Goal: Contribute content: Contribute content

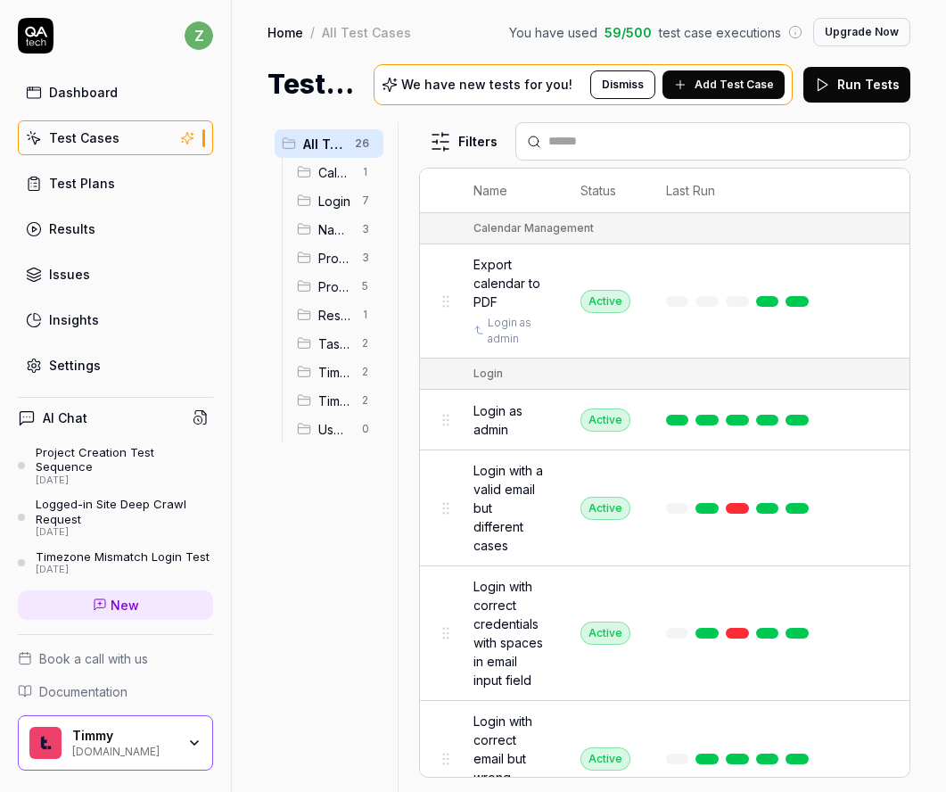
scroll to position [2667, 0]
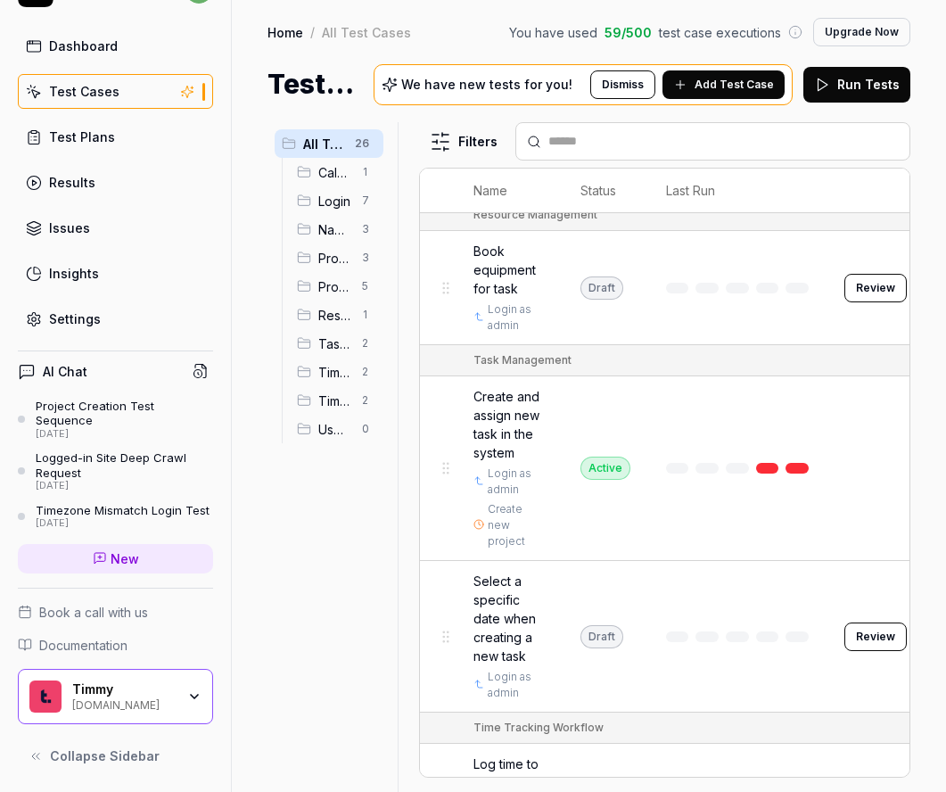
click at [375, 170] on html "z Dashboard Test Cases Test Plans Results Issues Insights Settings AI Chat Proj…" at bounding box center [473, 396] width 946 height 792
click at [398, 174] on html "z Dashboard Test Cases Test Plans Results Issues Insights Settings AI Chat Proj…" at bounding box center [473, 396] width 946 height 792
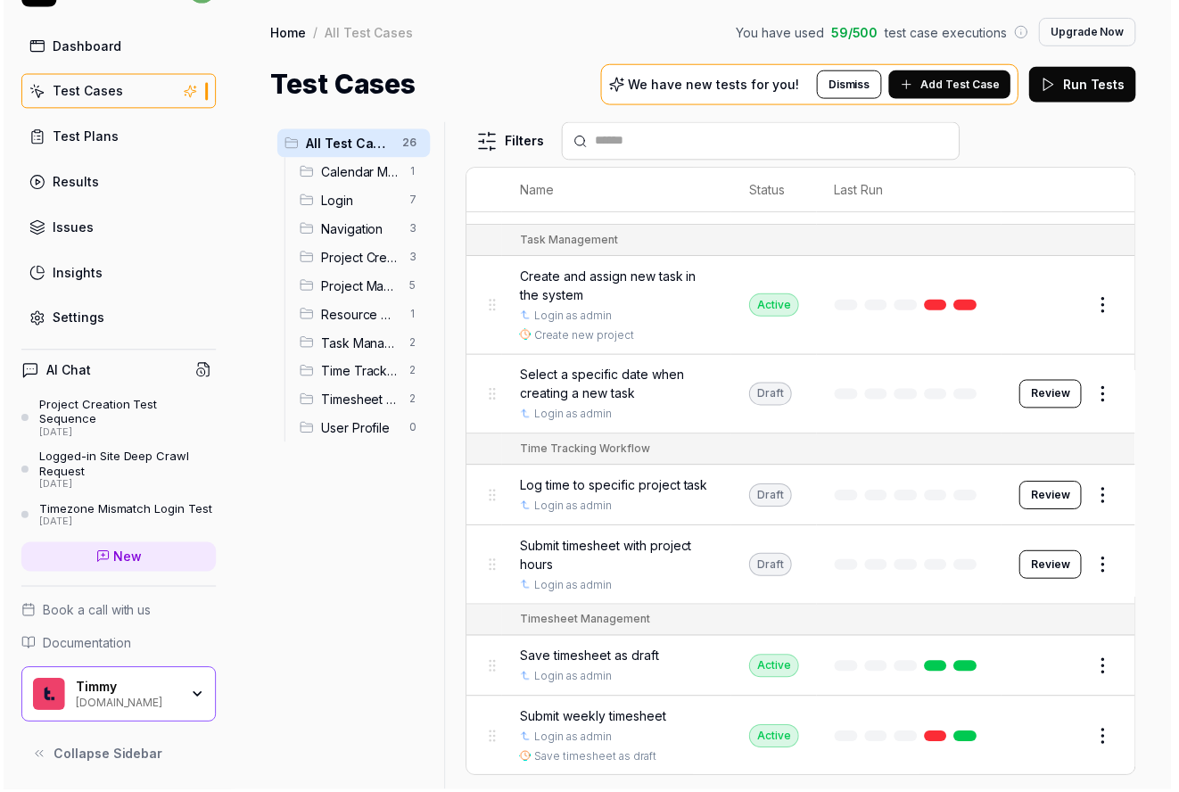
scroll to position [1560, 0]
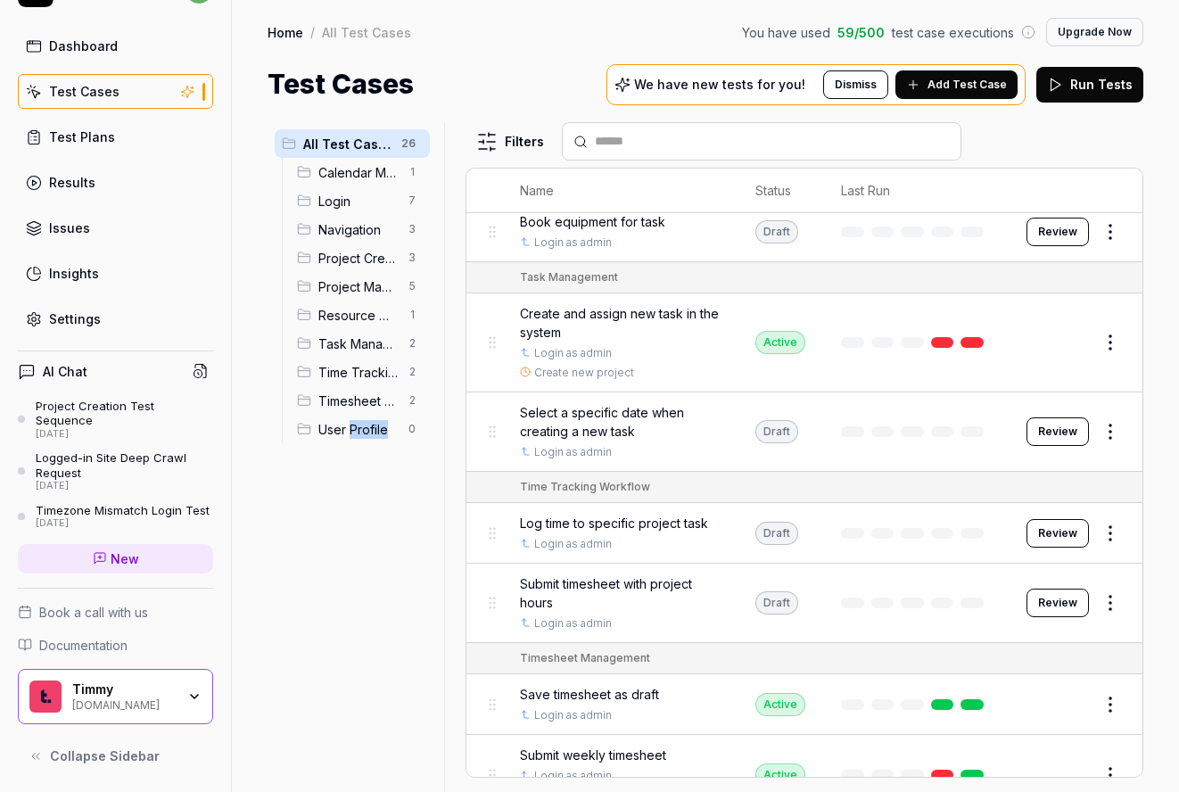
drag, startPoint x: 352, startPoint y: 429, endPoint x: 437, endPoint y: 435, distance: 84.9
click at [440, 433] on div at bounding box center [450, 456] width 21 height 669
click at [409, 437] on body "z Dashboard Test Cases Test Plans Results Issues Insights Settings AI Chat Proj…" at bounding box center [589, 396] width 1179 height 792
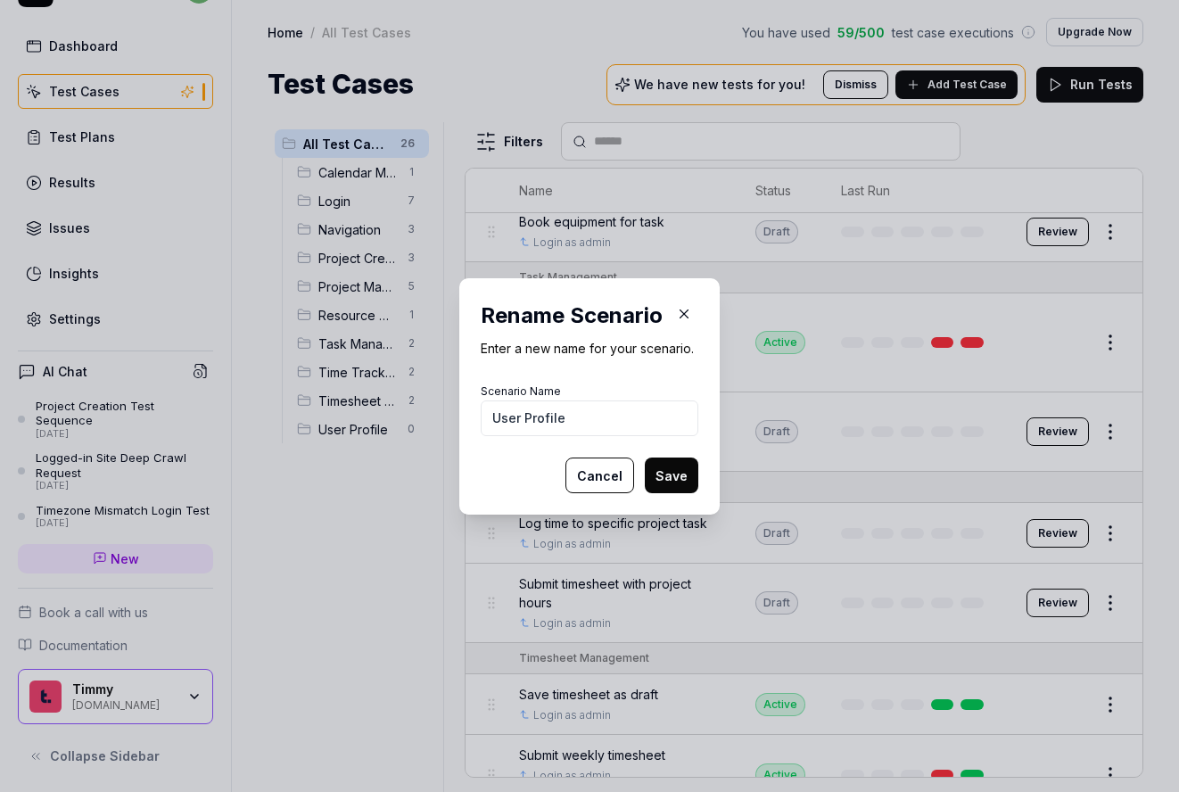
click at [568, 484] on button "Cancel" at bounding box center [599, 475] width 69 height 36
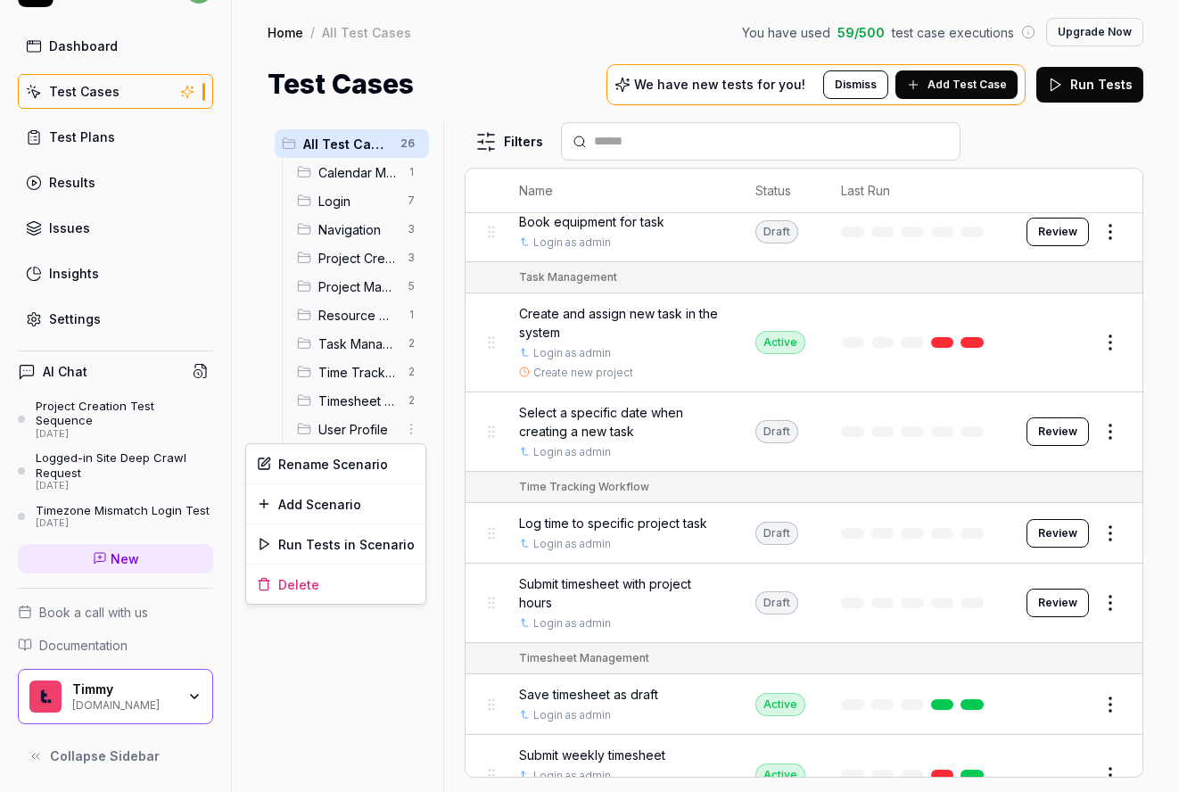
click at [415, 426] on html "z Dashboard Test Cases Test Plans Results Issues Insights Settings AI Chat Proj…" at bounding box center [589, 396] width 1179 height 792
click at [318, 587] on div "Delete" at bounding box center [335, 583] width 179 height 39
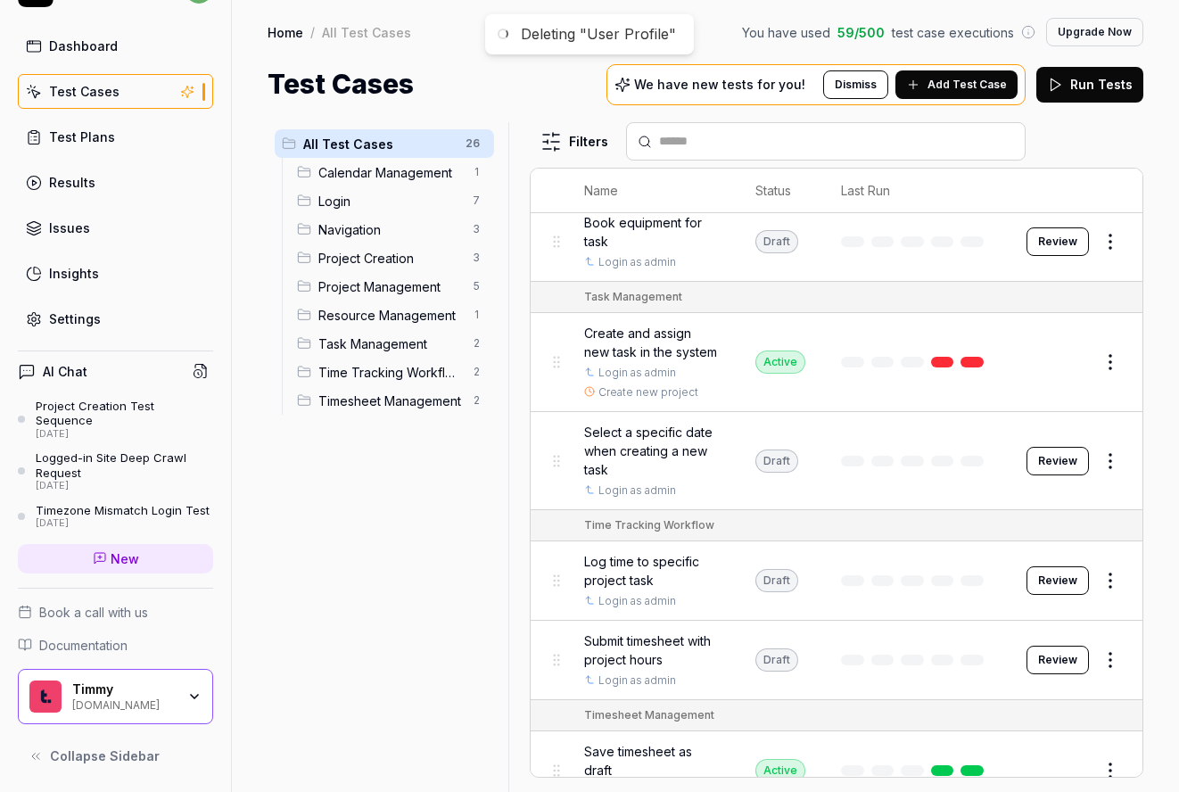
click at [524, 374] on div at bounding box center [515, 456] width 21 height 669
click at [476, 143] on html "z Dashboard Test Cases Test Plans Results Issues Insights Settings AI Chat Proj…" at bounding box center [589, 396] width 1179 height 792
click at [363, 455] on html "z Dashboard Test Cases Test Plans Results Issues Insights Settings AI Chat Proj…" at bounding box center [589, 396] width 1179 height 792
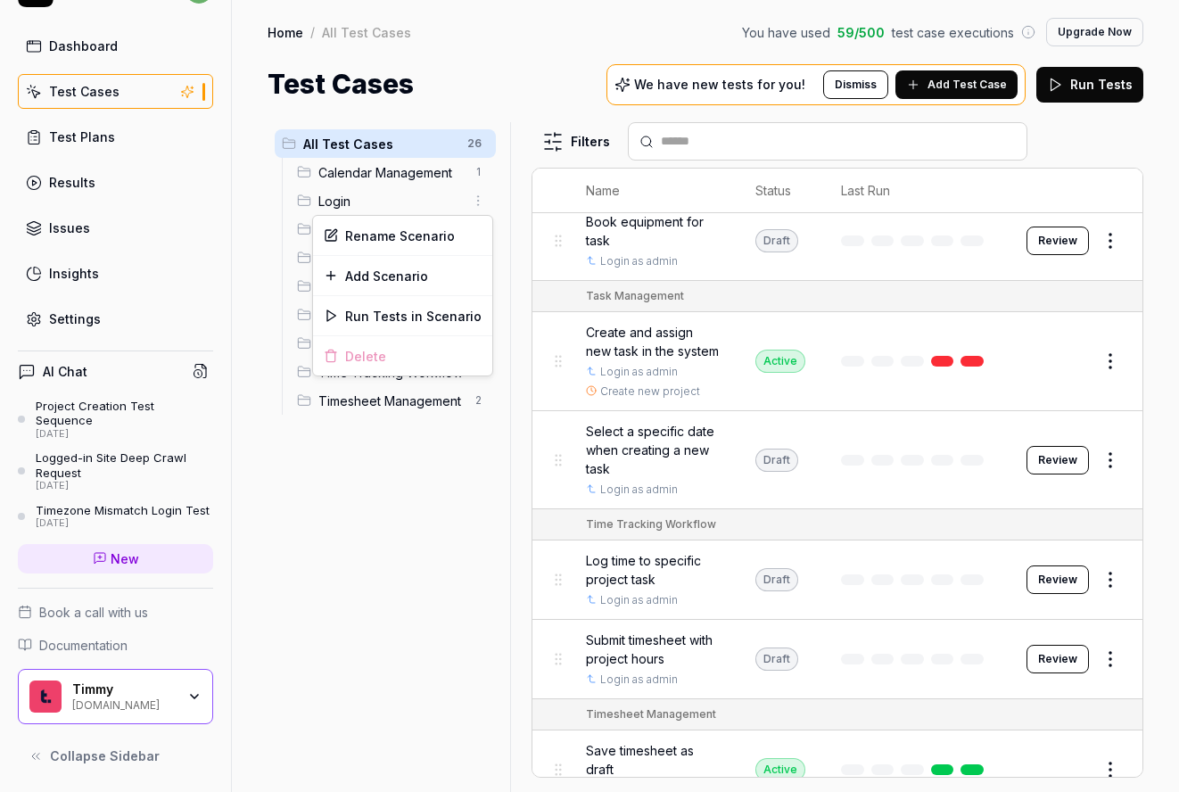
click at [472, 200] on html "z Dashboard Test Cases Test Plans Results Issues Insights Settings AI Chat Proj…" at bounding box center [589, 396] width 1179 height 792
click at [409, 241] on div "Rename Scenario" at bounding box center [402, 235] width 179 height 39
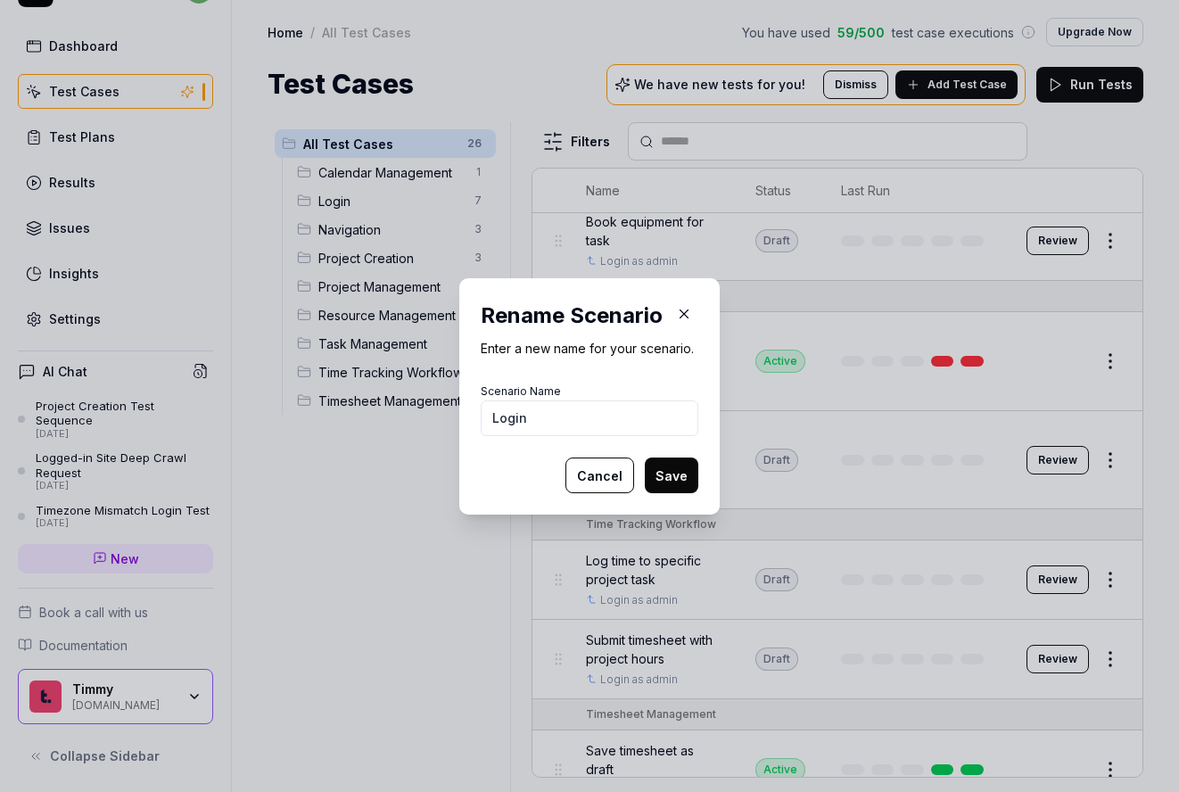
click at [535, 426] on input "Login" at bounding box center [589, 418] width 218 height 36
type input "Logins"
click at [661, 479] on button "Save" at bounding box center [671, 475] width 53 height 36
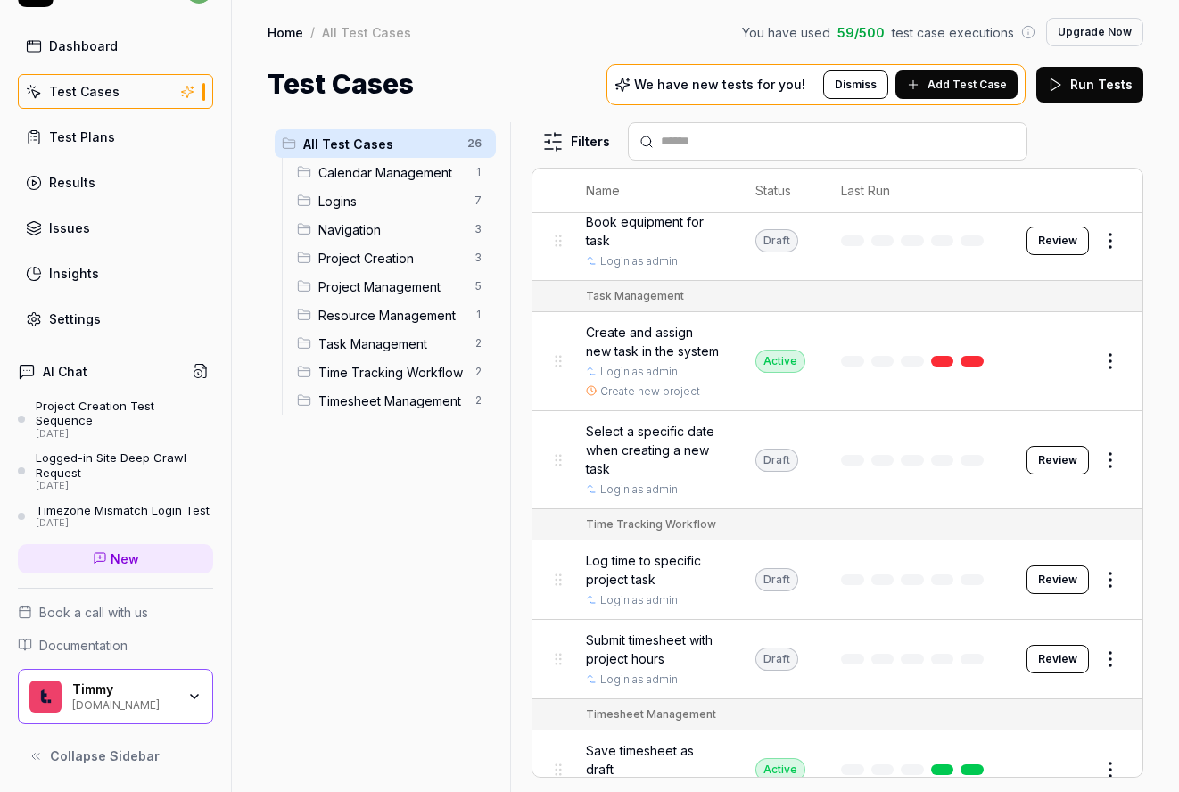
click at [472, 172] on html "Scenario renamed successfully z Dashboard Test Cases Test Plans Results Issues …" at bounding box center [589, 396] width 1179 height 792
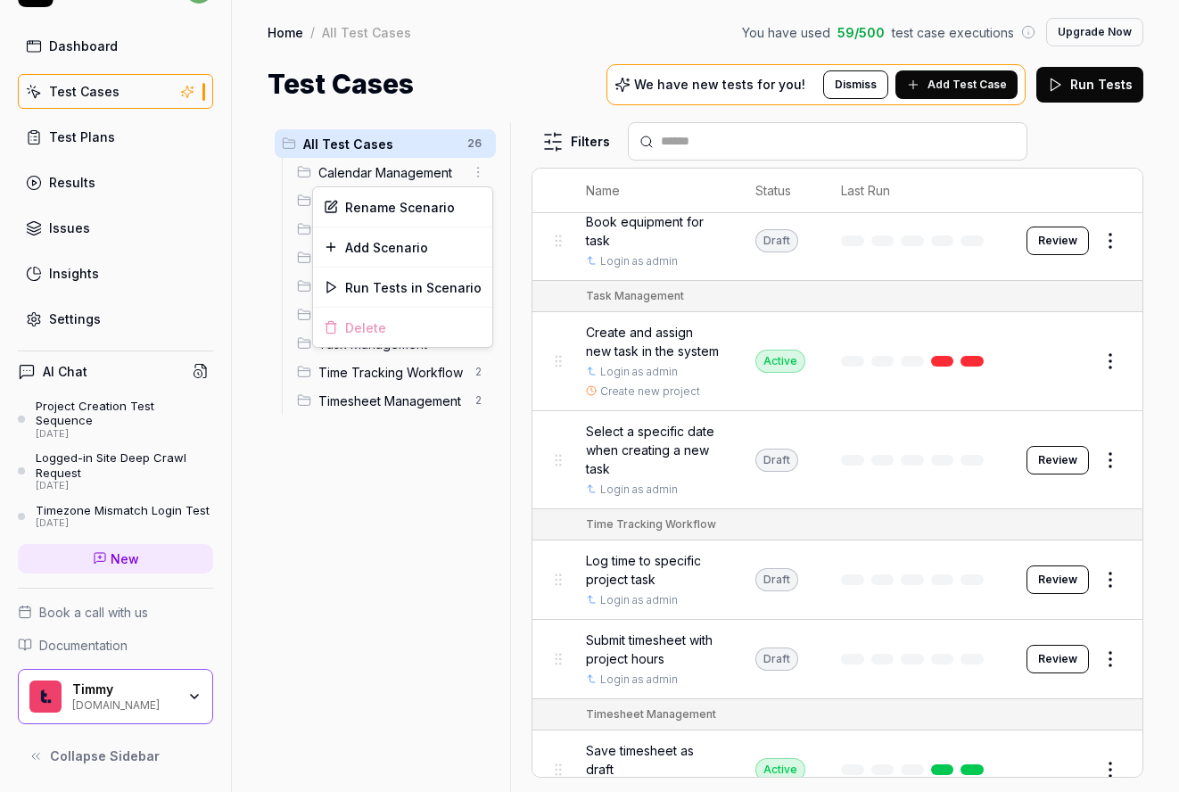
click at [358, 445] on html "z Dashboard Test Cases Test Plans Results Issues Insights Settings AI Chat Proj…" at bounding box center [589, 396] width 1179 height 792
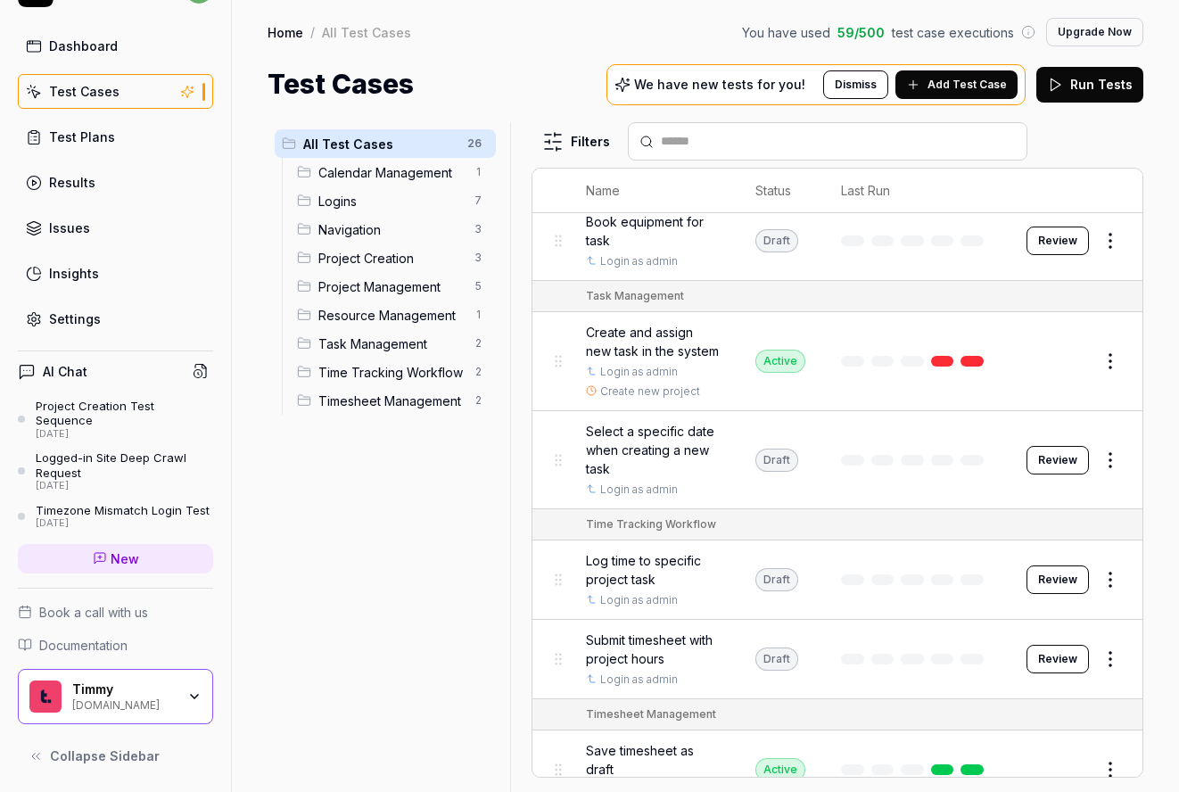
click at [308, 168] on body "z Dashboard Test Cases Test Plans Results Issues Insights Settings AI Chat Proj…" at bounding box center [589, 396] width 1179 height 792
click at [374, 175] on span "Calendar Management" at bounding box center [390, 172] width 145 height 19
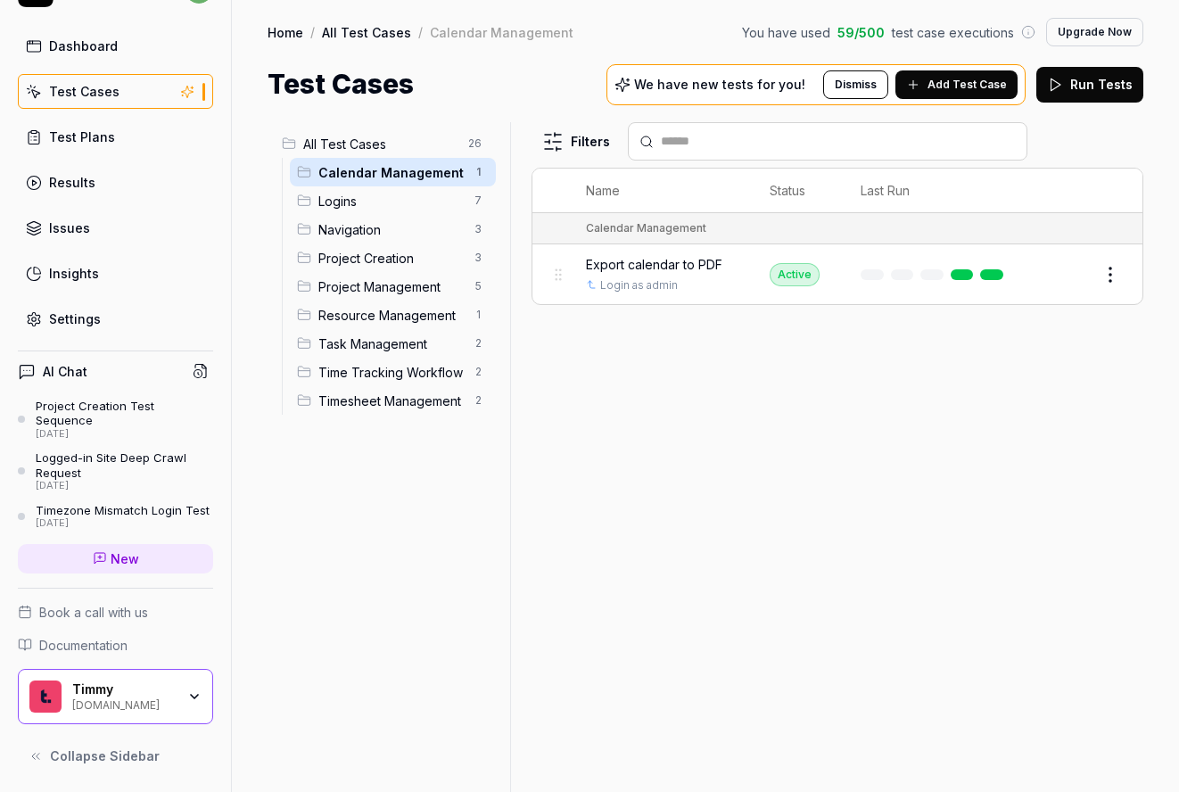
click at [945, 271] on html "z Dashboard Test Cases Test Plans Results Issues Insights Settings AI Chat Proj…" at bounding box center [589, 396] width 1179 height 792
click at [752, 435] on html "z Dashboard Test Cases Test Plans Results Issues Insights Settings AI Chat Proj…" at bounding box center [589, 396] width 1179 height 792
drag, startPoint x: 557, startPoint y: 264, endPoint x: 582, endPoint y: 263, distance: 25.0
click at [582, 263] on body "z Dashboard Test Cases Test Plans Results Issues Insights Settings AI Chat Proj…" at bounding box center [589, 396] width 1179 height 792
click at [476, 138] on html "z Dashboard Test Cases Test Plans Results Issues Insights Settings AI Chat Proj…" at bounding box center [589, 396] width 1179 height 792
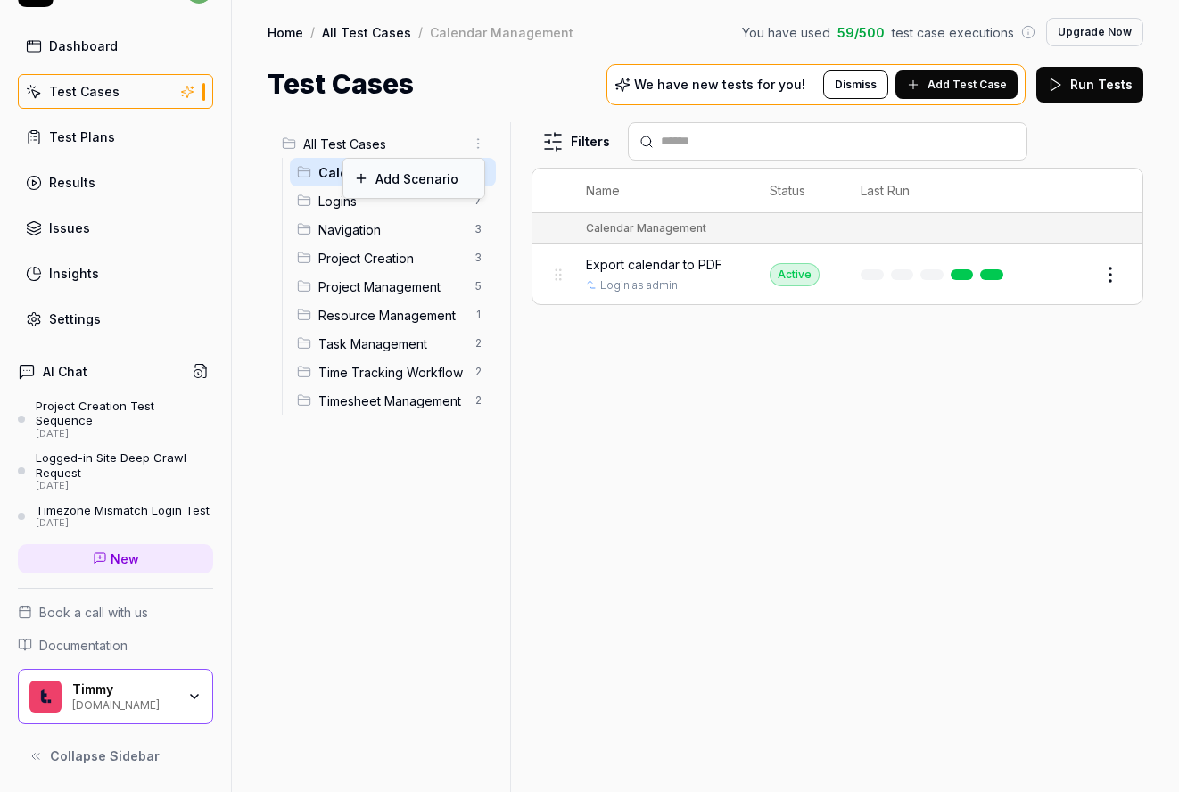
click at [425, 177] on div "Add Scenario" at bounding box center [413, 178] width 141 height 39
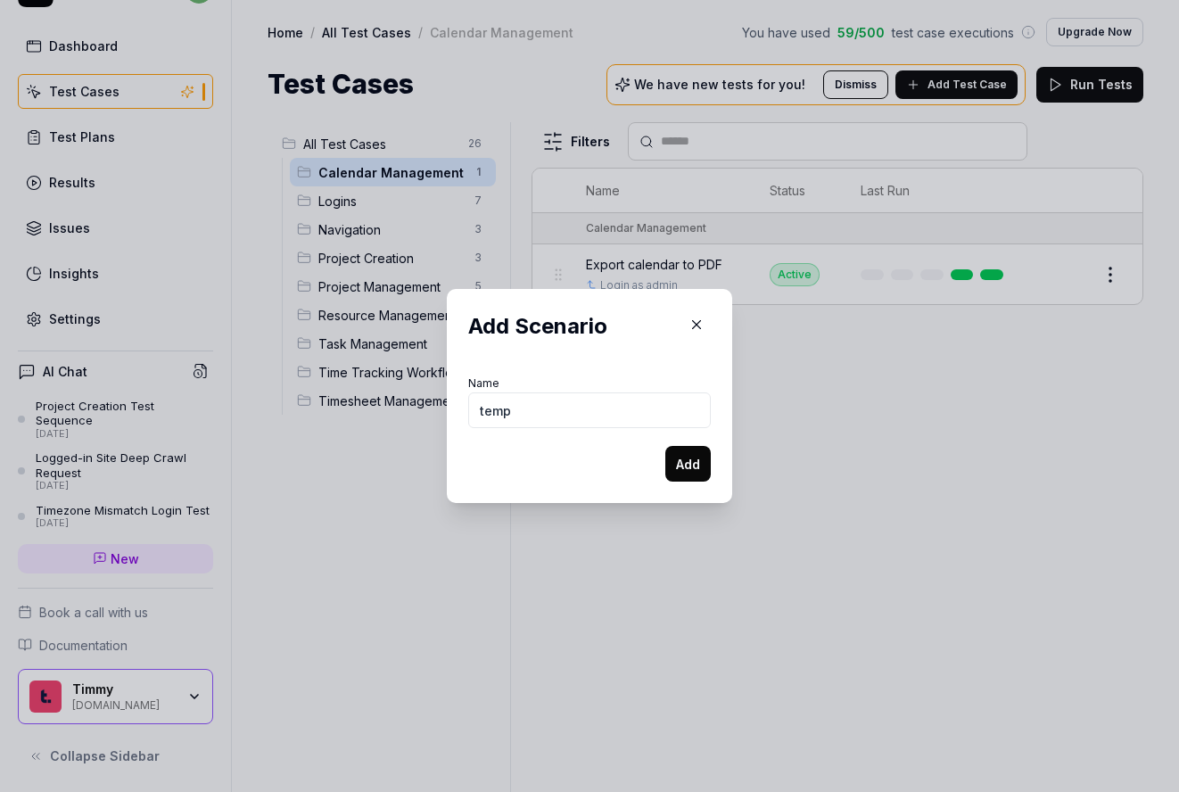
type input "temp"
click at [697, 464] on button "Add" at bounding box center [687, 464] width 45 height 36
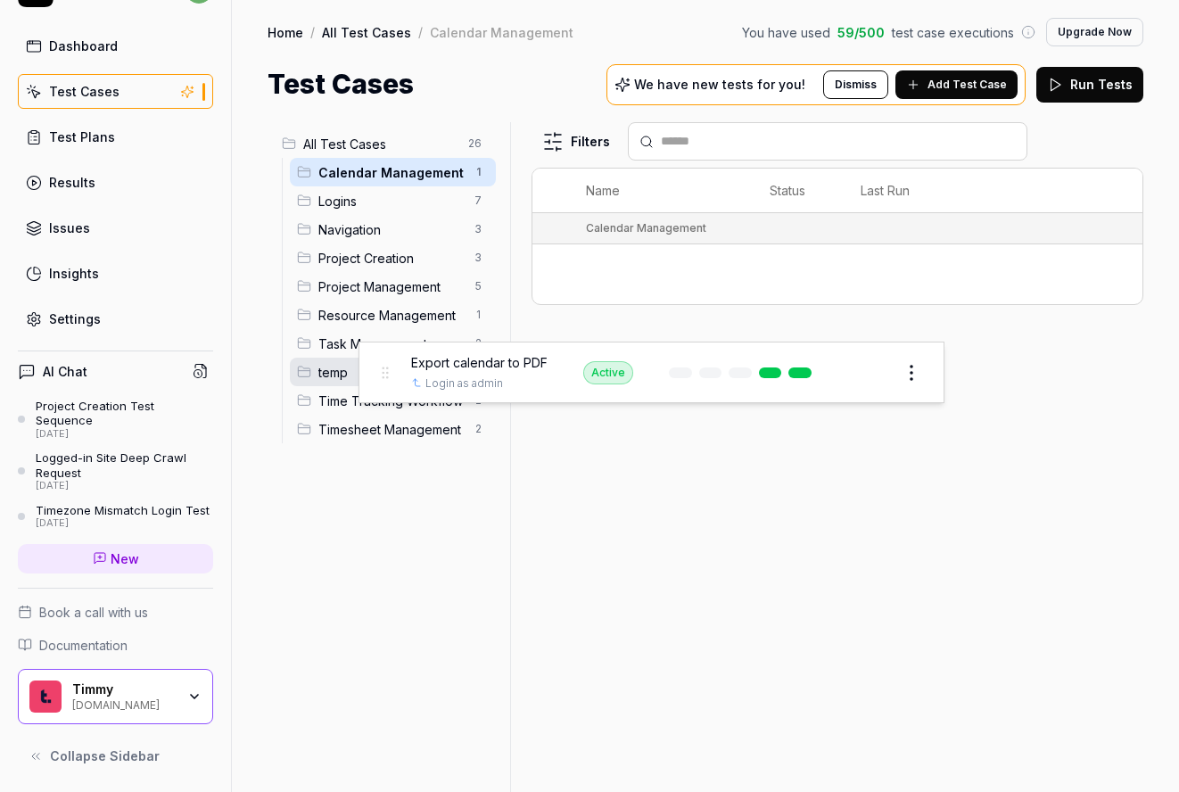
drag, startPoint x: 554, startPoint y: 275, endPoint x: 382, endPoint y: 387, distance: 205.7
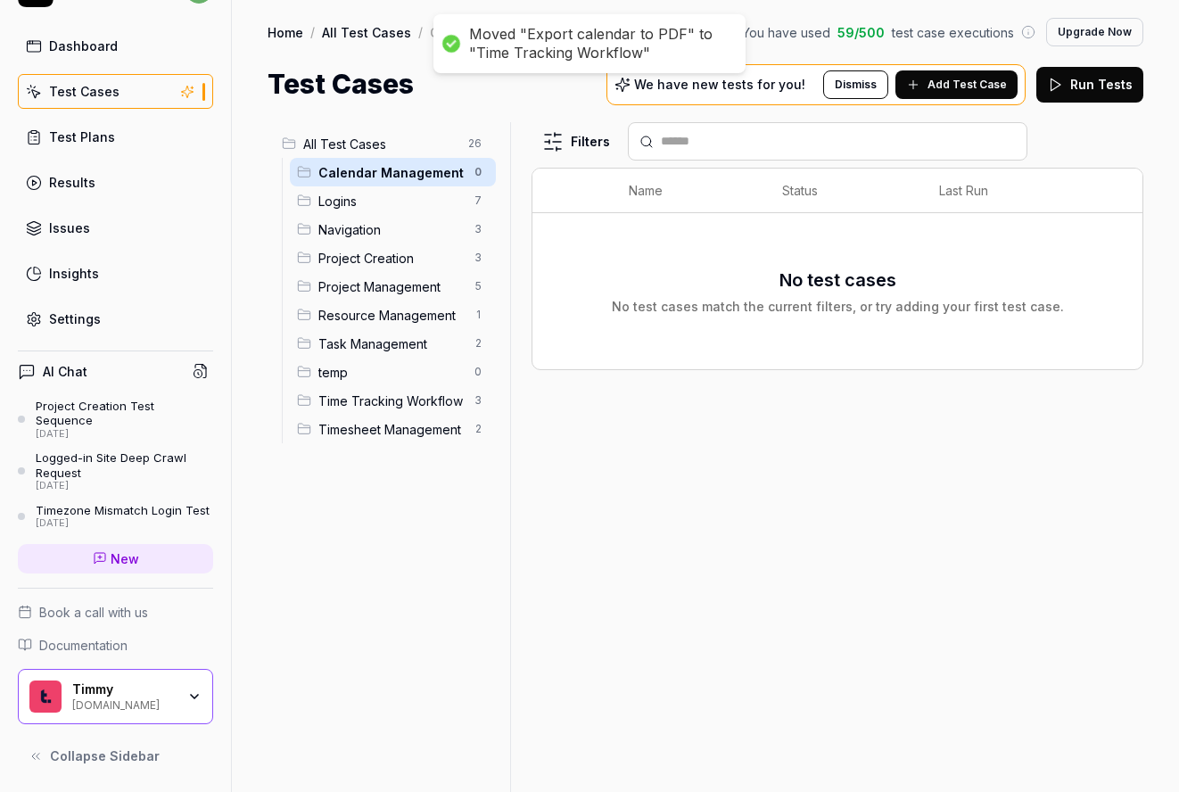
click at [384, 398] on span "Time Tracking Workflow" at bounding box center [390, 400] width 145 height 19
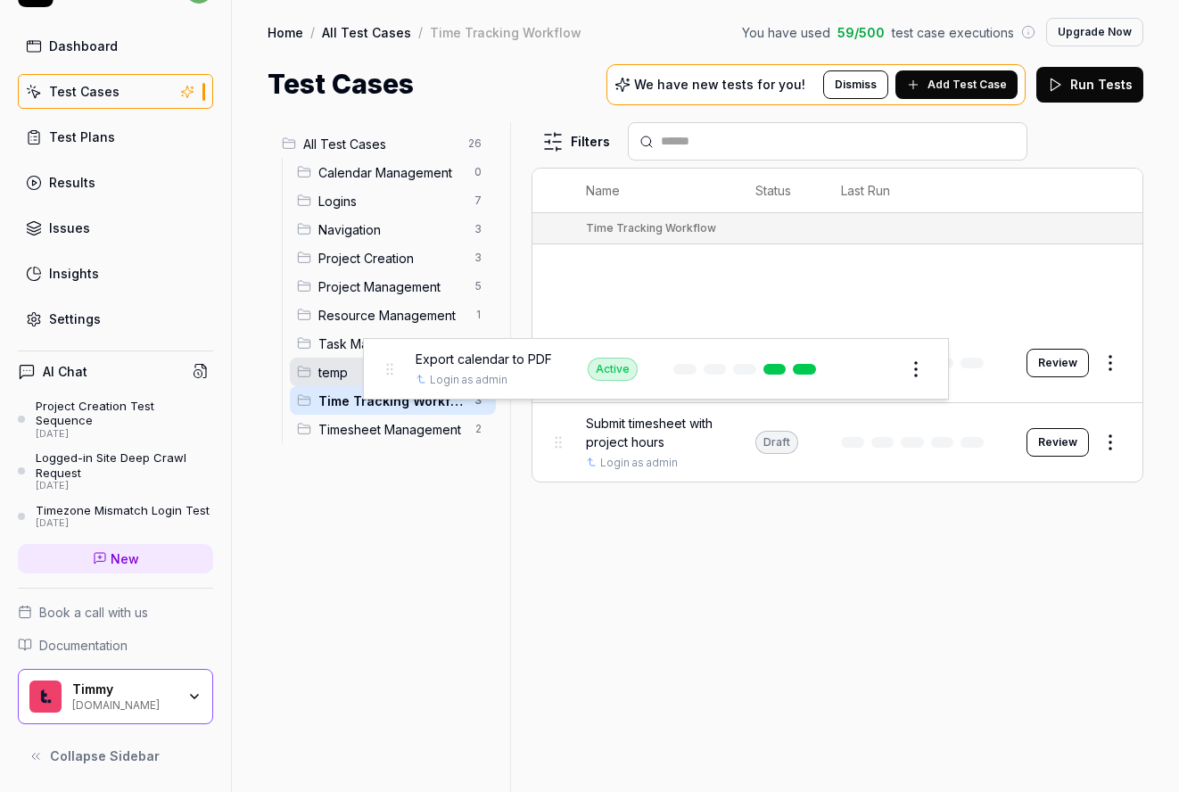
drag, startPoint x: 551, startPoint y: 276, endPoint x: 380, endPoint y: 382, distance: 201.4
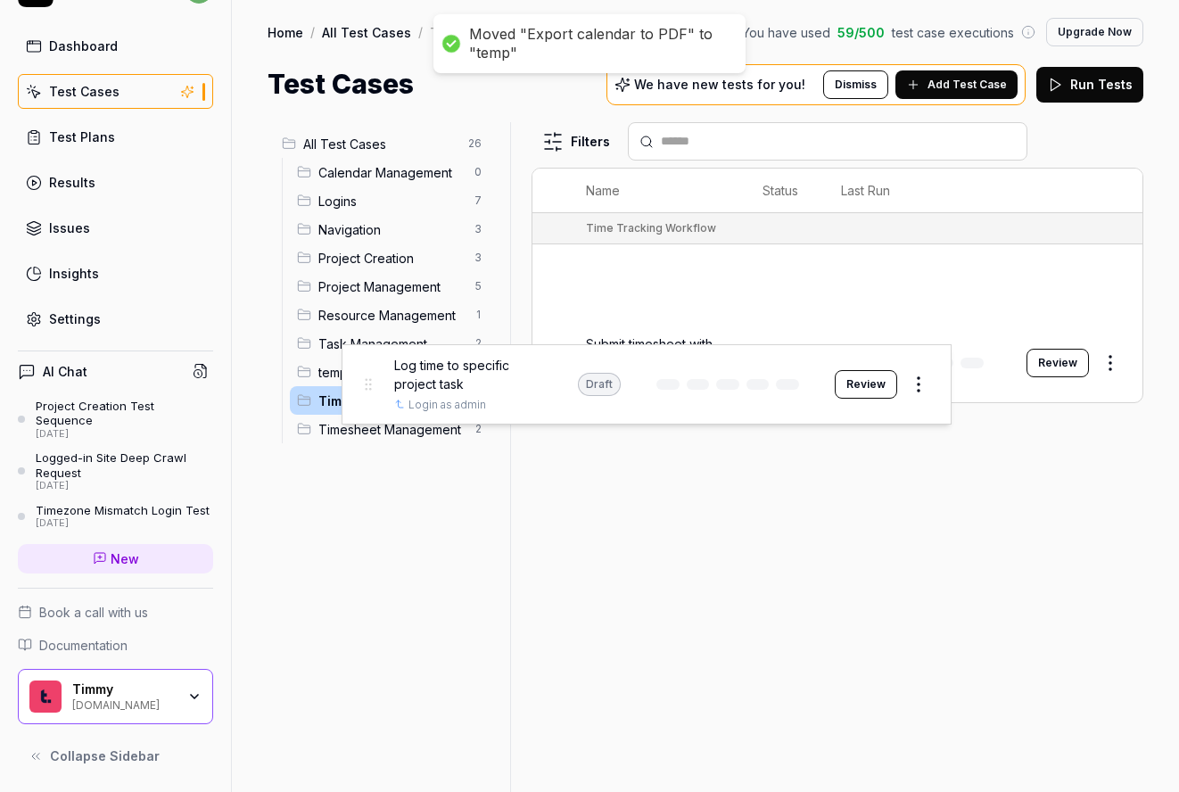
drag, startPoint x: 562, startPoint y: 276, endPoint x: 370, endPoint y: 378, distance: 216.9
click at [370, 378] on body "Moved "Export calendar to PDF" to "temp" z Dashboard Test Cases Test Plans Resu…" at bounding box center [589, 396] width 1179 height 792
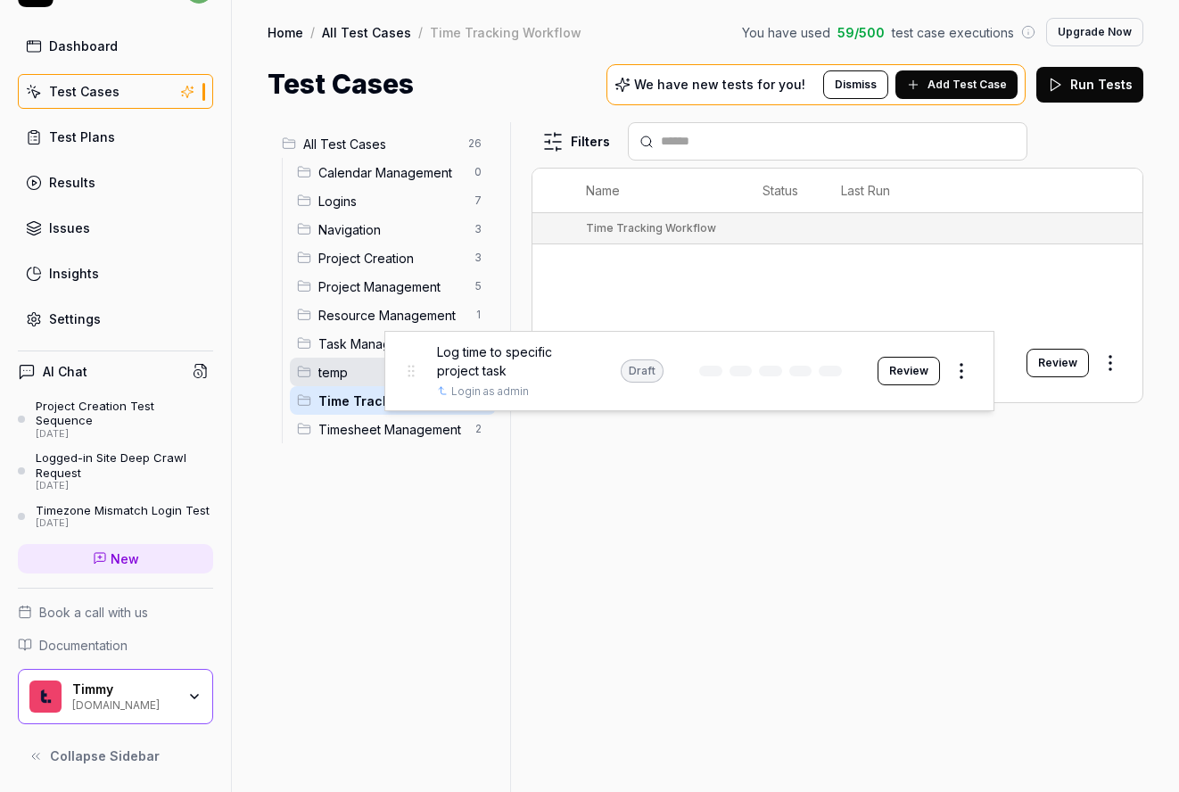
drag, startPoint x: 550, startPoint y: 284, endPoint x: 397, endPoint y: 378, distance: 179.6
click at [397, 378] on body "Moved "Export calendar to PDF" to "temp" z Dashboard Test Cases Test Plans Resu…" at bounding box center [589, 396] width 1179 height 792
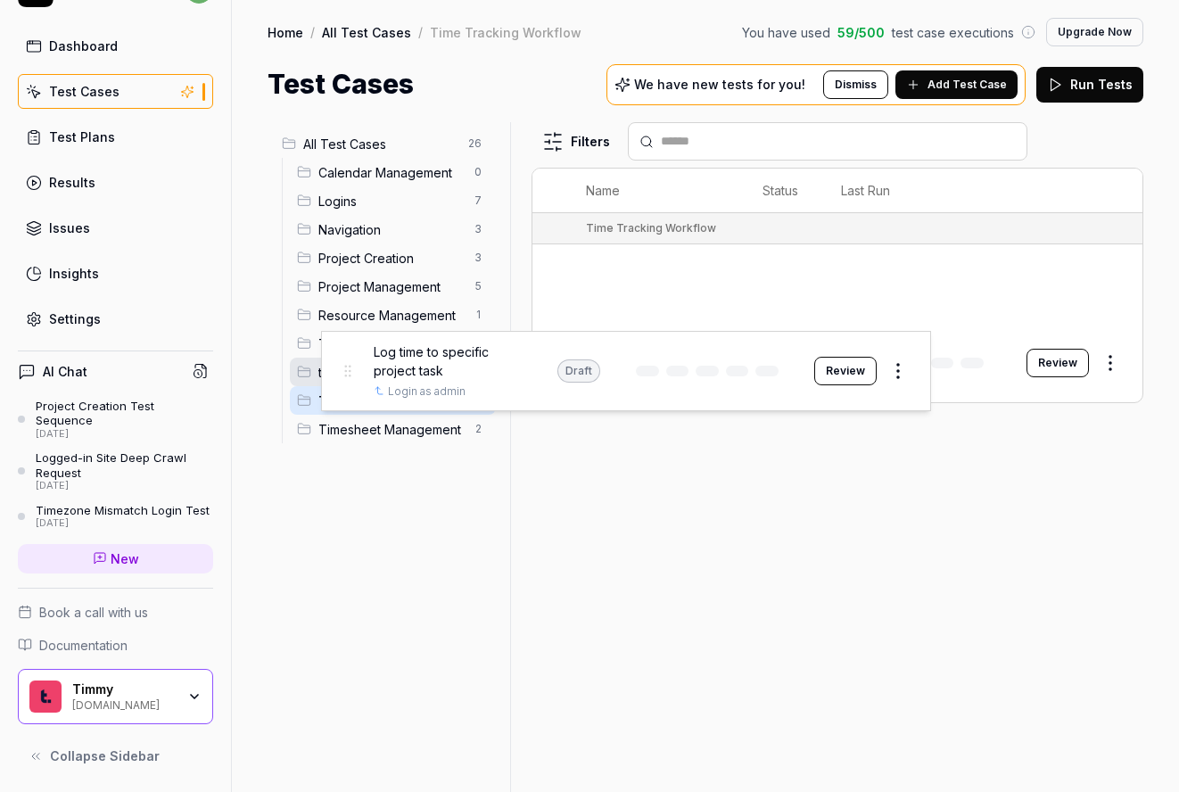
drag, startPoint x: 566, startPoint y: 283, endPoint x: 355, endPoint y: 369, distance: 228.3
drag, startPoint x: 556, startPoint y: 292, endPoint x: 348, endPoint y: 378, distance: 225.5
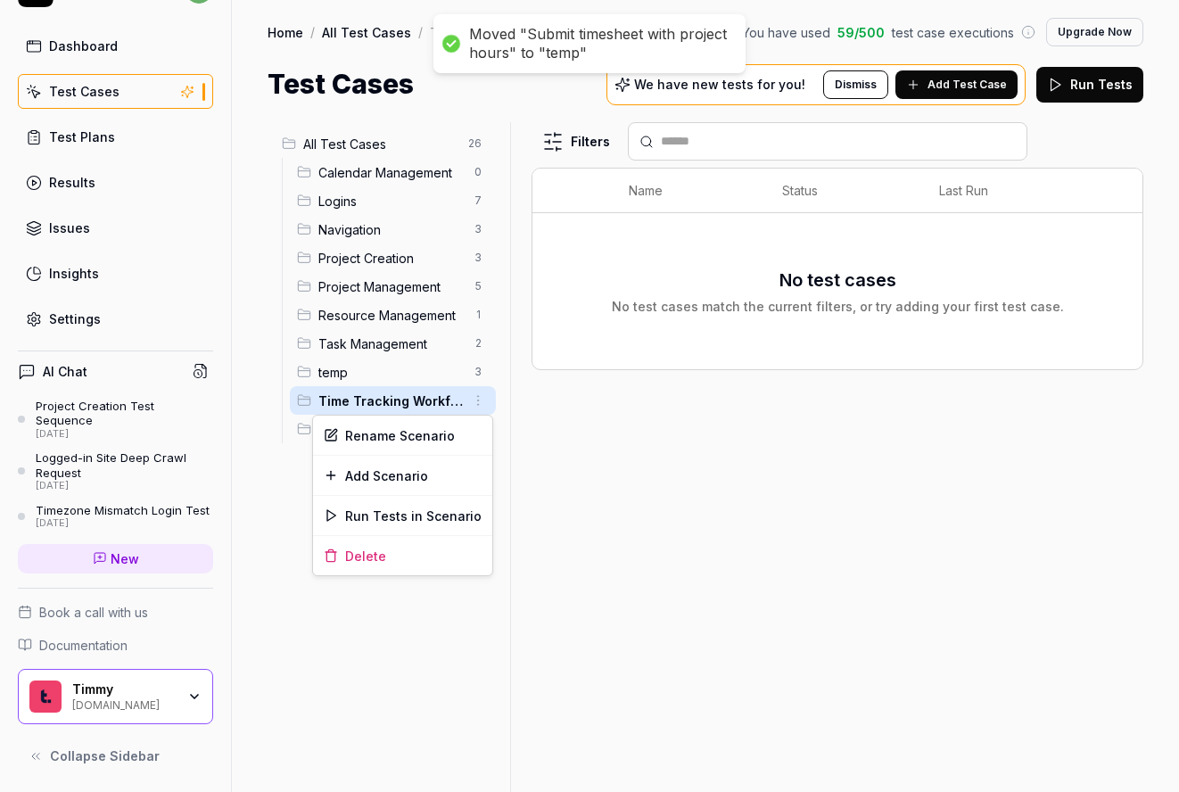
click at [483, 398] on html "Moved "Submit timesheet with project hours" to "temp" z Dashboard Test Cases Te…" at bounding box center [589, 396] width 1179 height 792
click at [404, 562] on div "Delete" at bounding box center [402, 555] width 179 height 39
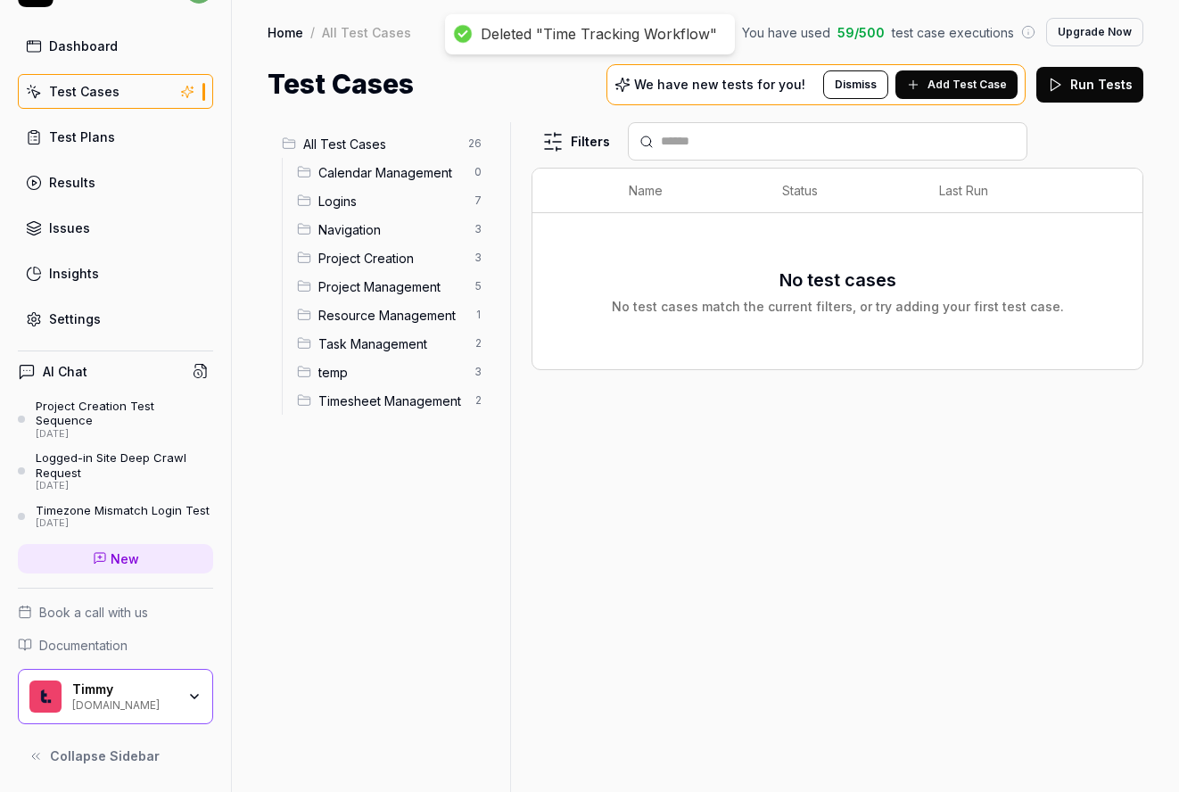
click at [378, 407] on span "Timesheet Management" at bounding box center [390, 400] width 145 height 19
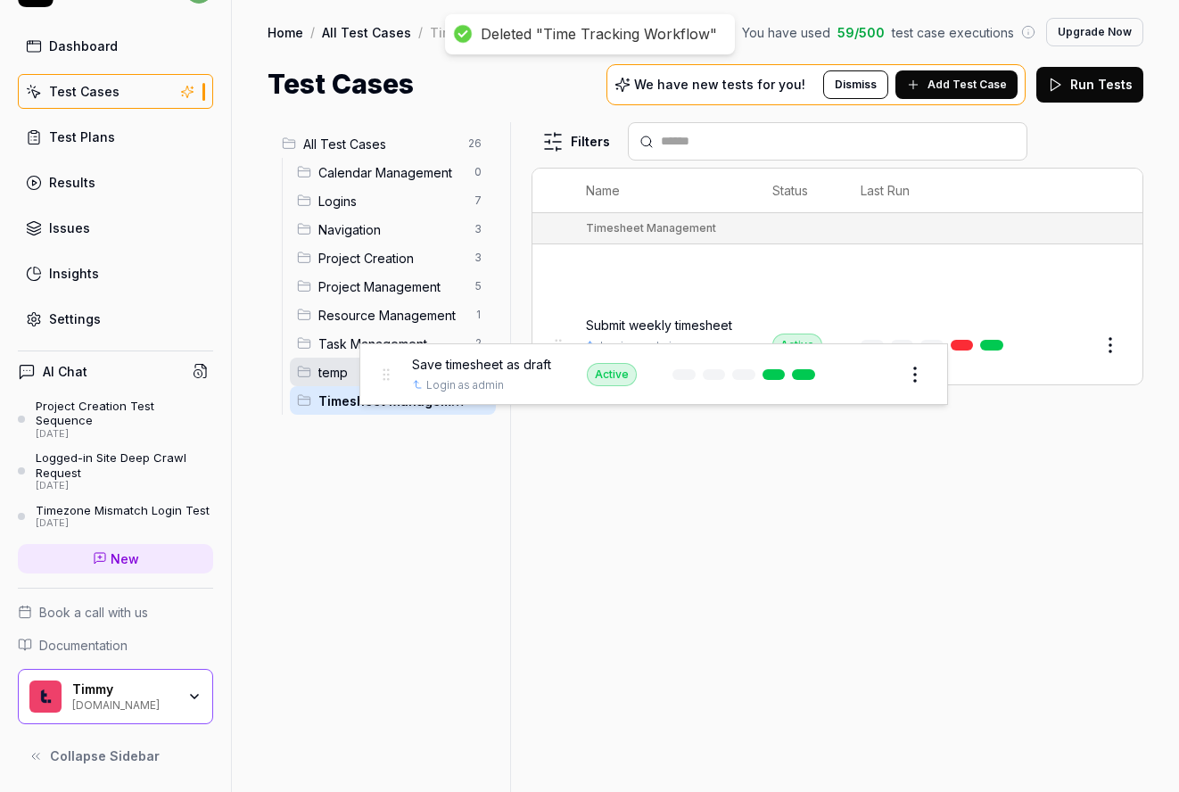
drag, startPoint x: 553, startPoint y: 275, endPoint x: 379, endPoint y: 375, distance: 200.5
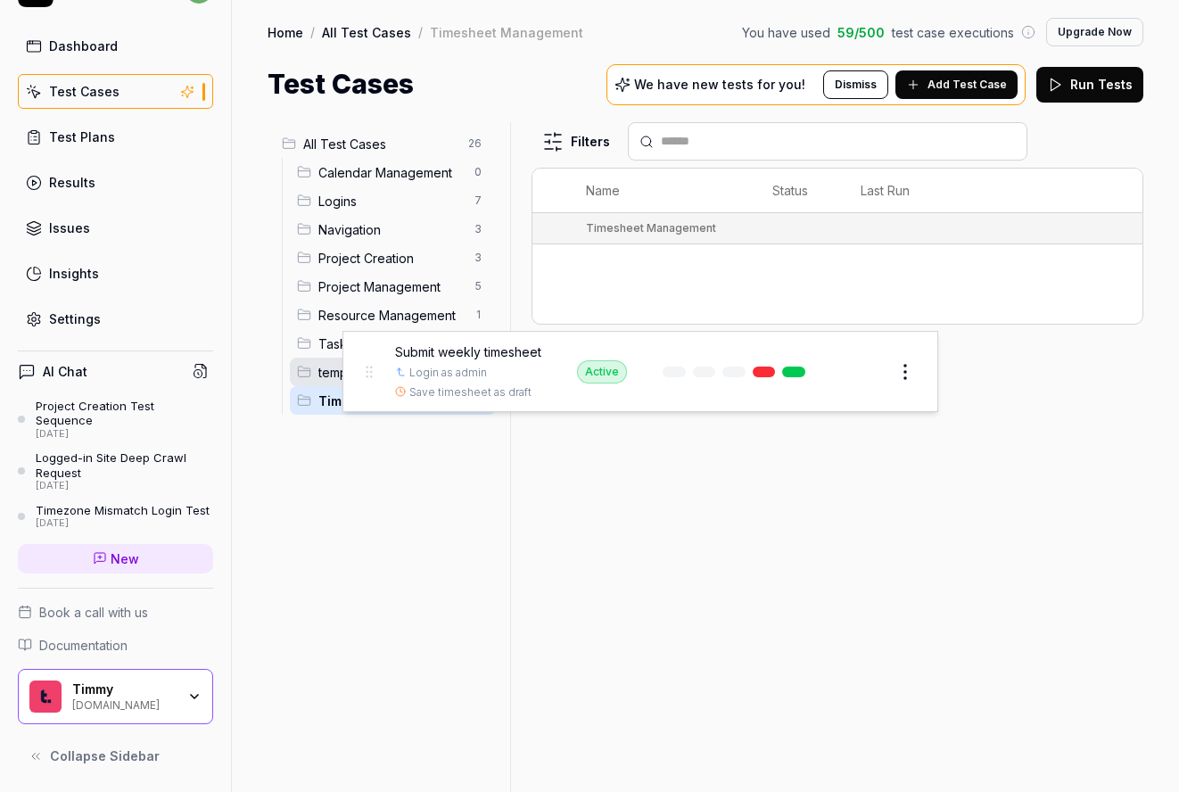
drag, startPoint x: 553, startPoint y: 284, endPoint x: 362, endPoint y: 370, distance: 209.1
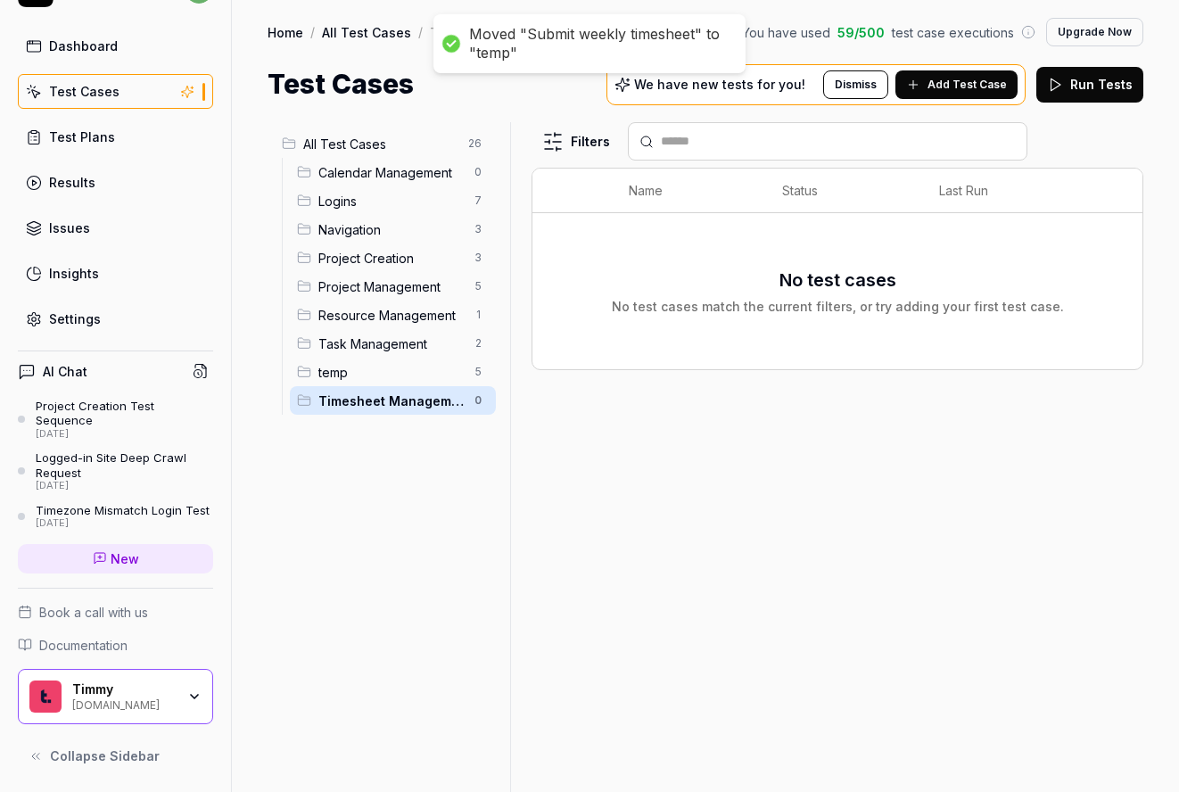
click at [484, 401] on html "Moved "Submit weekly timesheet" to "temp" z Dashboard Test Cases Test Plans Res…" at bounding box center [589, 396] width 1179 height 792
click at [375, 564] on div "Delete" at bounding box center [402, 555] width 179 height 39
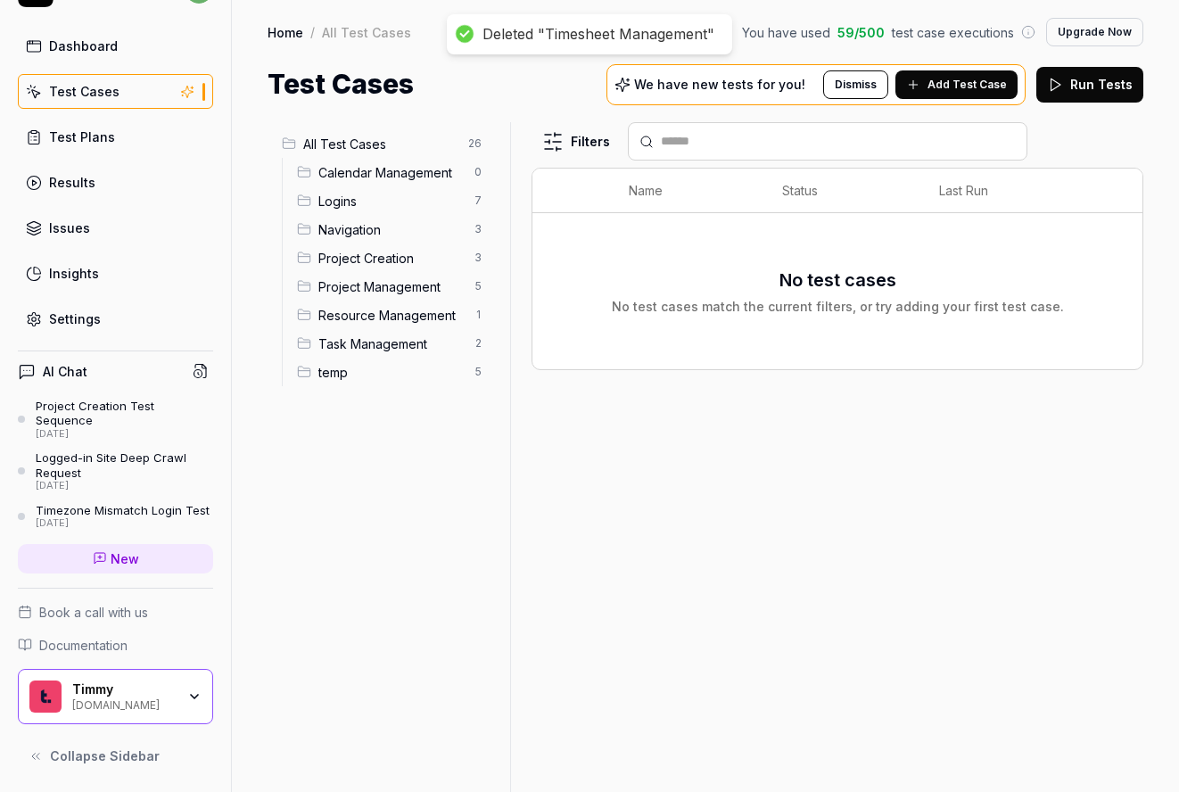
click at [411, 333] on div "Task Management 2" at bounding box center [393, 343] width 206 height 29
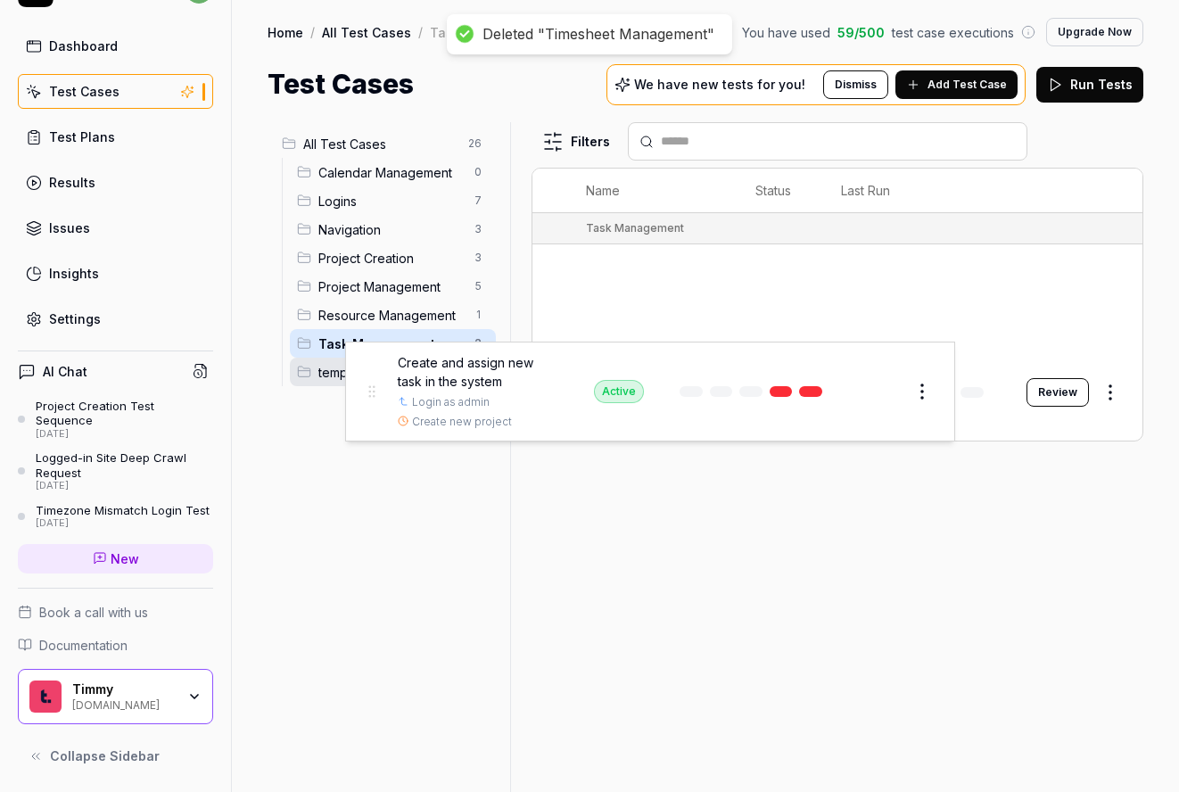
drag, startPoint x: 554, startPoint y: 286, endPoint x: 366, endPoint y: 382, distance: 211.3
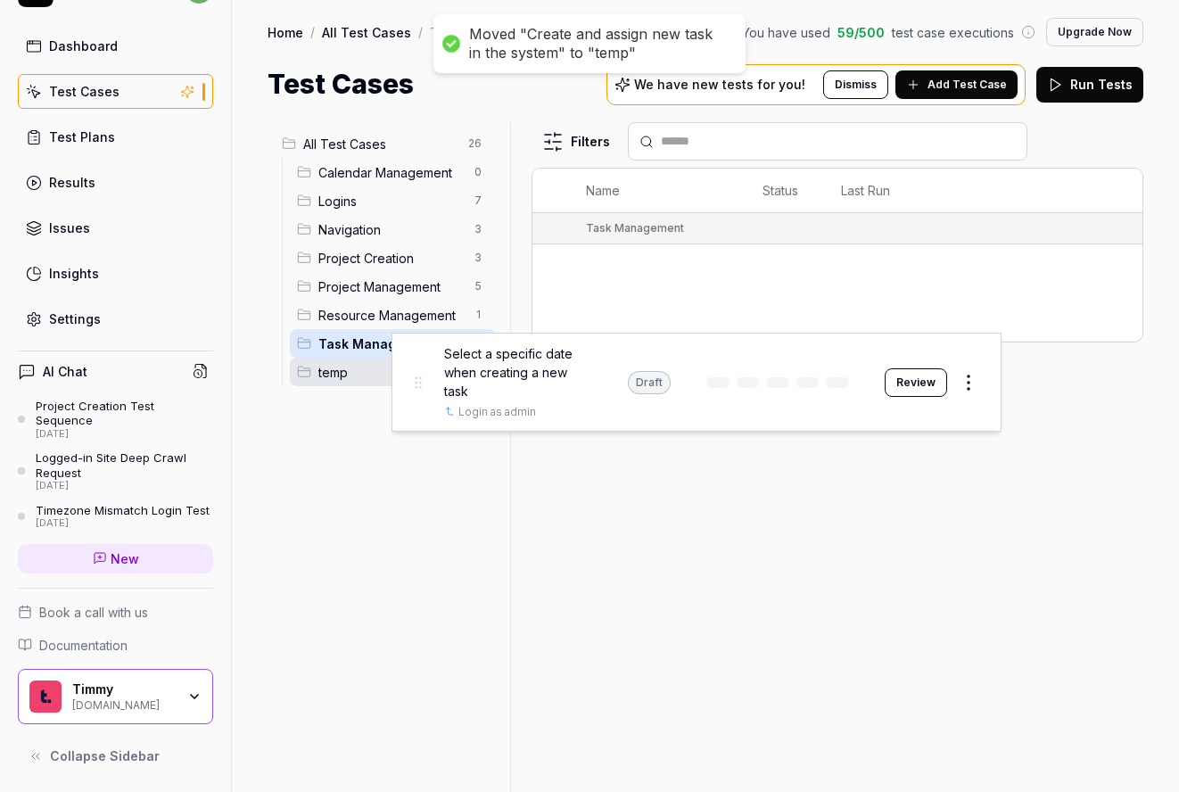
drag, startPoint x: 564, startPoint y: 296, endPoint x: 419, endPoint y: 390, distance: 172.8
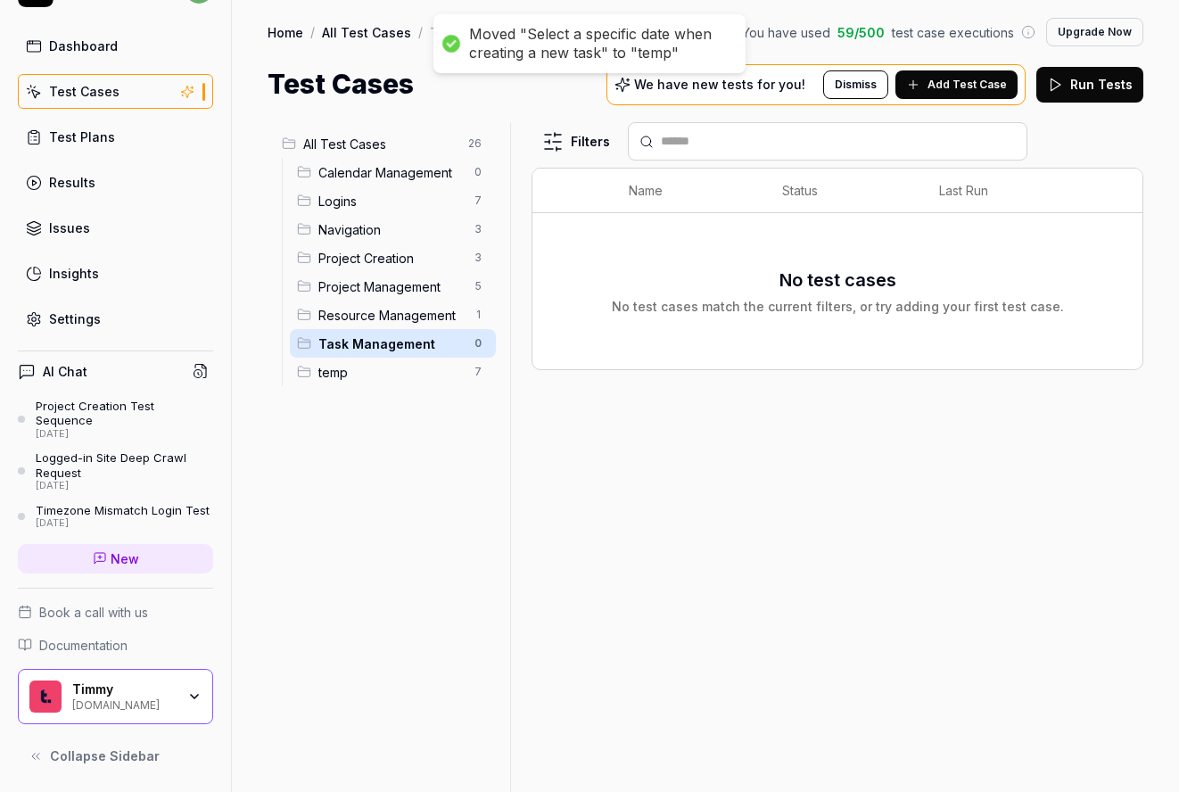
click at [481, 347] on html "Moved "Select a specific date when creating a new task" to "temp" Moved "Create…" at bounding box center [589, 396] width 1179 height 792
click at [399, 506] on div "Delete" at bounding box center [402, 498] width 179 height 39
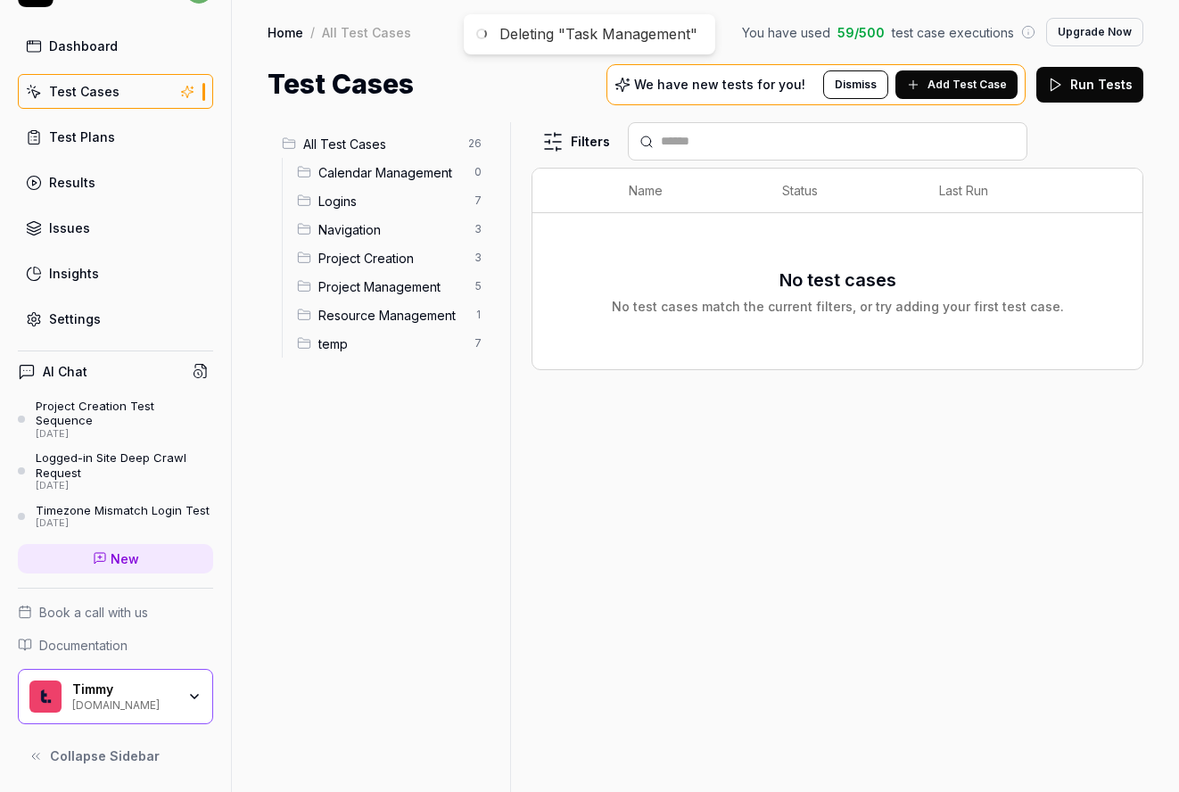
click at [394, 306] on span "Resource Management" at bounding box center [390, 315] width 145 height 19
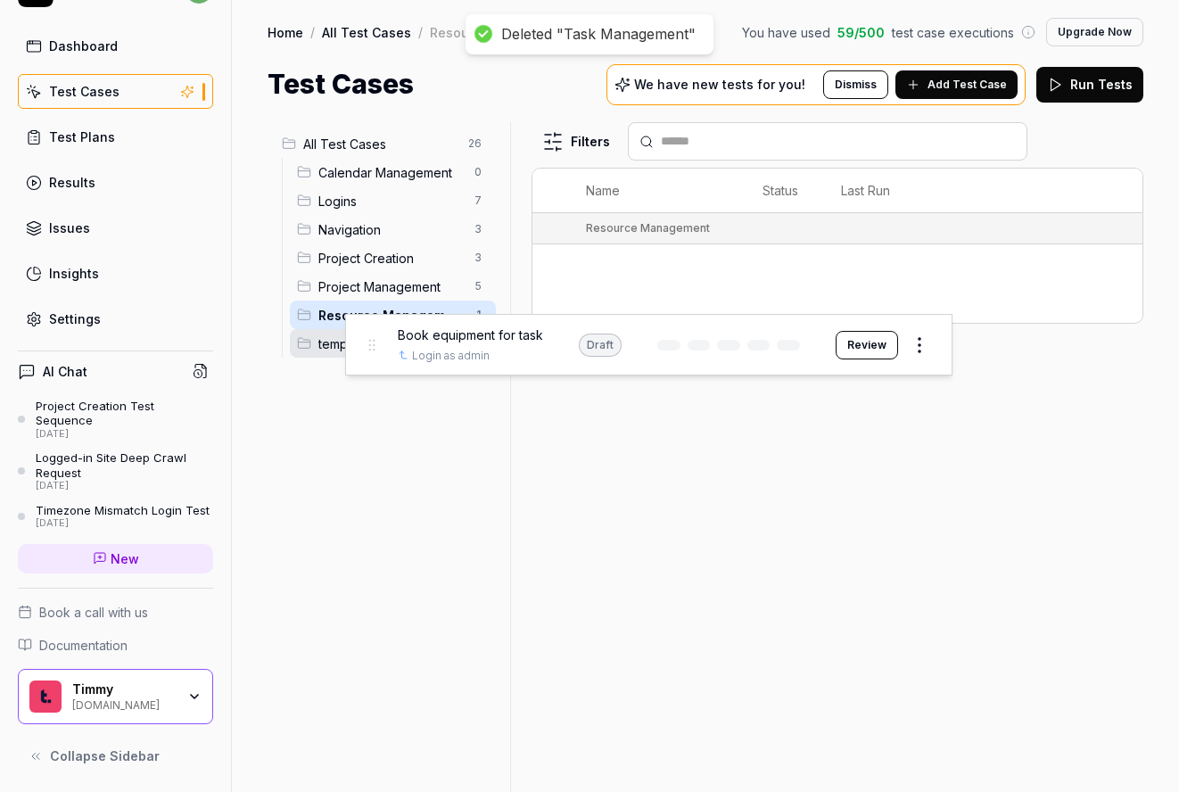
drag, startPoint x: 548, startPoint y: 280, endPoint x: 362, endPoint y: 349, distance: 198.9
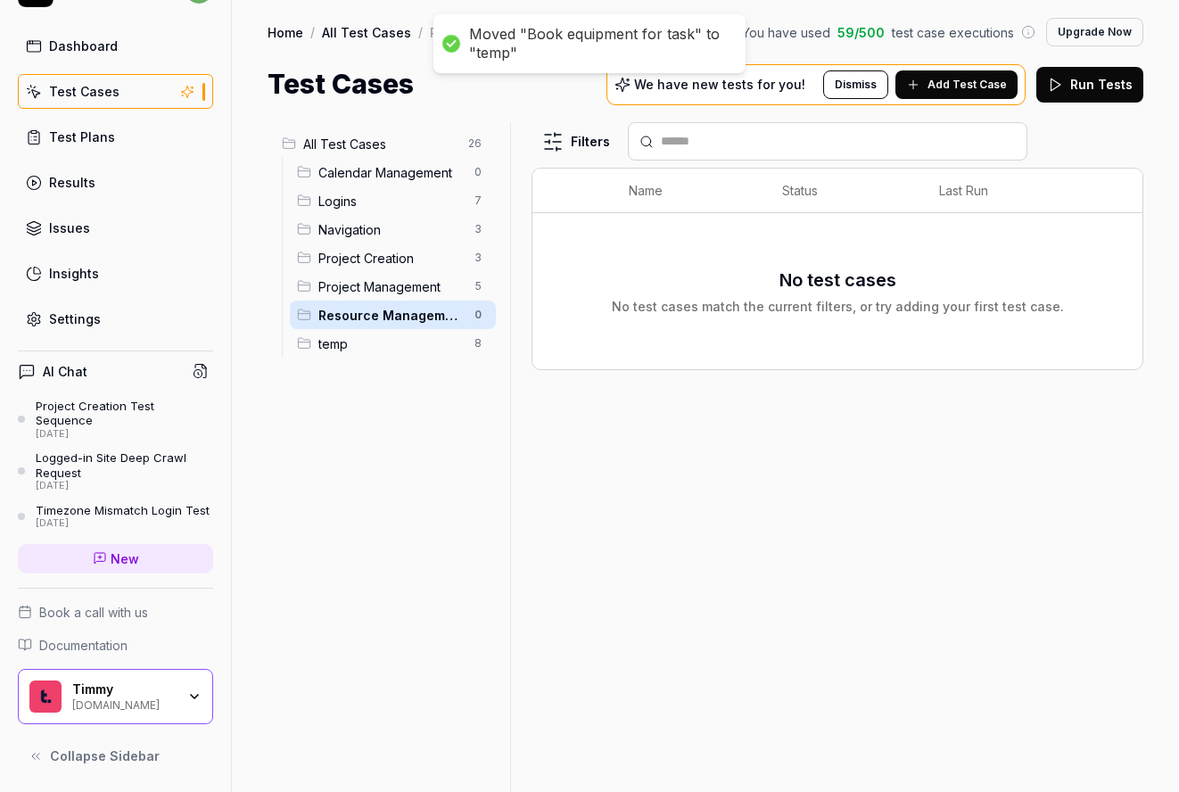
click at [481, 319] on html "Moved "Book equipment for task" to "temp" Deleted "Task Management" z Dashboard…" at bounding box center [589, 396] width 1179 height 792
click at [401, 478] on div "Delete" at bounding box center [402, 469] width 179 height 39
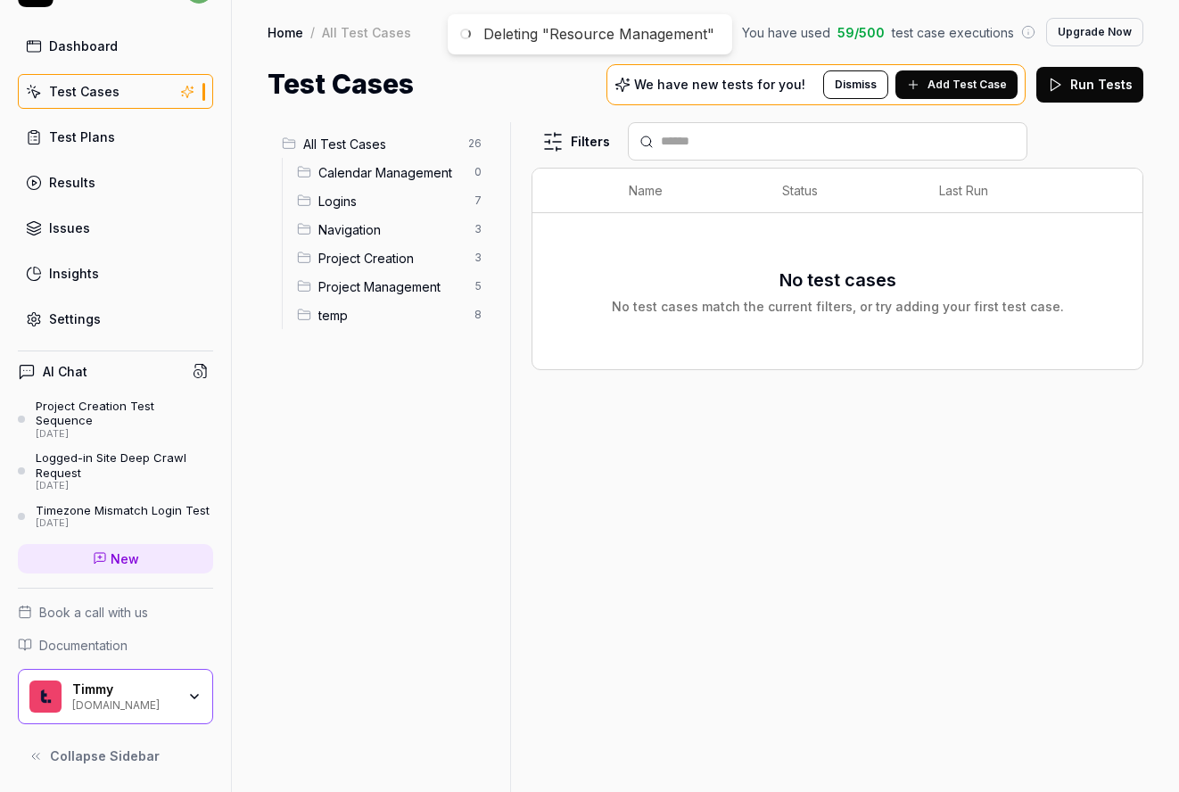
click at [379, 286] on span "Project Management" at bounding box center [390, 286] width 145 height 19
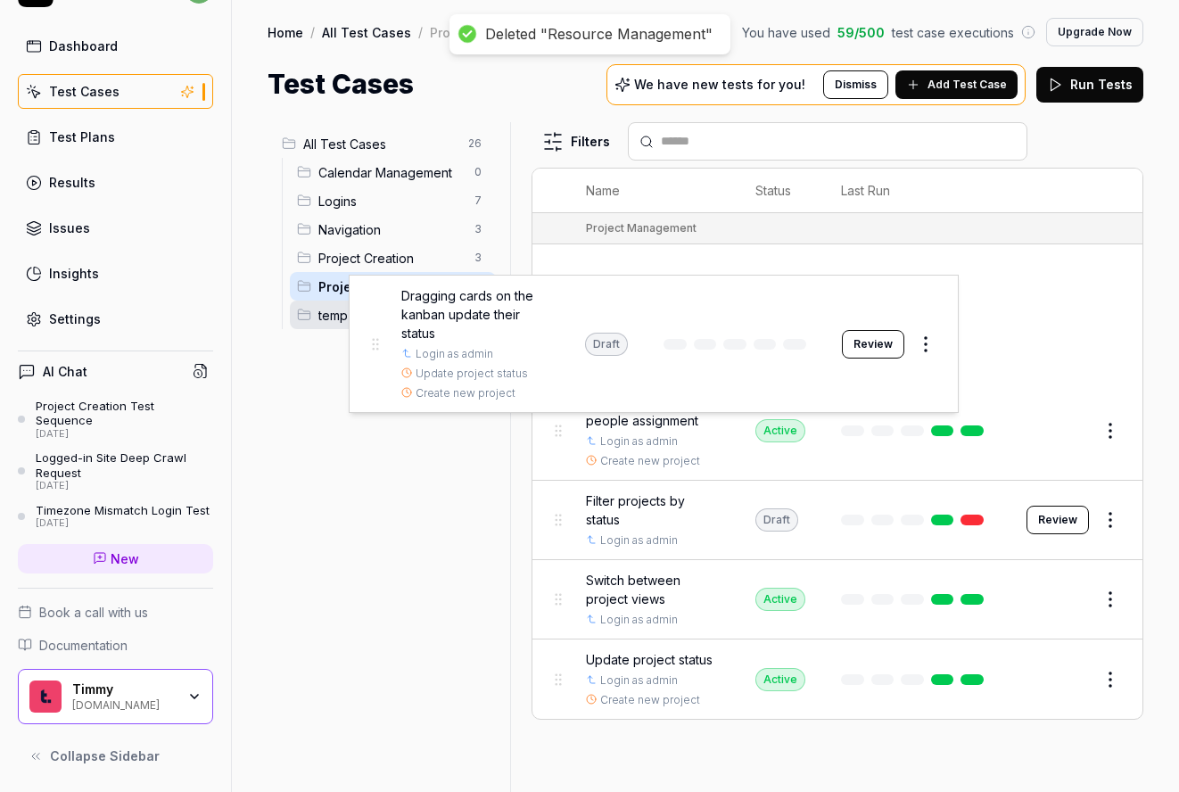
drag, startPoint x: 554, startPoint y: 301, endPoint x: 371, endPoint y: 333, distance: 186.3
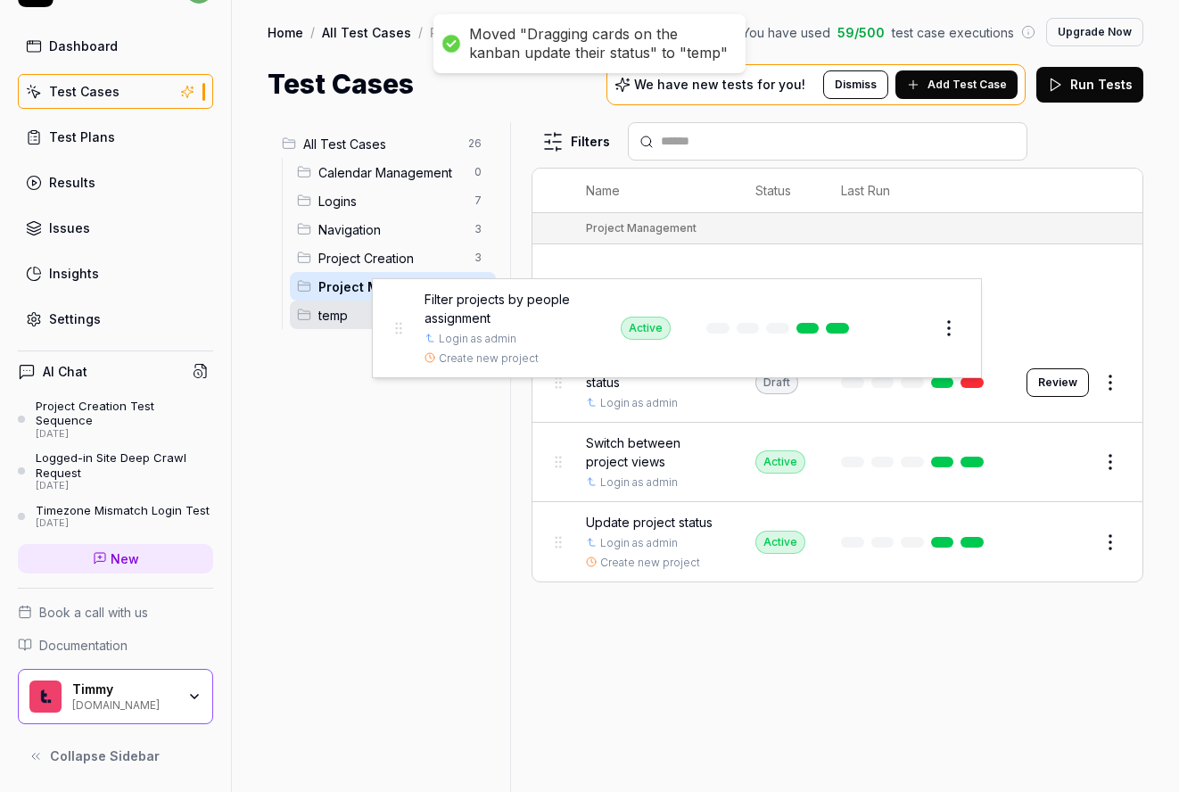
drag, startPoint x: 562, startPoint y: 300, endPoint x: 401, endPoint y: 333, distance: 164.0
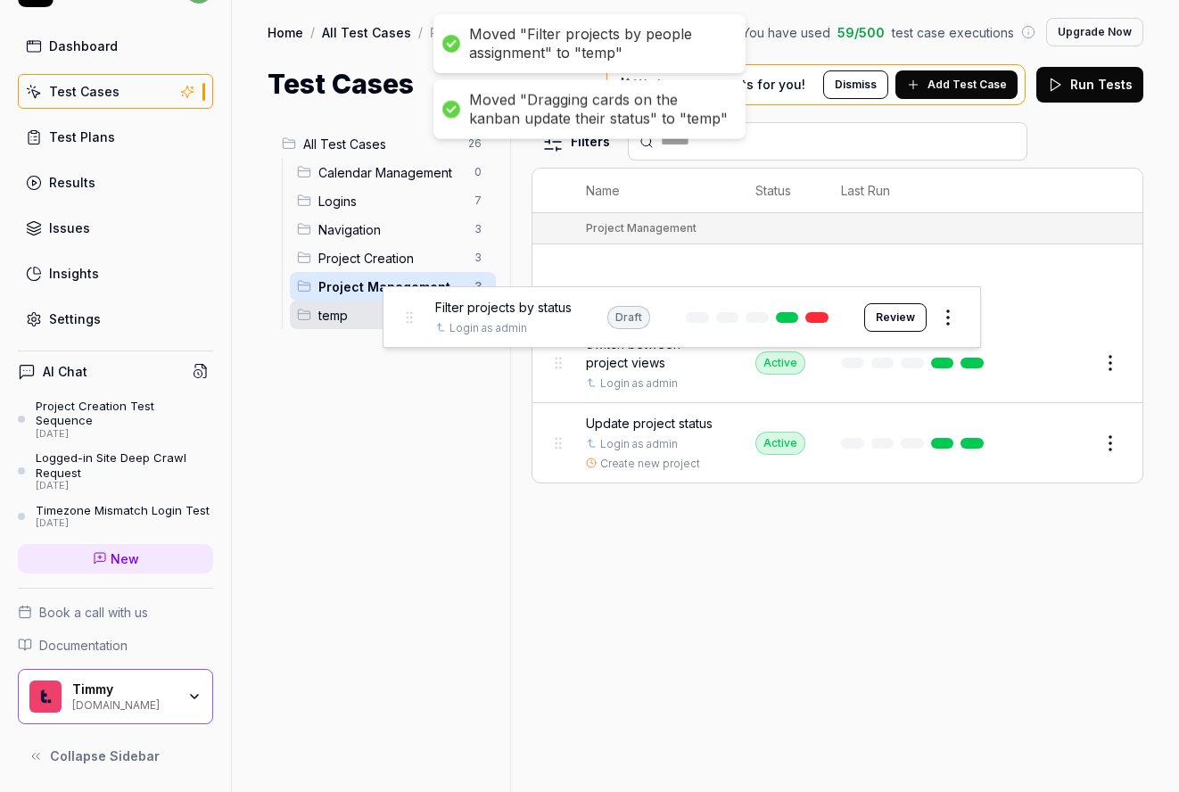
drag, startPoint x: 564, startPoint y: 305, endPoint x: 415, endPoint y: 347, distance: 155.5
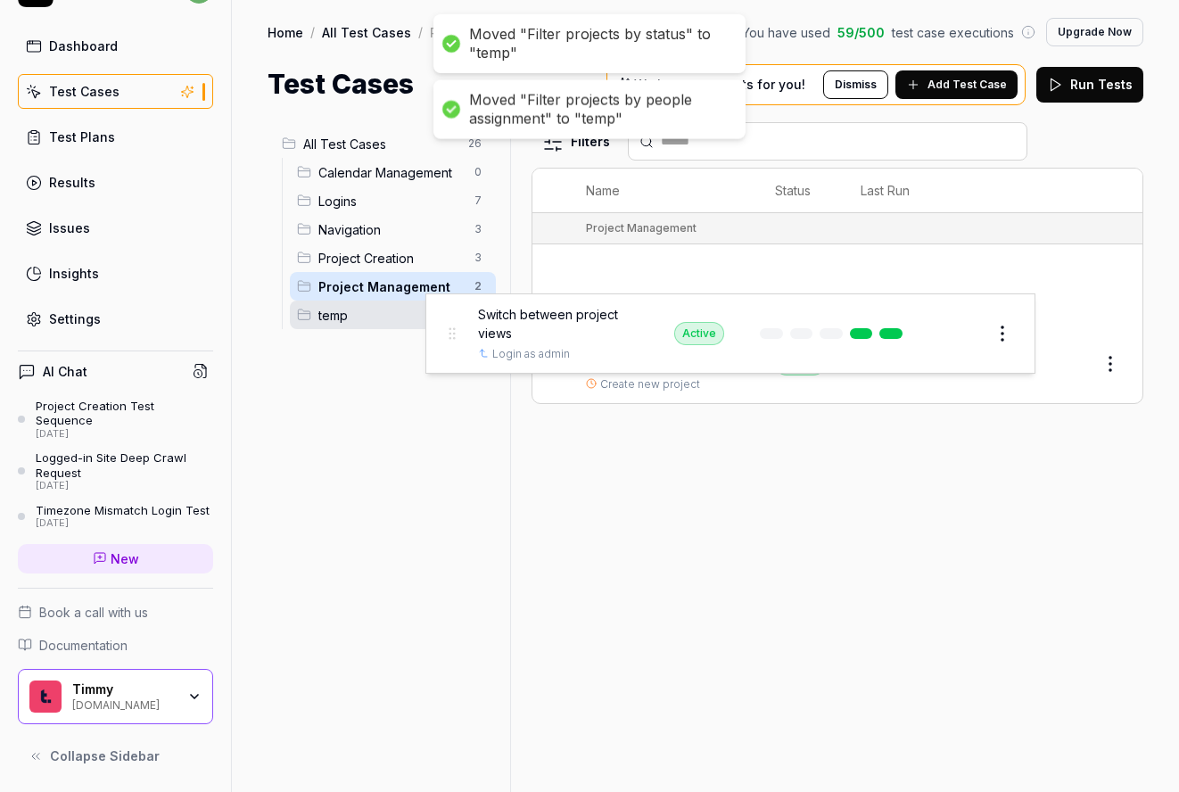
drag, startPoint x: 563, startPoint y: 283, endPoint x: 447, endPoint y: 335, distance: 128.1
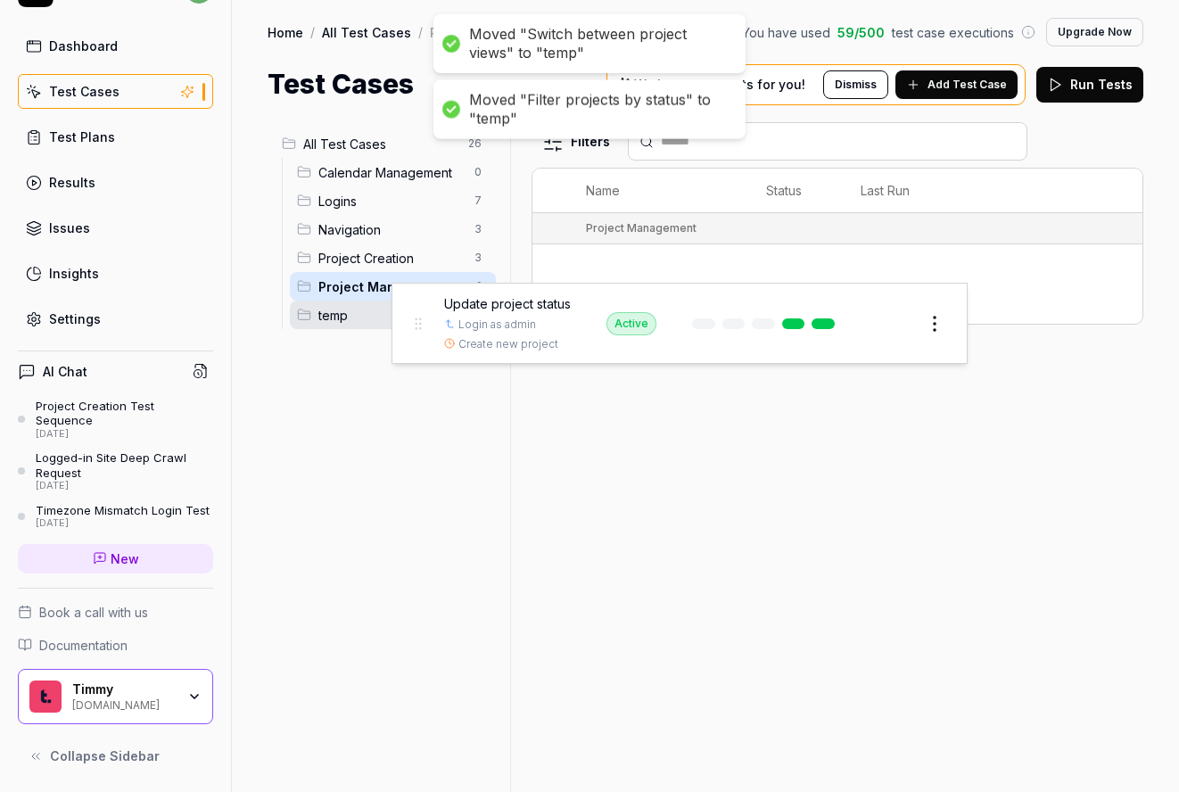
drag, startPoint x: 561, startPoint y: 288, endPoint x: 416, endPoint y: 324, distance: 148.8
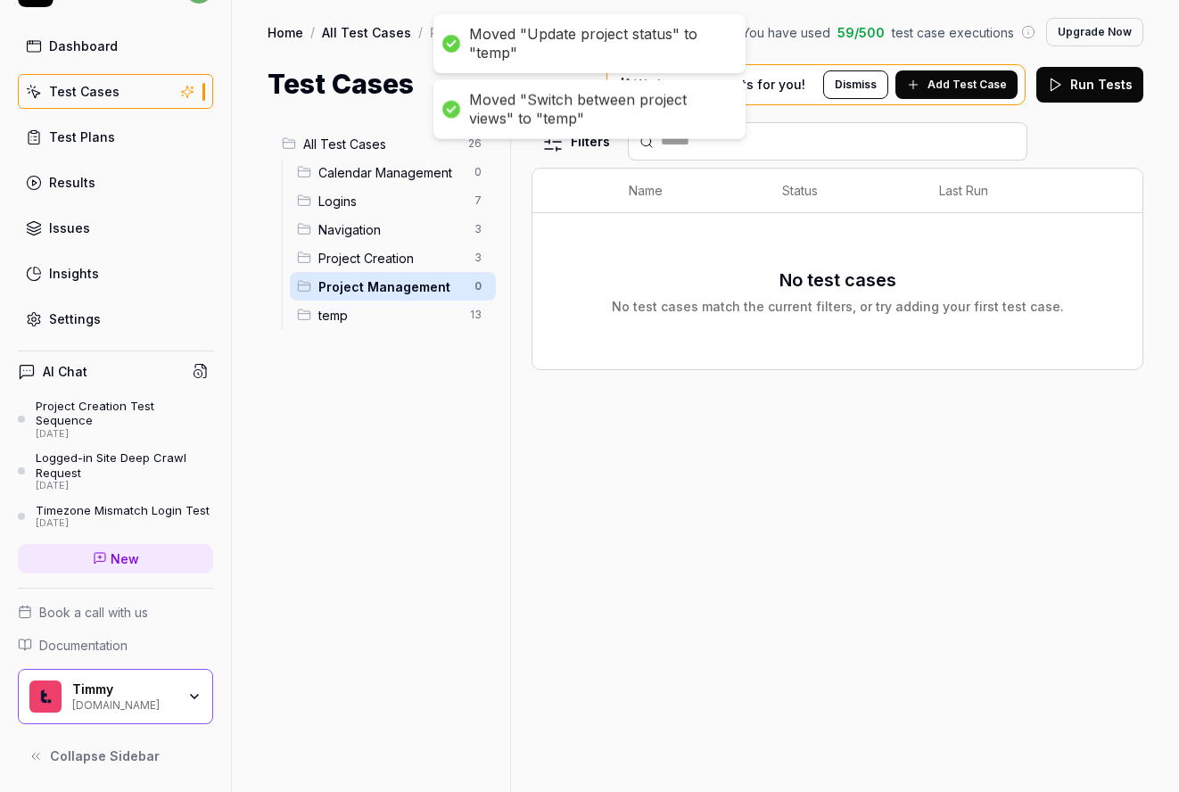
click at [476, 283] on html "Moved "Update project status" to "temp" Moved "Switch between project views" to…" at bounding box center [589, 396] width 1179 height 792
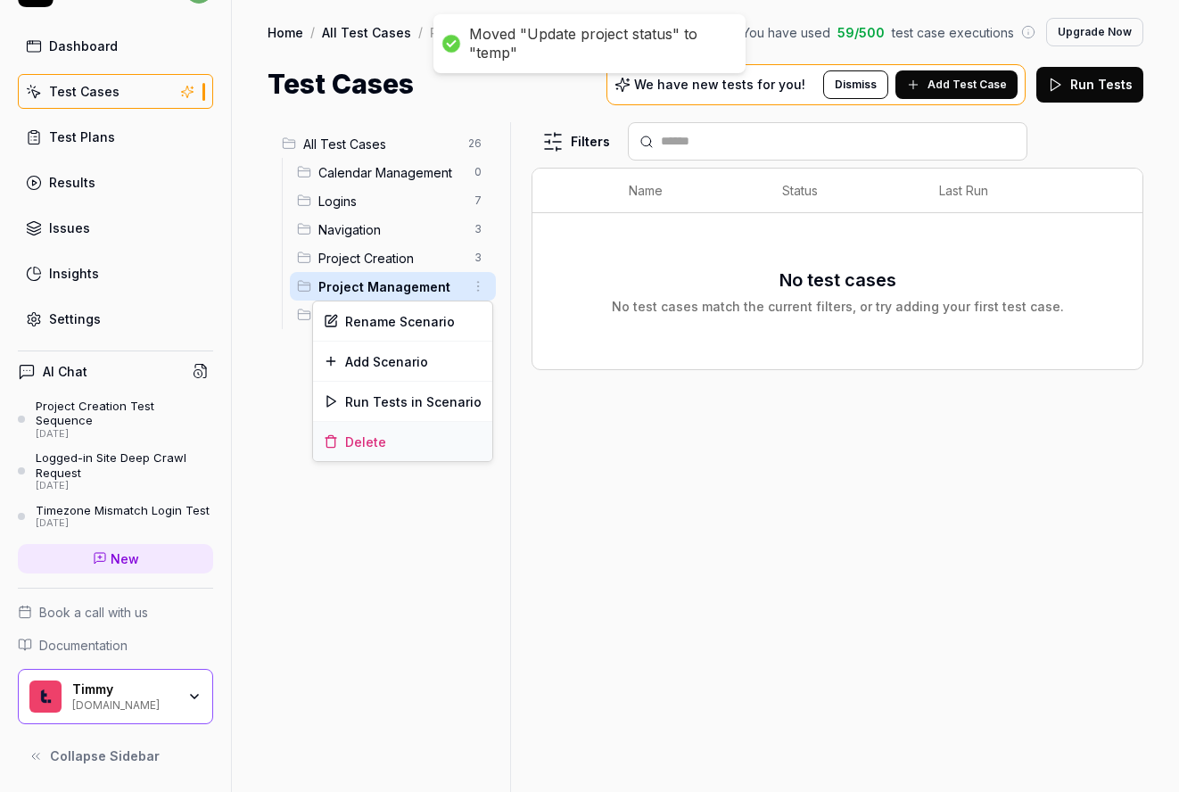
click at [427, 442] on div "Delete" at bounding box center [402, 441] width 179 height 39
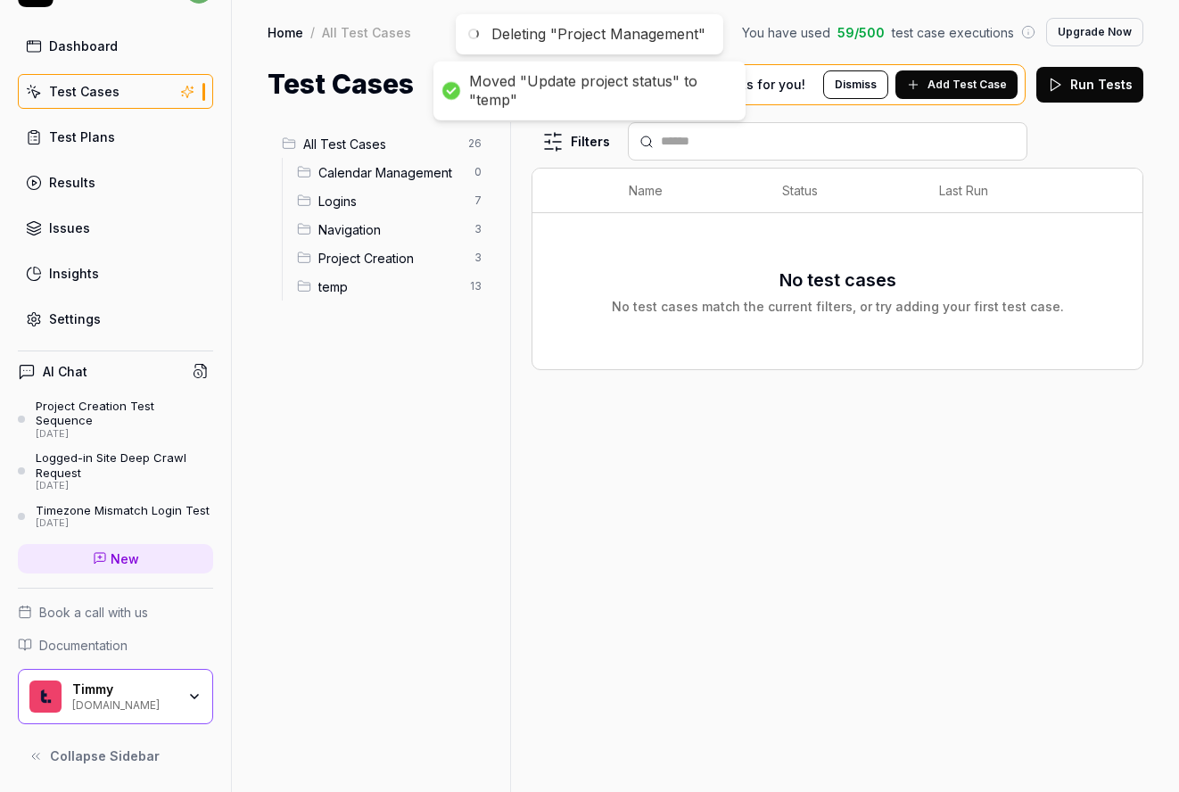
click at [411, 254] on span "Project Creation" at bounding box center [390, 258] width 145 height 19
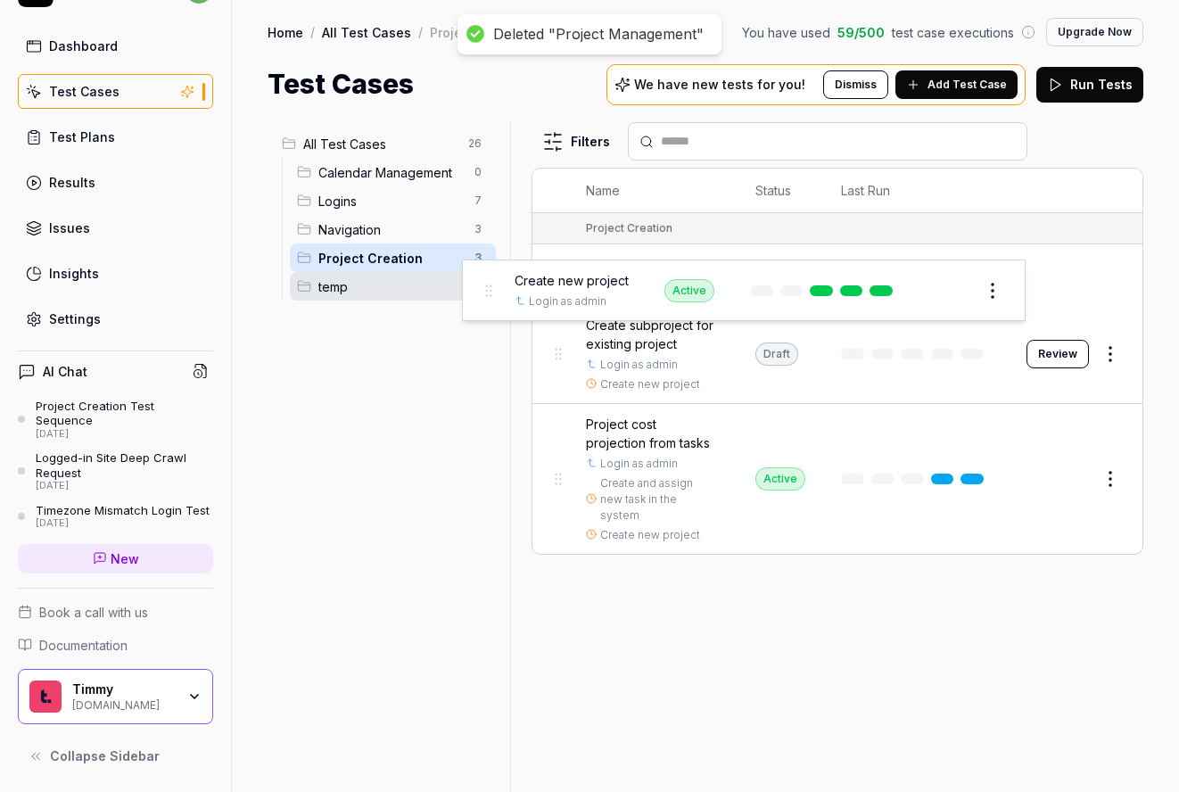
drag, startPoint x: 550, startPoint y: 281, endPoint x: 442, endPoint y: 300, distance: 109.5
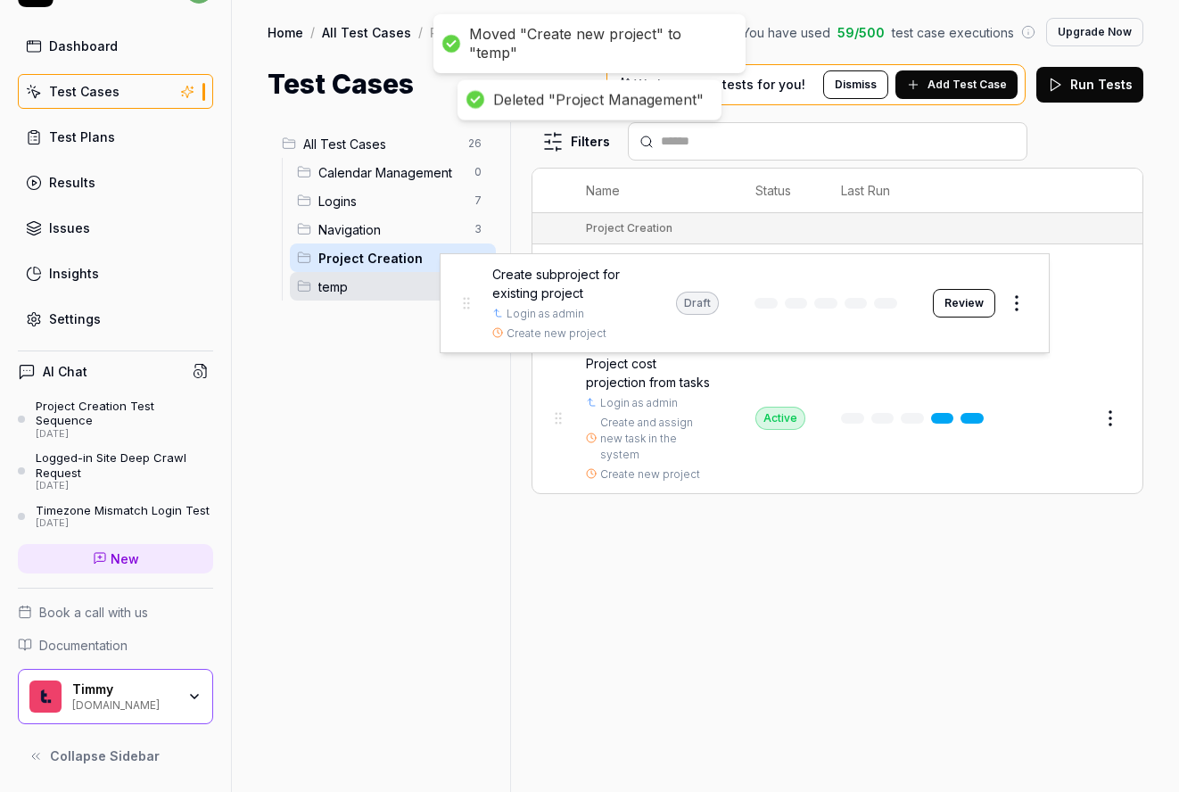
drag, startPoint x: 543, startPoint y: 292, endPoint x: 448, endPoint y: 300, distance: 94.8
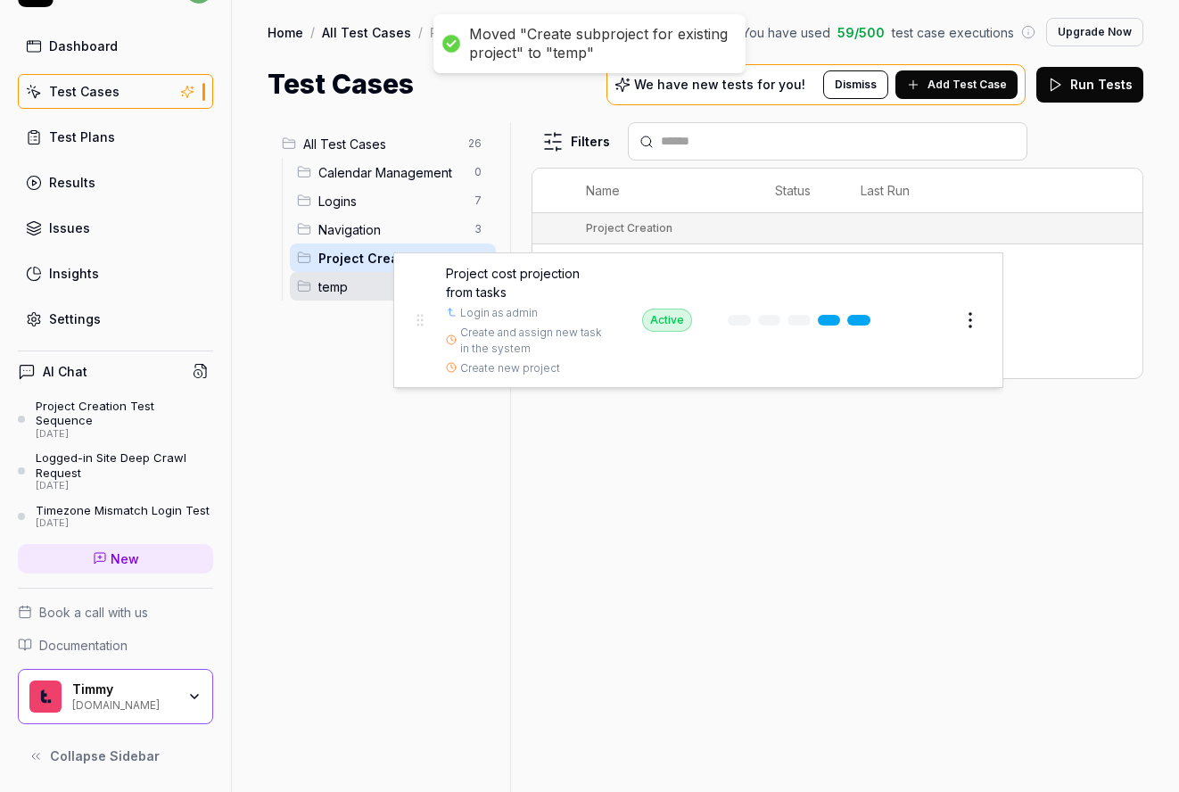
drag, startPoint x: 556, startPoint y: 308, endPoint x: 417, endPoint y: 316, distance: 139.3
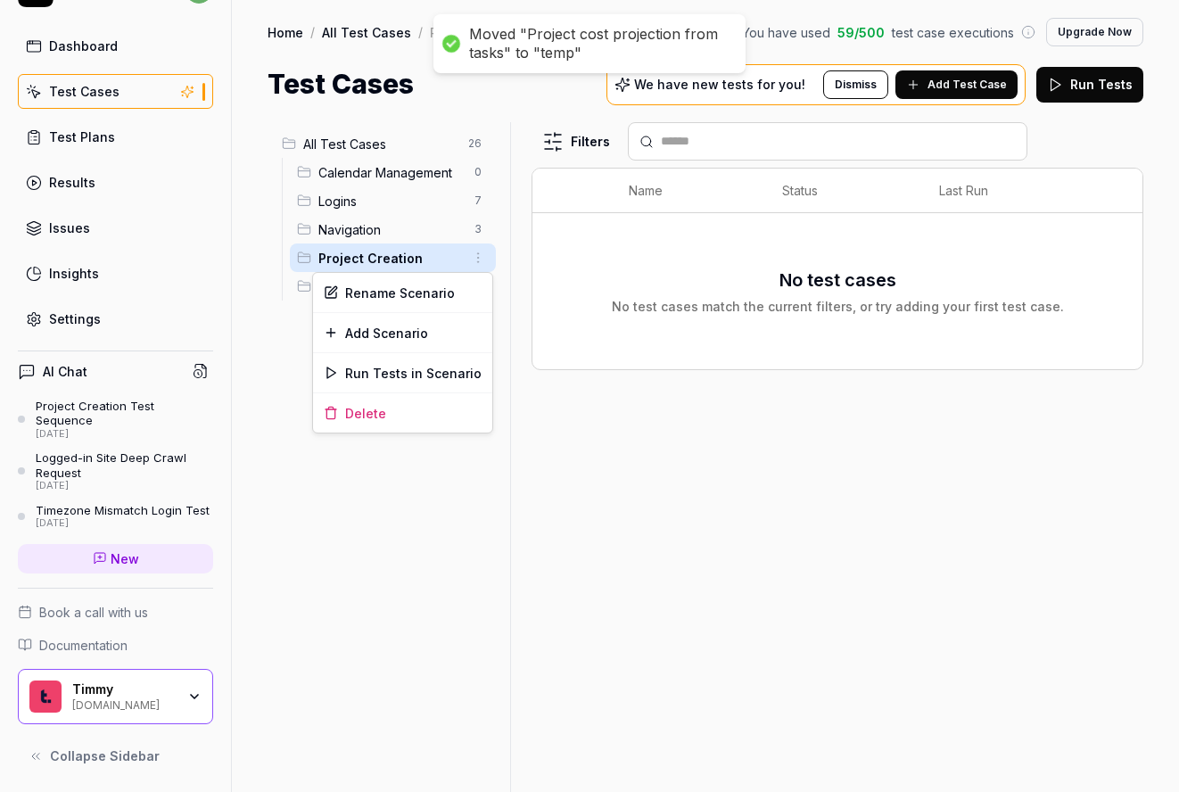
click at [476, 266] on html "Moved "Project cost projection from tasks" to "temp" Moved "Create subproject f…" at bounding box center [589, 396] width 1179 height 792
click at [415, 422] on div "Delete" at bounding box center [402, 412] width 179 height 39
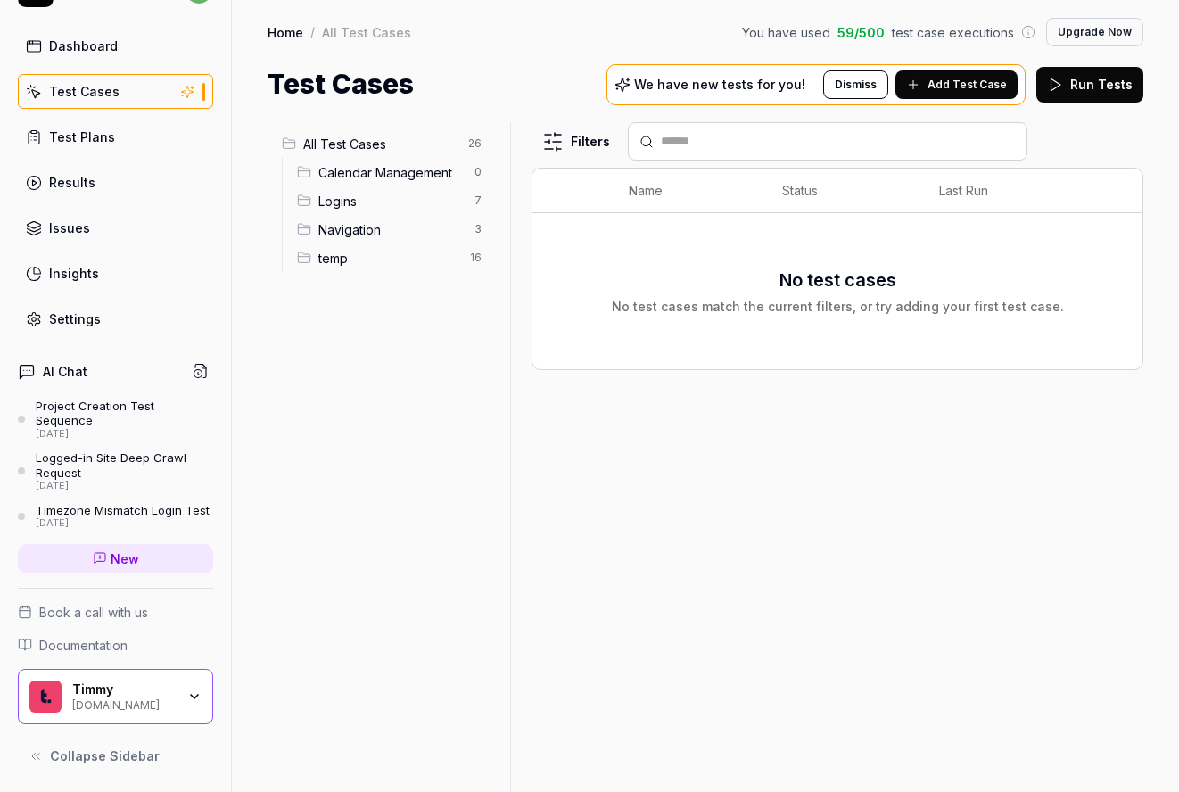
click at [391, 218] on div "Navigation 3" at bounding box center [393, 229] width 206 height 29
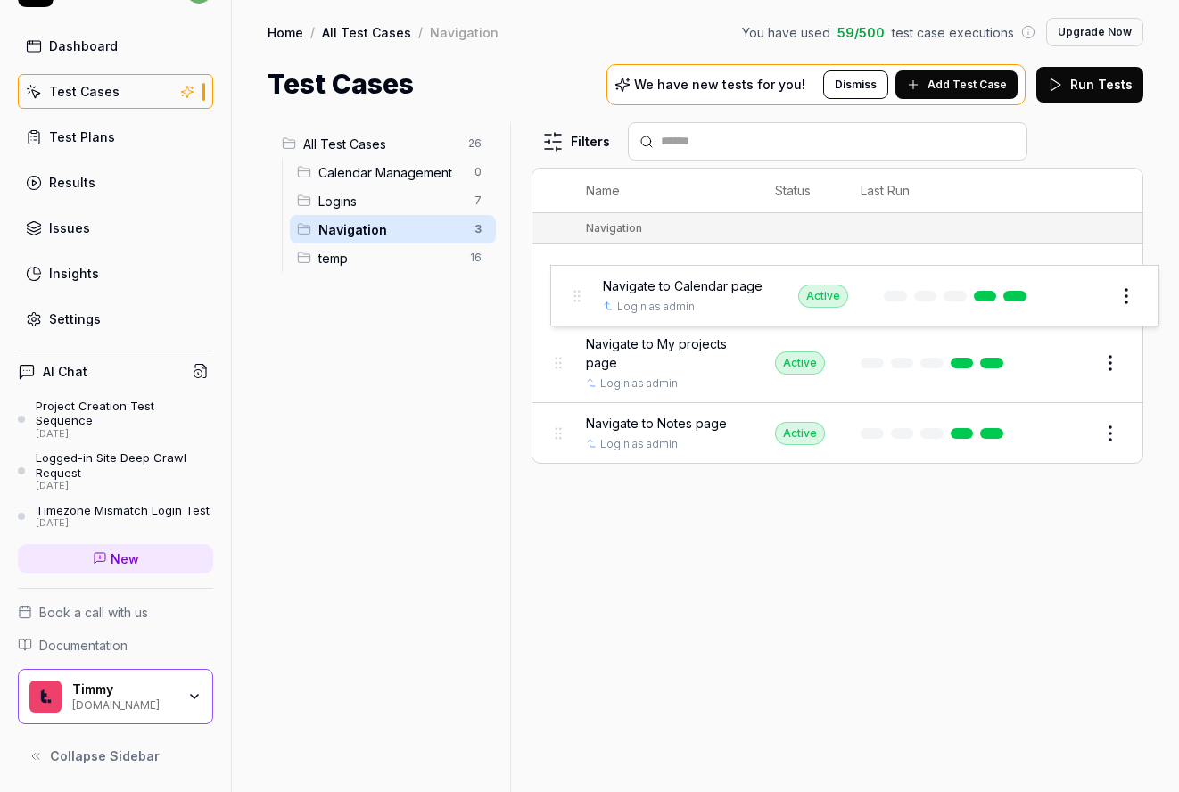
drag, startPoint x: 561, startPoint y: 281, endPoint x: 605, endPoint y: 292, distance: 45.8
click at [574, 300] on body "z Dashboard Test Cases Test Plans Results Issues Insights Settings AI Chat Proj…" at bounding box center [589, 396] width 1179 height 792
click at [945, 282] on html "z Dashboard Test Cases Test Plans Results Issues Insights Settings AI Chat Proj…" at bounding box center [589, 396] width 1179 height 792
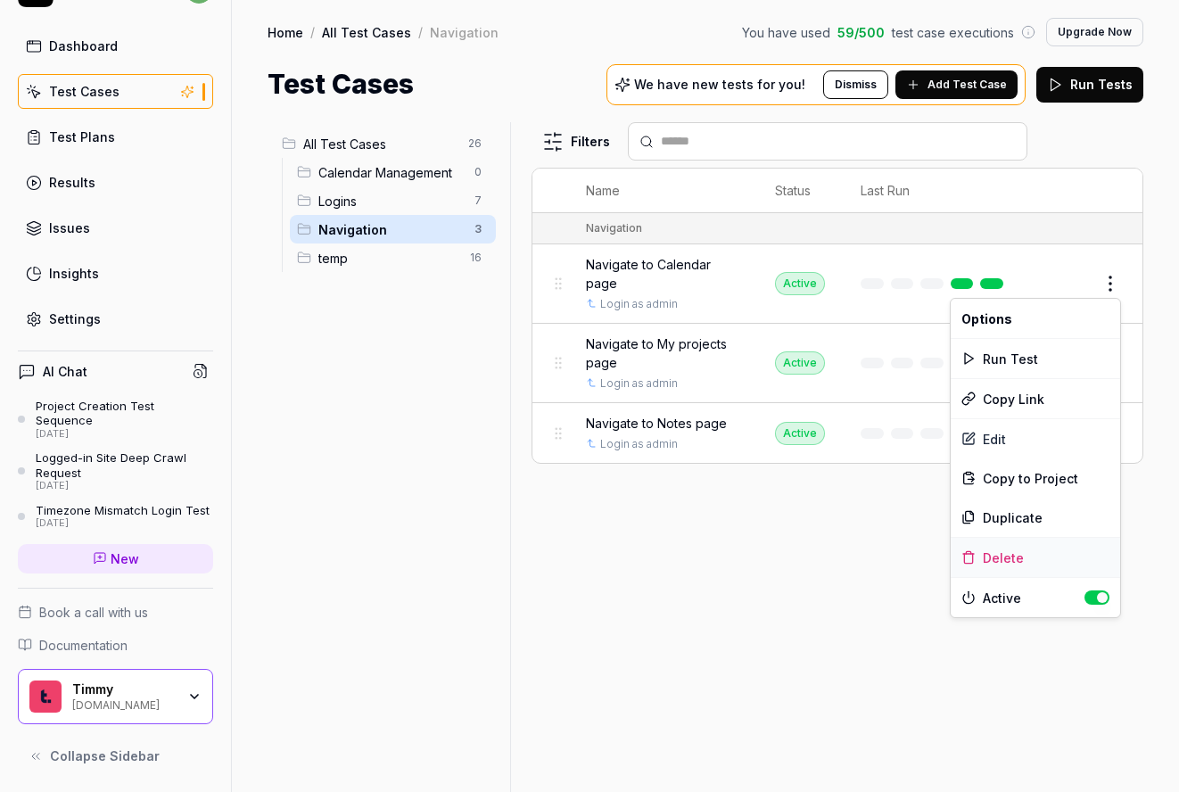
click at [945, 568] on div "Delete" at bounding box center [1034, 557] width 169 height 39
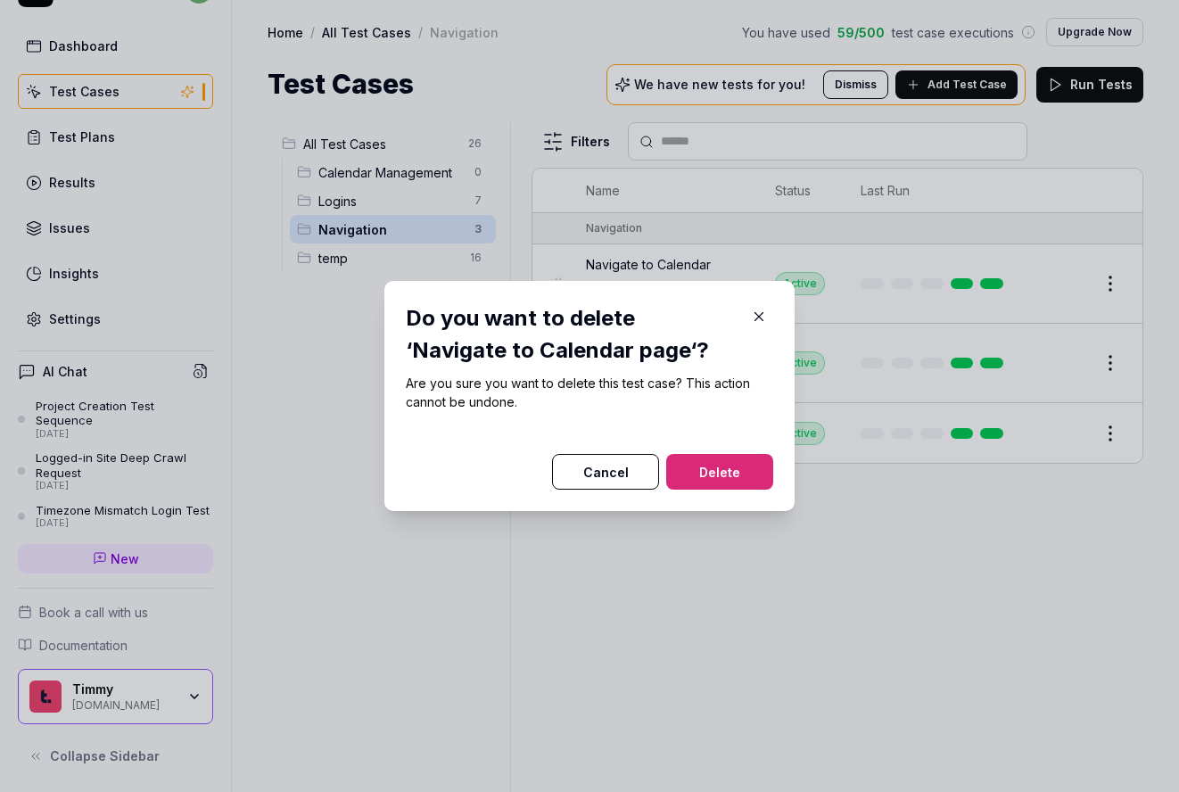
click at [738, 456] on button "Delete" at bounding box center [719, 472] width 107 height 36
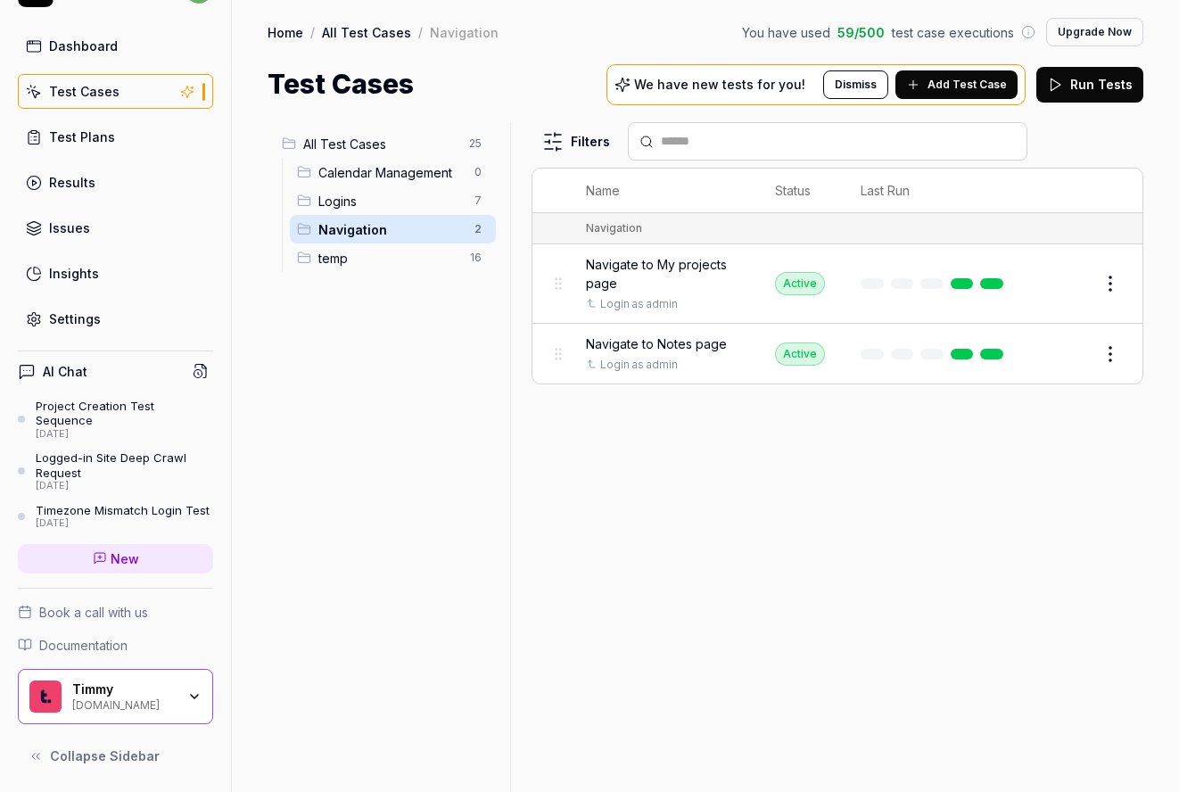
click at [945, 358] on html "z Dashboard Test Cases Test Plans Results Issues Insights Settings AI Chat Proj…" at bounding box center [589, 396] width 1179 height 792
click at [945, 633] on div "Delete" at bounding box center [1034, 627] width 169 height 39
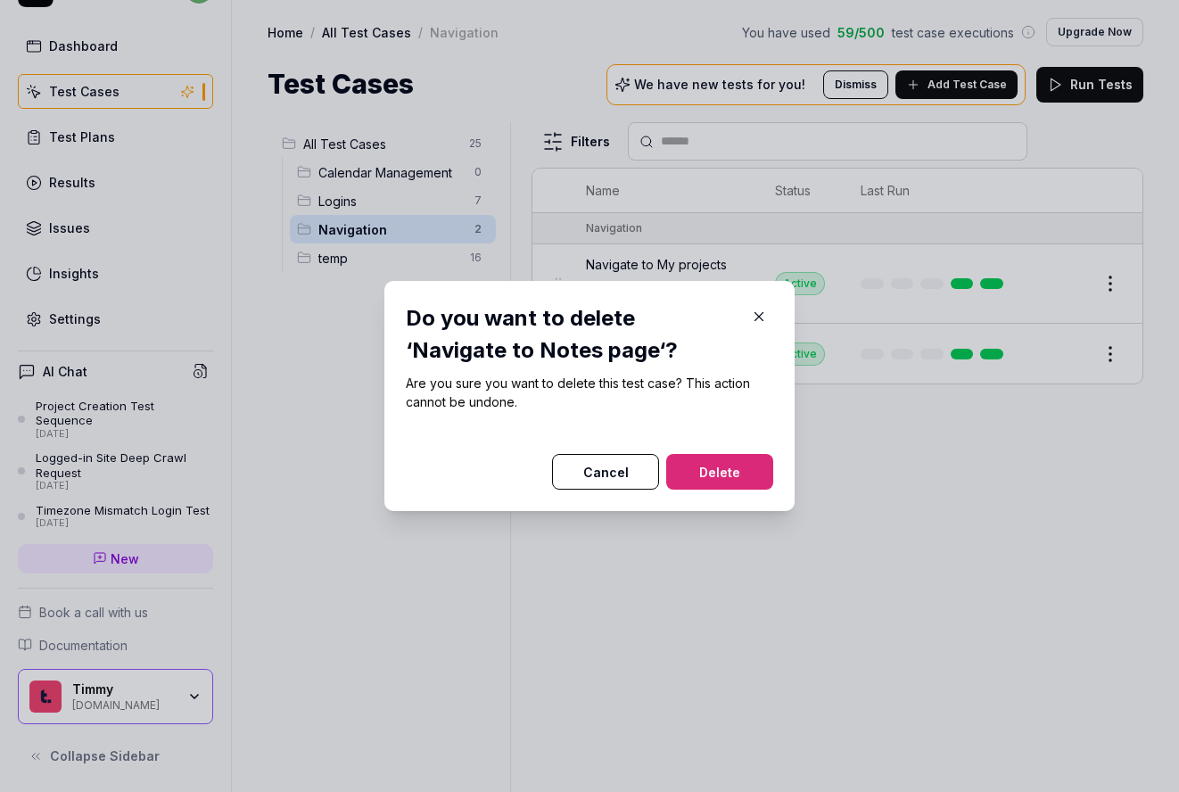
click at [741, 463] on button "Delete" at bounding box center [719, 472] width 107 height 36
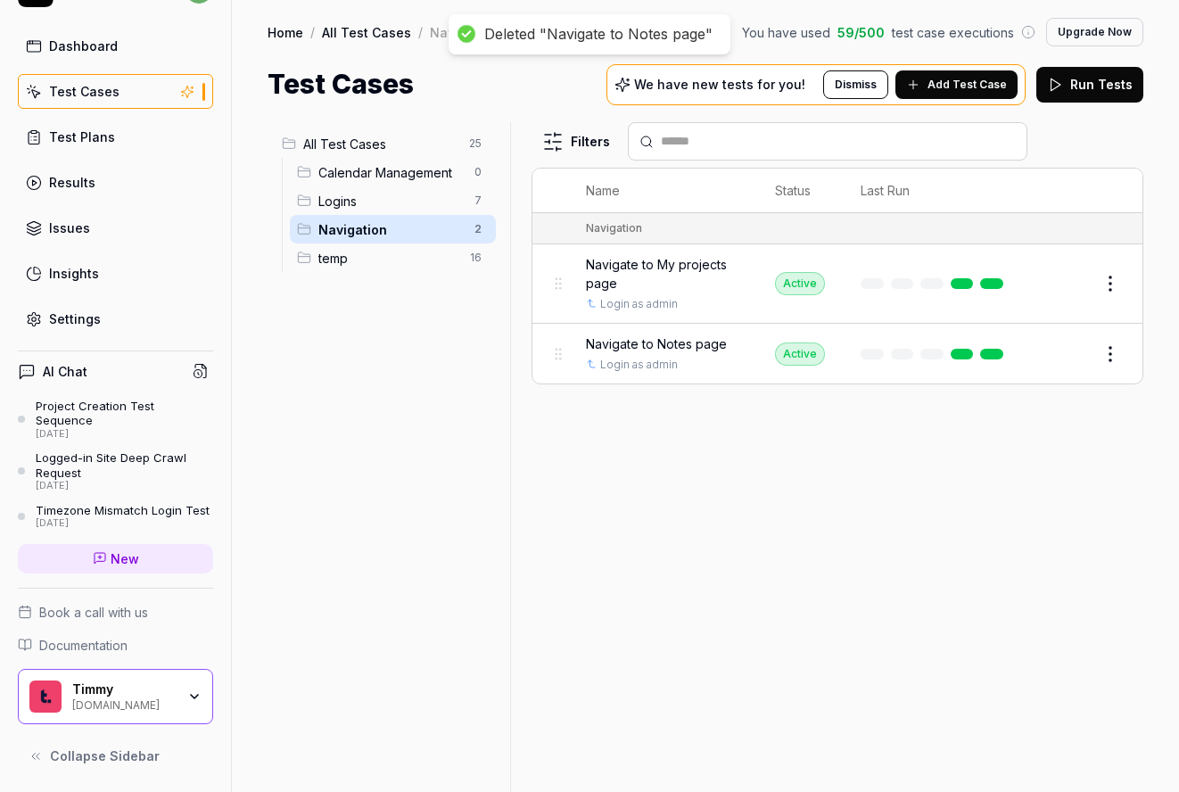
click at [945, 298] on body "Deleted "Navigate to Notes page" z Dashboard Test Cases Test Plans Results Issu…" at bounding box center [589, 396] width 1179 height 792
click at [945, 286] on html "Deleted "Navigate to Notes page" z Dashboard Test Cases Test Plans Results Issu…" at bounding box center [589, 396] width 1179 height 792
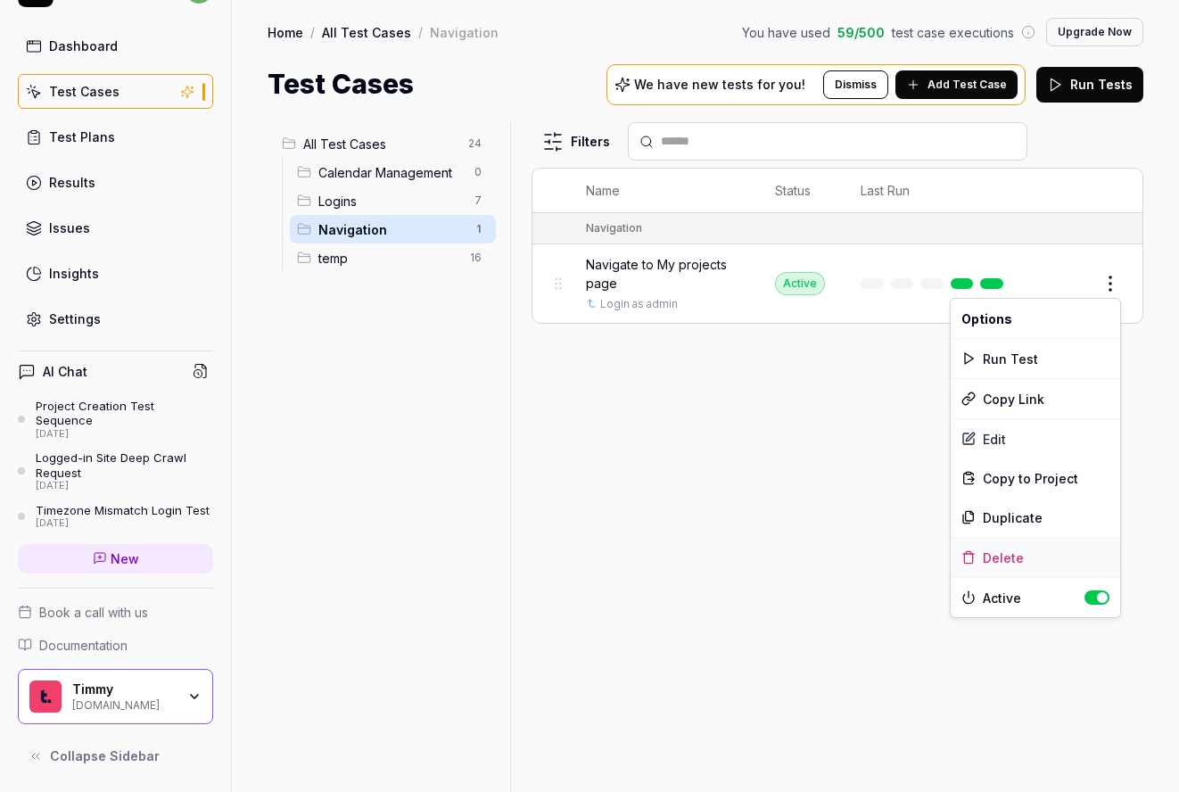
click at [945, 556] on div "Delete" at bounding box center [1034, 557] width 169 height 39
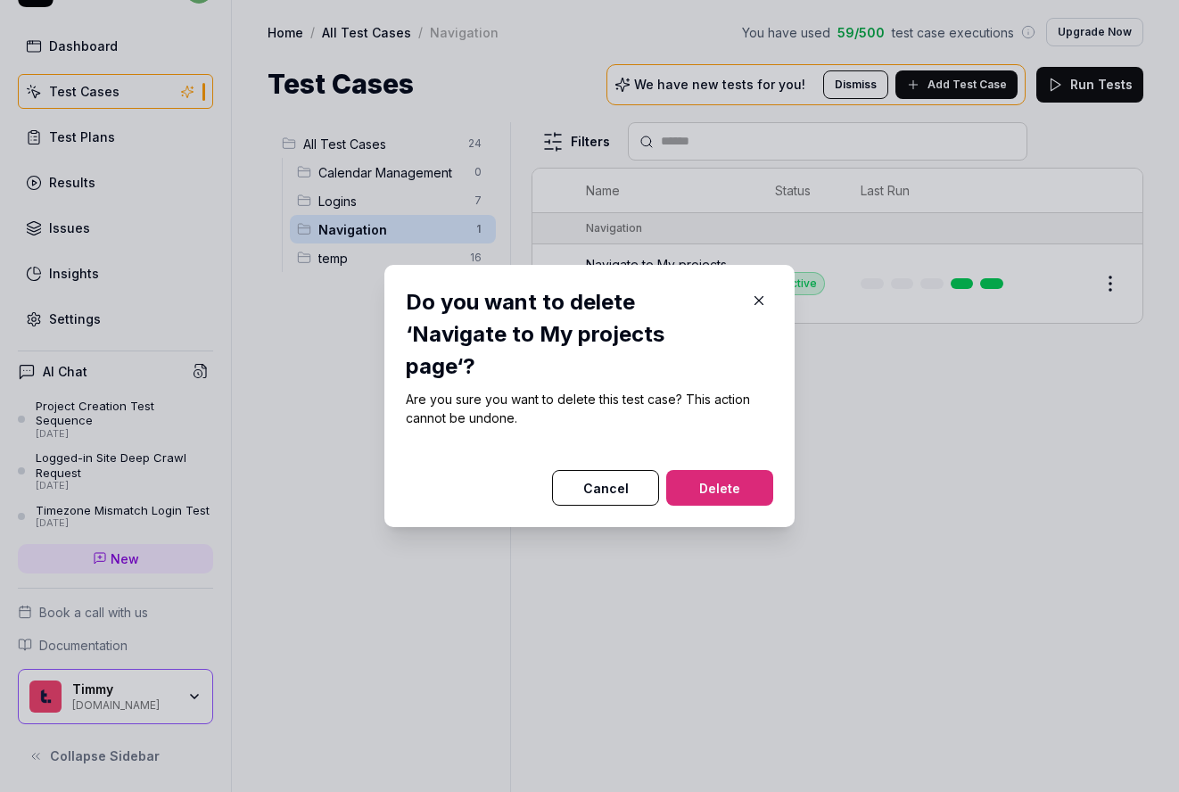
click at [736, 470] on button "Delete" at bounding box center [719, 488] width 107 height 36
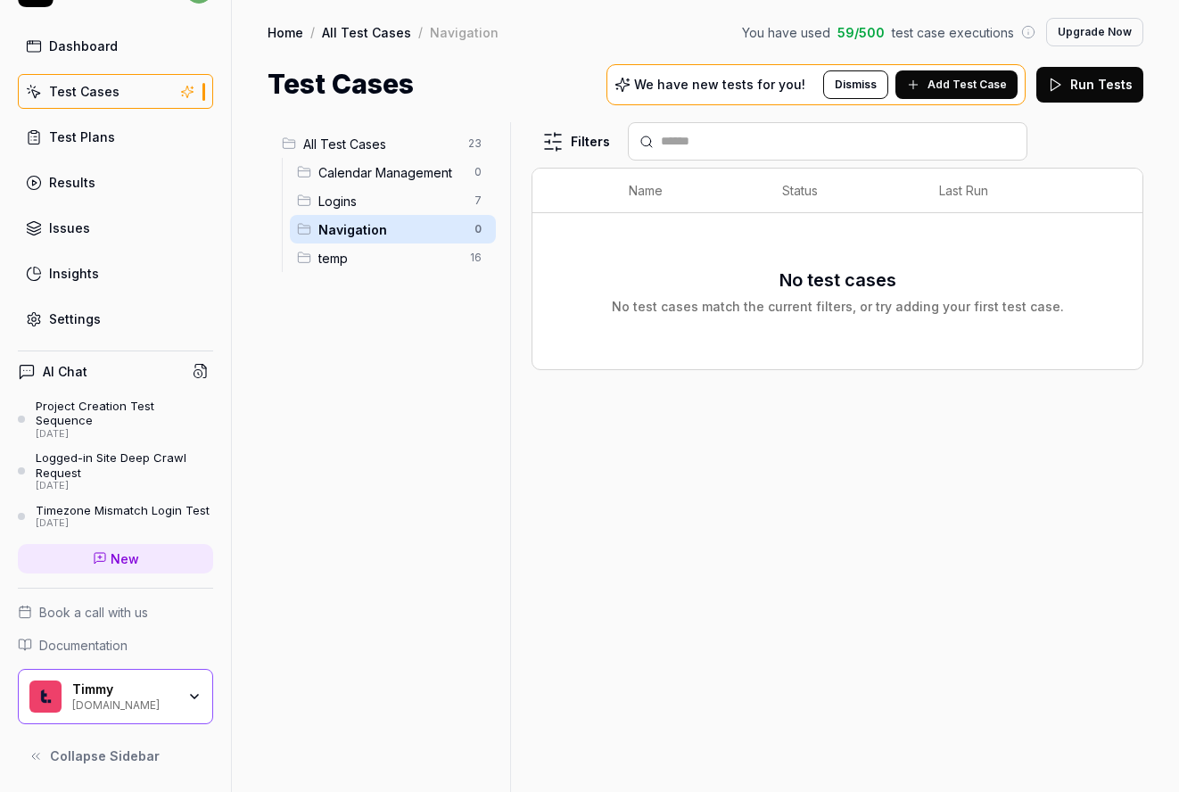
click at [480, 177] on html "z Dashboard Test Cases Test Plans Results Issues Insights Settings AI Chat Proj…" at bounding box center [589, 396] width 1179 height 792
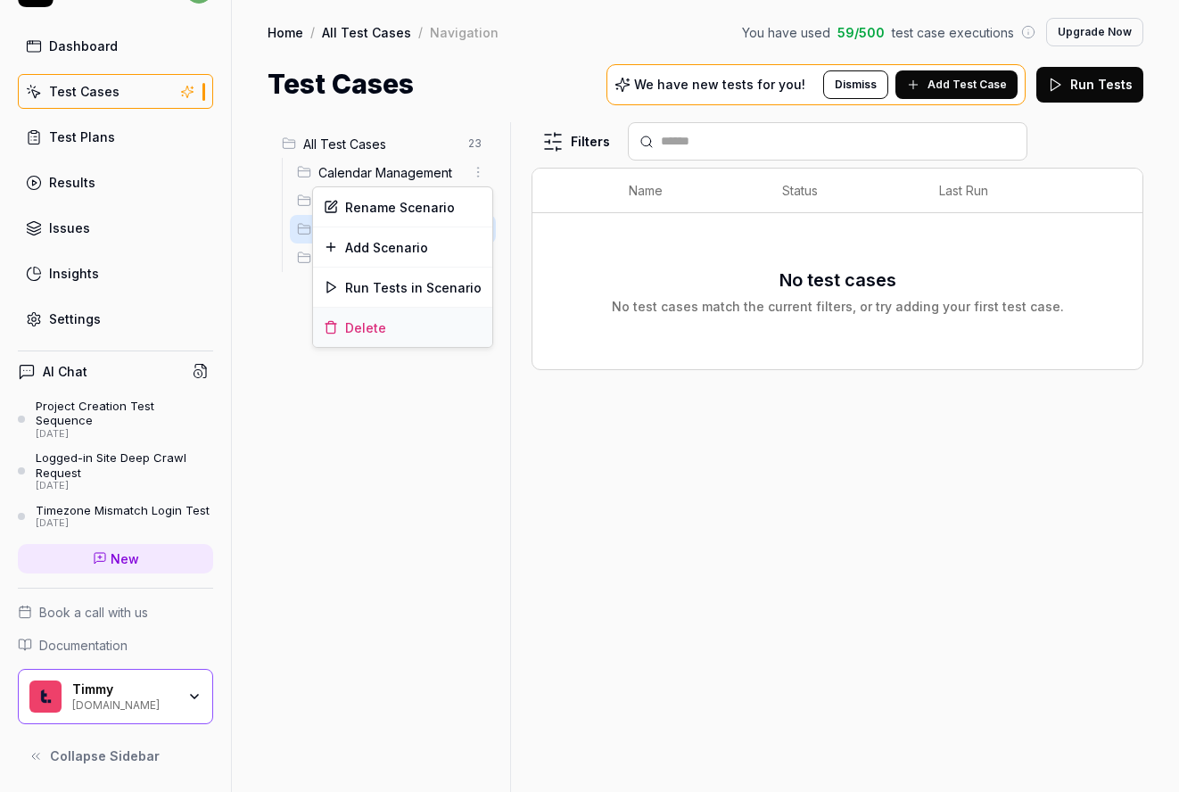
click at [397, 338] on div "Delete" at bounding box center [402, 327] width 179 height 39
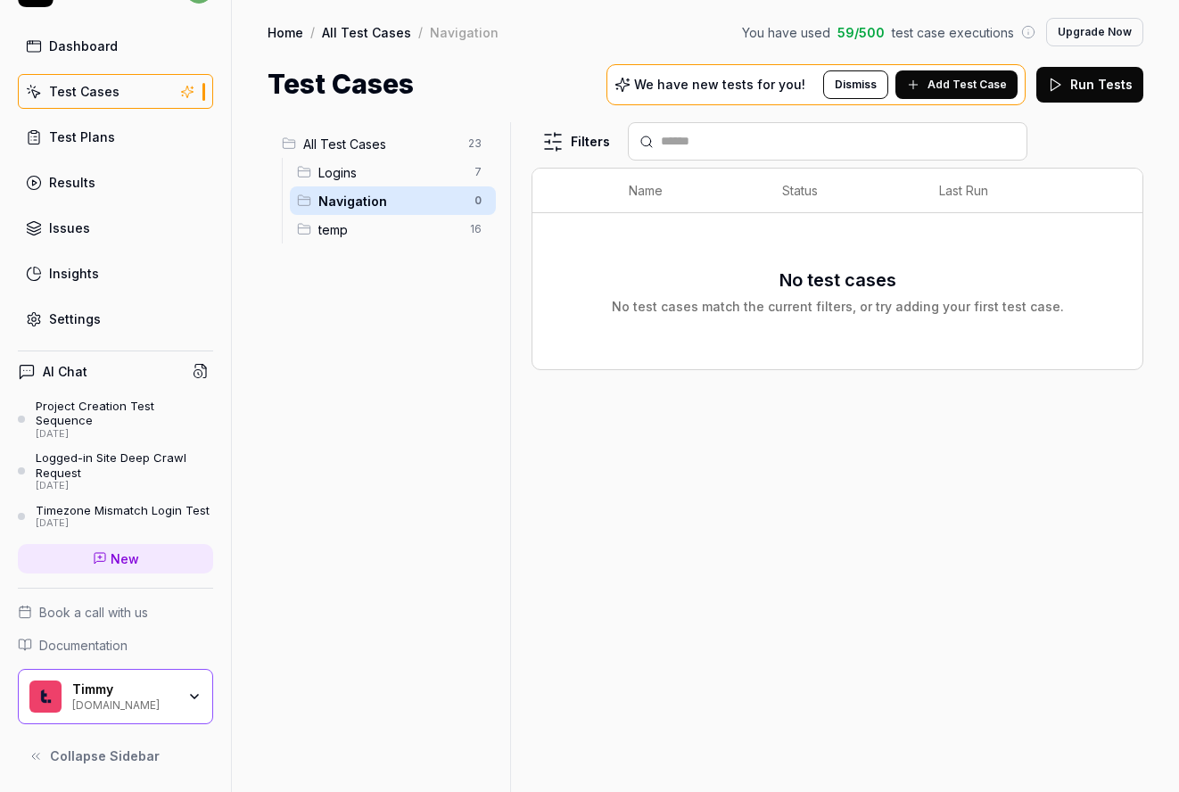
click at [615, 322] on div "No test cases No test cases match the current filters, or try adding your first…" at bounding box center [837, 291] width 574 height 135
click at [413, 259] on div "All Test Cases 23 Logins 7 Navigation 0 temp 16" at bounding box center [384, 446] width 235 height 648
click at [400, 292] on div "All Test Cases 23 Logins 7 Navigation 0 temp 16" at bounding box center [384, 446] width 235 height 648
click at [482, 143] on html "z Dashboard Test Cases Test Plans Results Issues Insights Settings AI Chat Proj…" at bounding box center [589, 396] width 1179 height 792
click at [431, 177] on div "Add Scenario" at bounding box center [413, 178] width 141 height 39
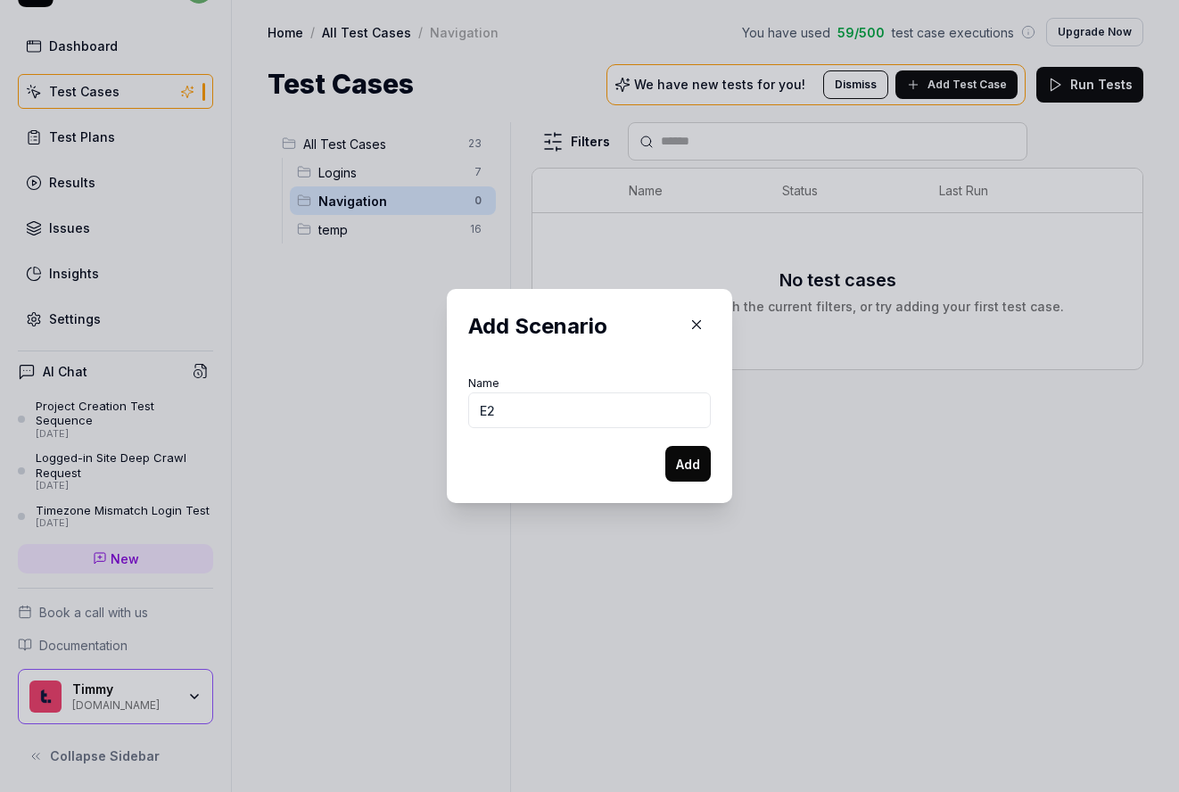
type input "E"
type input "Projections"
click at [682, 460] on button "Add" at bounding box center [687, 464] width 45 height 36
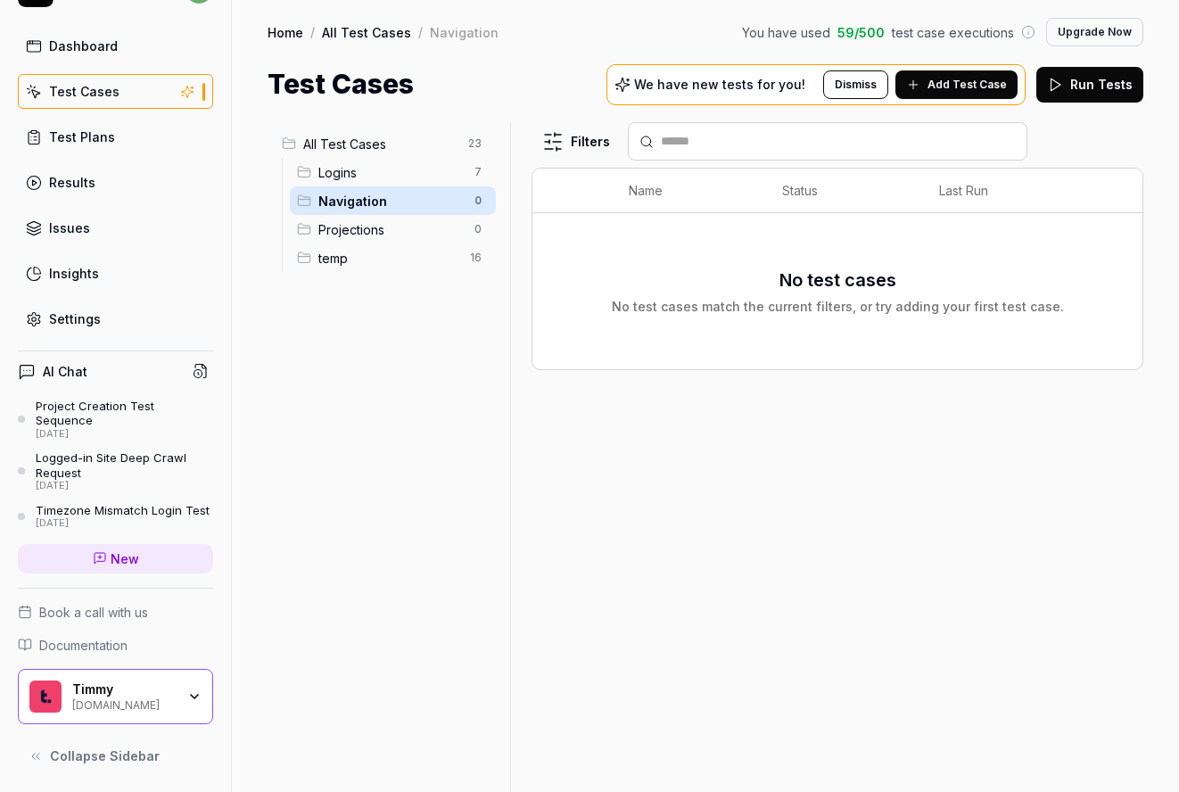
click at [382, 231] on span "Projections" at bounding box center [390, 229] width 145 height 19
click at [475, 229] on html "z Dashboard Test Cases Test Plans Results Issues Insights Settings AI Chat Proj…" at bounding box center [589, 396] width 1179 height 792
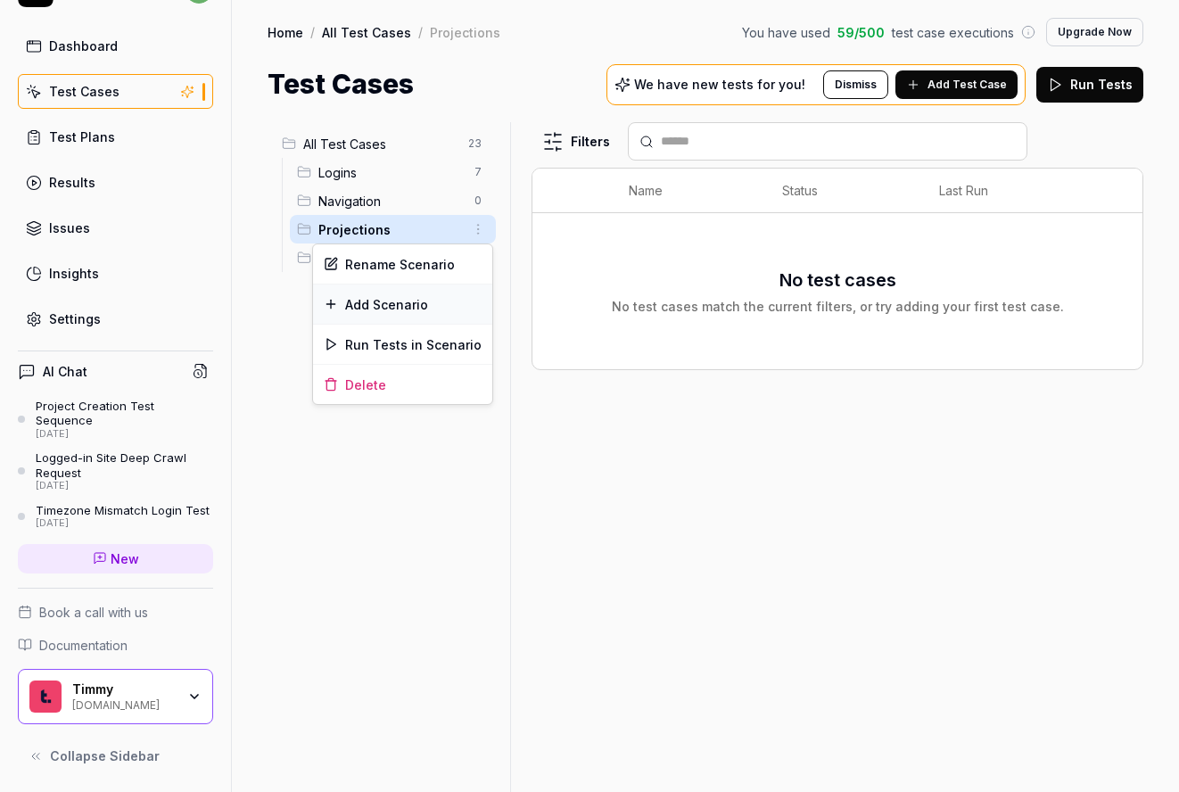
click at [387, 308] on div "Add Scenario" at bounding box center [402, 303] width 179 height 39
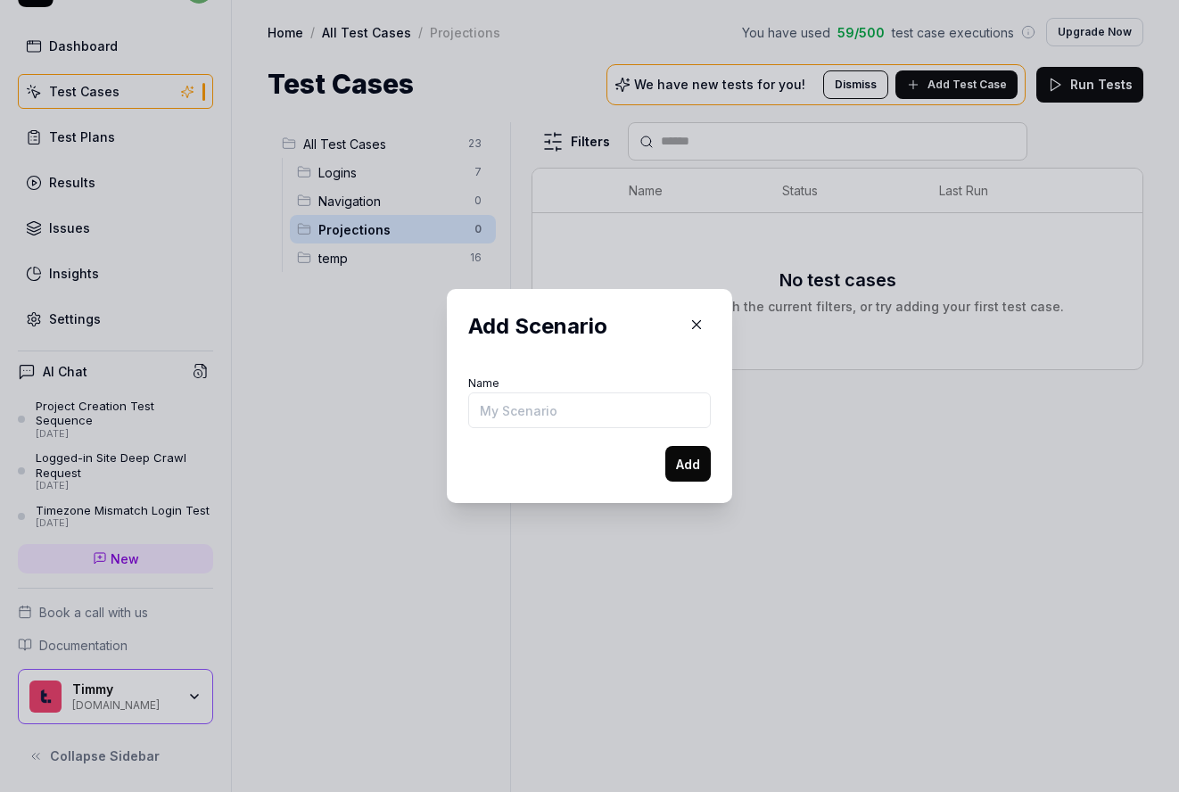
click at [537, 399] on input "Name" at bounding box center [589, 410] width 242 height 36
type input "Create parent project"
click at [688, 461] on button "Add" at bounding box center [687, 464] width 45 height 36
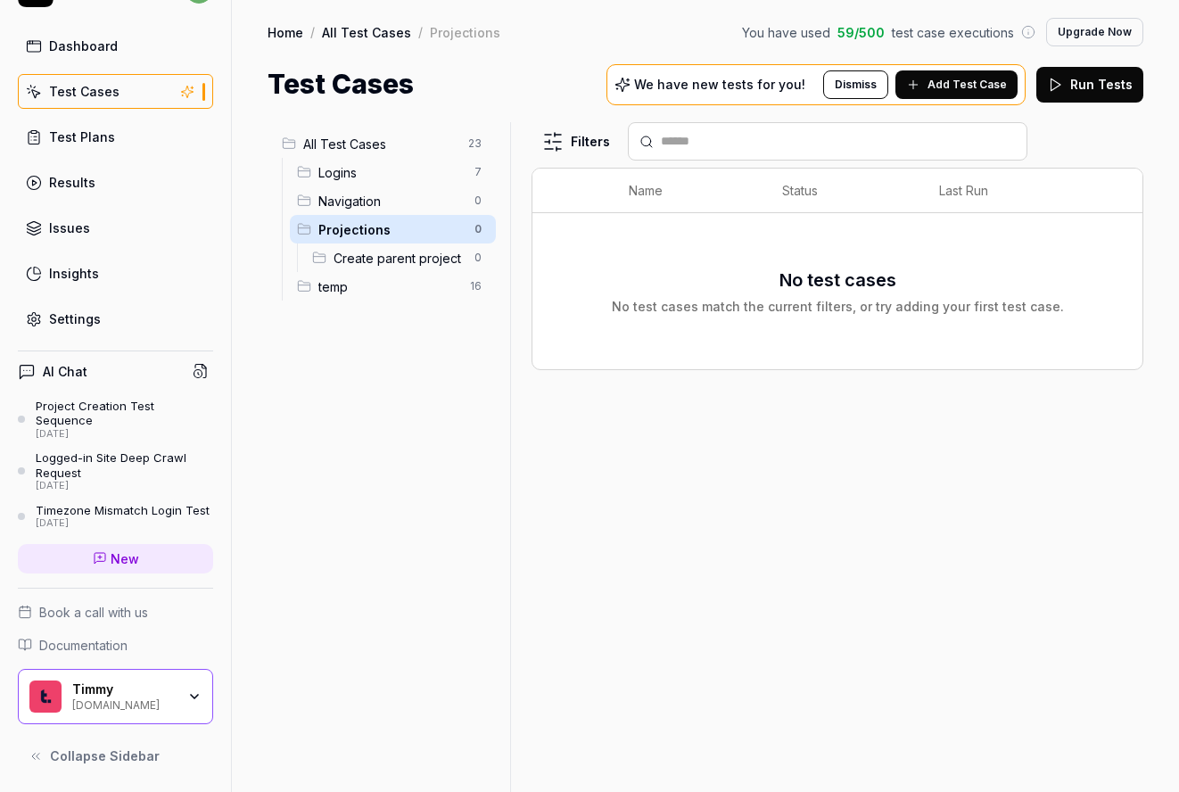
click at [483, 263] on html "z Dashboard Test Cases Test Plans Results Issues Insights Settings AI Chat Proj…" at bounding box center [589, 396] width 1179 height 792
click at [386, 420] on div "Delete" at bounding box center [402, 412] width 179 height 39
click at [364, 267] on span "temp" at bounding box center [388, 258] width 141 height 19
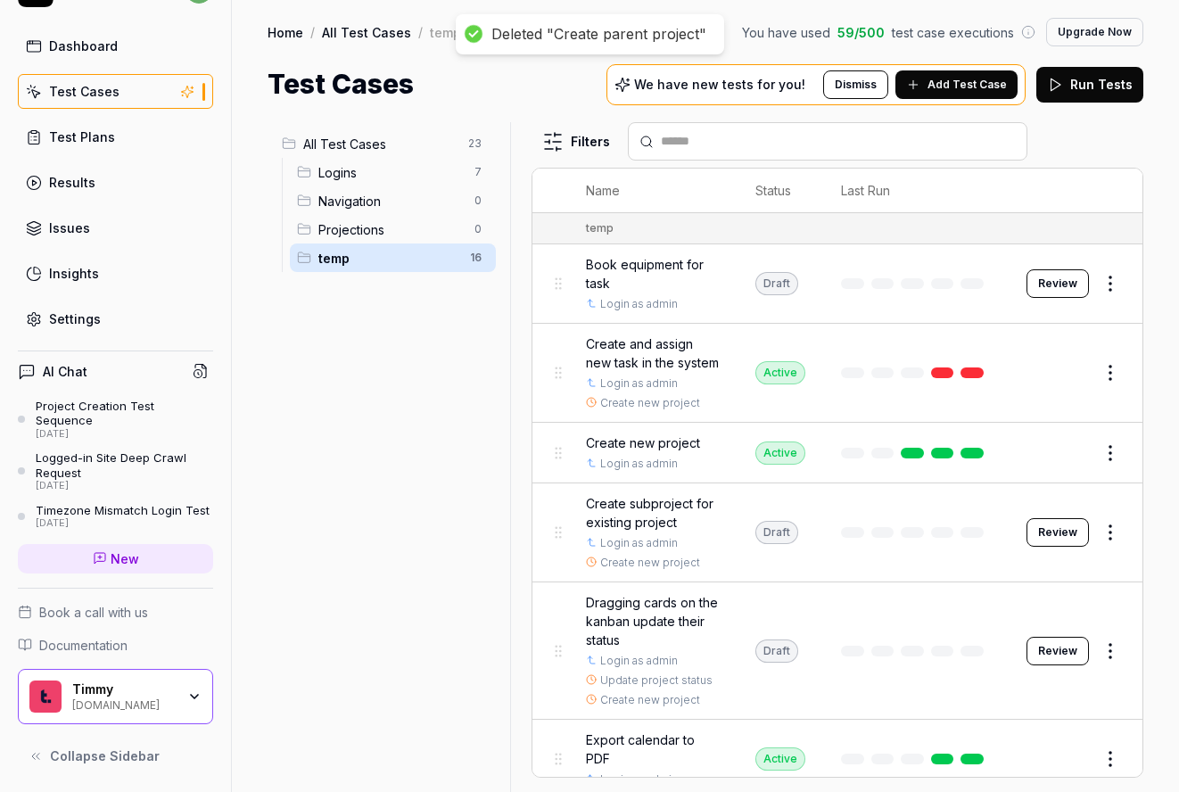
scroll to position [107, 0]
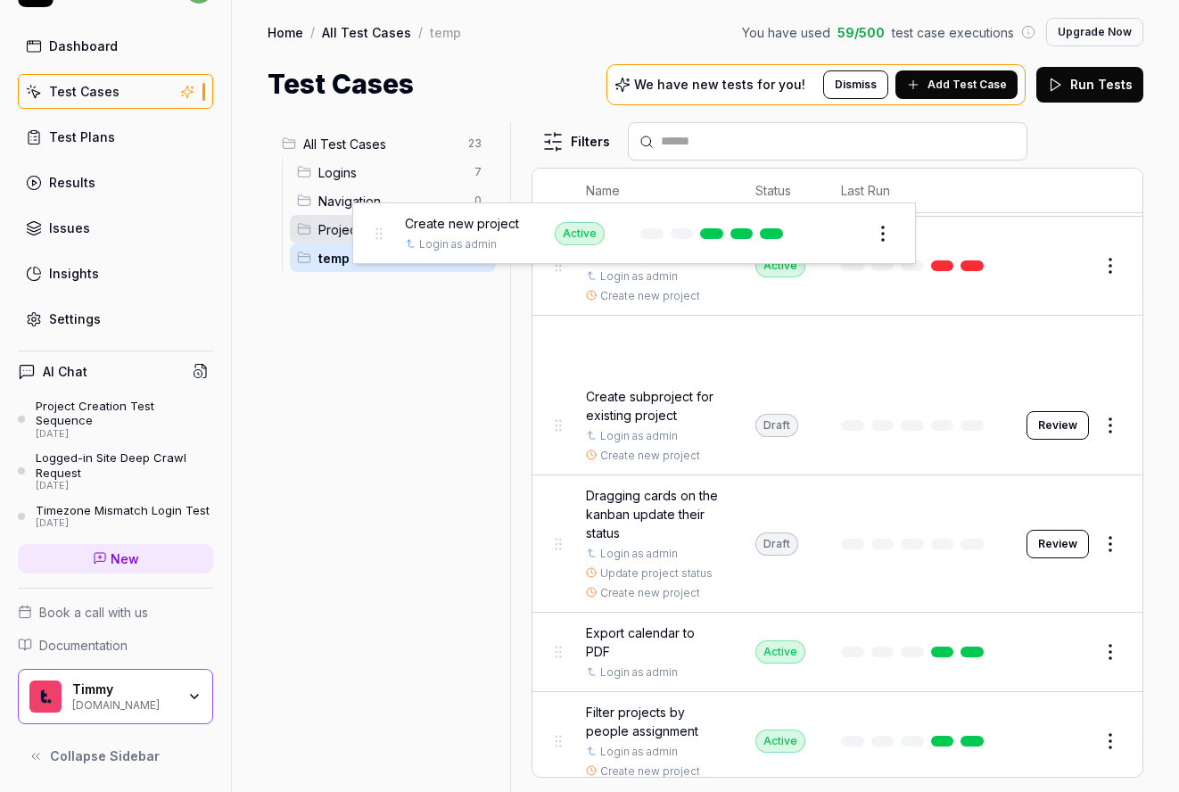
drag, startPoint x: 556, startPoint y: 365, endPoint x: 376, endPoint y: 233, distance: 223.8
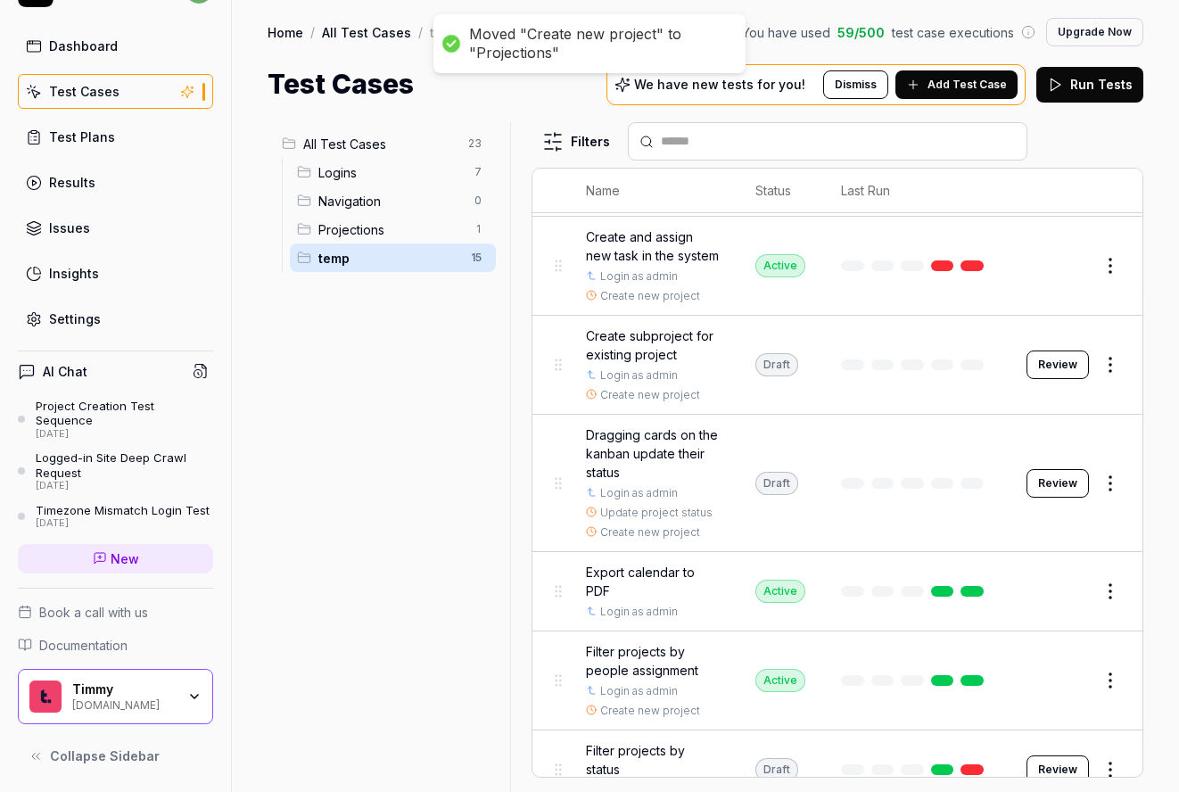
click at [378, 232] on span "Projections" at bounding box center [390, 229] width 145 height 19
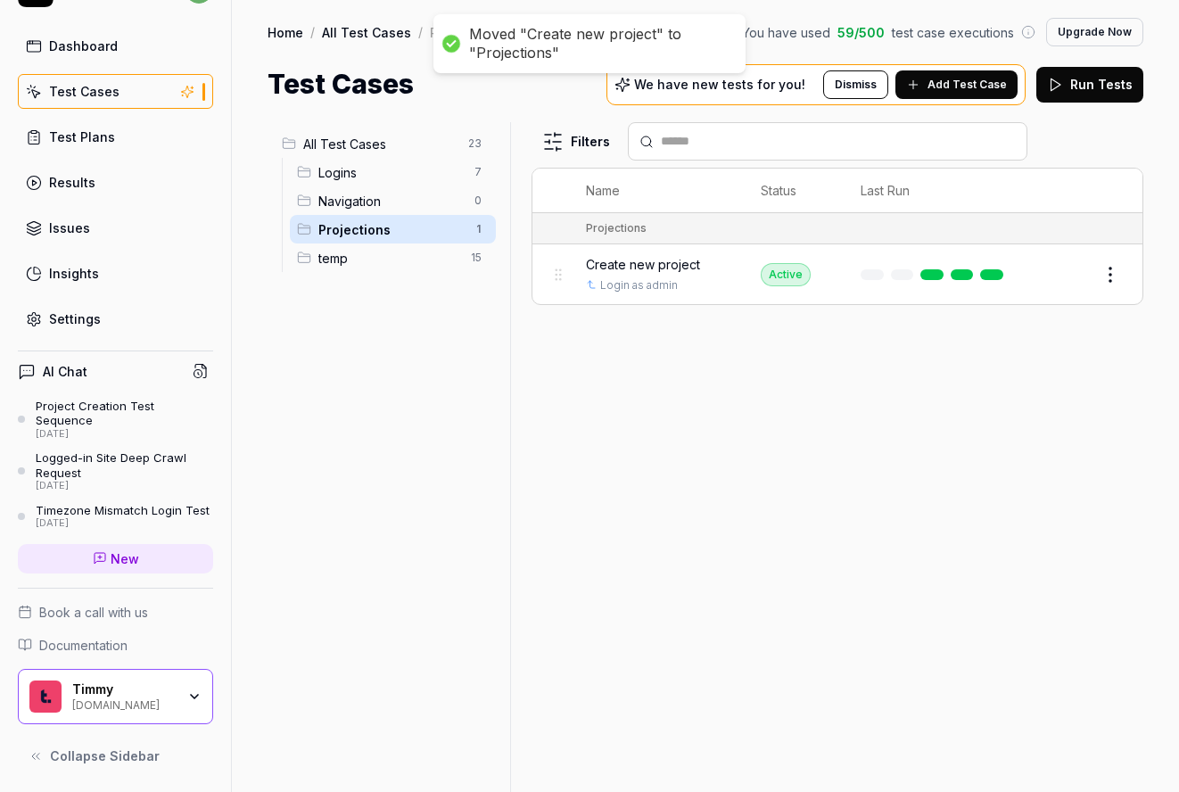
scroll to position [0, 0]
click at [682, 262] on span "Create new project" at bounding box center [643, 264] width 114 height 19
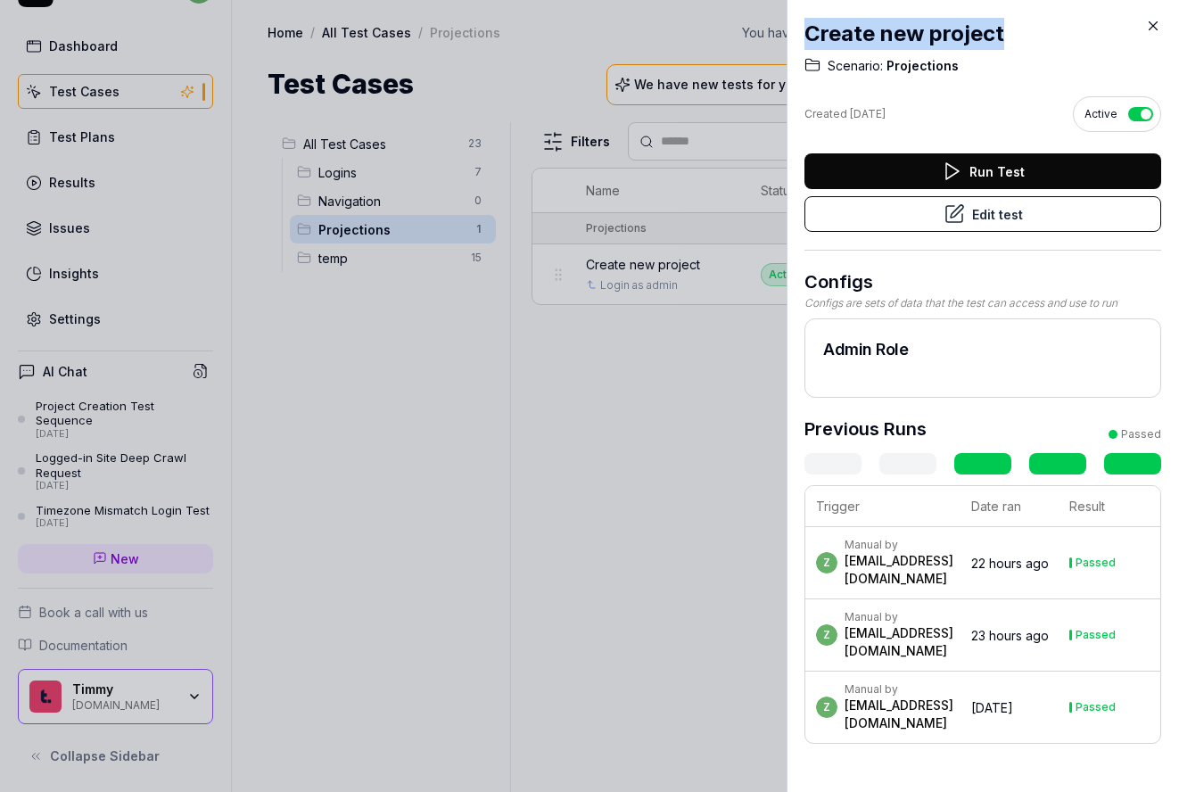
click at [945, 25] on div "Create new project Scenario: Projections Created [DATE] Active Run Test Edit te…" at bounding box center [982, 396] width 392 height 792
click at [945, 25] on icon at bounding box center [1153, 26] width 16 height 16
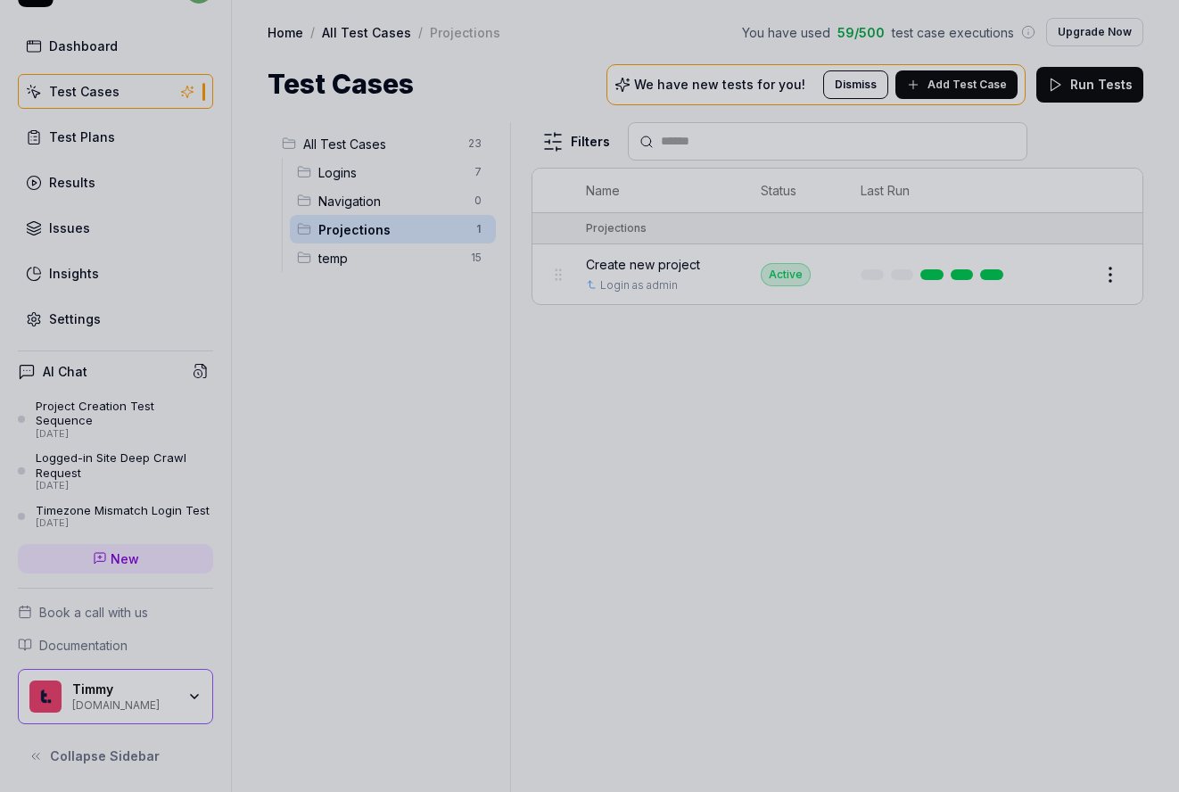
click at [945, 271] on div at bounding box center [589, 396] width 1179 height 792
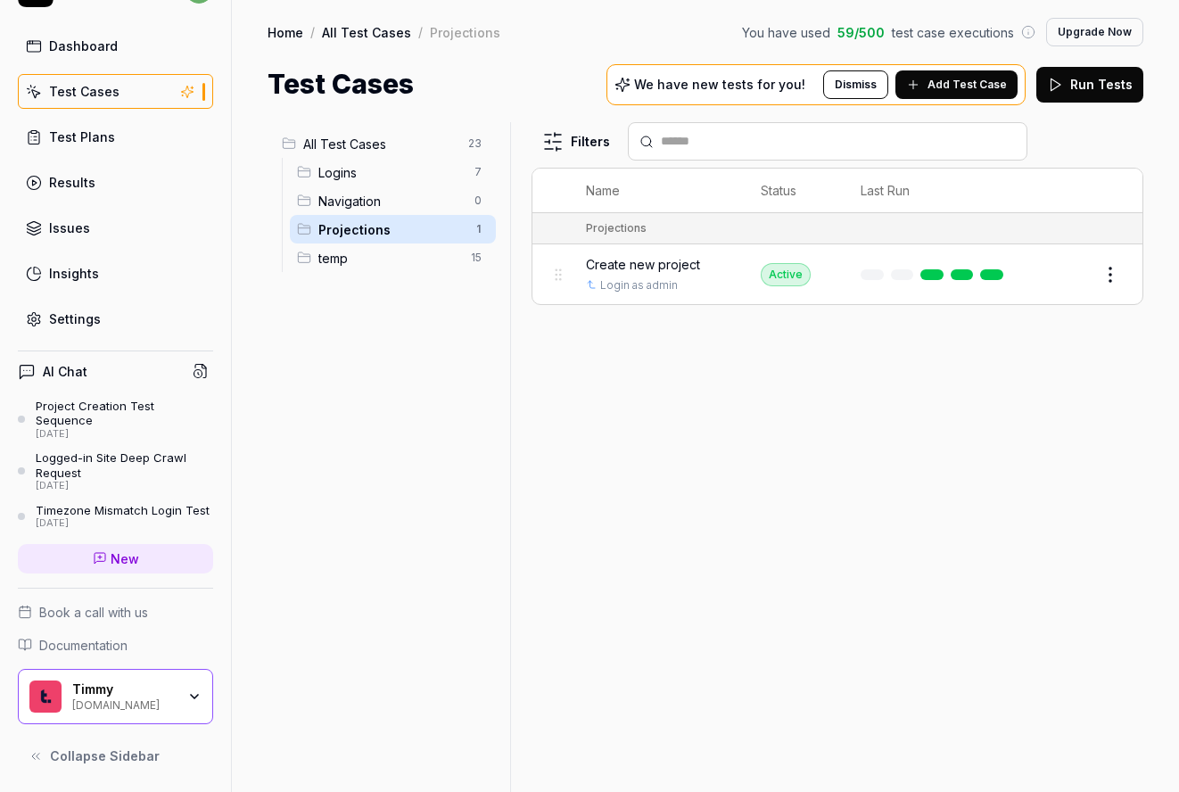
click at [945, 272] on html "z Dashboard Test Cases Test Plans Results Issues Insights Settings AI Chat Proj…" at bounding box center [589, 396] width 1179 height 792
click at [768, 398] on html "z Dashboard Test Cases Test Plans Results Issues Insights Settings AI Chat Proj…" at bounding box center [589, 396] width 1179 height 792
click at [649, 266] on span "Create new project" at bounding box center [643, 264] width 114 height 19
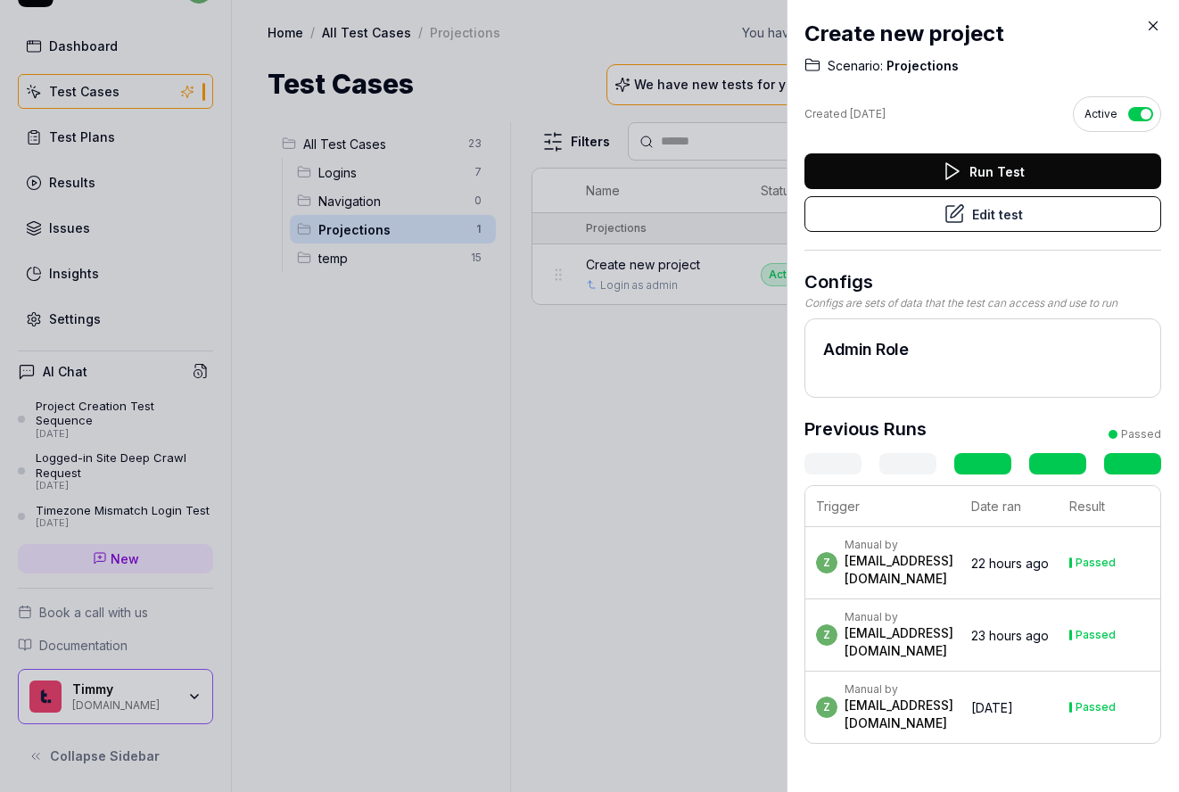
click at [945, 205] on button "Edit test" at bounding box center [982, 214] width 357 height 36
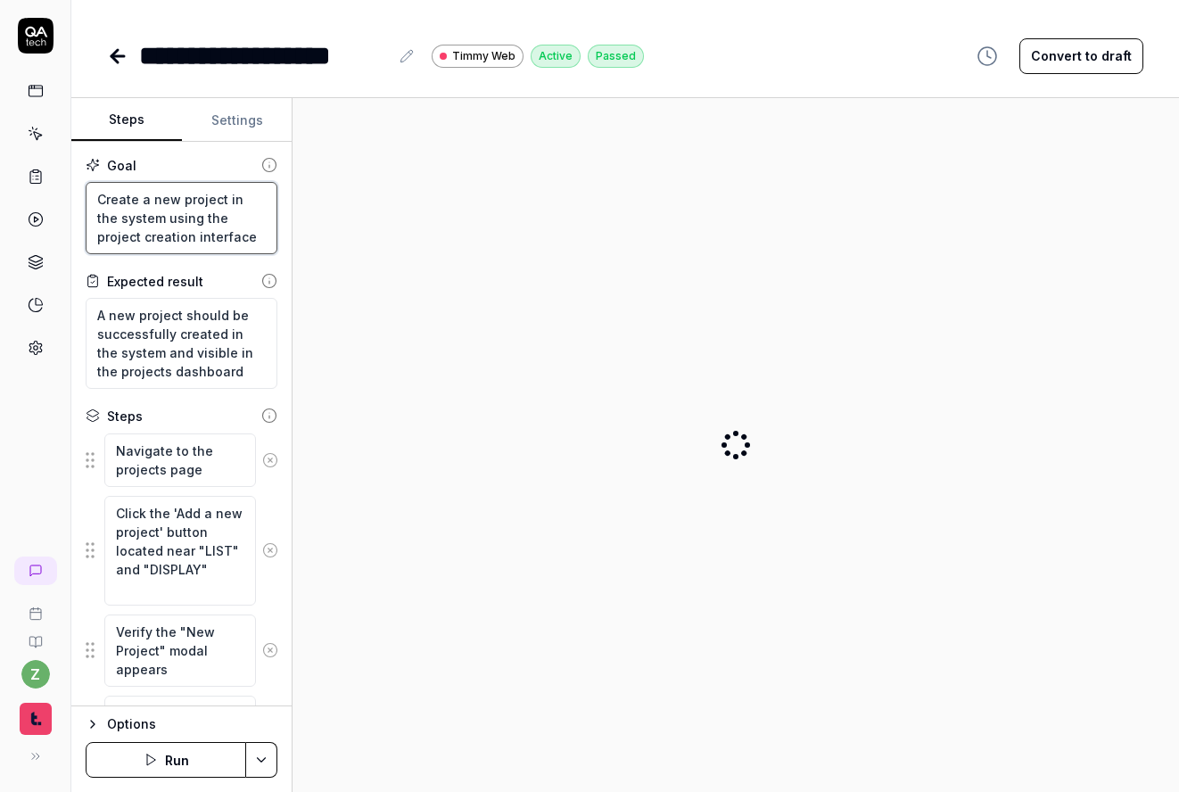
click at [180, 206] on textarea "Create a new project in the system using the project creation interface" at bounding box center [182, 218] width 192 height 72
click at [218, 219] on textarea "Create a new project in the system using the project creation interface" at bounding box center [182, 218] width 192 height 72
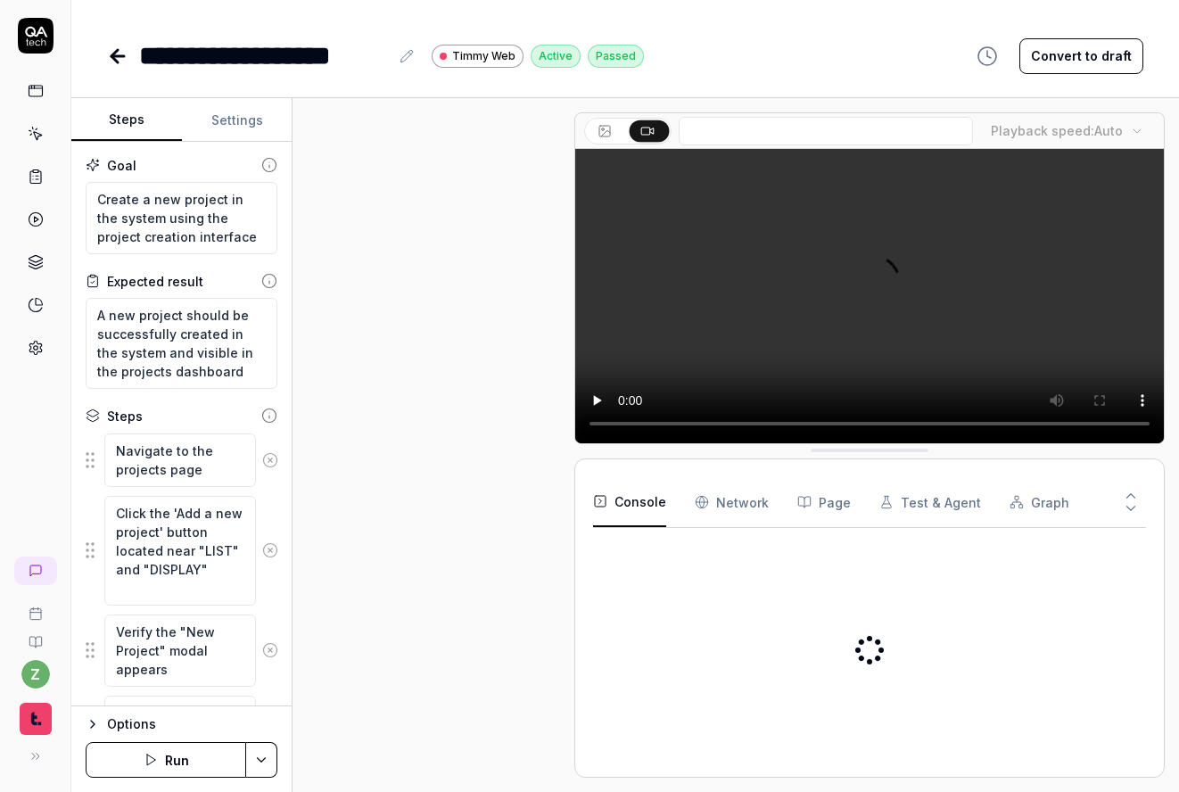
scroll to position [1351, 0]
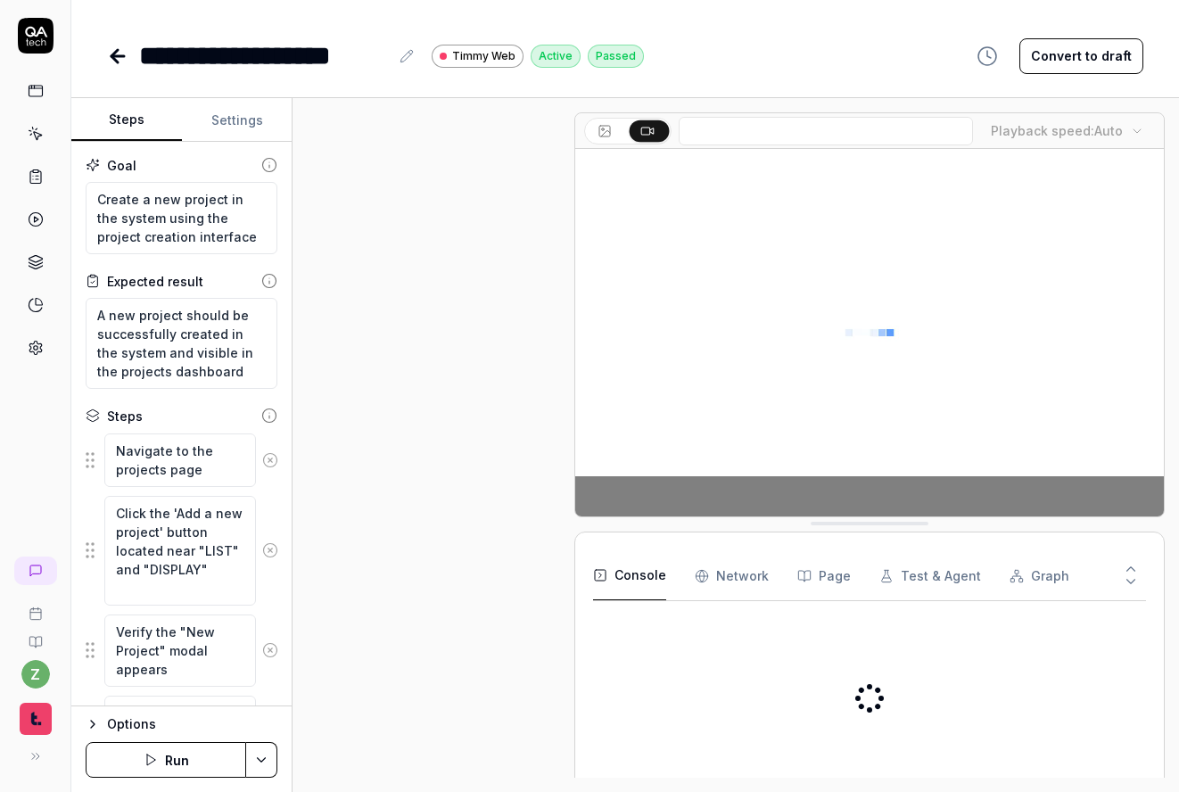
click at [257, 58] on div "**********" at bounding box center [264, 56] width 250 height 40
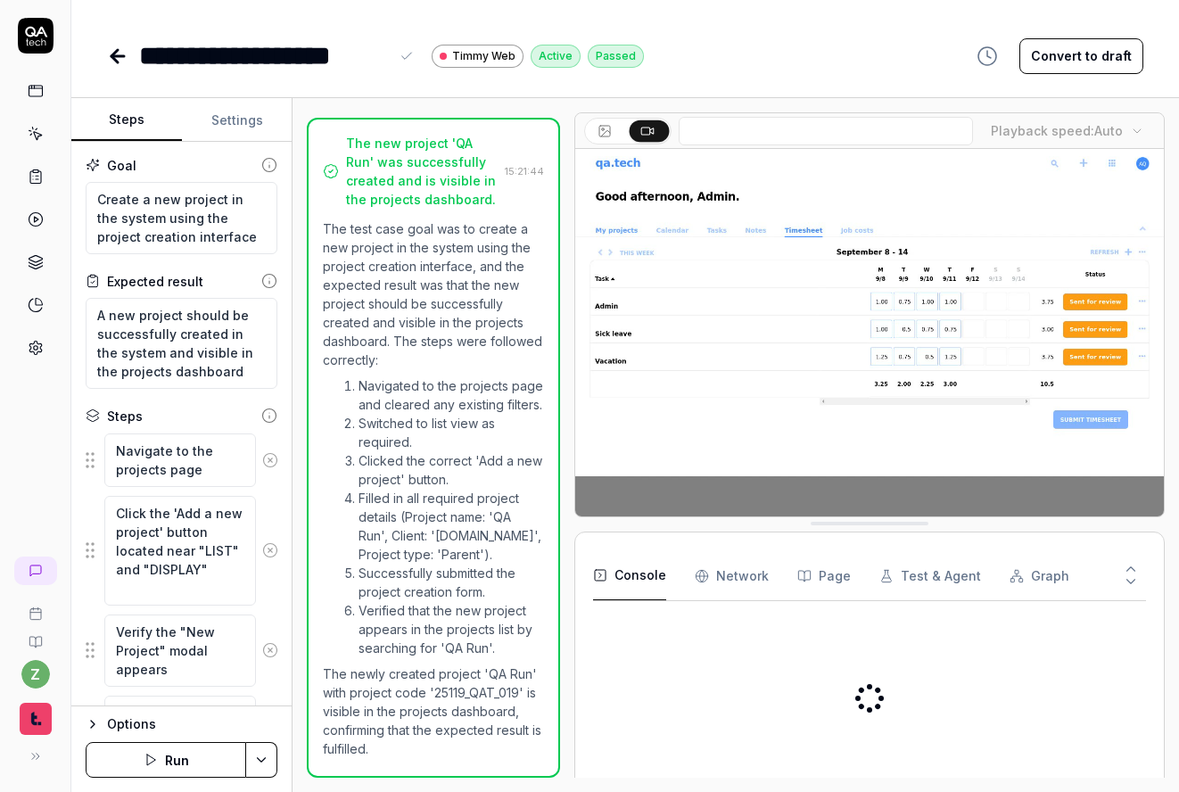
click at [239, 62] on div "**********" at bounding box center [264, 56] width 250 height 40
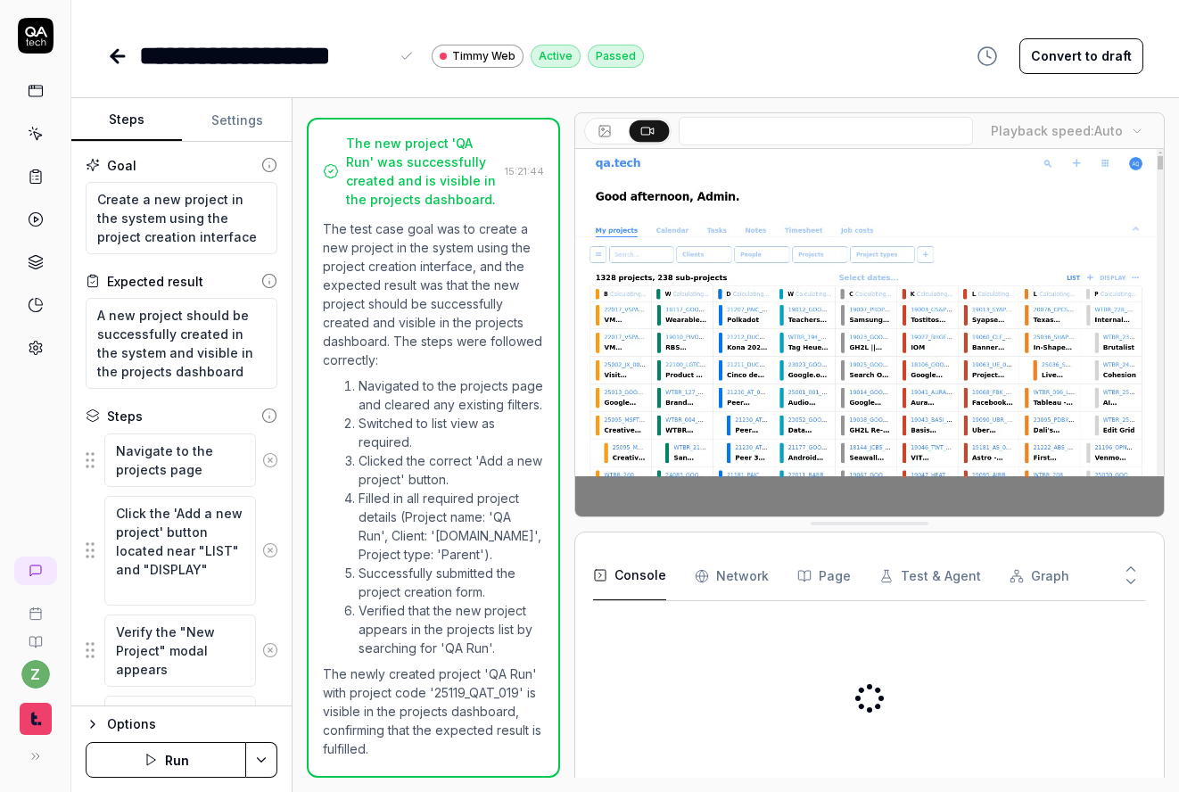
type textarea "*"
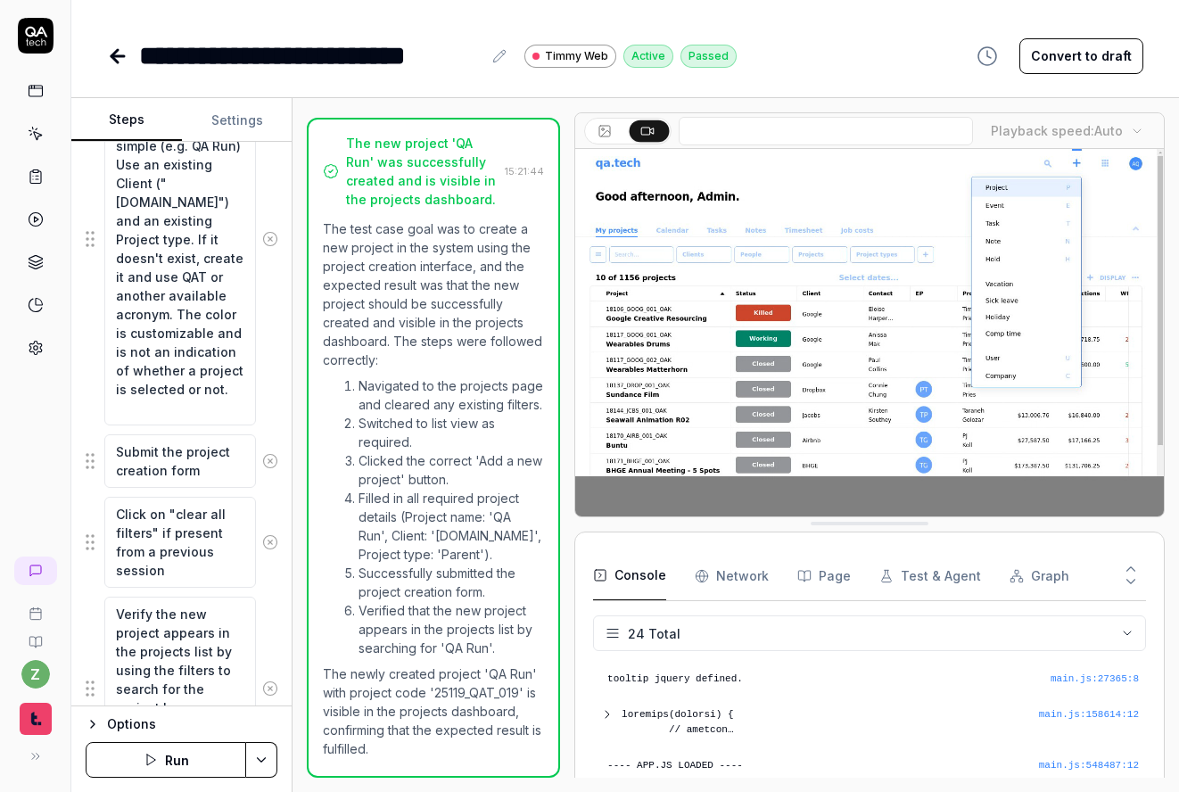
scroll to position [749, 0]
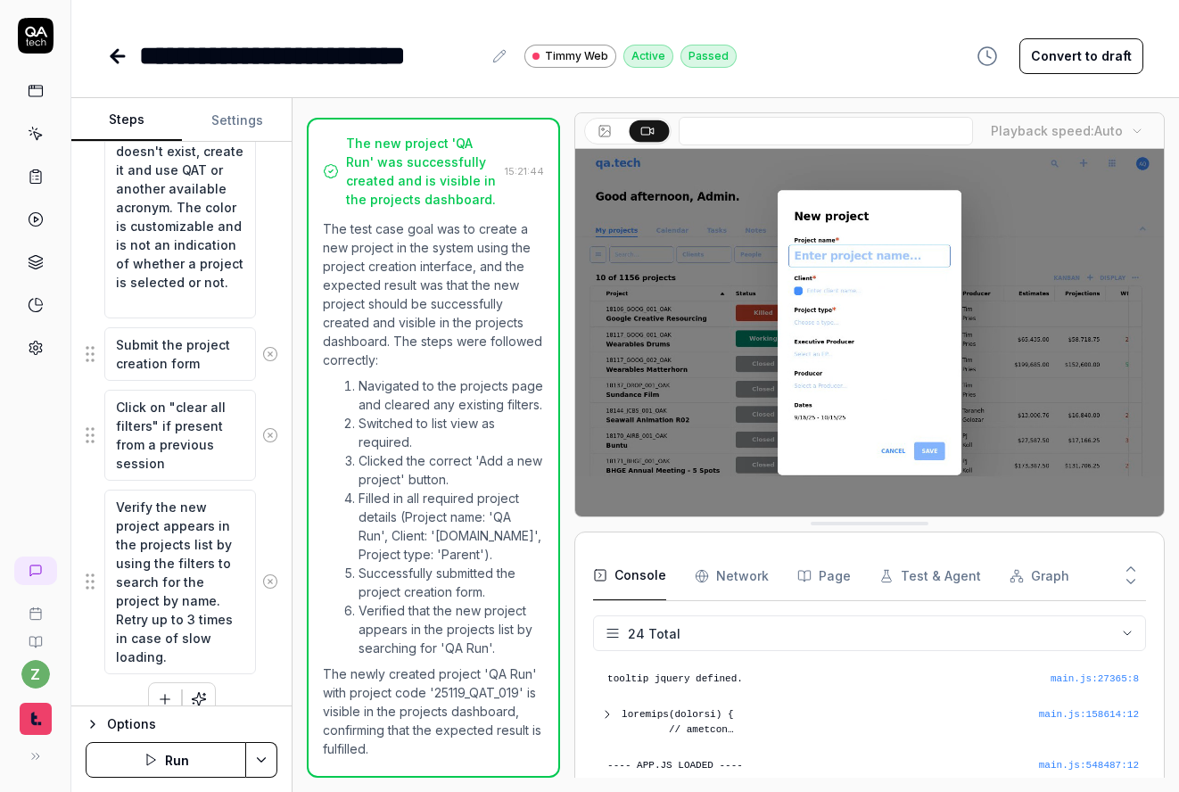
click at [267, 435] on icon at bounding box center [269, 434] width 4 height 4
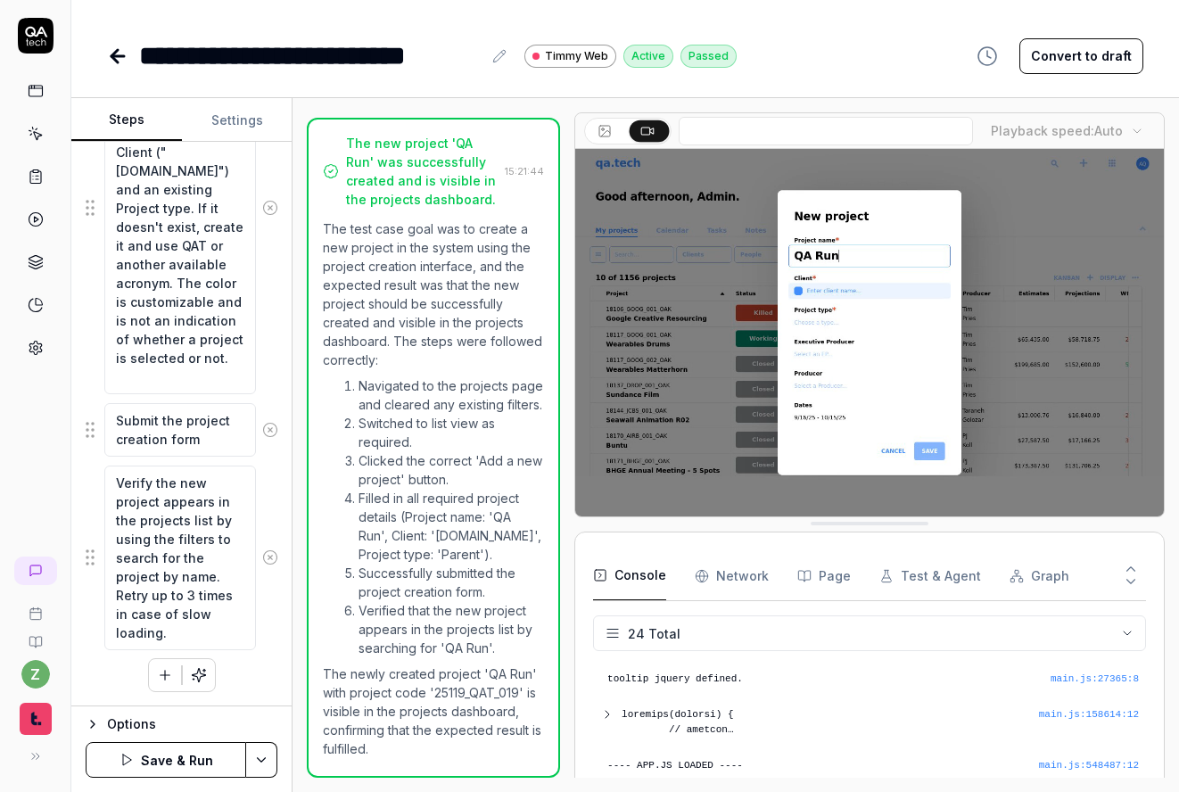
scroll to position [19, 0]
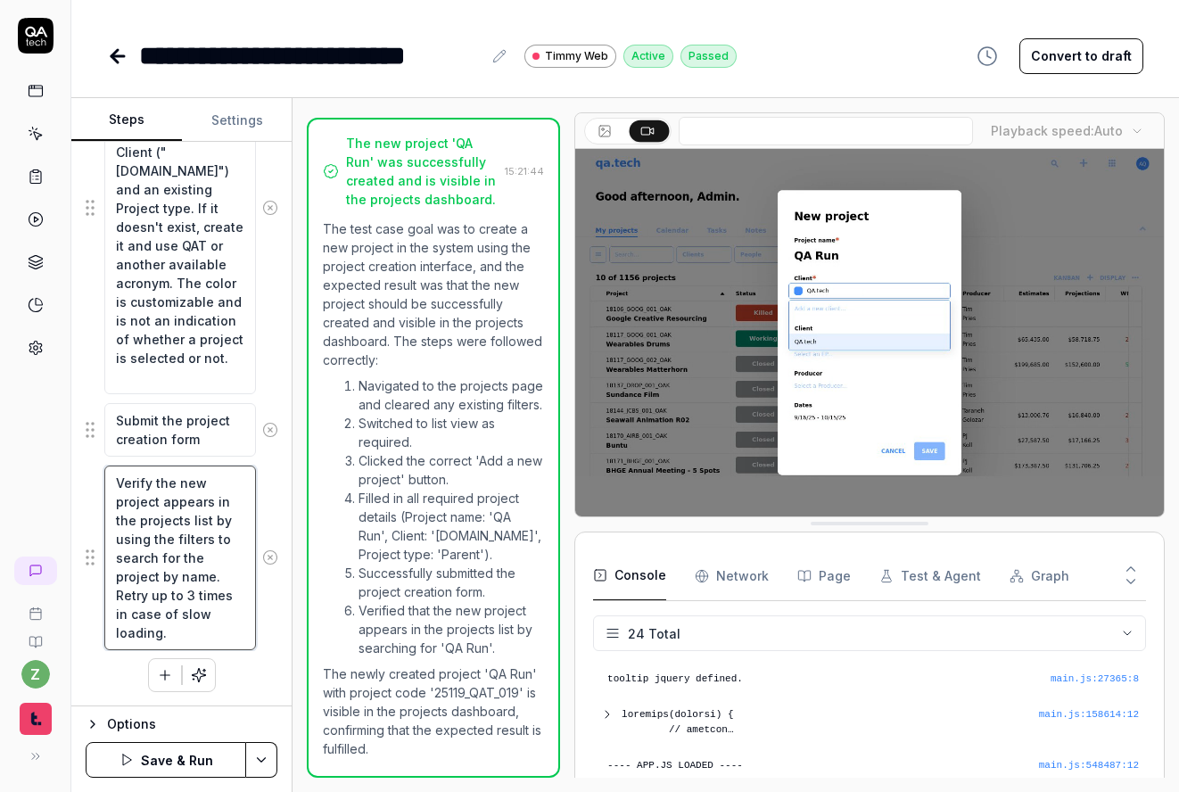
click at [199, 641] on textarea "Verify the new project appears in the projects list by using the filters to sea…" at bounding box center [180, 557] width 152 height 185
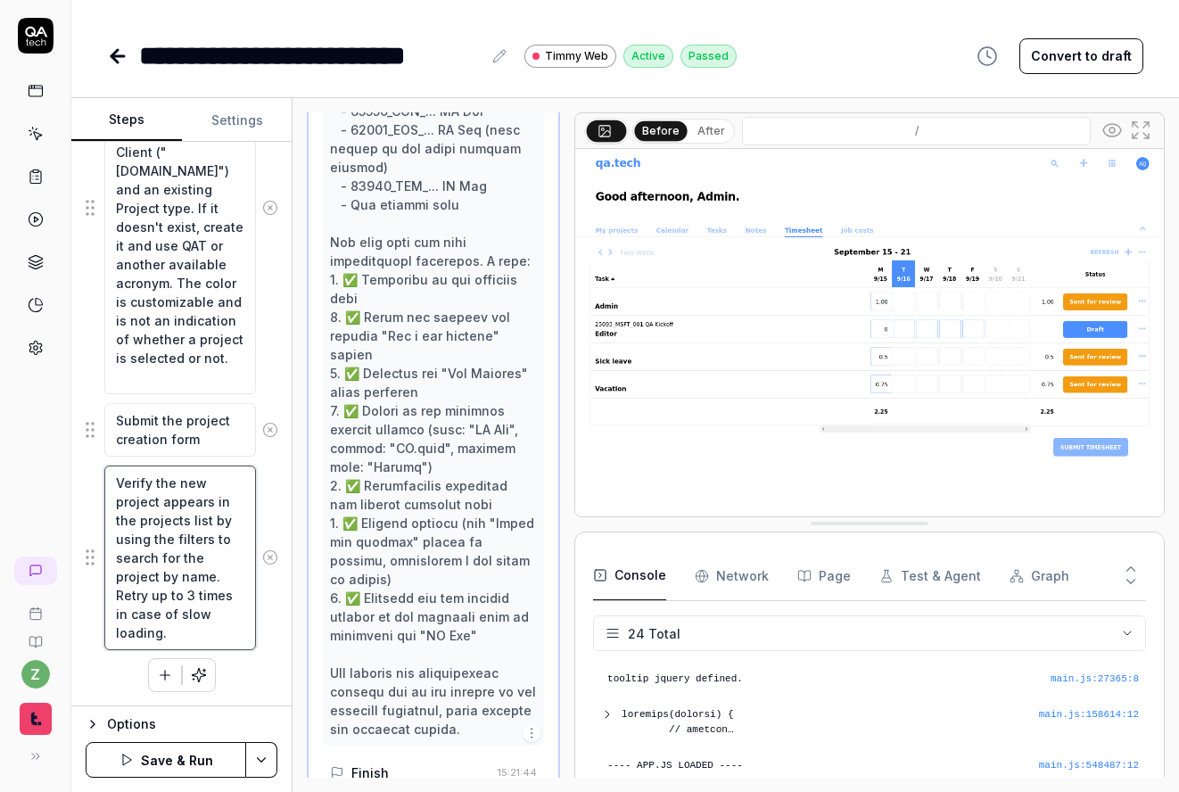
scroll to position [2368, 0]
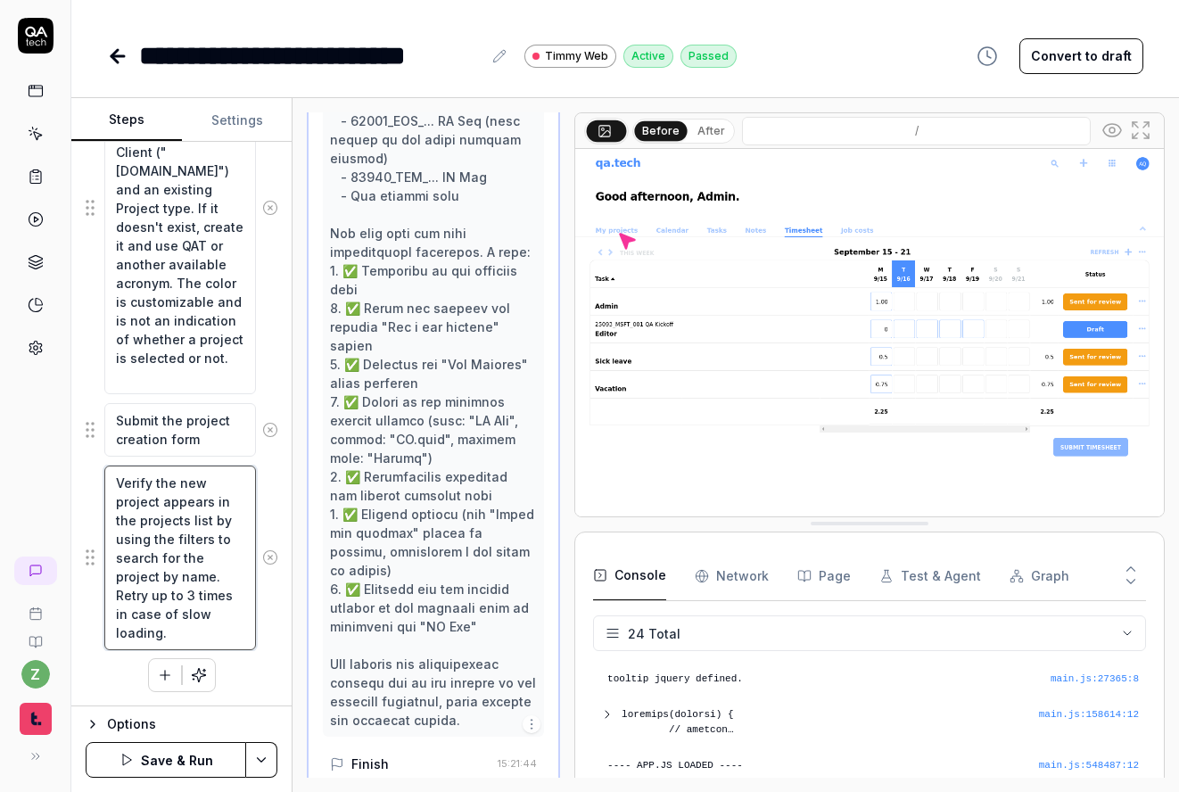
type textarea "*"
type textarea "Verify the new project appears in the projects list by using the filters to sea…"
type textarea "*"
type textarea "Verify the new project appears in the projects list by using the filters to sea…"
type textarea "*"
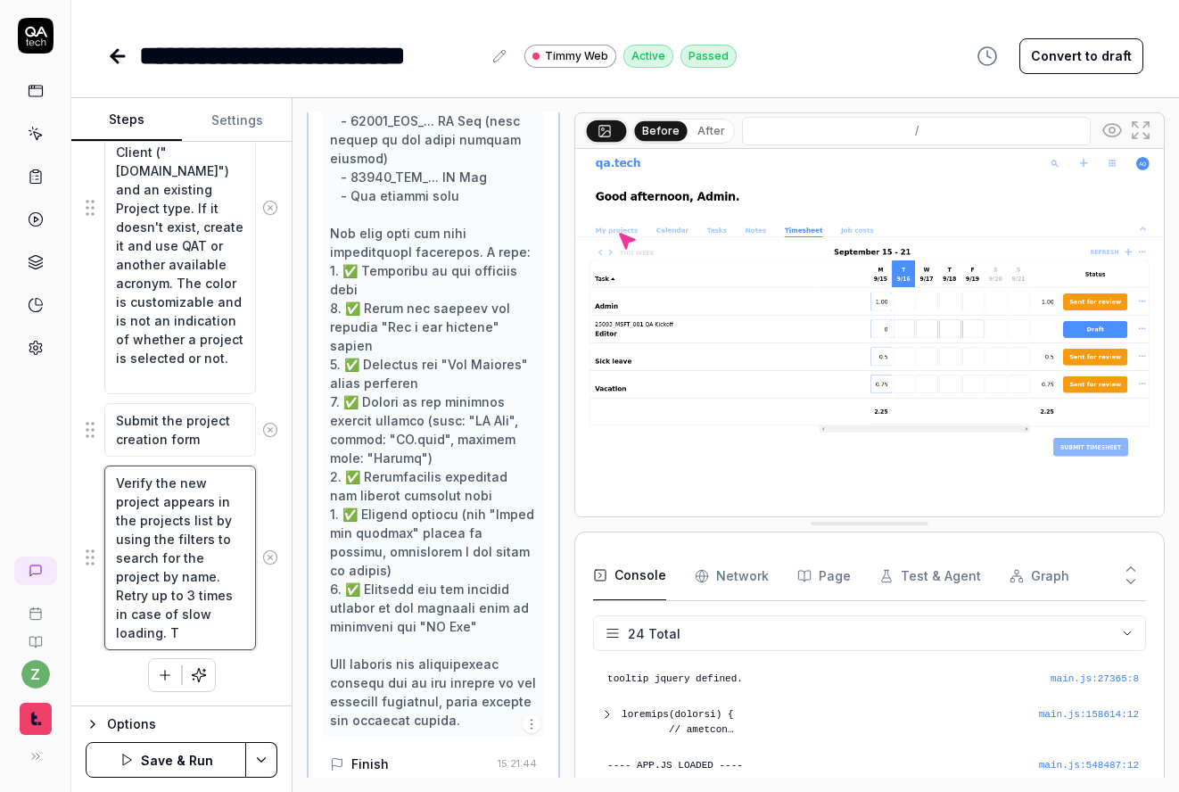
type textarea "Verify the new project appears in the projects list by using the filters to sea…"
type textarea "*"
type textarea "Verify the new project appears in the projects list by using the filters to sea…"
type textarea "*"
type textarea "Verify the new project appears in the projects list by using the filters to sea…"
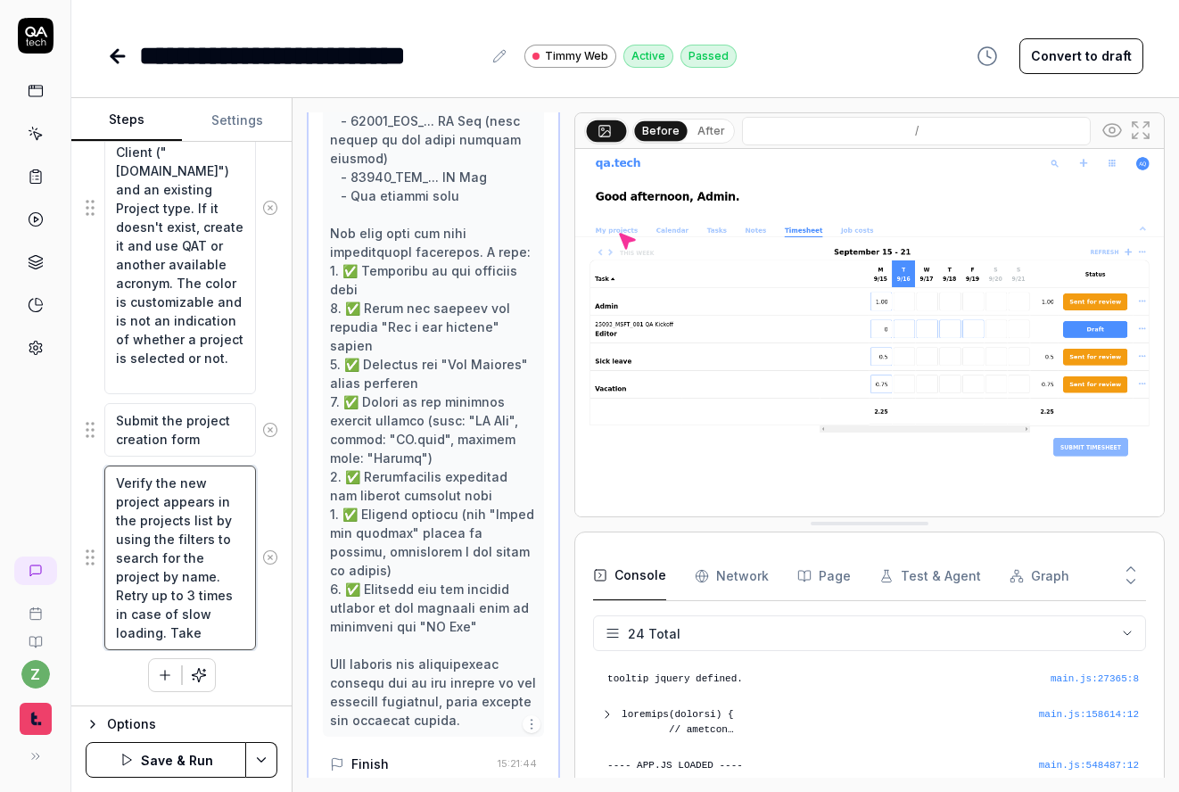
type textarea "*"
type textarea "Verify the new project appears in the projects list by using the filters to sea…"
type textarea "*"
type textarea "Verify the new project appears in the projects list by using the filters to sea…"
type textarea "*"
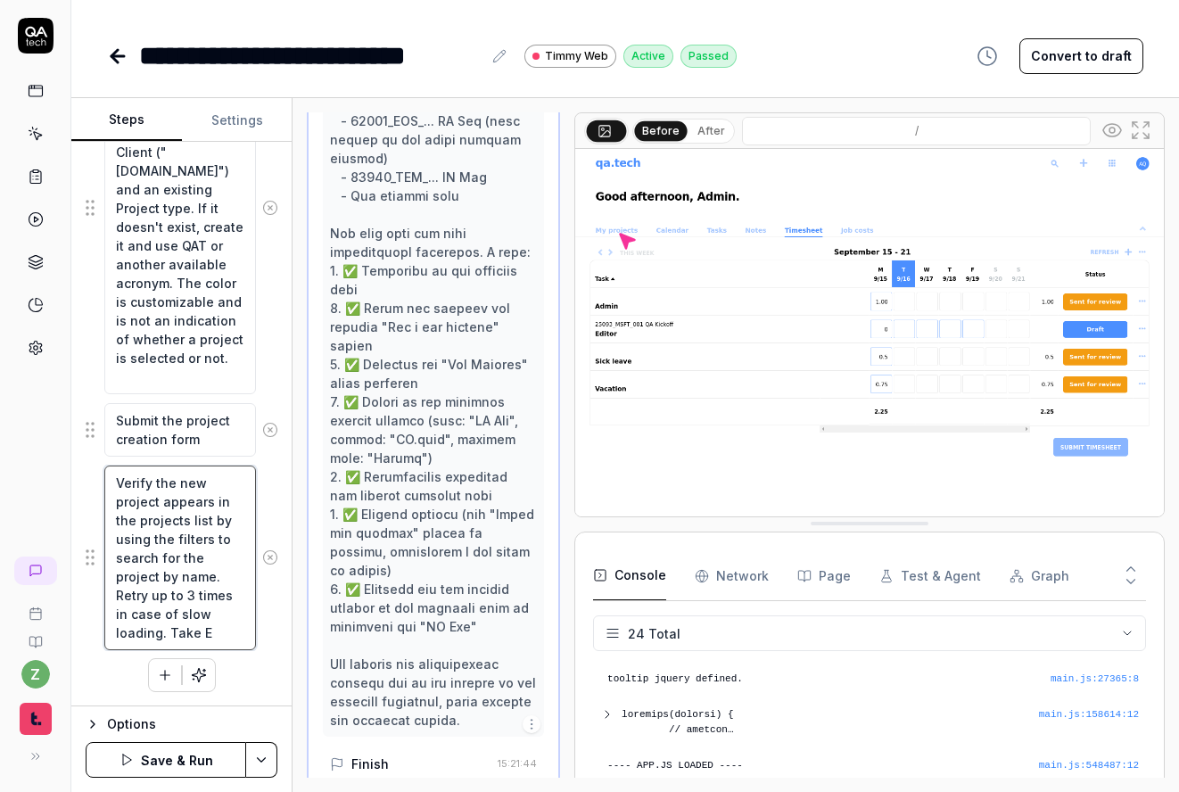
type textarea "Verify the new project appears in the projects list by using the filters to sea…"
type textarea "*"
type textarea "Verify the new project appears in the projects list by using the filters to sea…"
type textarea "*"
type textarea "Verify the new project appears in the projects list by using the filters to sea…"
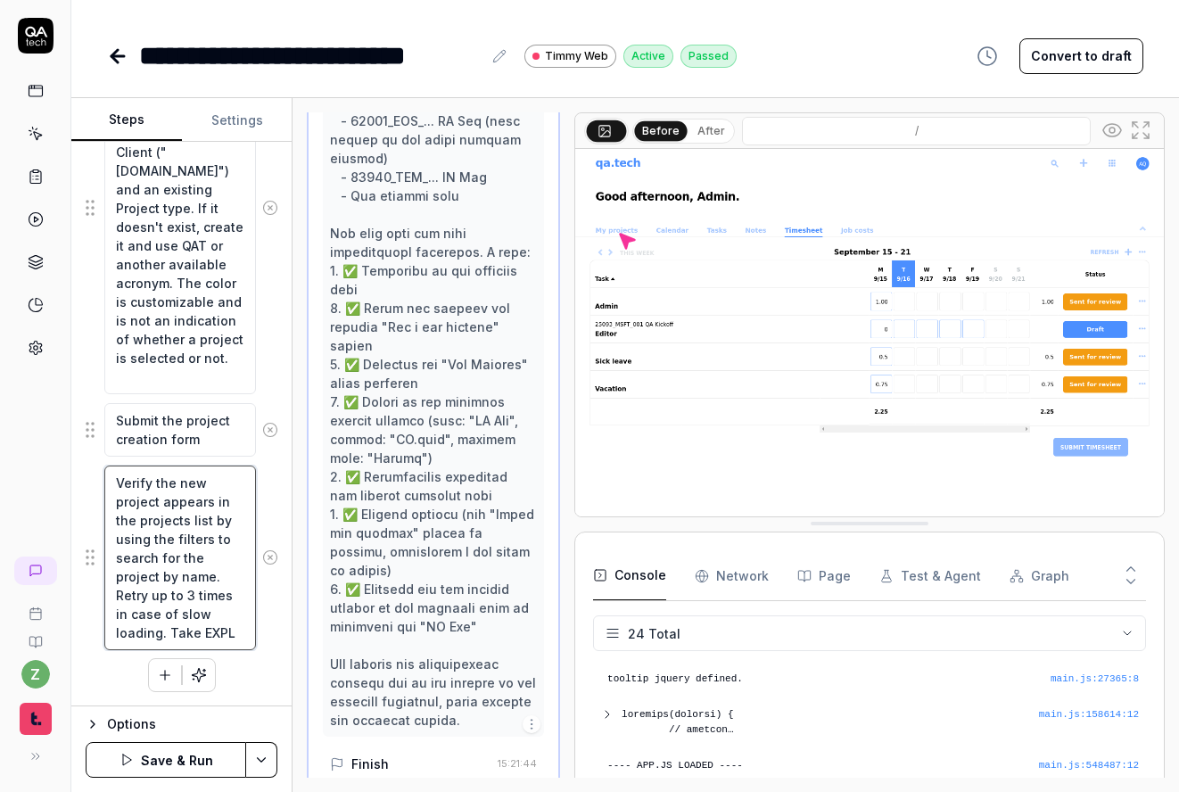
type textarea "*"
type textarea "Verify the new project appears in the projects list by using the filters to sea…"
type textarea "*"
type textarea "Verify the new project appears in the projects list by using the filters to sea…"
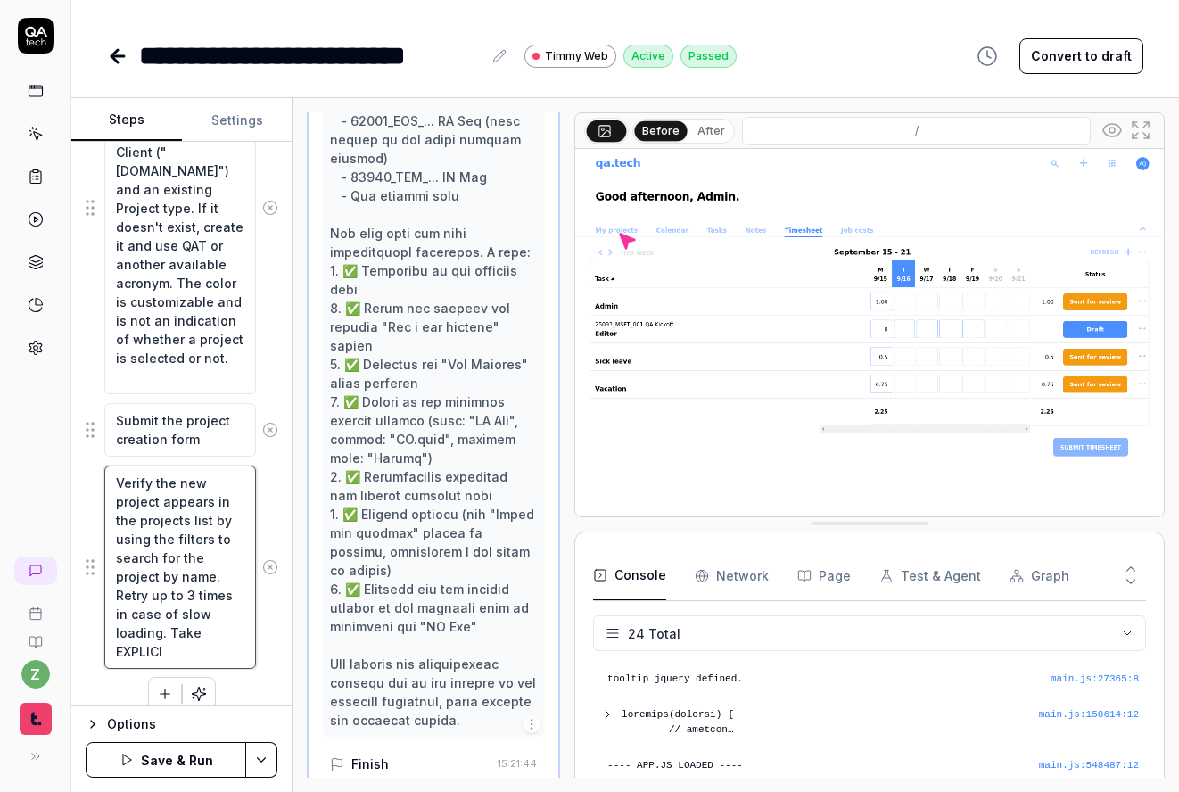
type textarea "*"
type textarea "Verify the new project appears in the projects list by using the filters to sea…"
type textarea "*"
type textarea "Verify the new project appears in the projects list by using the filters to sea…"
type textarea "*"
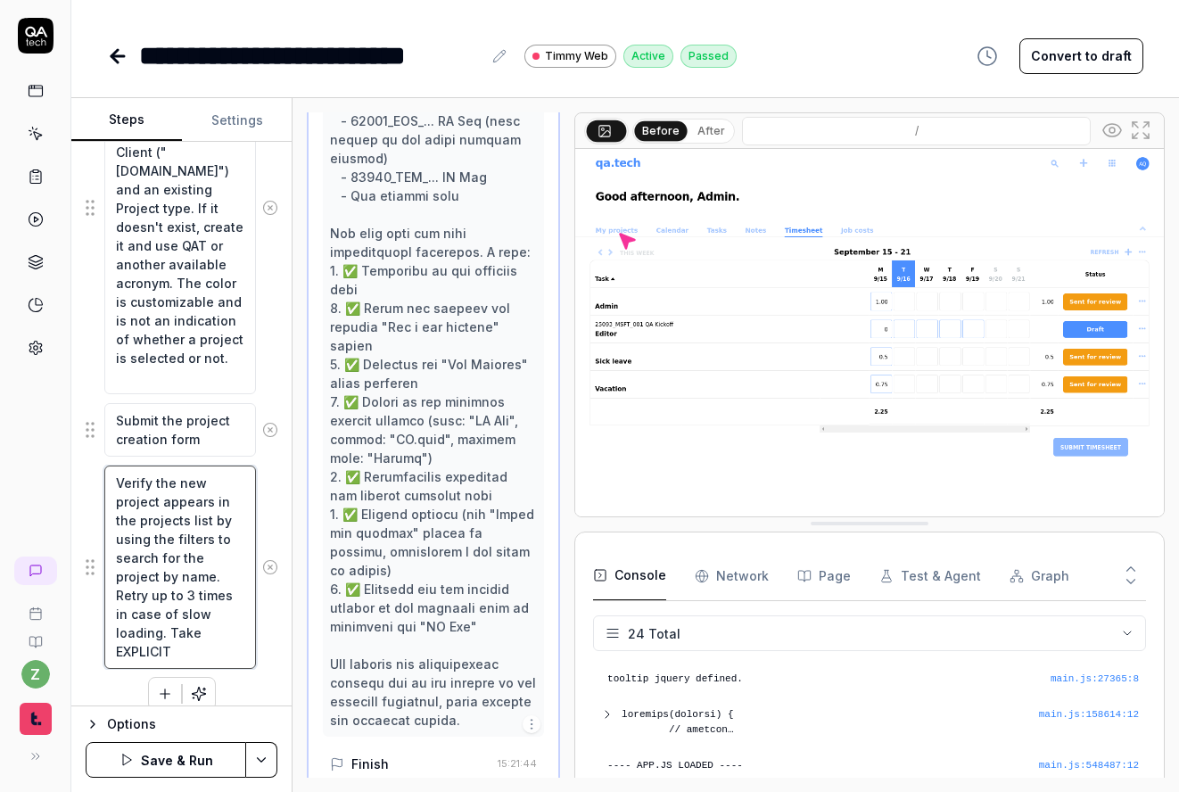
type textarea "Verify the new project appears in the projects list by using the filters to sea…"
type textarea "*"
type textarea "Verify the new project appears in the projects list by using the filters to sea…"
type textarea "*"
type textarea "Verify the new project appears in the projects list by using the filters to sea…"
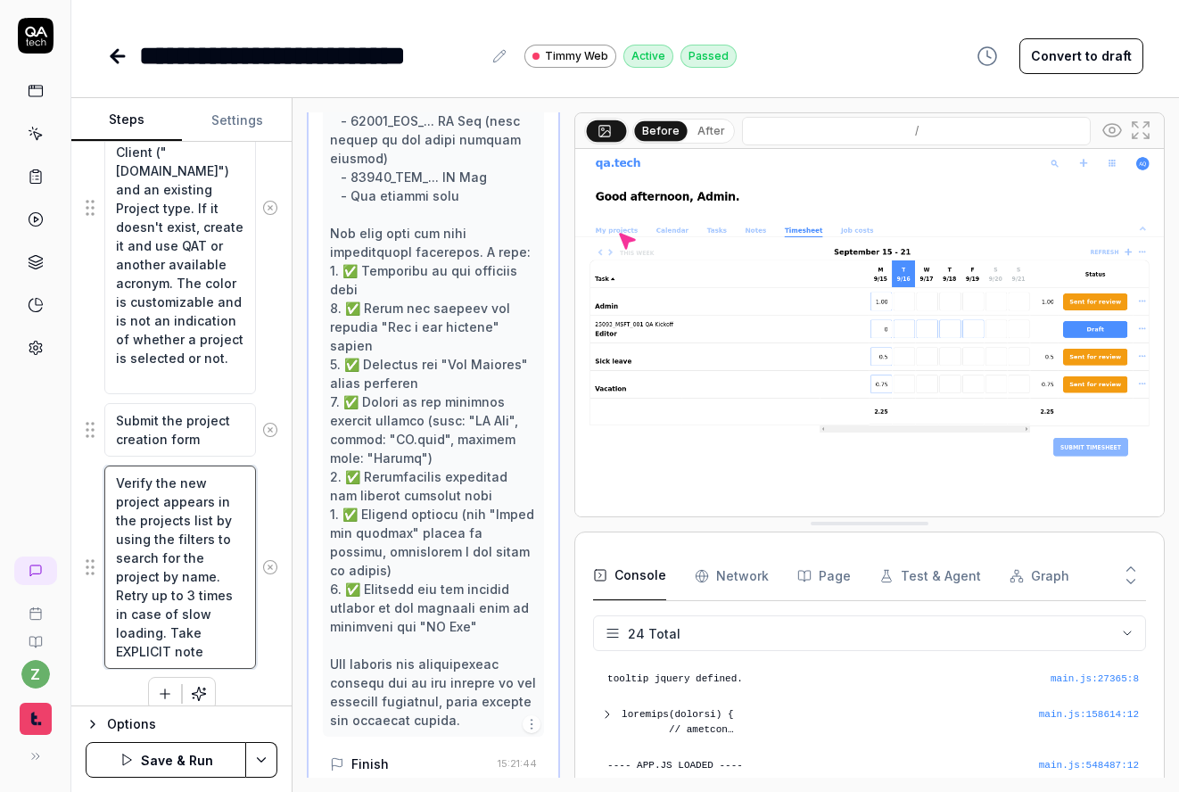
drag, startPoint x: 218, startPoint y: 652, endPoint x: 170, endPoint y: 635, distance: 50.2
click at [170, 635] on textarea "Verify the new project appears in the projects list by using the filters to sea…" at bounding box center [180, 566] width 152 height 203
type textarea "*"
type textarea "Verify the new project appears in the projects list by using the filters to sea…"
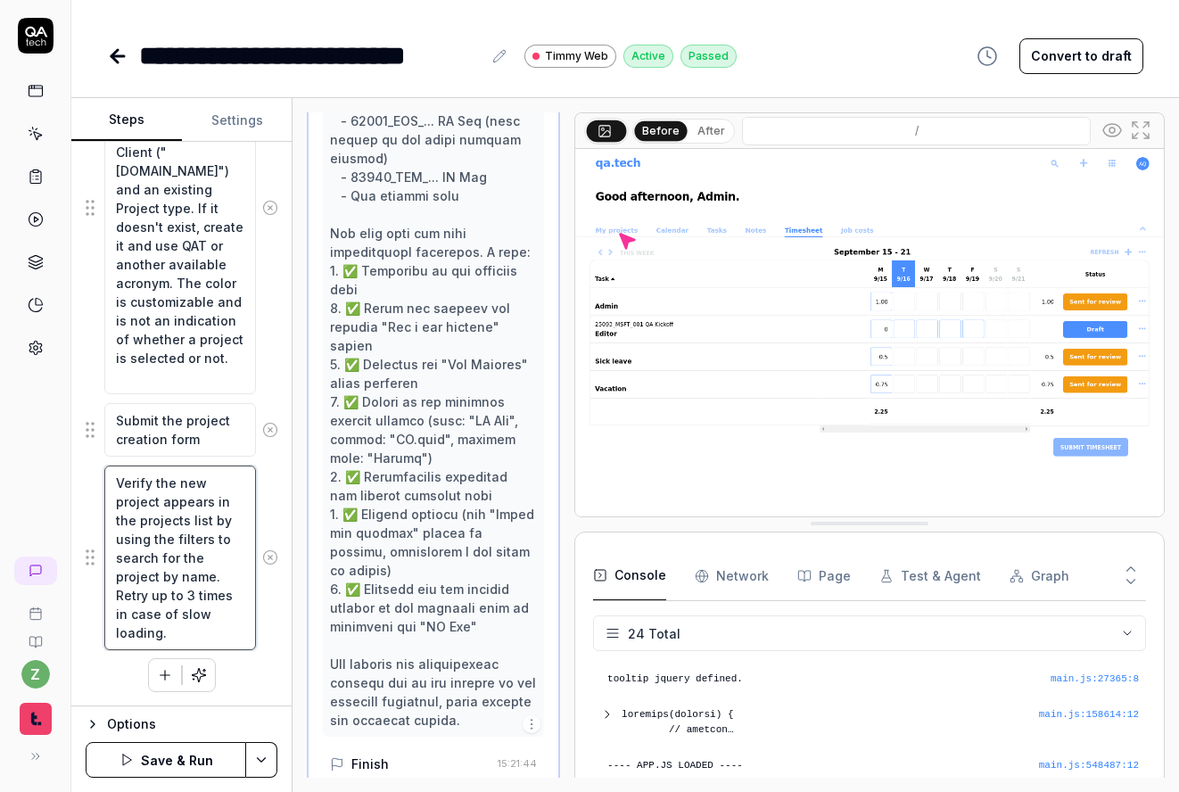
type textarea "*"
type textarea "Verify the new project appears in the projects list by using the filters to sea…"
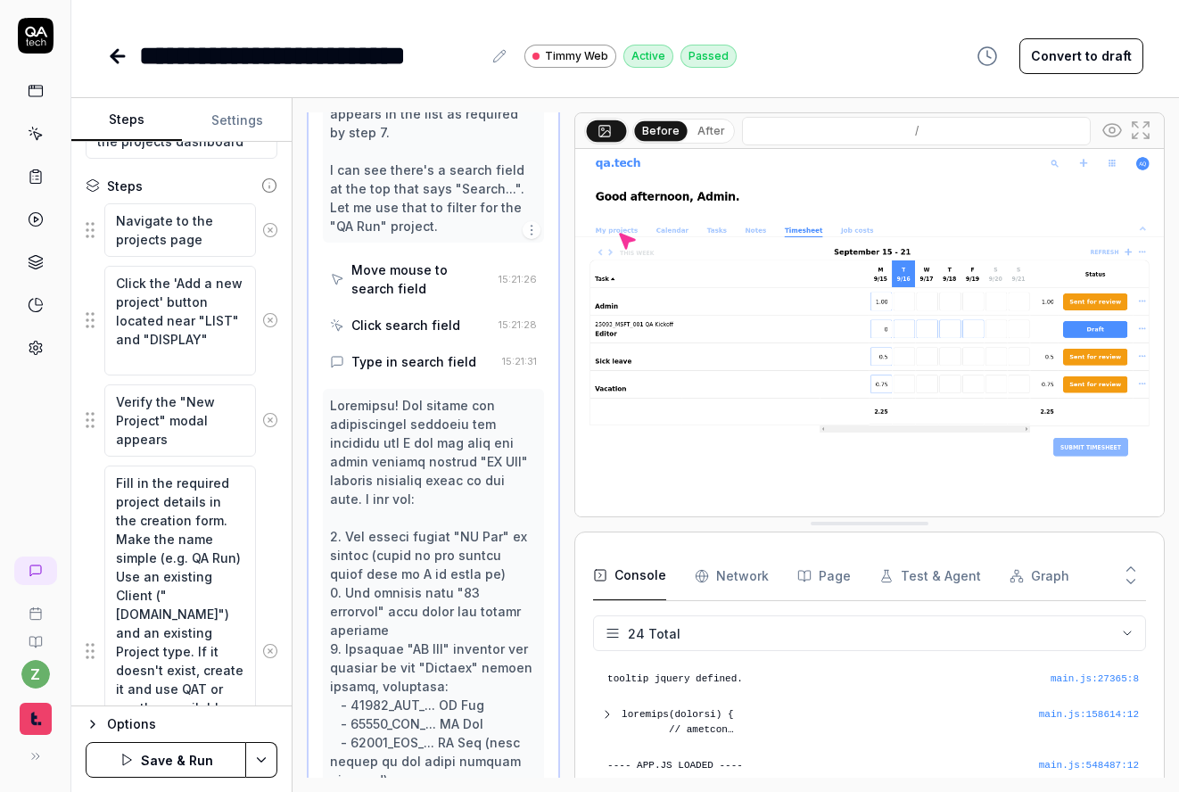
scroll to position [981, 0]
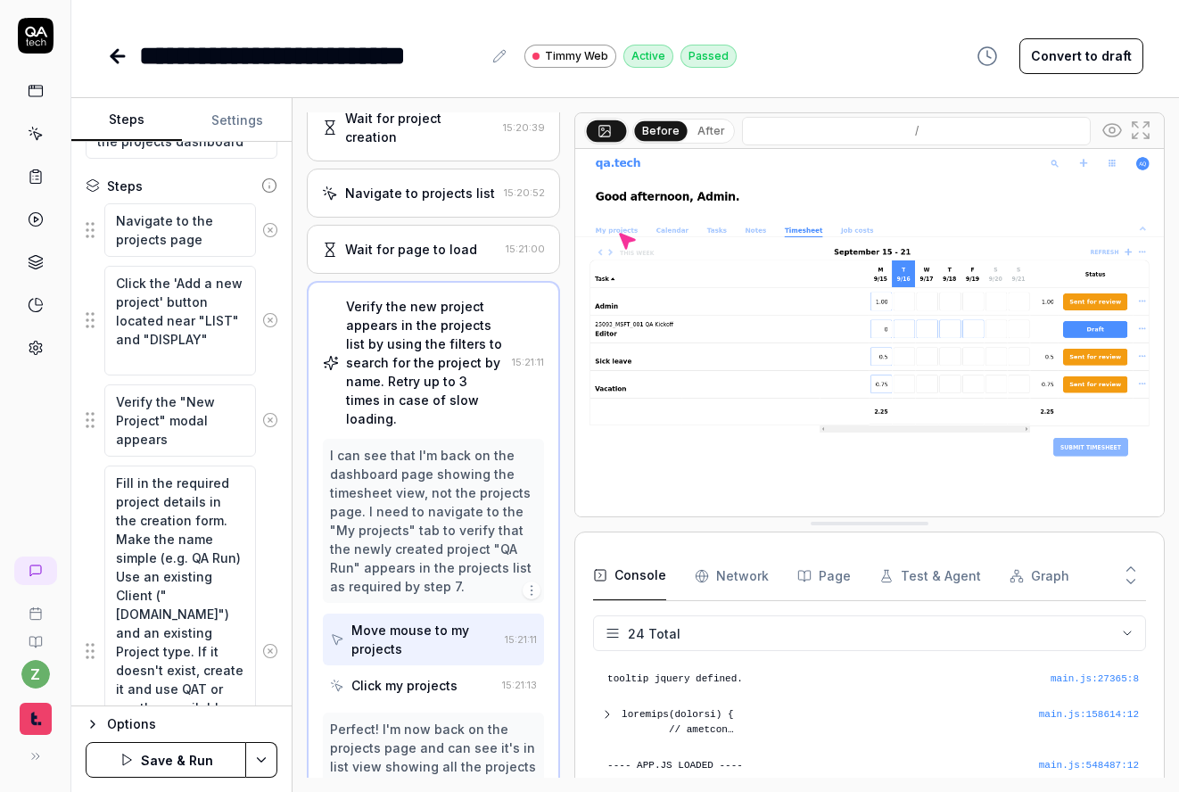
click at [398, 685] on div "Click my projects" at bounding box center [404, 685] width 106 height 19
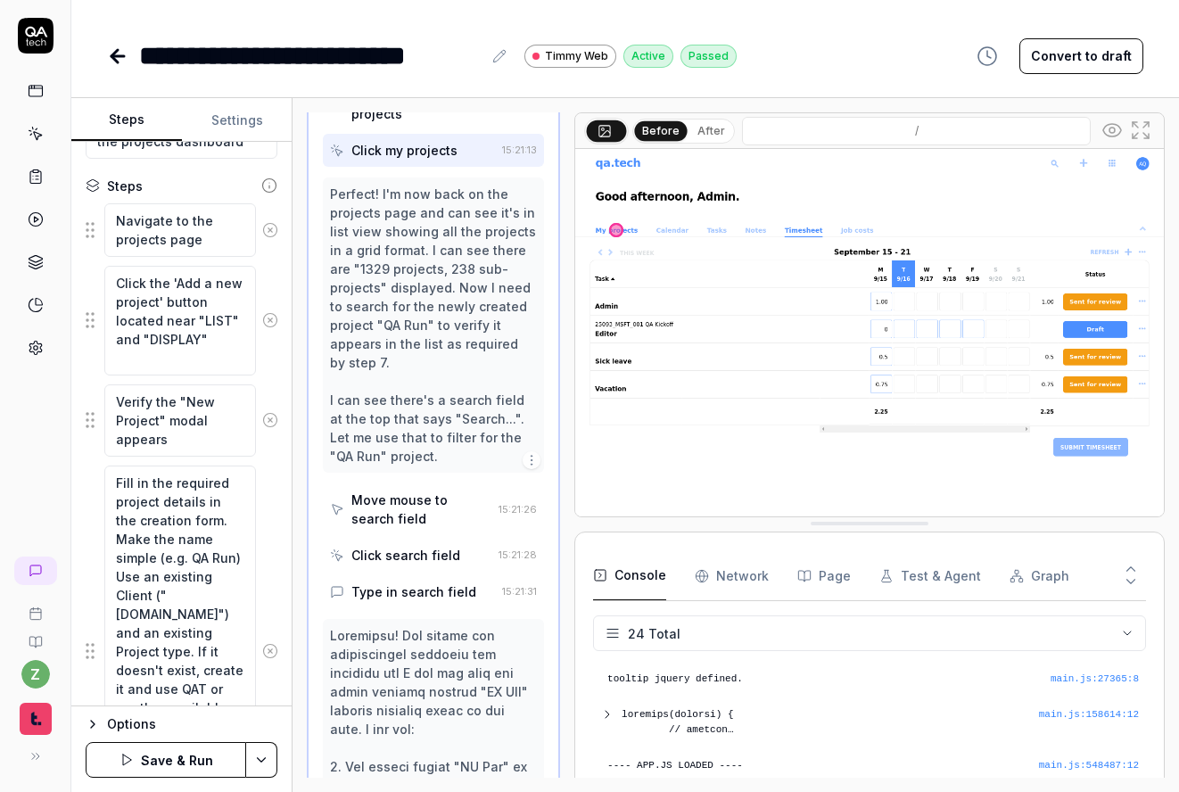
click at [402, 514] on div "Move mouse to search field" at bounding box center [421, 508] width 140 height 37
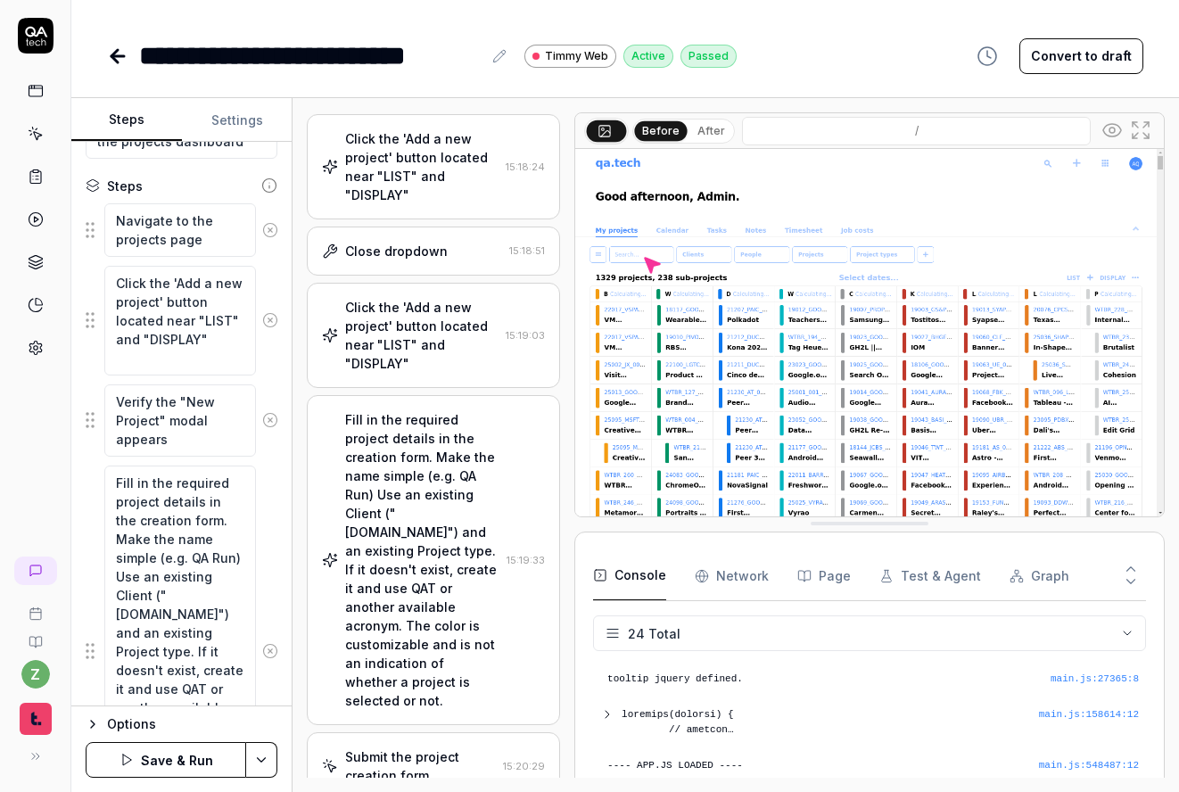
click at [432, 461] on div "Fill in the required project details in the creation form. Make the name simple…" at bounding box center [422, 560] width 154 height 300
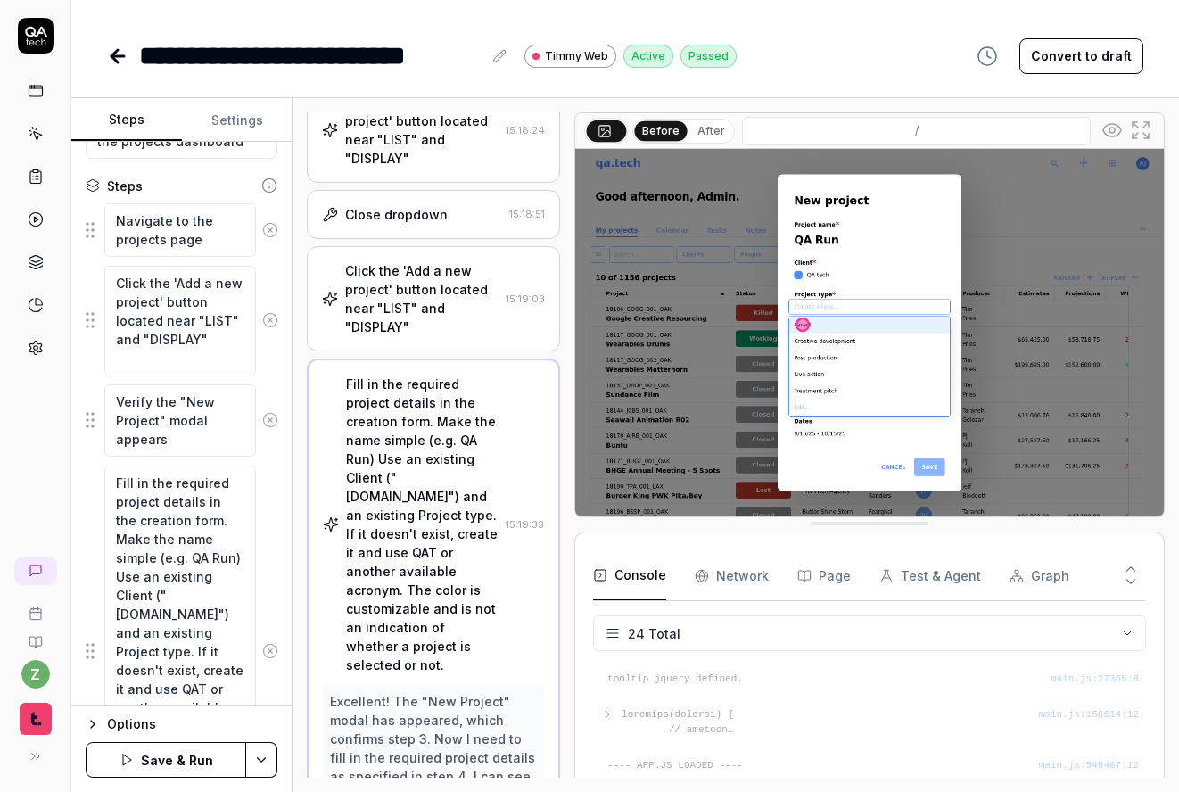
scroll to position [844, 0]
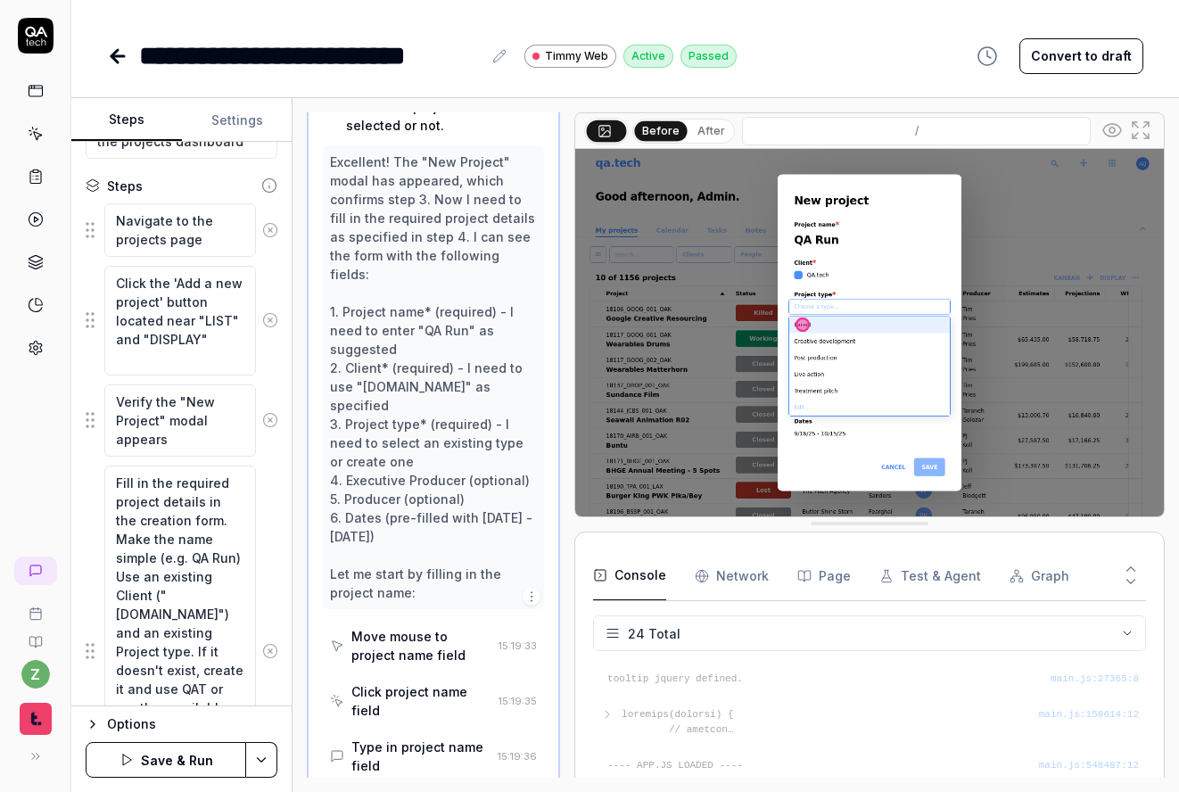
click at [376, 628] on div "Move mouse to project name field" at bounding box center [410, 646] width 161 height 52
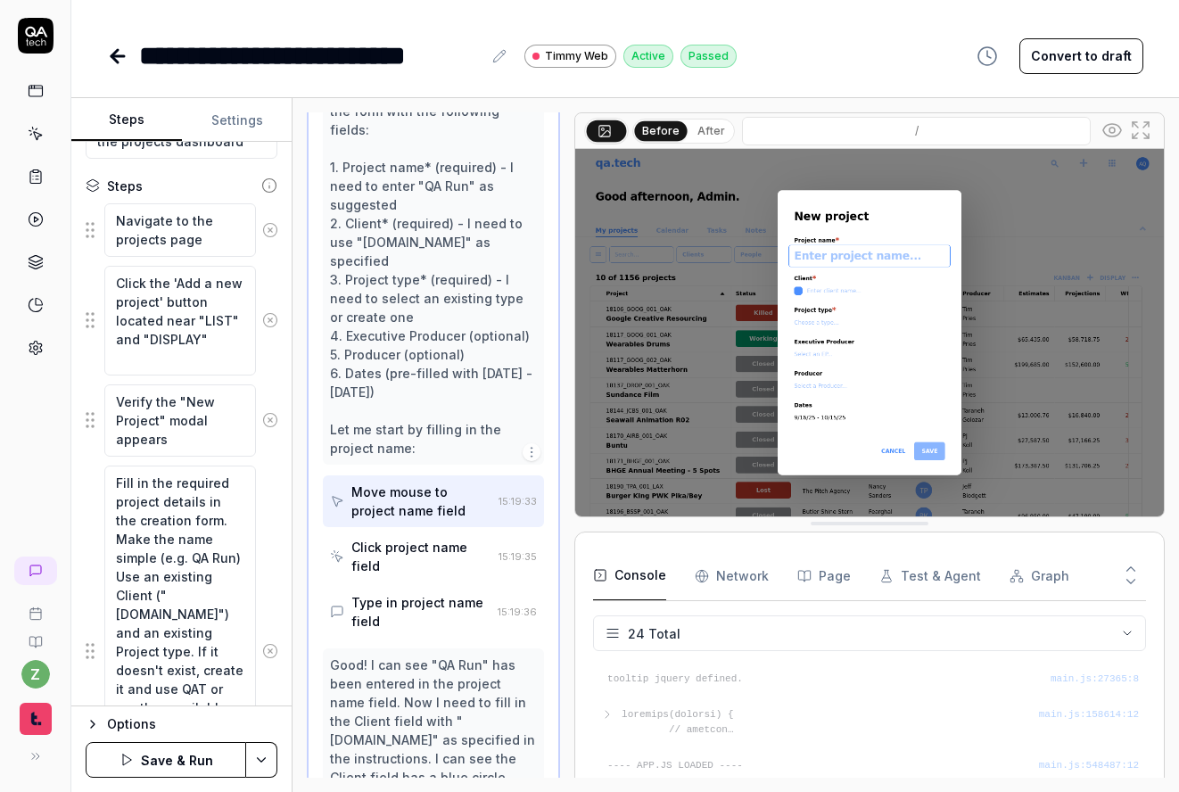
scroll to position [1058, 0]
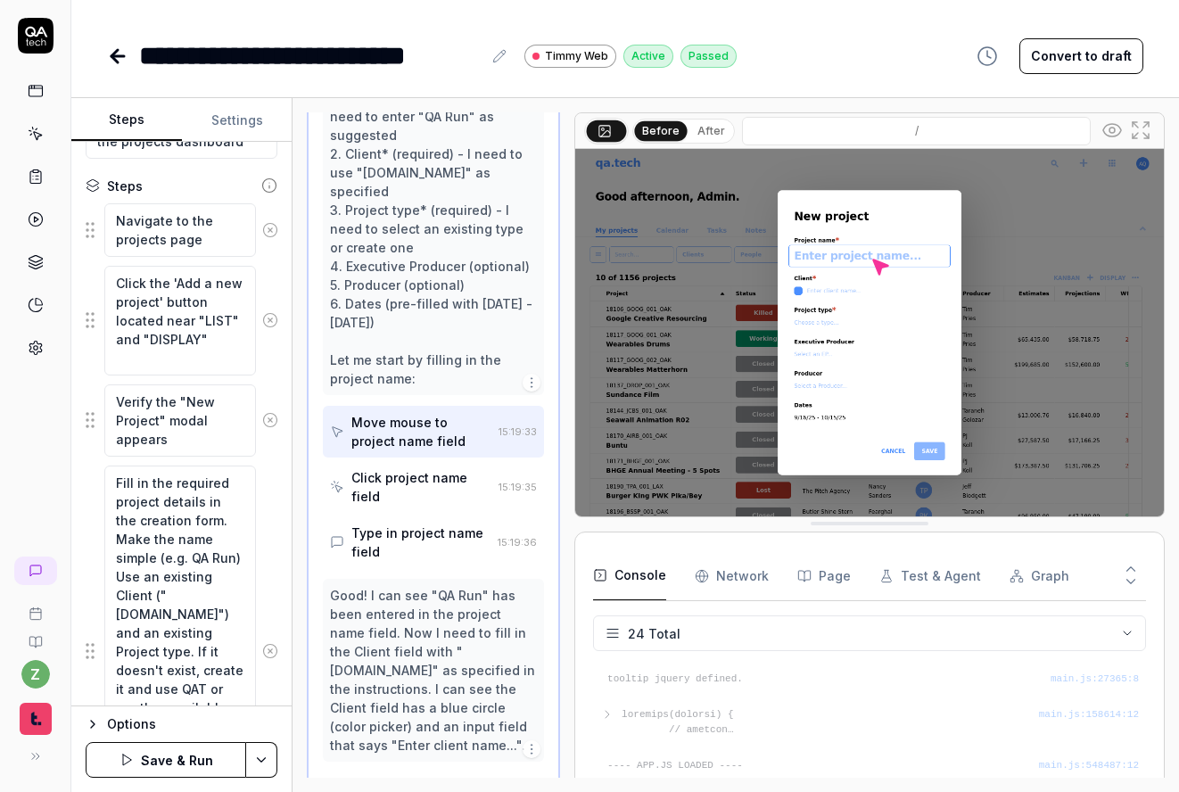
click at [407, 468] on div "Click project name field" at bounding box center [421, 486] width 140 height 37
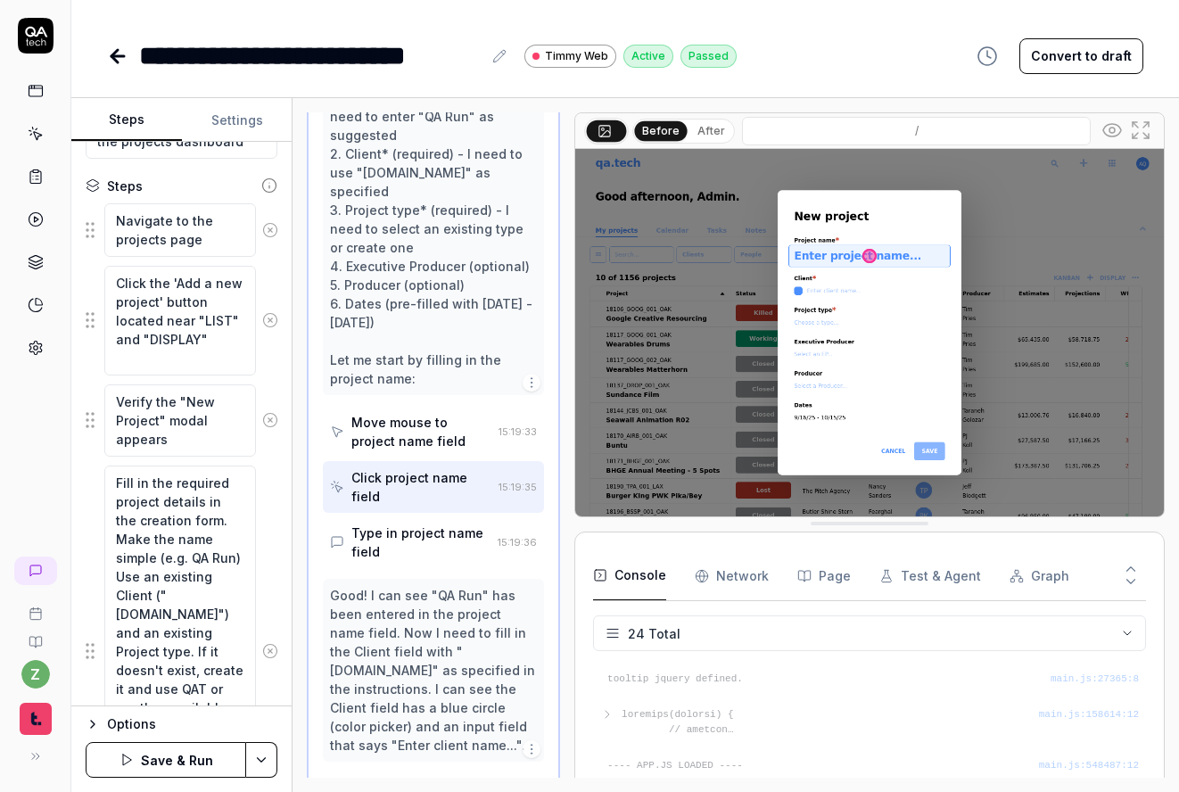
click at [415, 523] on div "Type in project name field" at bounding box center [420, 541] width 139 height 37
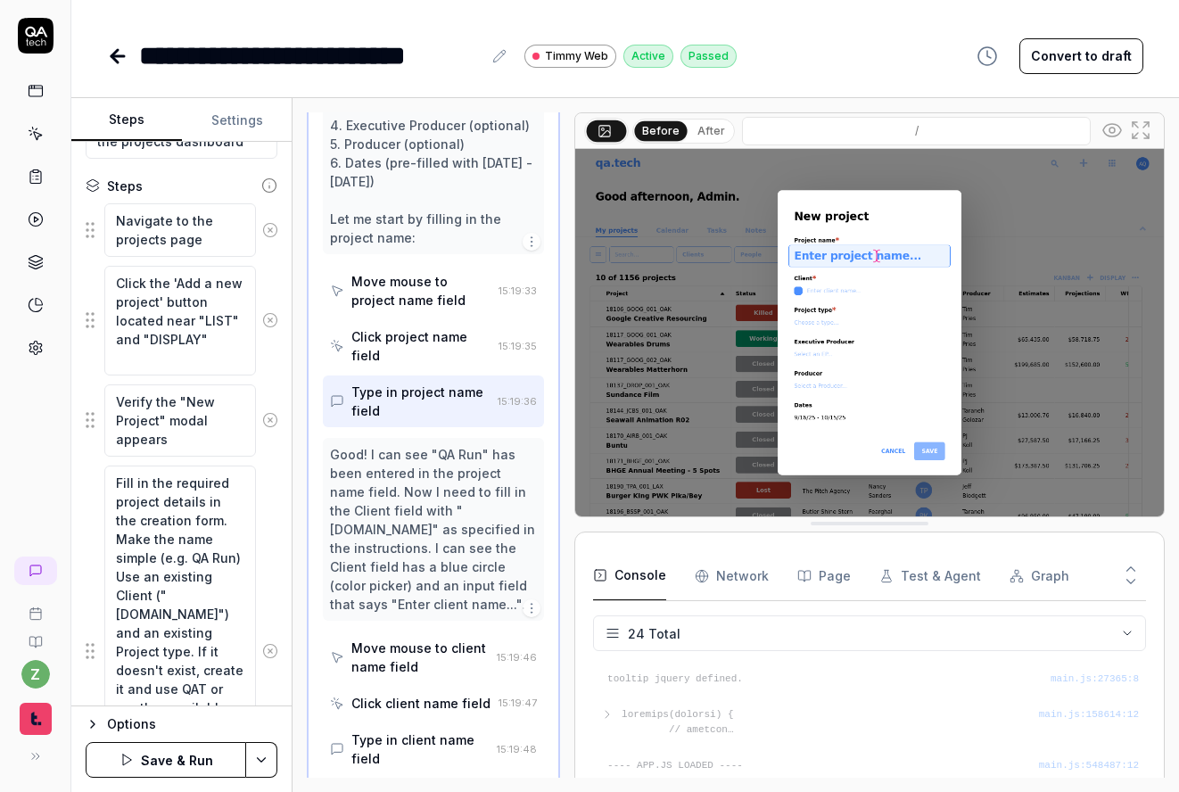
scroll to position [1272, 0]
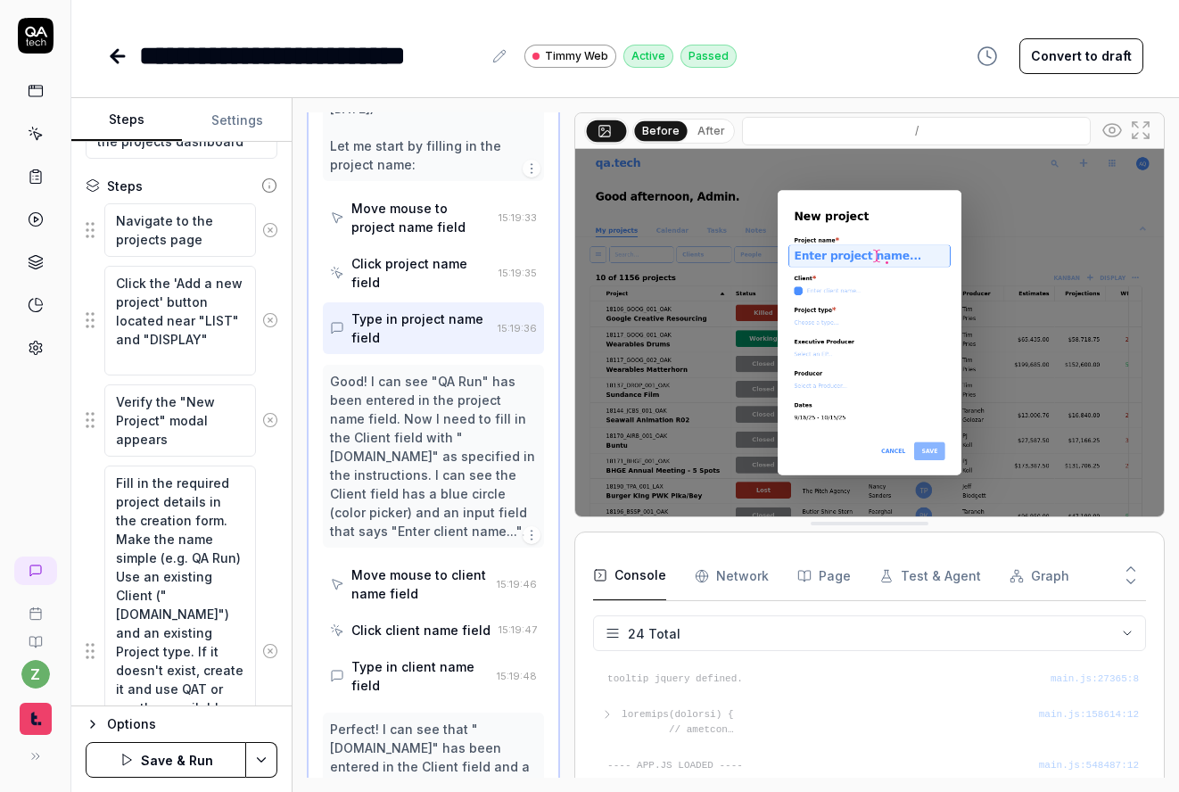
click at [422, 565] on div "Move mouse to client name field" at bounding box center [420, 583] width 138 height 37
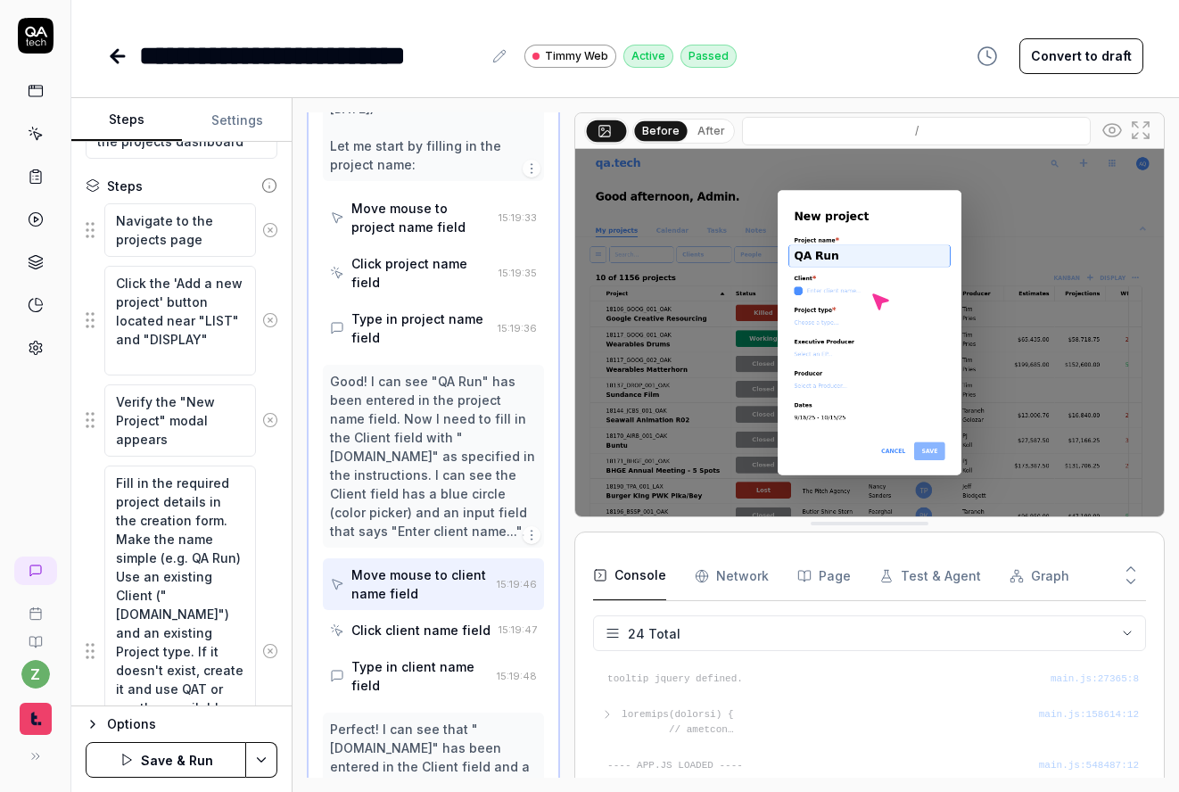
click at [396, 620] on div "Click client name field" at bounding box center [420, 629] width 139 height 19
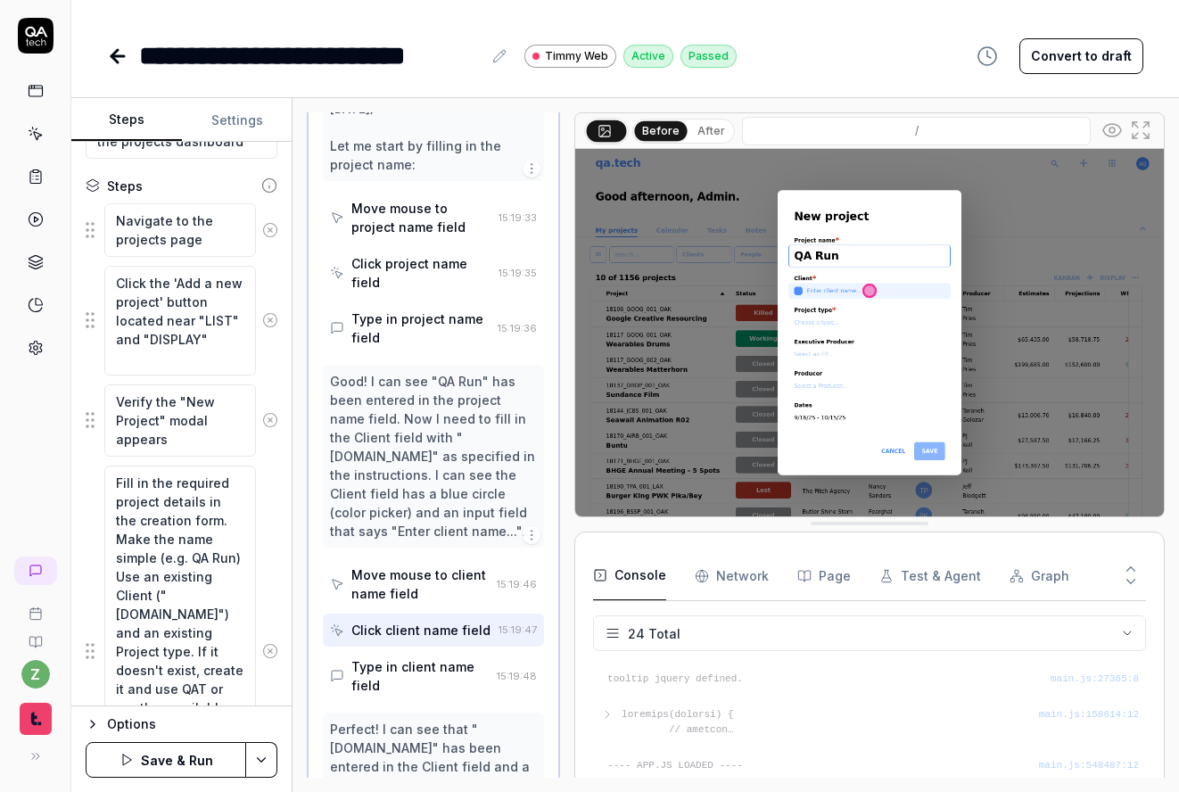
click at [402, 650] on div "Type in client name field" at bounding box center [410, 676] width 160 height 52
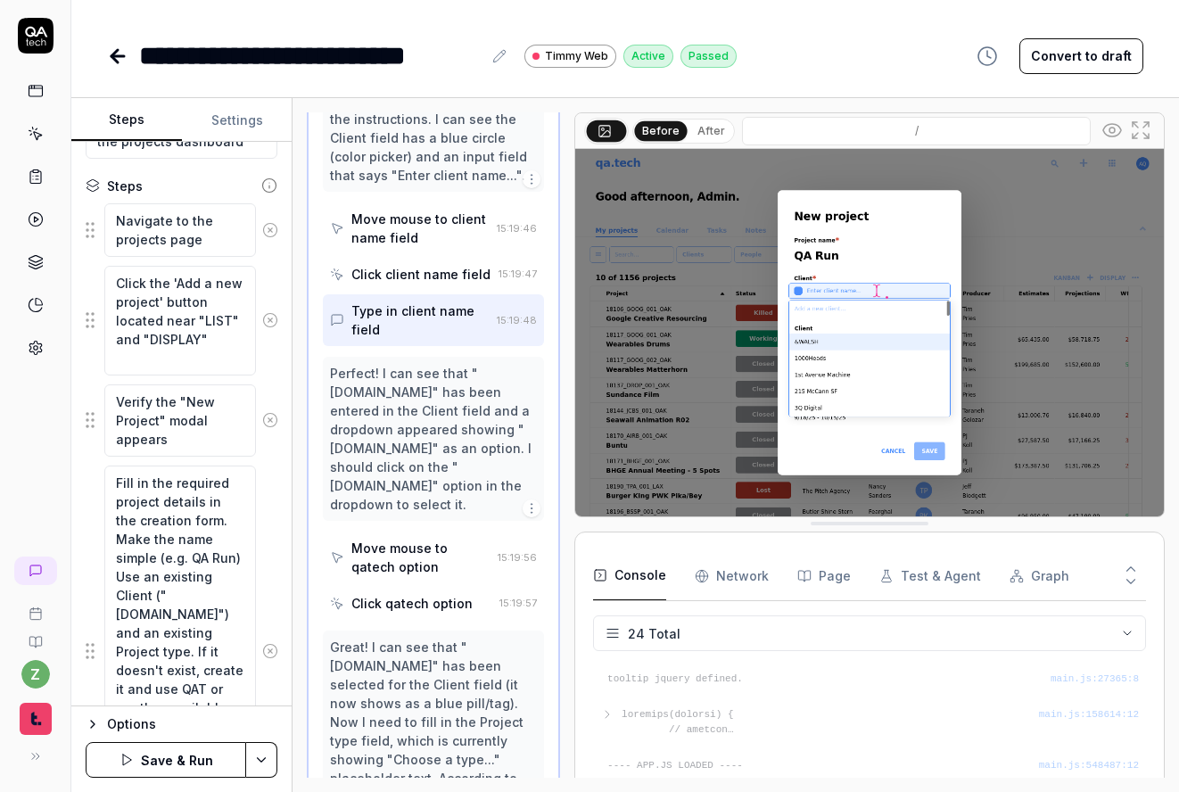
scroll to position [1697, 0]
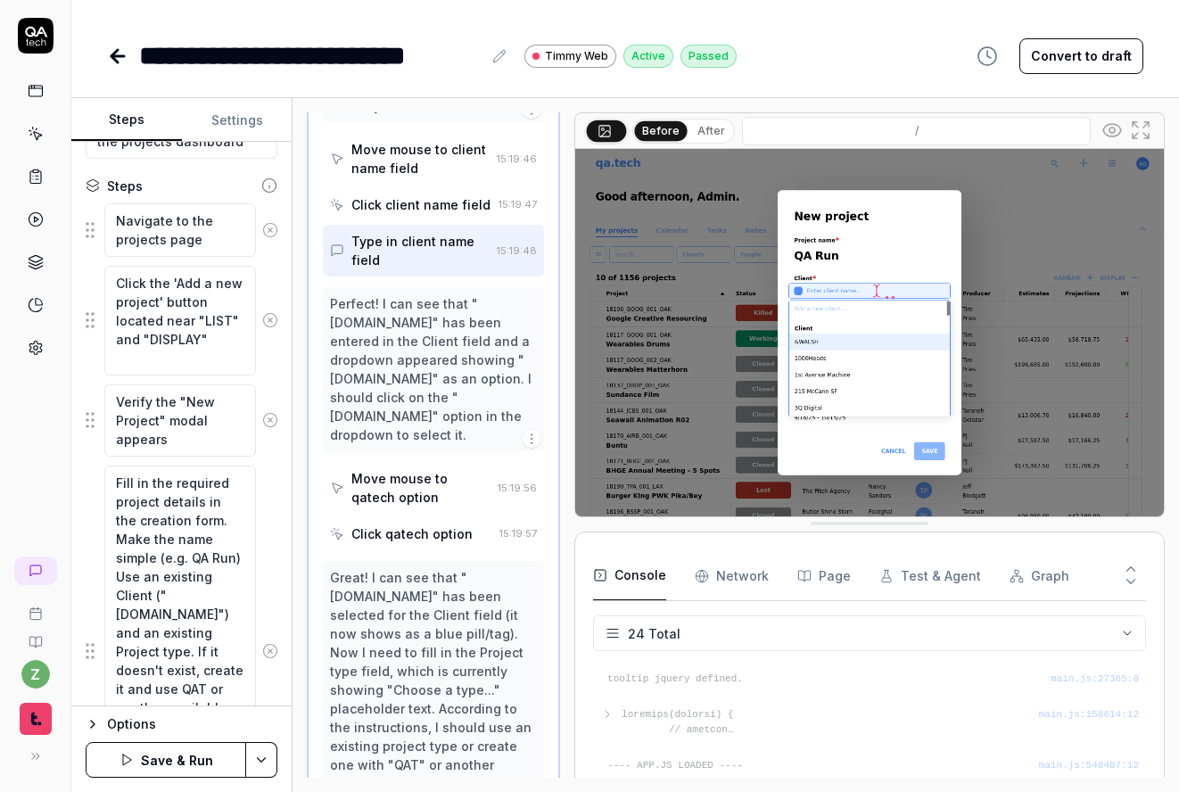
click at [415, 469] on div "Move mouse to qatech option" at bounding box center [420, 487] width 139 height 37
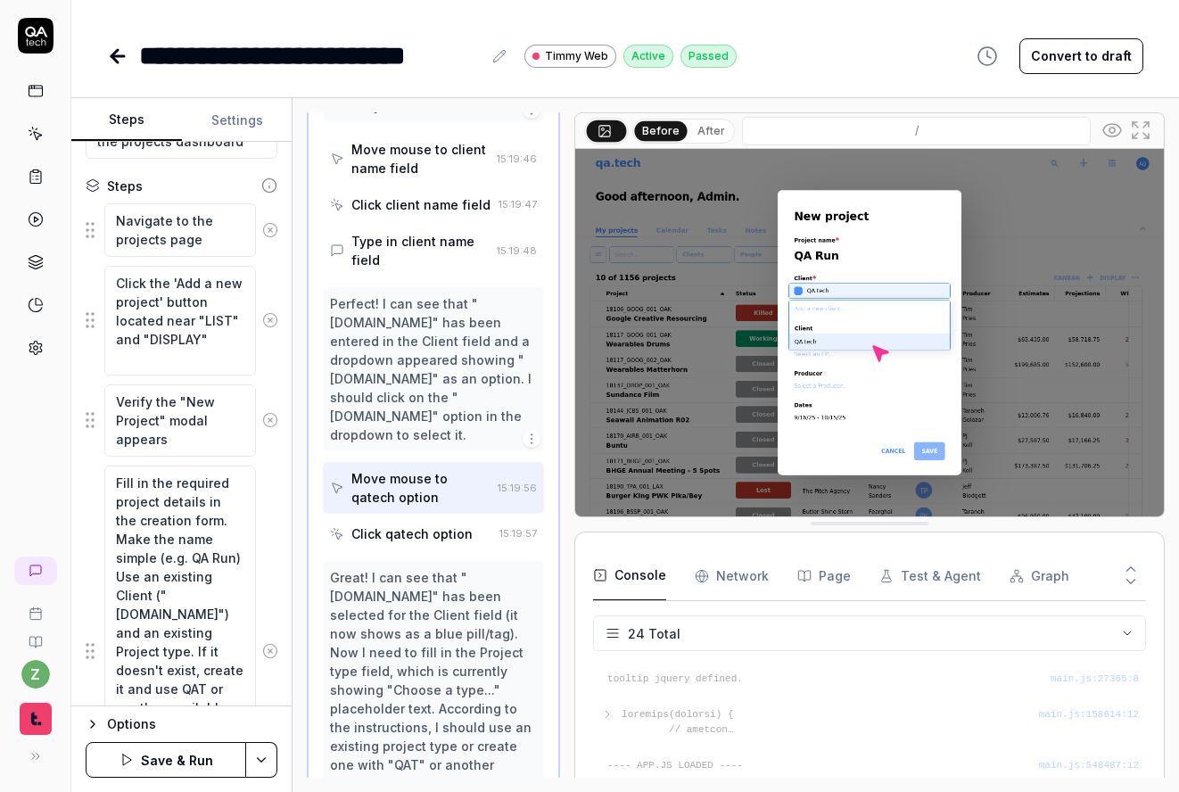
click at [414, 524] on div "Click qatech option" at bounding box center [411, 533] width 121 height 19
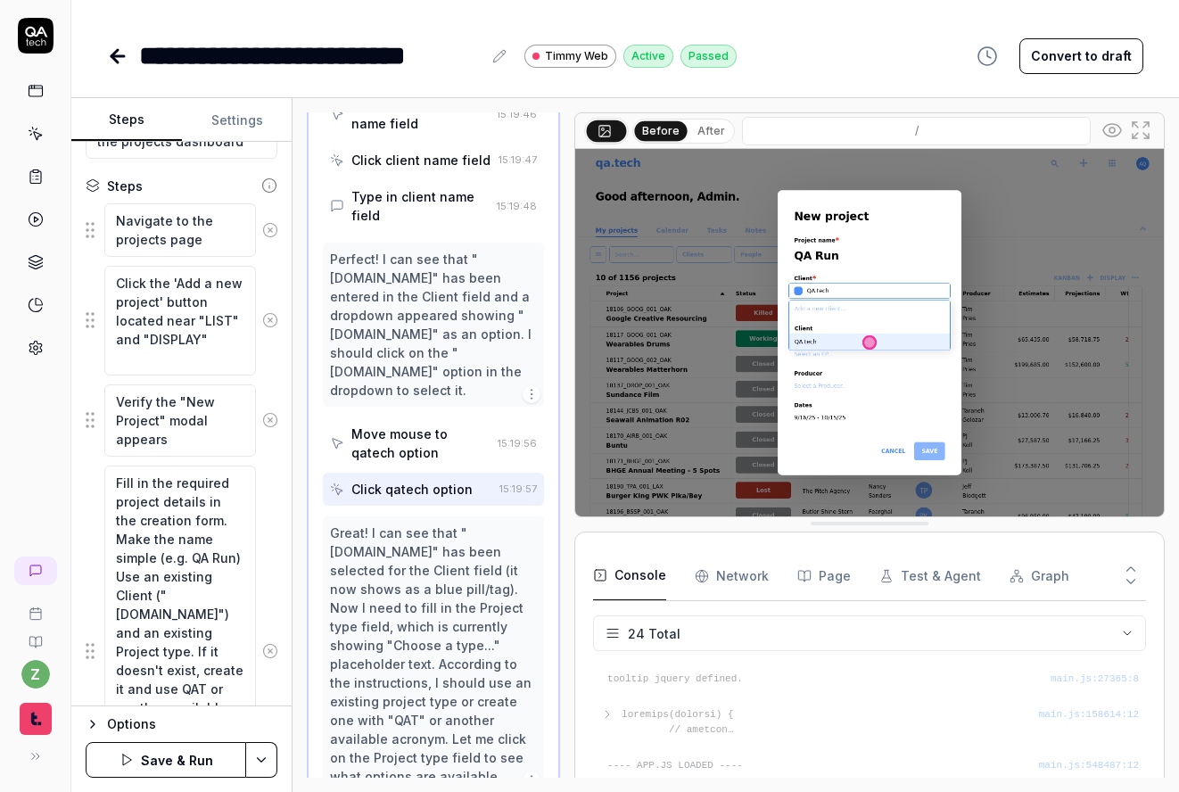
scroll to position [1911, 0]
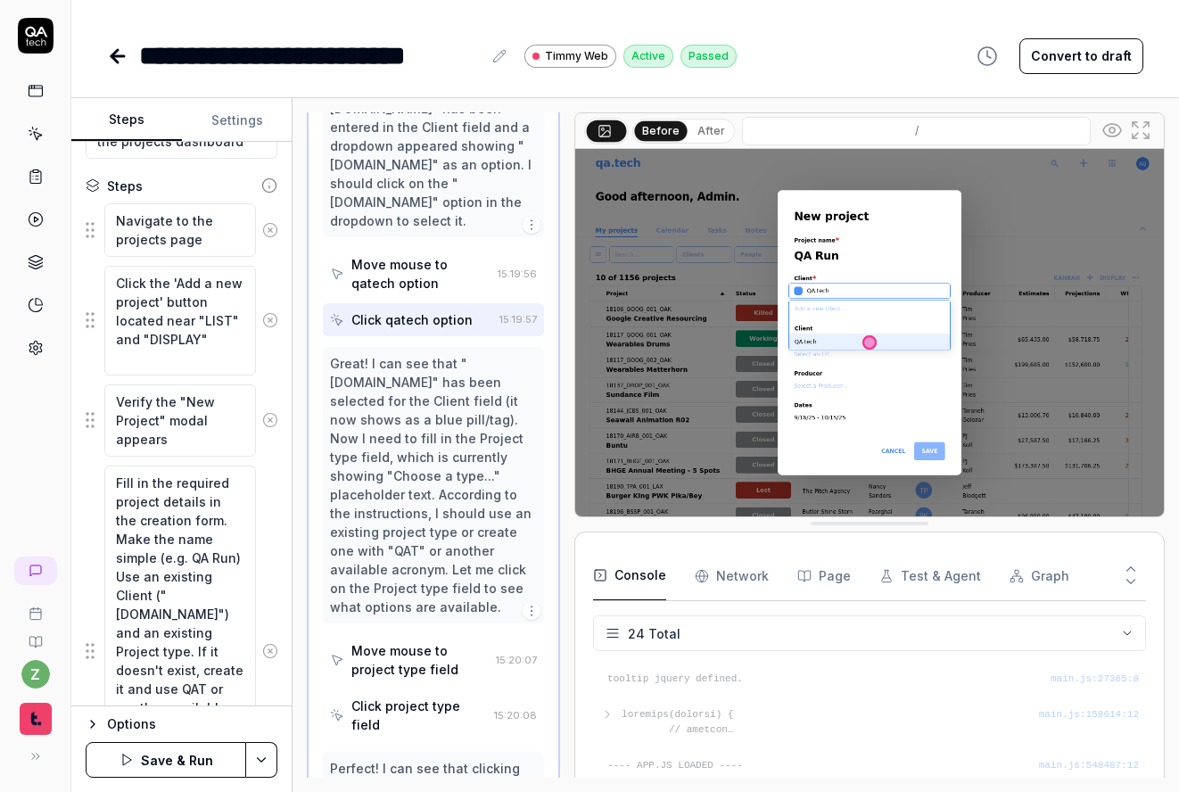
click at [398, 641] on div "Move mouse to project type field" at bounding box center [419, 659] width 137 height 37
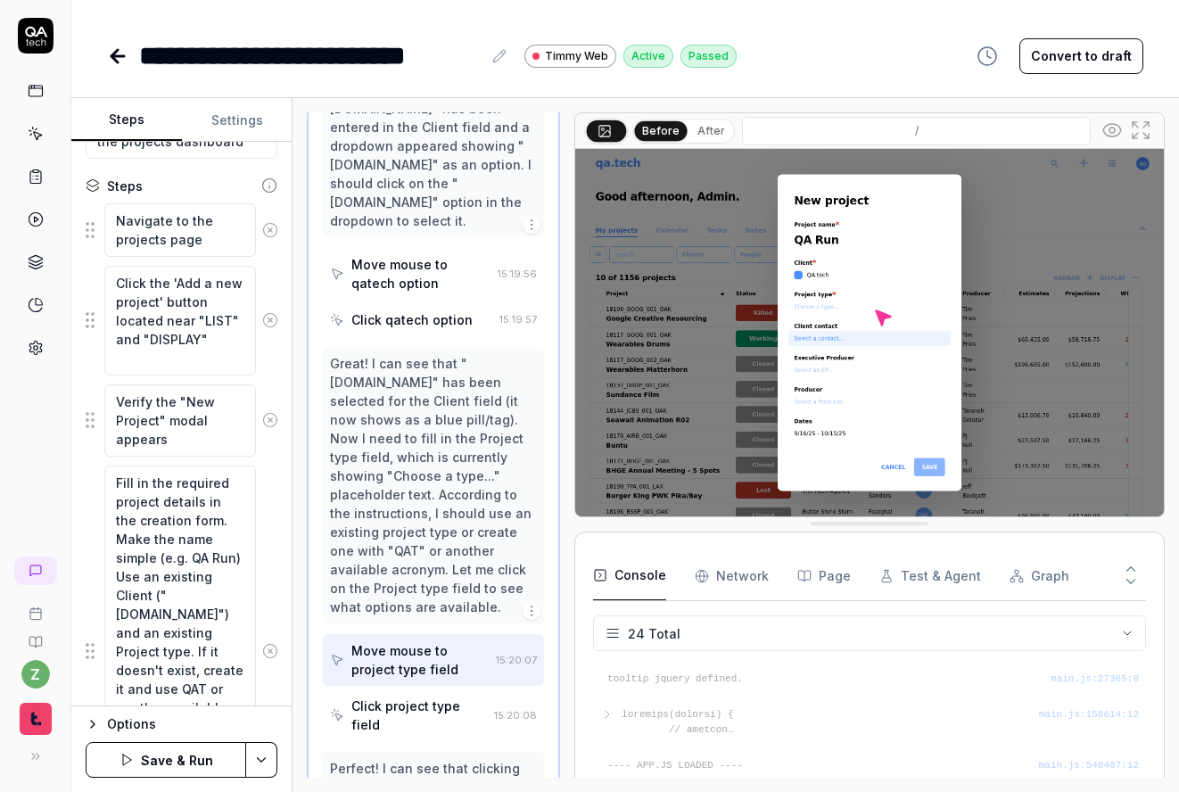
click at [398, 696] on div "Click project type field" at bounding box center [419, 714] width 136 height 37
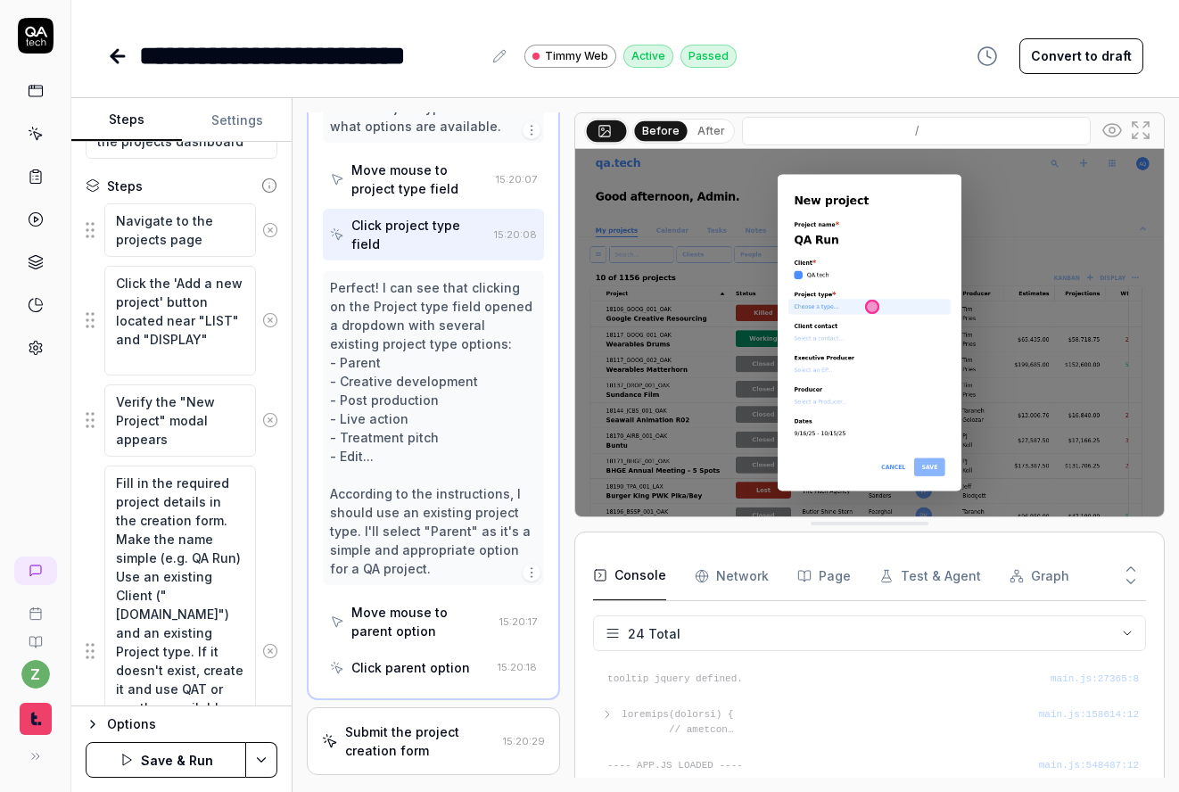
scroll to position [2446, 0]
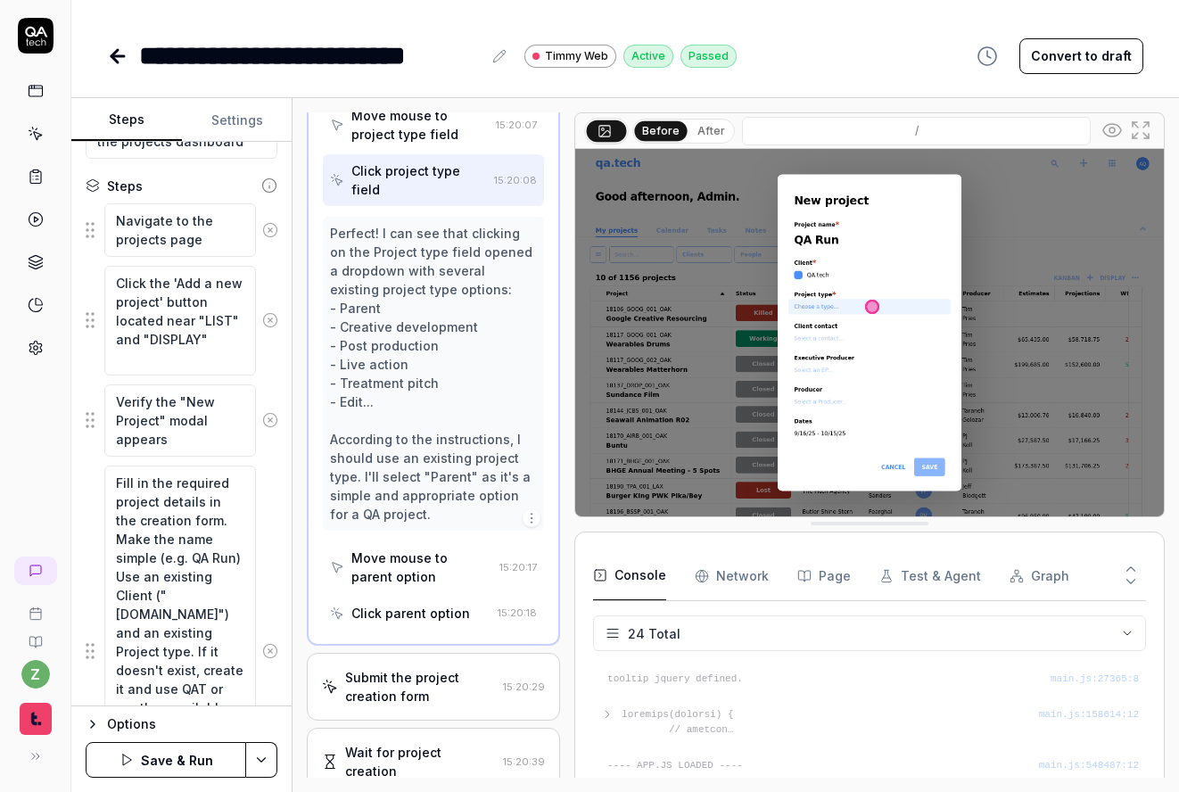
click at [411, 548] on div "Move mouse to parent option" at bounding box center [421, 566] width 141 height 37
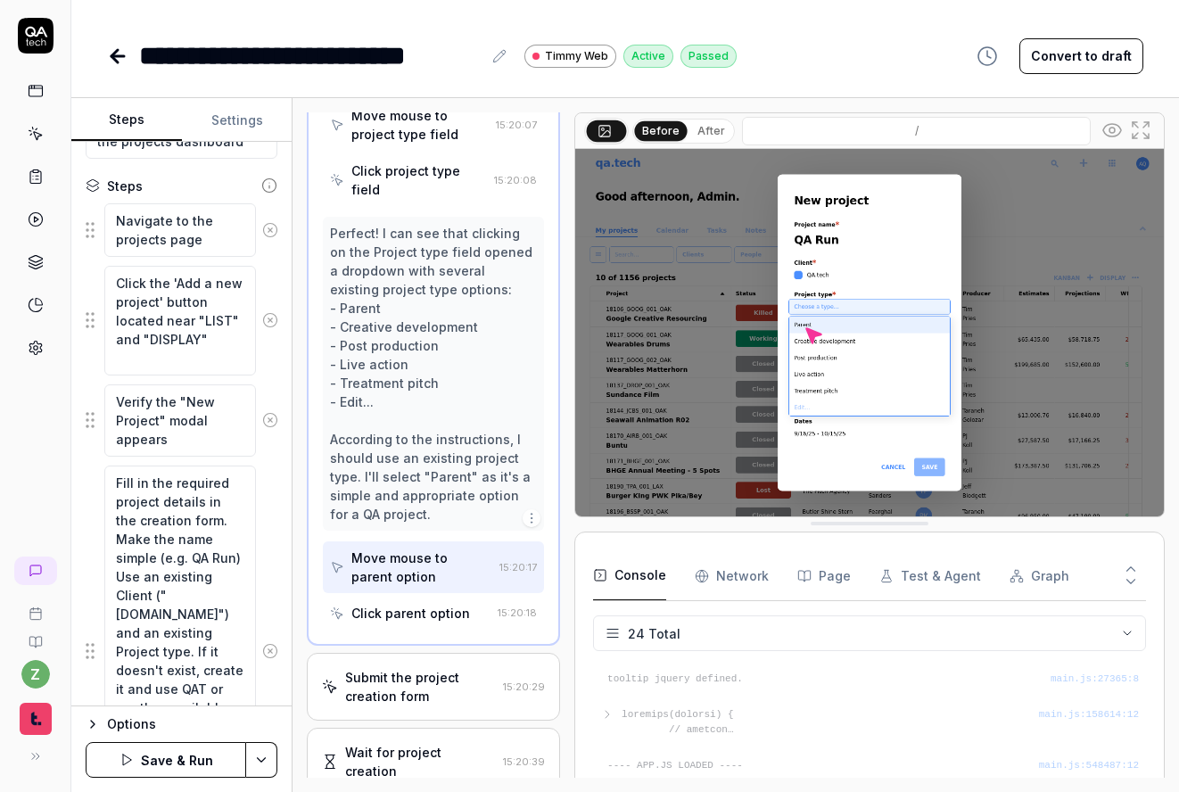
click at [423, 604] on div "Click parent option" at bounding box center [410, 613] width 119 height 19
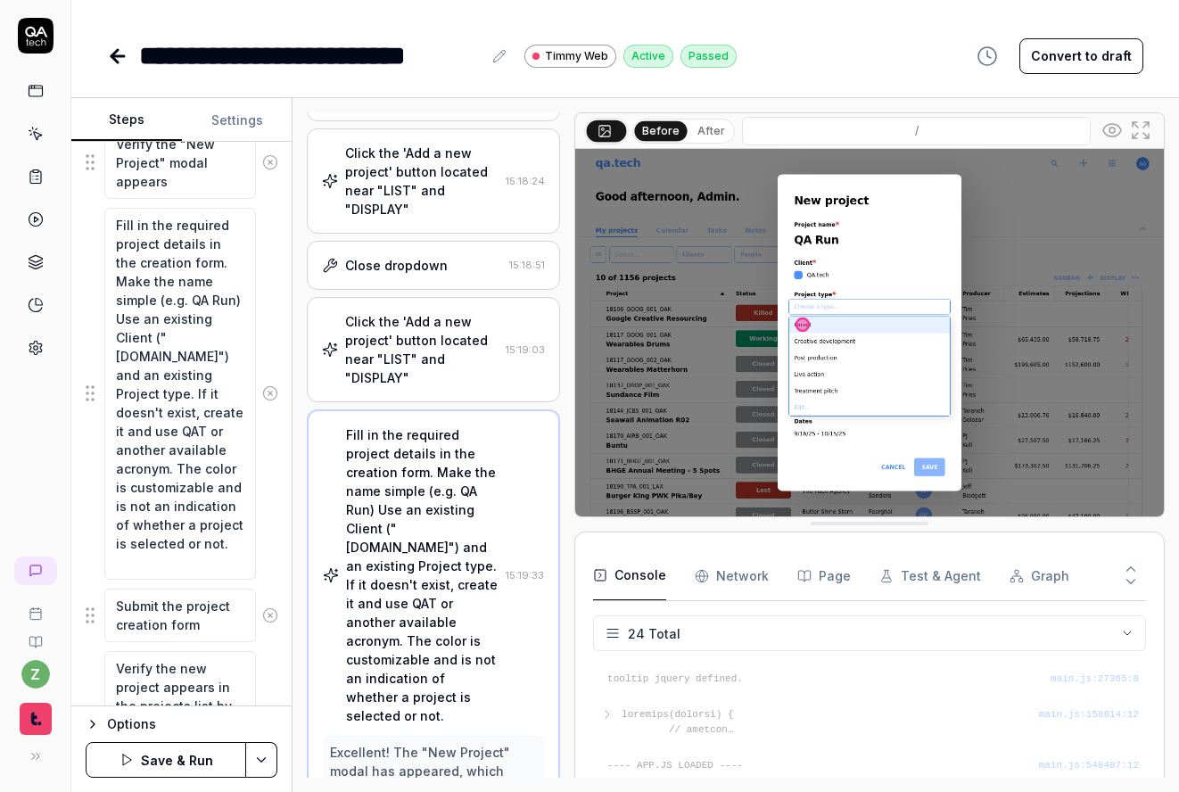
scroll to position [502, 0]
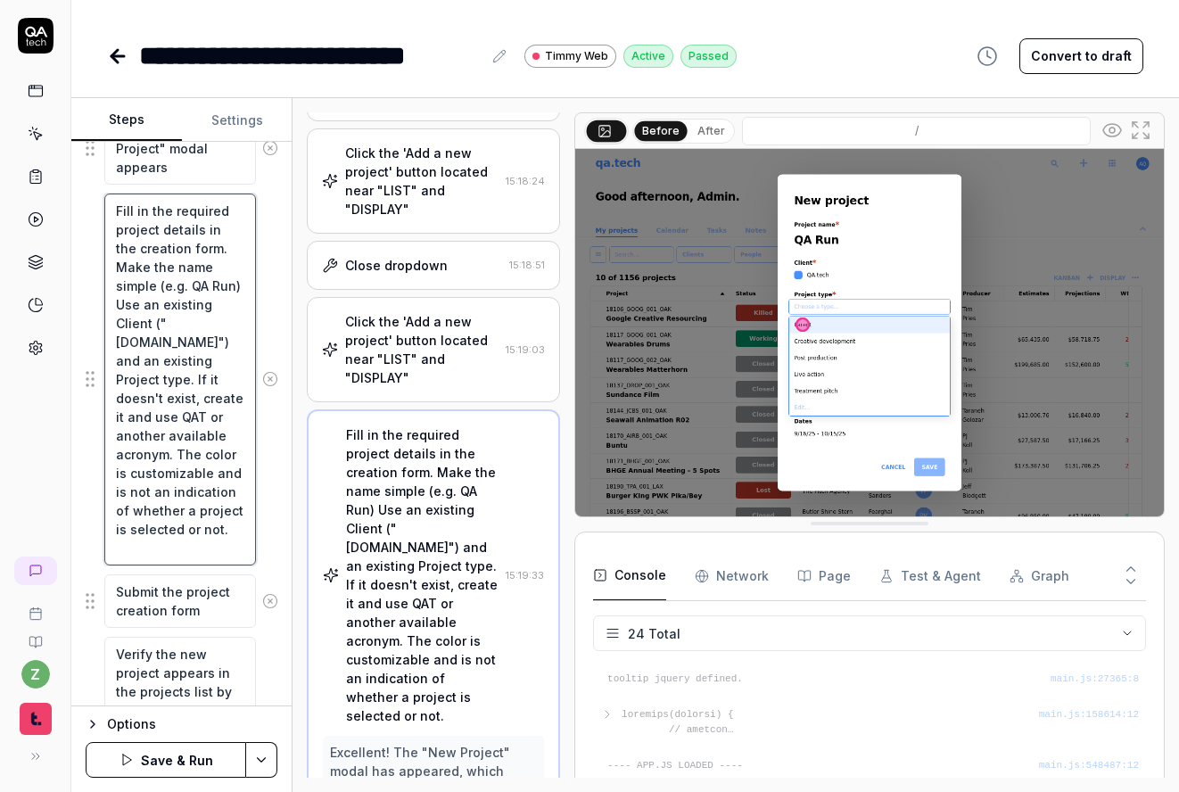
click at [213, 553] on textarea "Fill in the required project details in the creation form. Make the name simple…" at bounding box center [180, 379] width 152 height 372
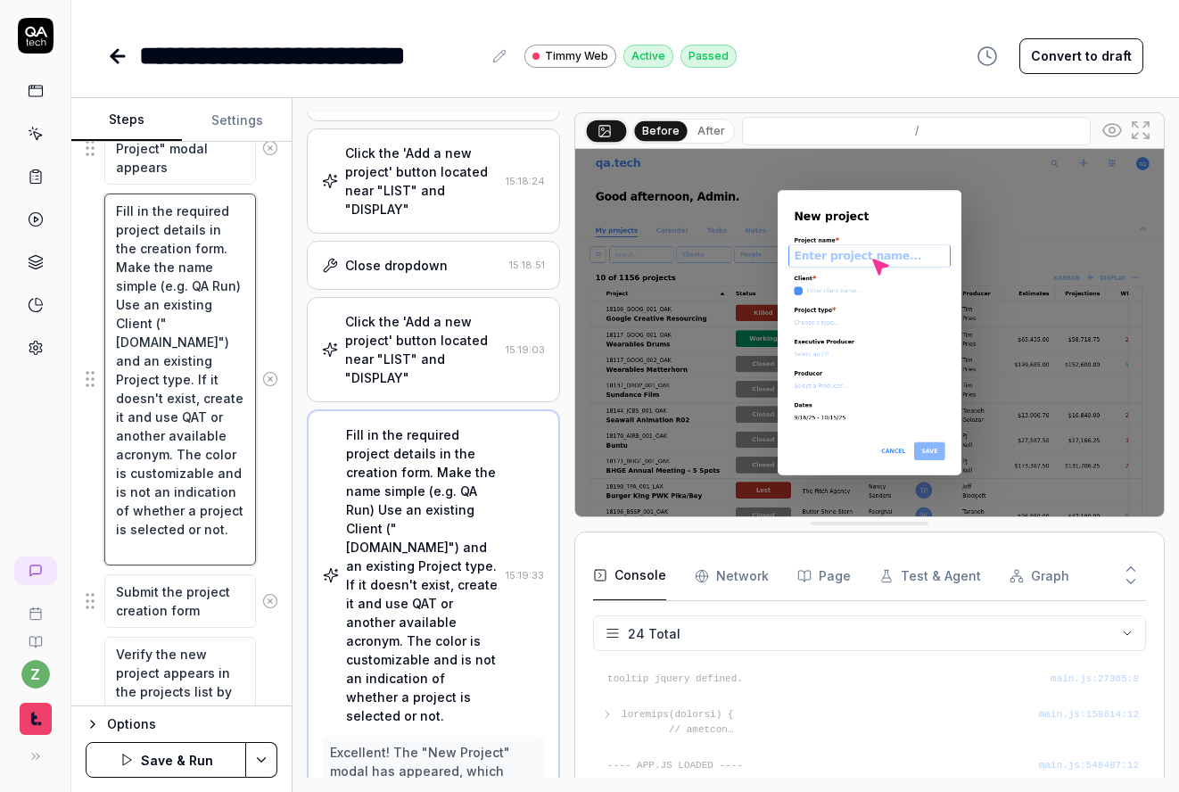
type textarea "*"
type textarea "Fill in the required project details in the creation form. Make the name simple…"
type textarea "*"
type textarea "Fill in the required project details in the creation form. Make the name simple…"
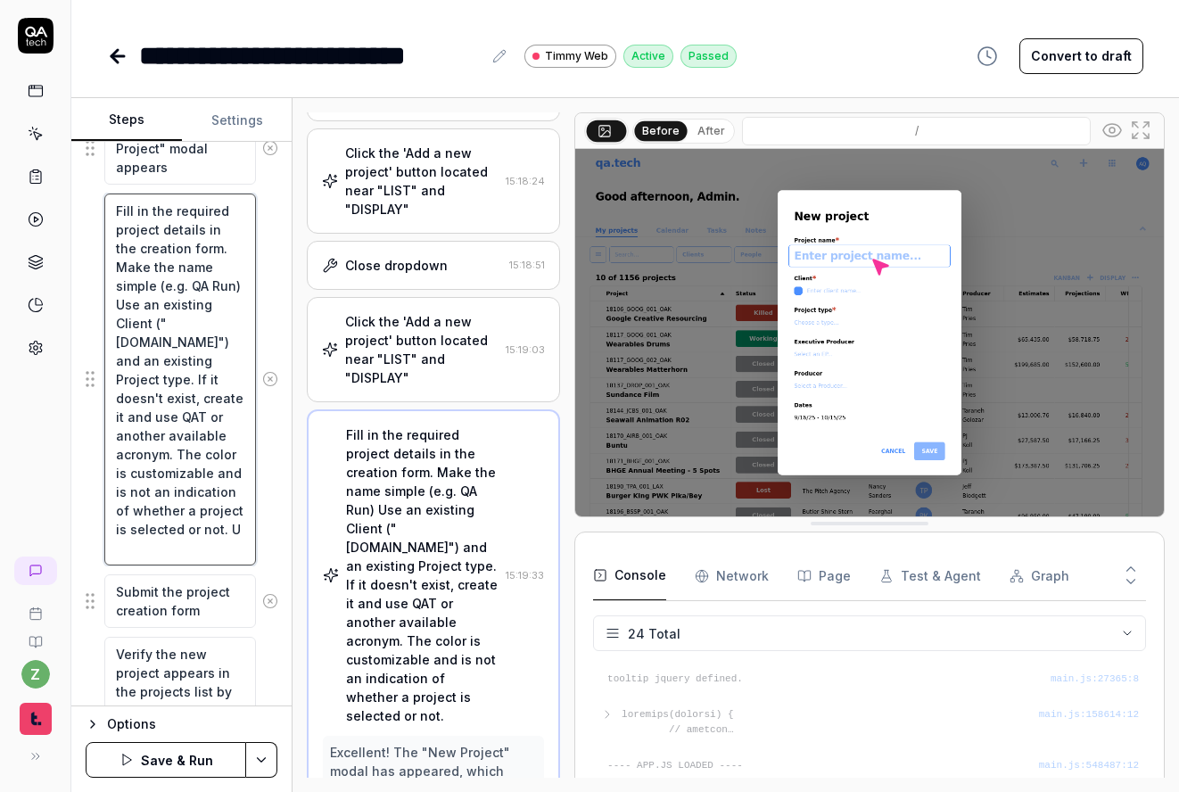
type textarea "*"
type textarea "Fill in the required project details in the creation form. Make the name simple…"
type textarea "*"
type textarea "Fill in the required project details in the creation form. Make the name simple…"
type textarea "*"
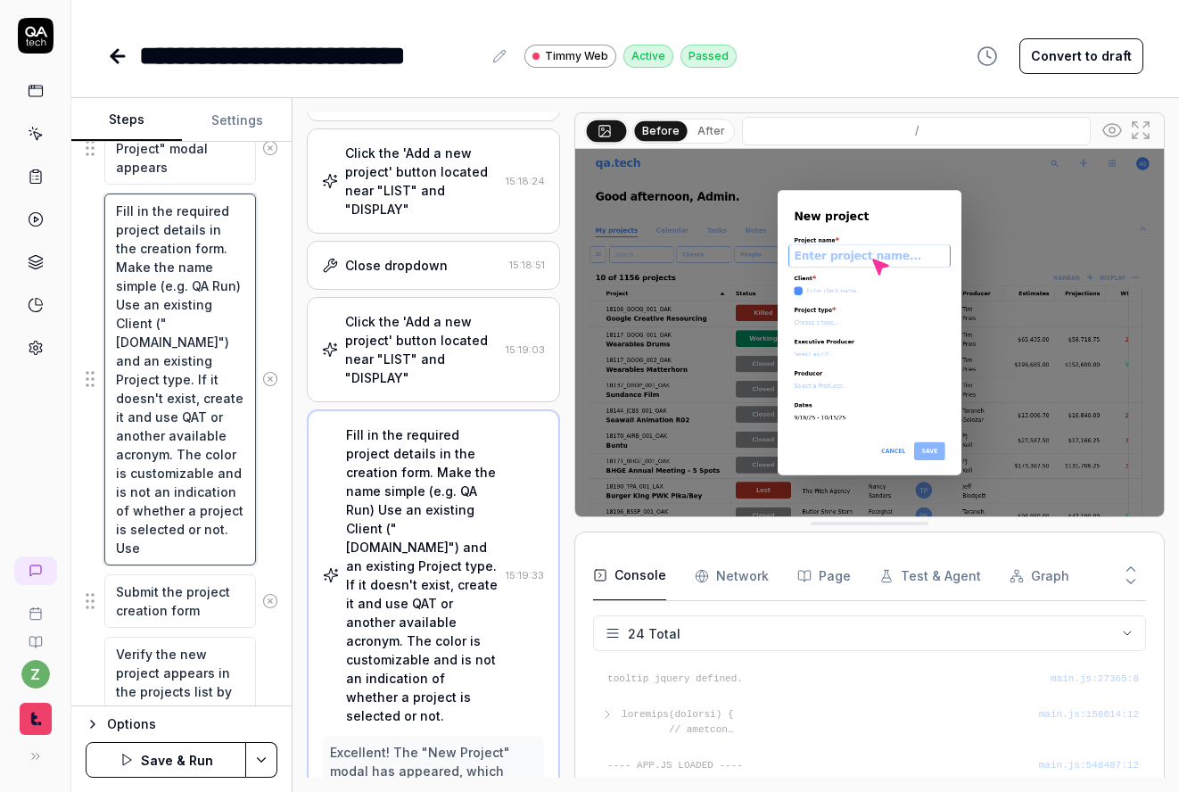
type textarea "Fill in the required project details in the creation form. Make the name simple…"
type textarea "*"
type textarea "Fill in the required project details in the creation form. Make the name simple…"
type textarea "*"
type textarea "Fill in the required project details in the creation form. Make the name simple…"
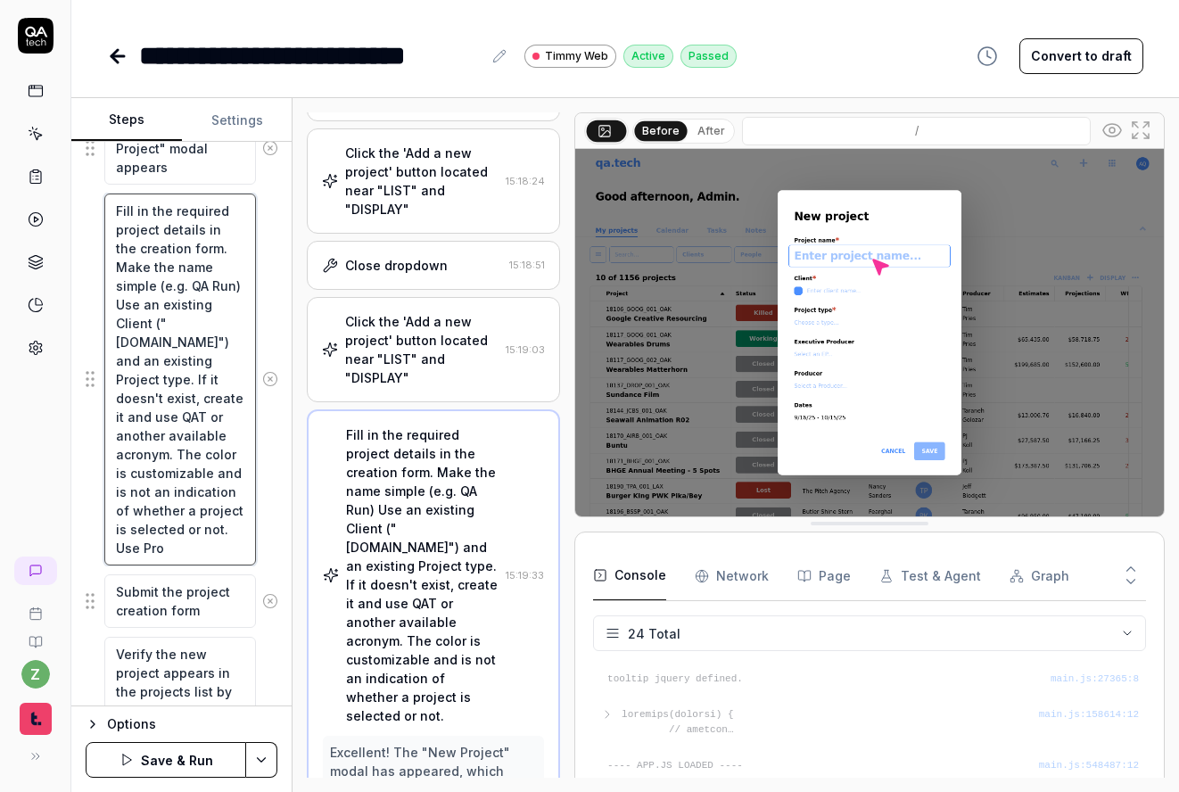
type textarea "*"
type textarea "Fill in the required project details in the creation form. Make the name simple…"
type textarea "*"
type textarea "Fill in the required project details in the creation form. Make the name simple…"
type textarea "*"
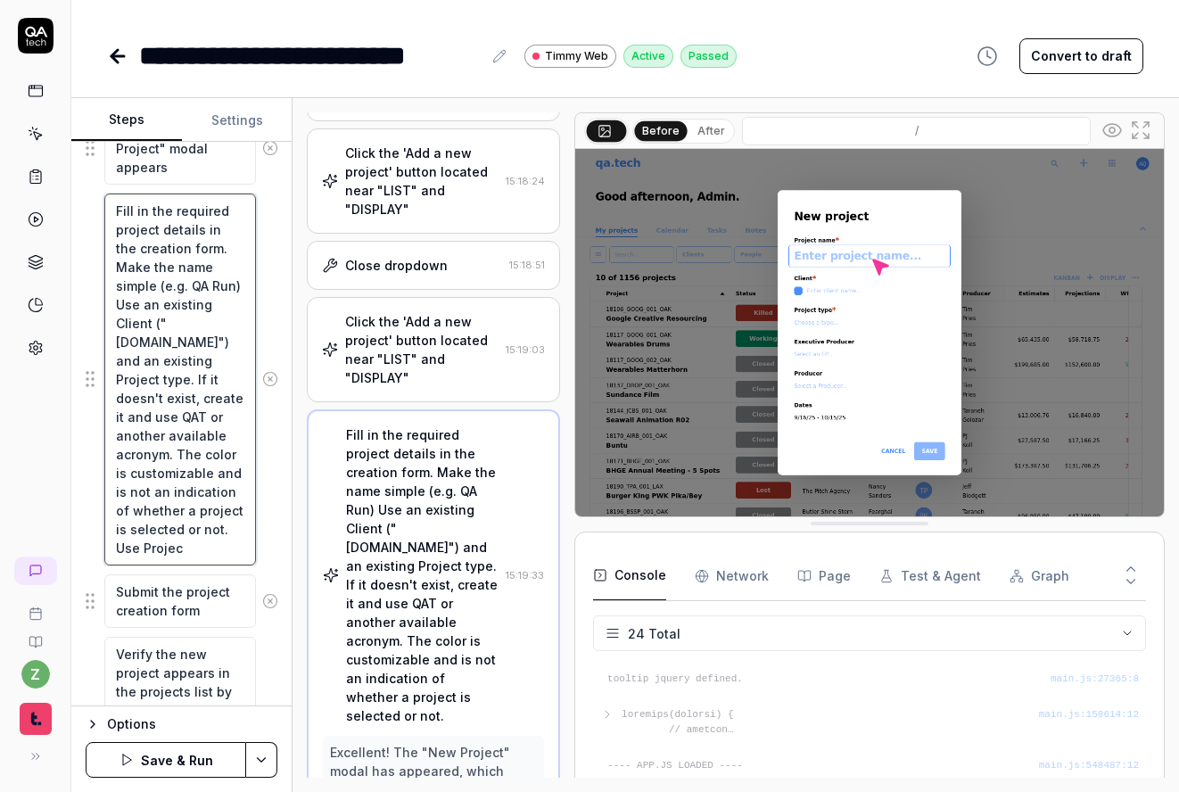
type textarea "Fill in the required project details in the creation form. Make the name simple…"
type textarea "*"
type textarea "Fill in the required project details in the creation form. Make the name simple…"
type textarea "*"
type textarea "Fill in the required project details in the creation form. Make the name simple…"
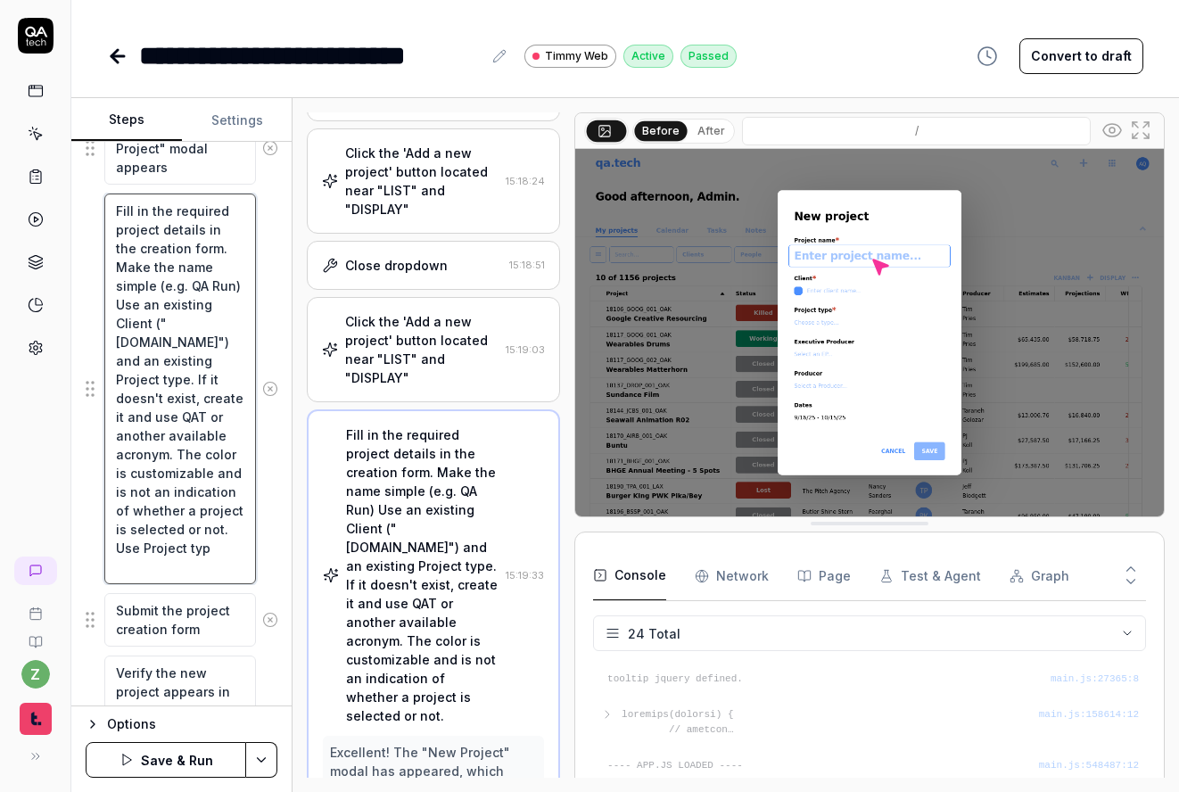
type textarea "*"
type textarea "Fill in the required project details in the creation form. Make the name simple…"
type textarea "*"
type textarea "Fill in the required project details in the creation form. Make the name simple…"
type textarea "*"
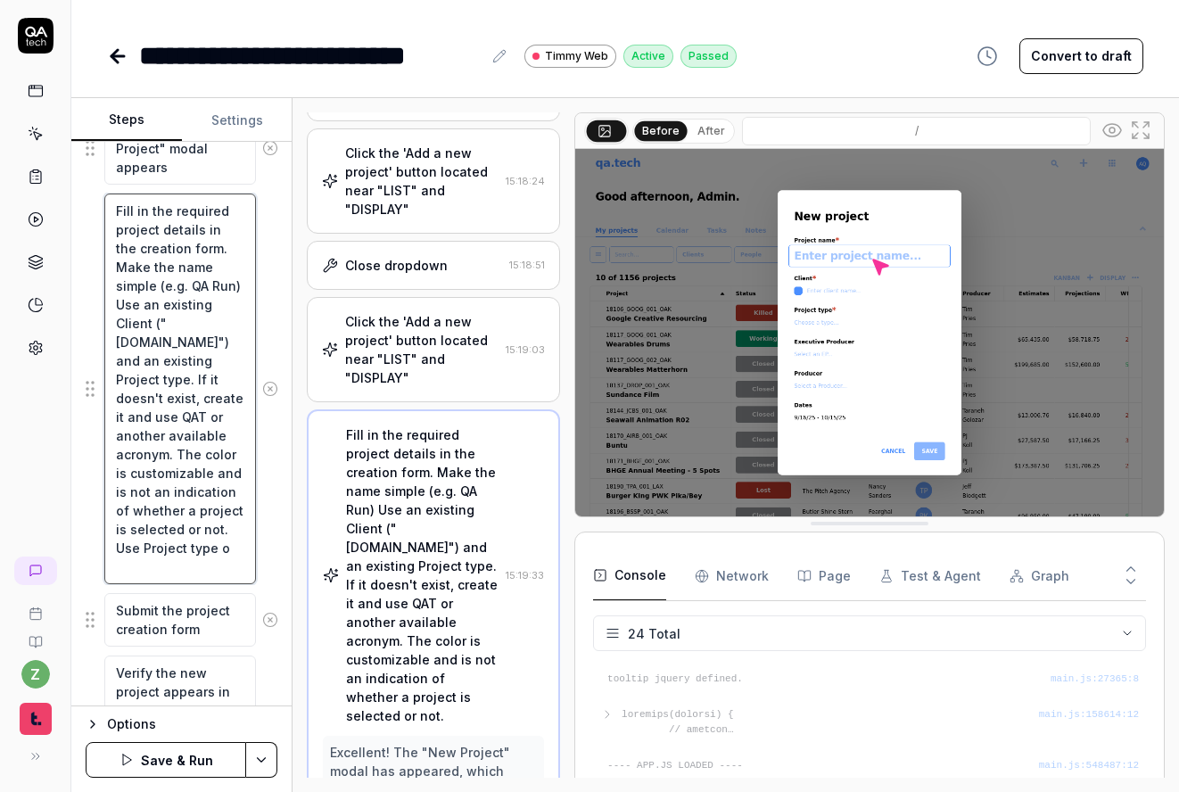
type textarea "Fill in the required project details in the creation form. Make the name simple…"
type textarea "*"
type textarea "Fill in the required project details in the creation form. Make the name simple…"
type textarea "*"
type textarea "Fill in the required project details in the creation form. Make the name simple…"
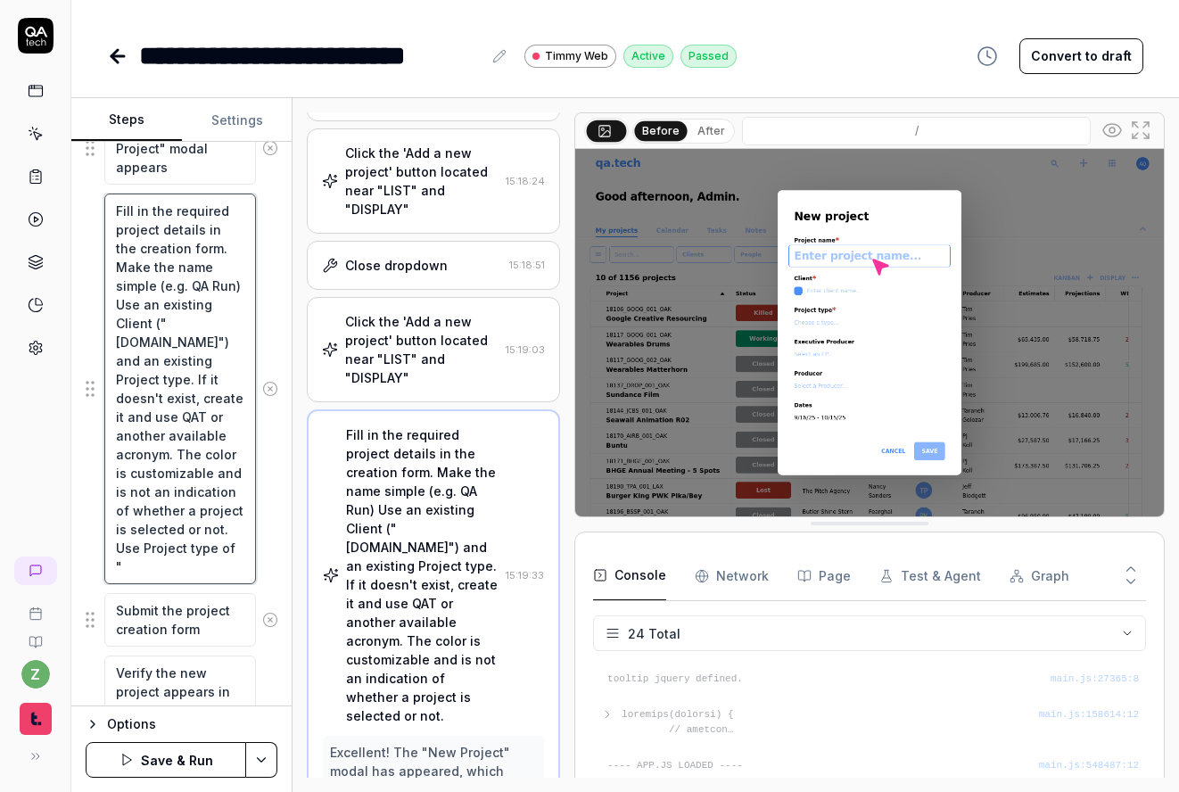
type textarea "*"
type textarea "Fill in the required project details in the creation form. Make the name simple…"
type textarea "*"
type textarea "Fill in the required project details in the creation form. Make the name simple…"
type textarea "*"
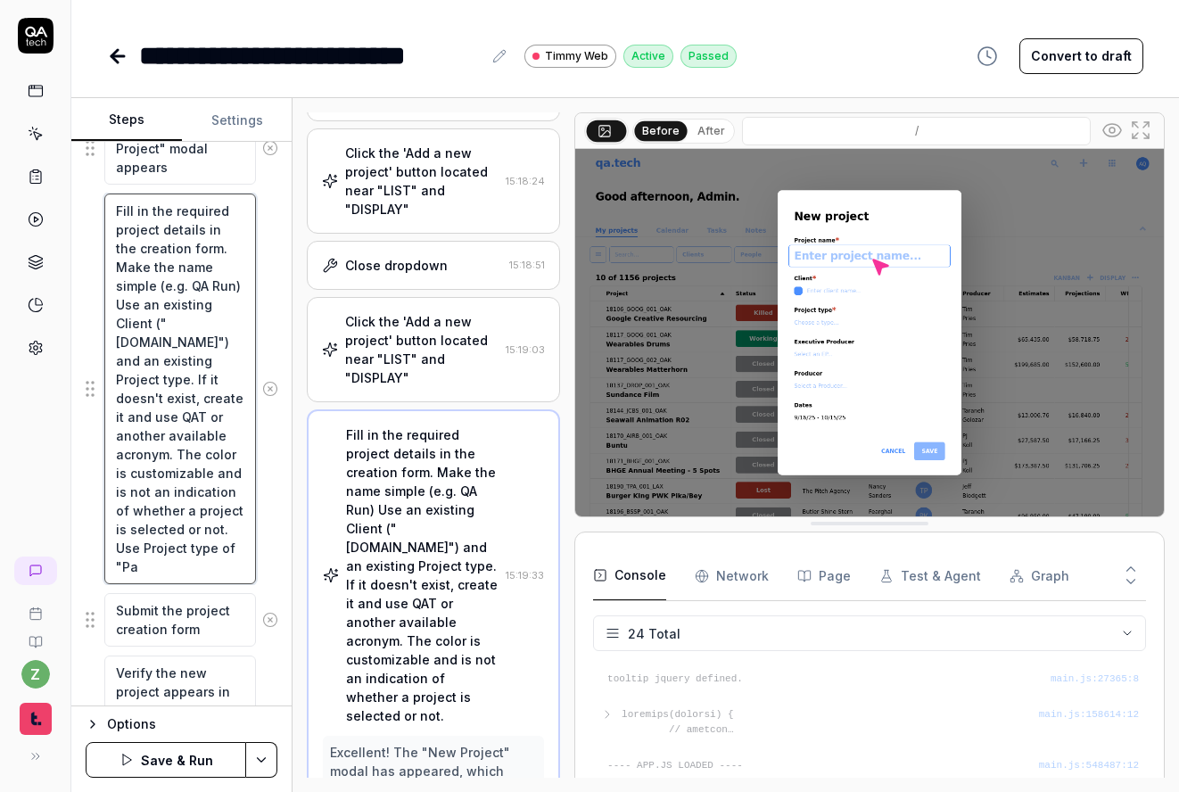
type textarea "Fill in the required project details in the creation form. Make the name simple…"
type textarea "*"
type textarea "Fill in the required project details in the creation form. Make the name simple…"
type textarea "*"
type textarea "Fill in the required project details in the creation form. Make the name simple…"
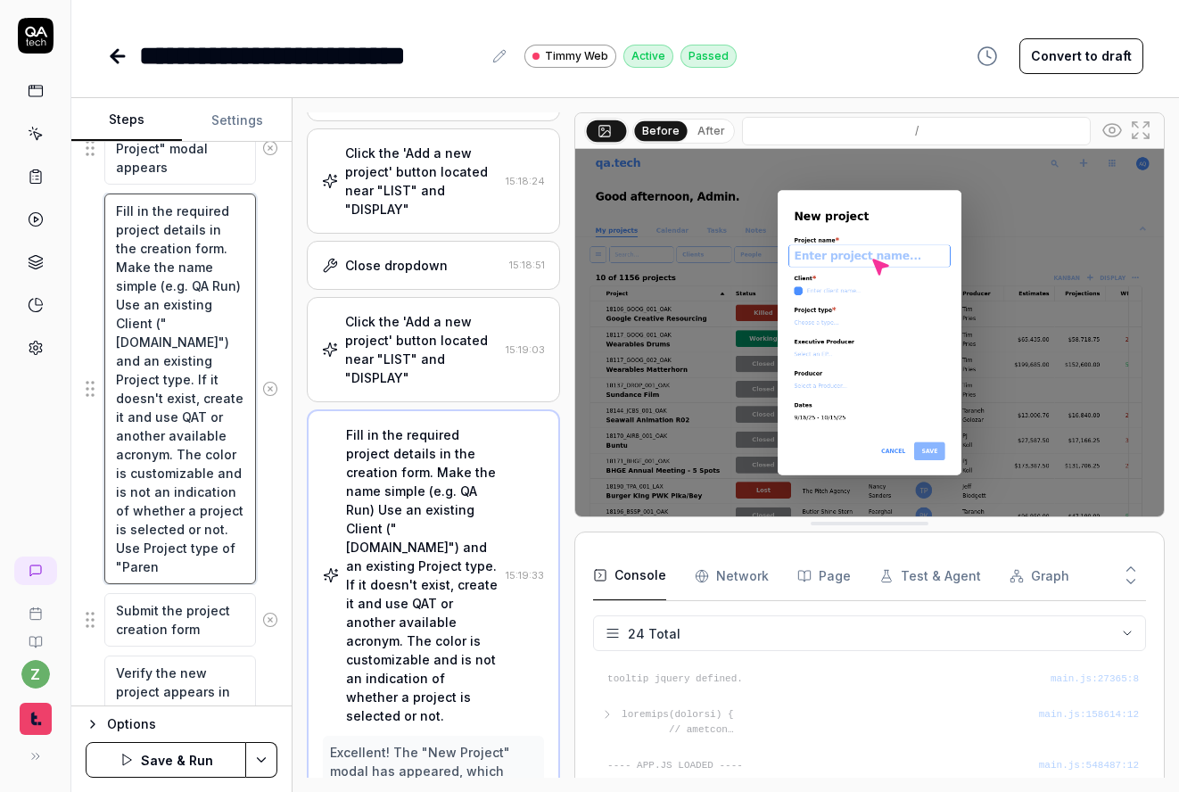
type textarea "*"
type textarea "Fill in the required project details in the creation form. Make the name simple…"
type textarea "*"
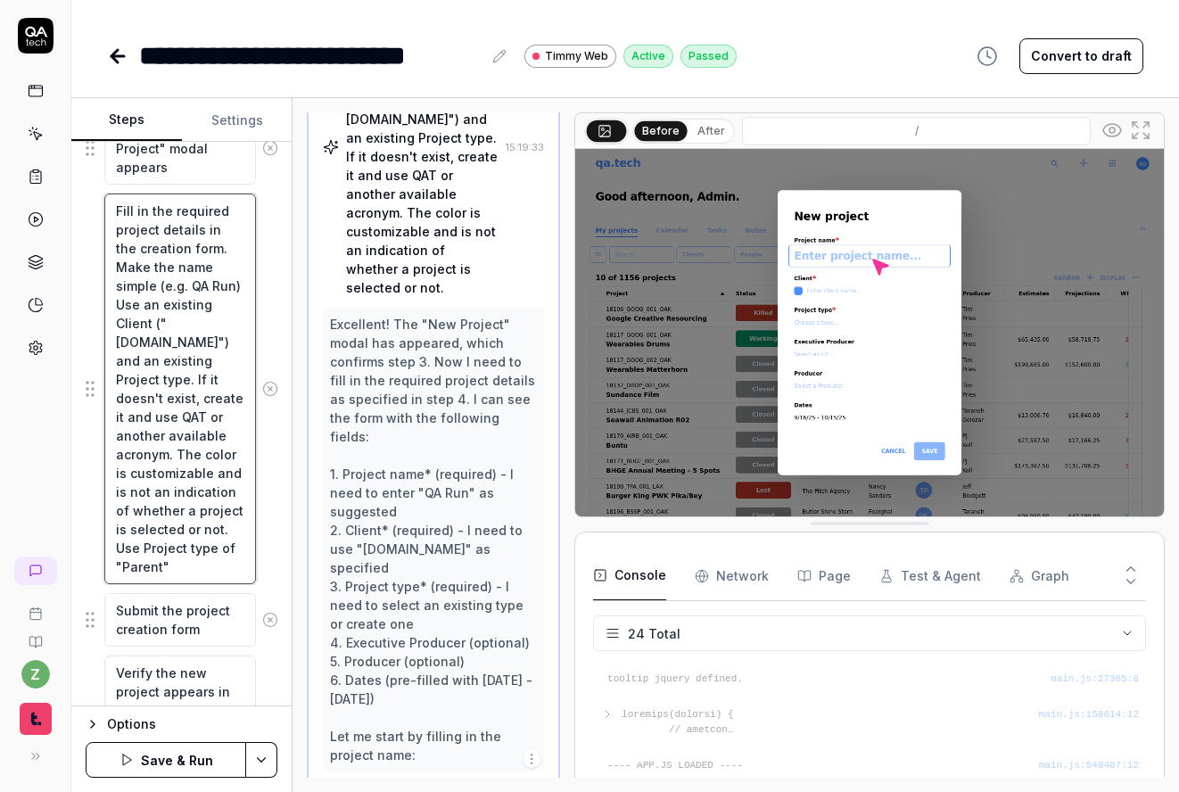
scroll to position [789, 0]
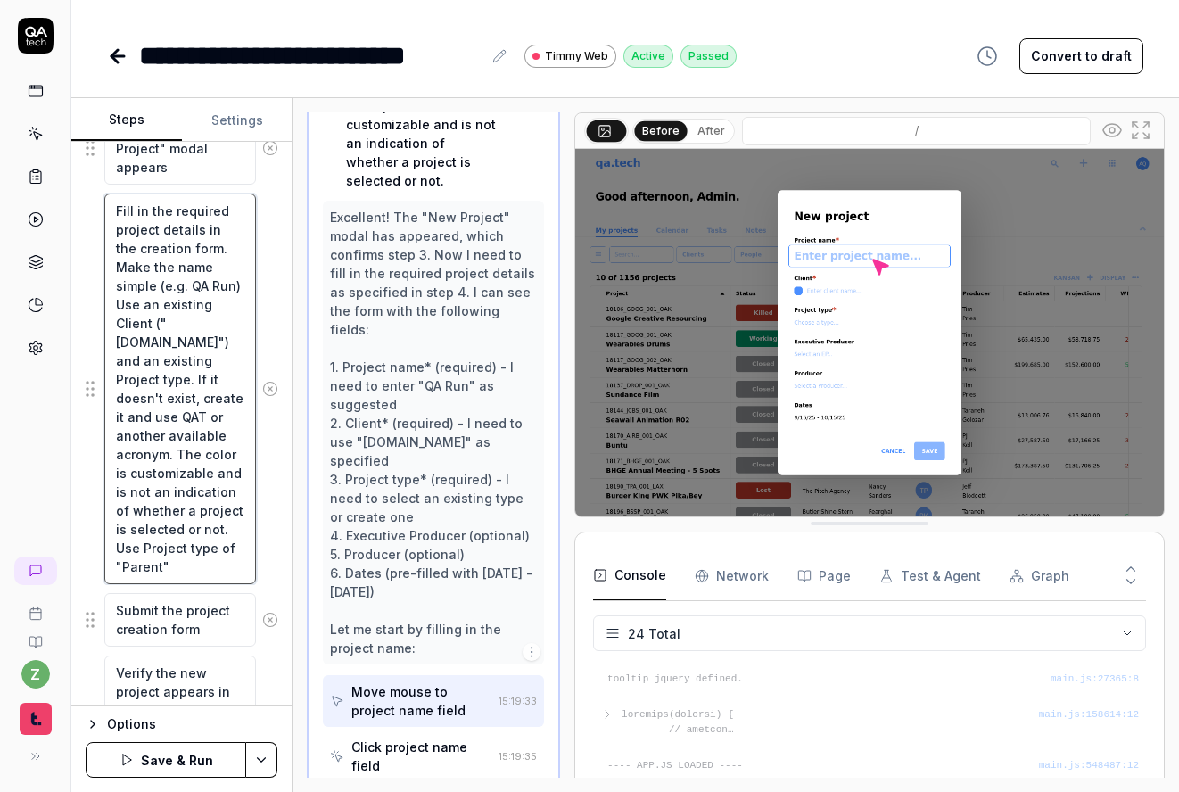
type textarea "Fill in the required project details in the creation form. Make the name simple…"
click at [262, 539] on div "Fill in the required project details in the creation form. Make the name simple…" at bounding box center [182, 389] width 192 height 392
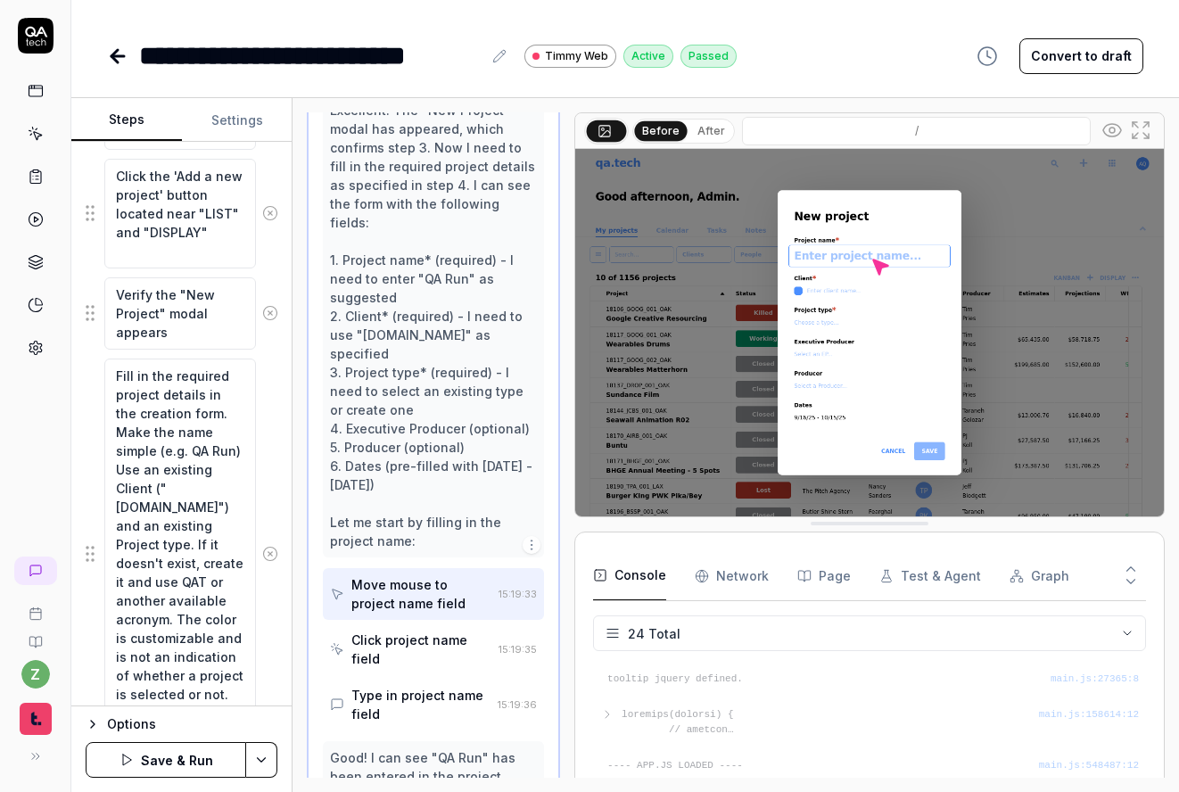
scroll to position [692, 0]
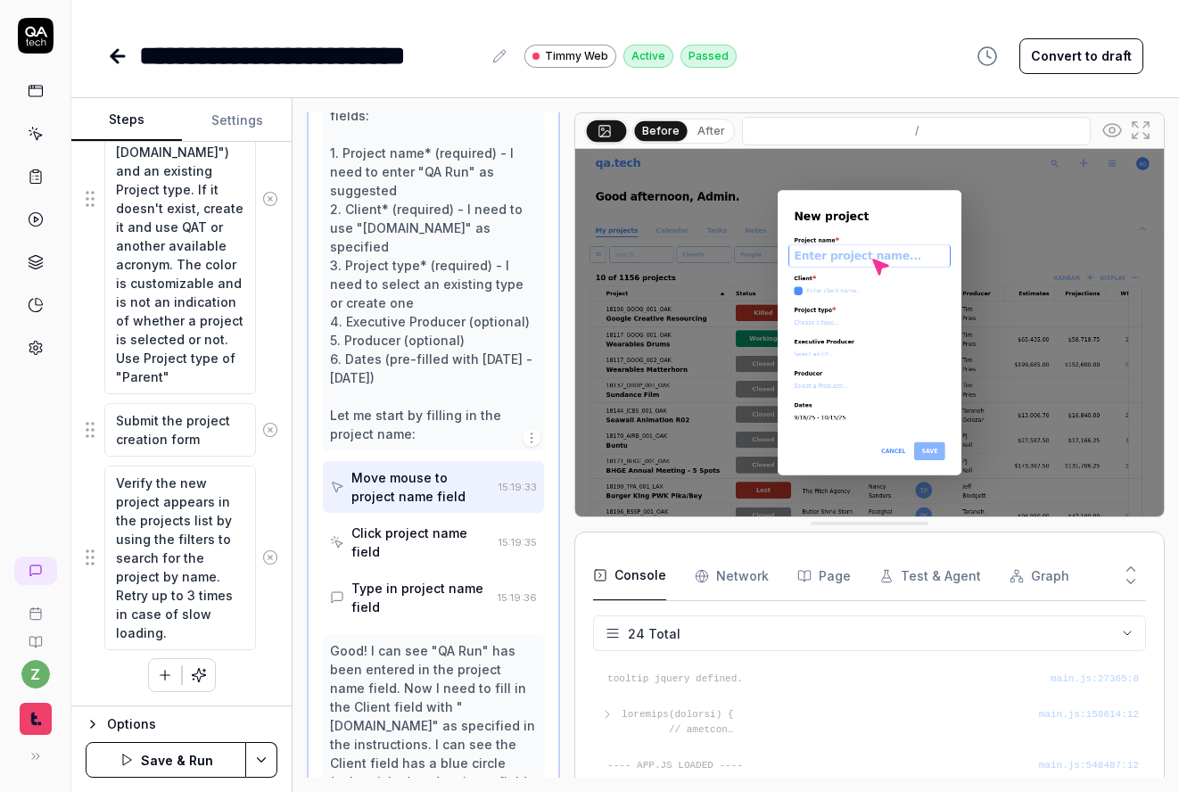
click at [423, 579] on div "Type in project name field" at bounding box center [420, 597] width 139 height 37
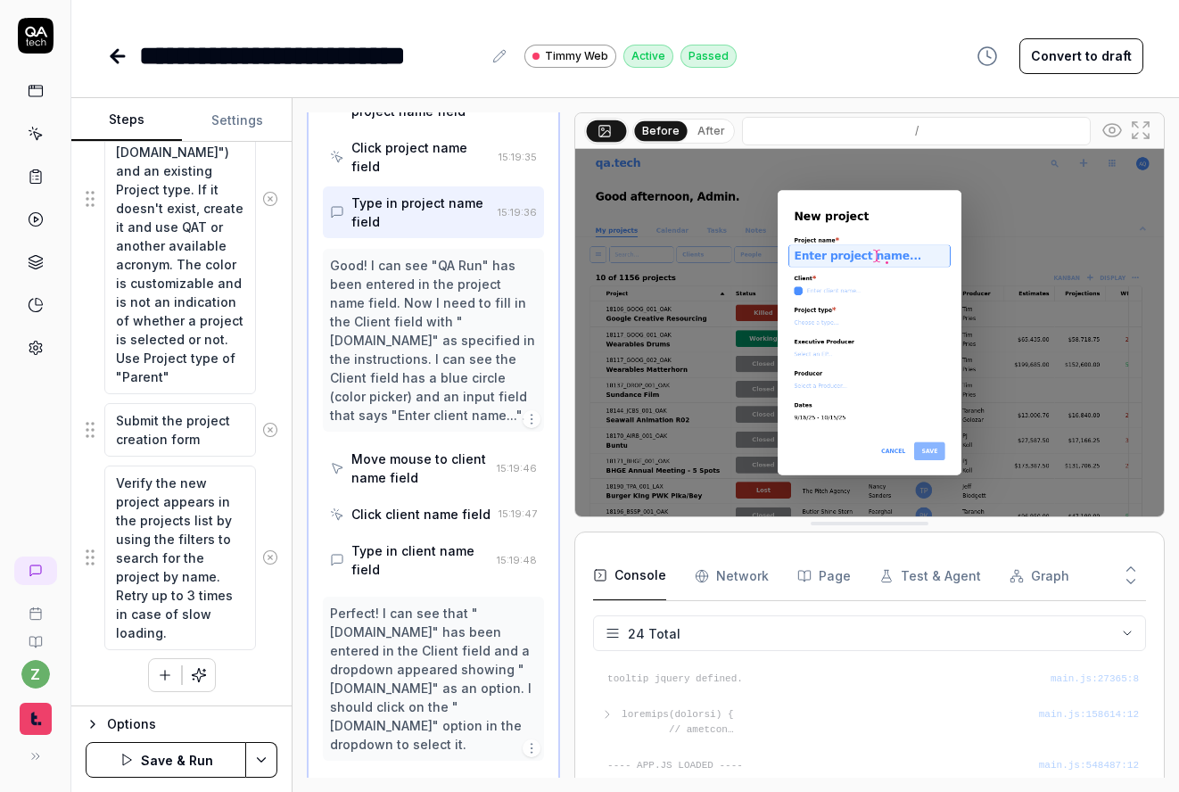
scroll to position [1389, 0]
click at [419, 504] on div "Click client name field" at bounding box center [420, 513] width 139 height 19
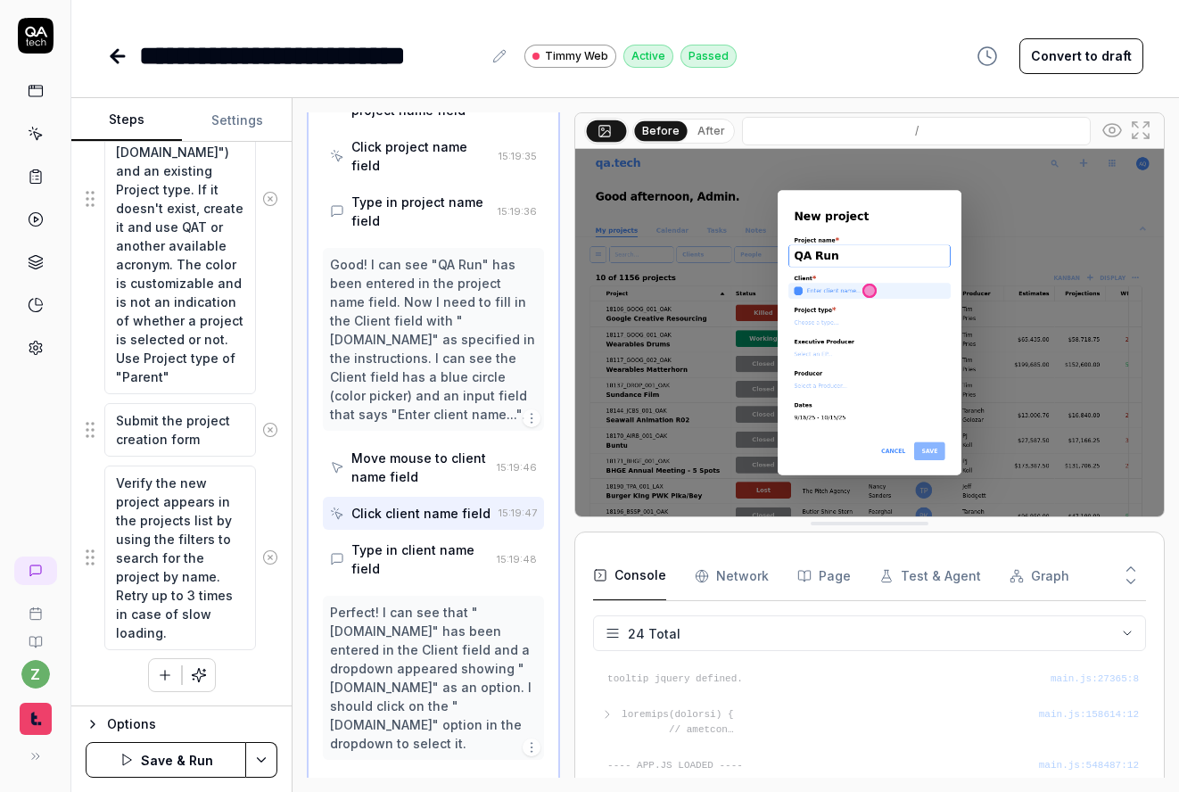
click at [415, 540] on div "Type in client name field" at bounding box center [420, 558] width 138 height 37
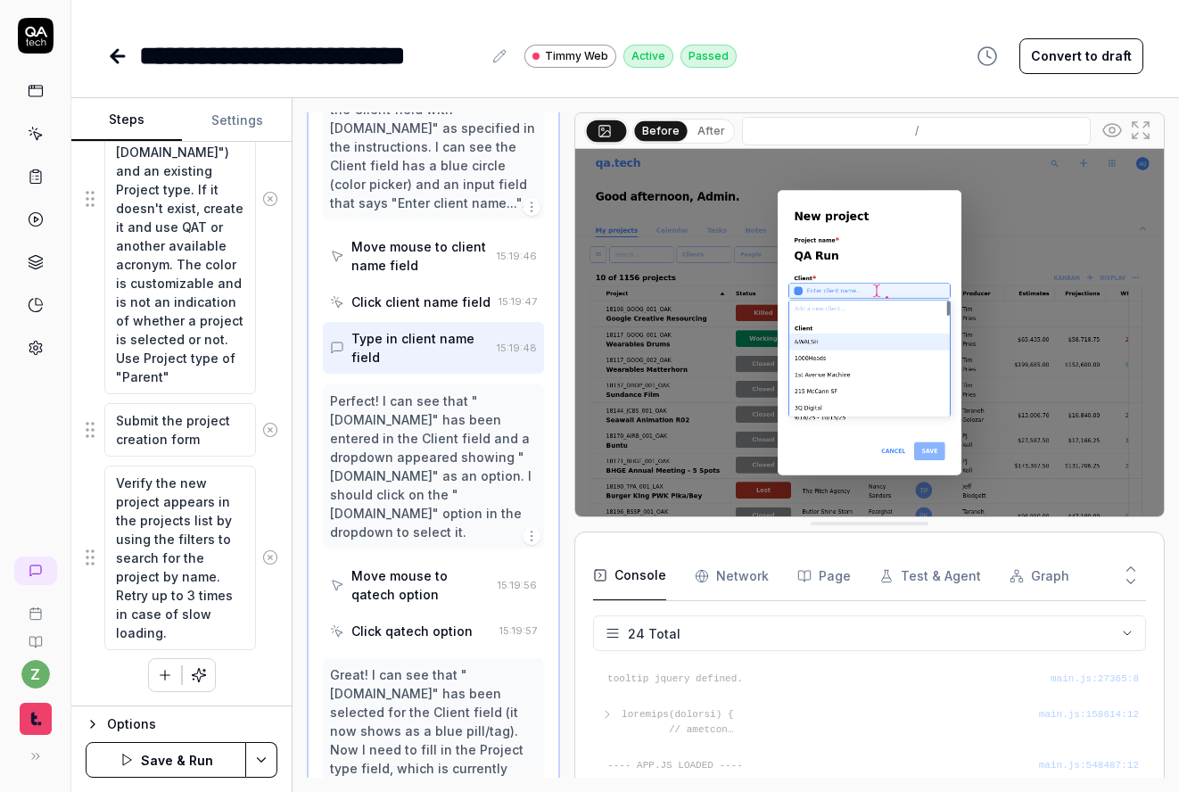
scroll to position [1603, 0]
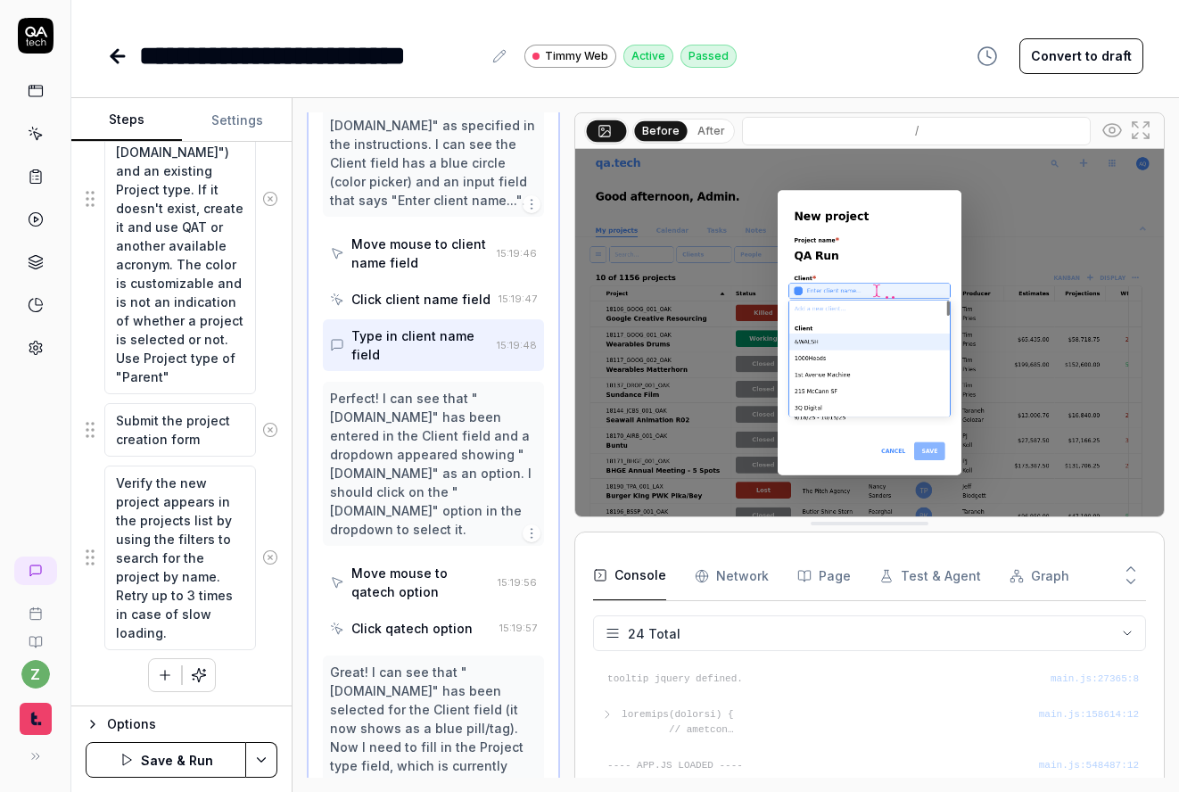
click at [421, 563] on div "Move mouse to qatech option" at bounding box center [420, 581] width 139 height 37
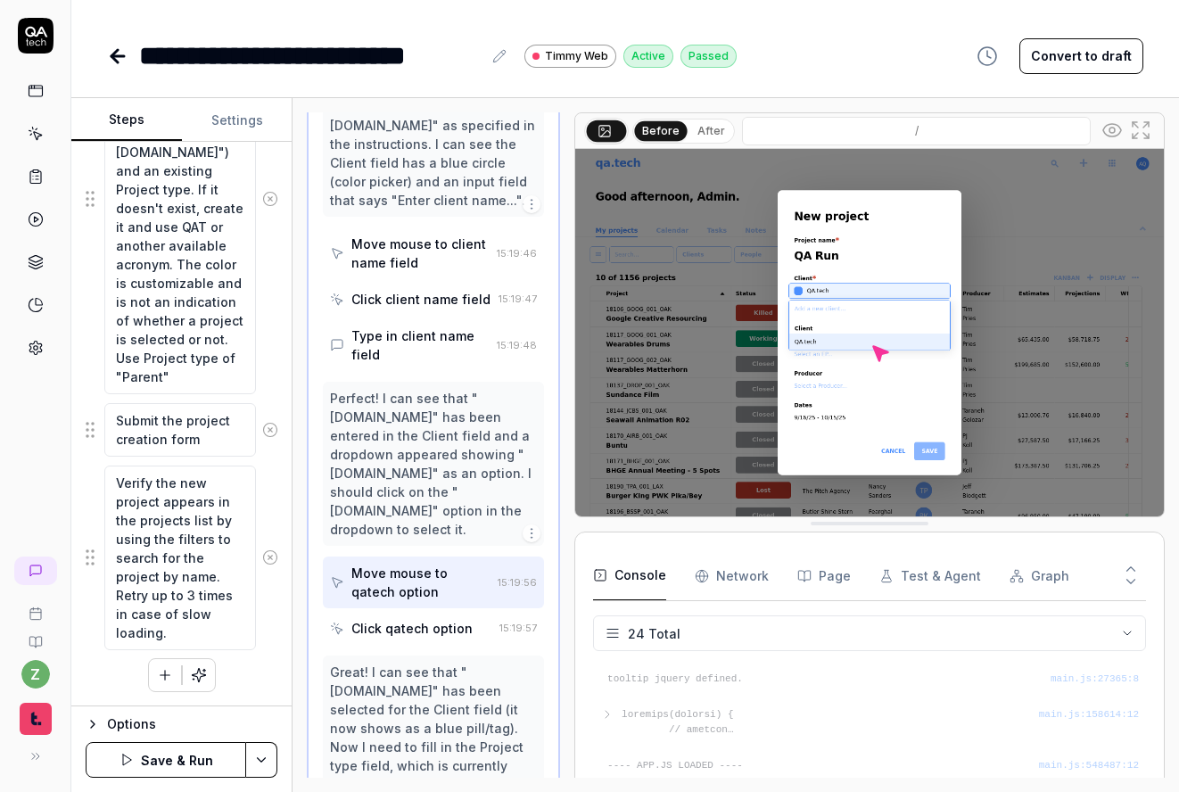
click at [415, 619] on div "Click qatech option" at bounding box center [411, 628] width 121 height 19
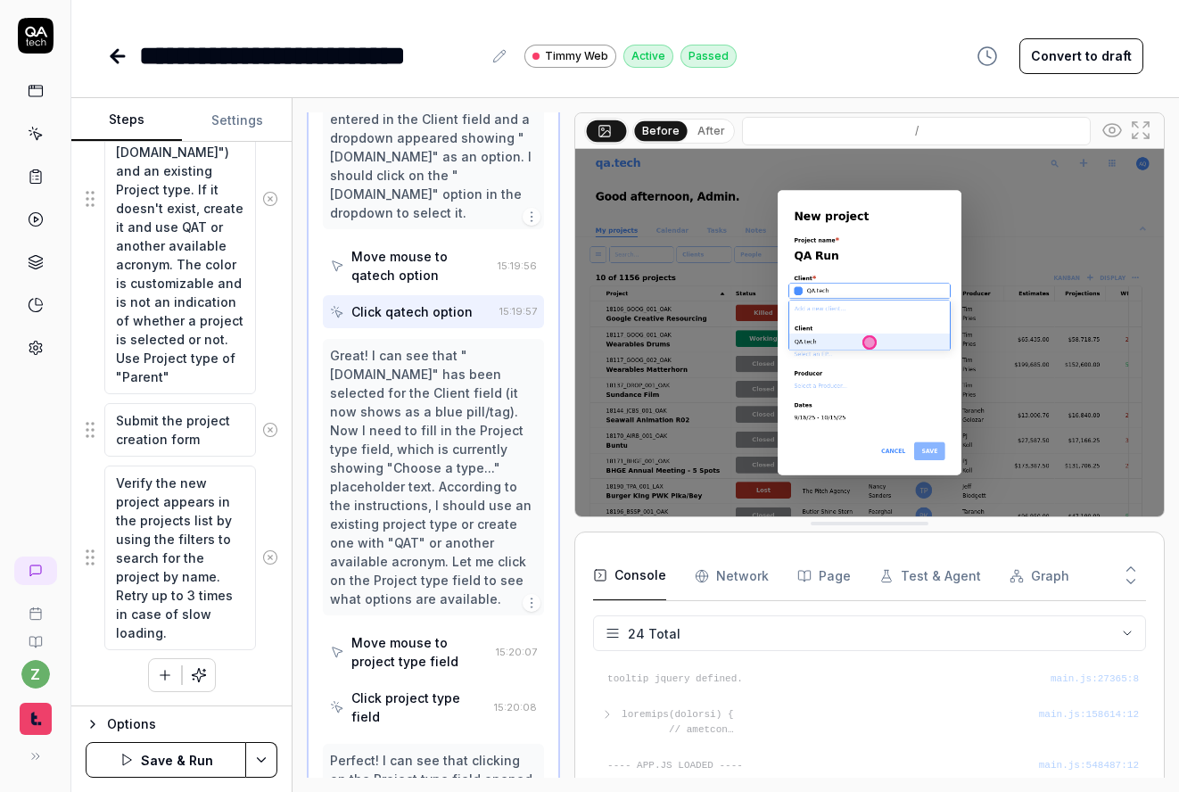
scroll to position [1924, 0]
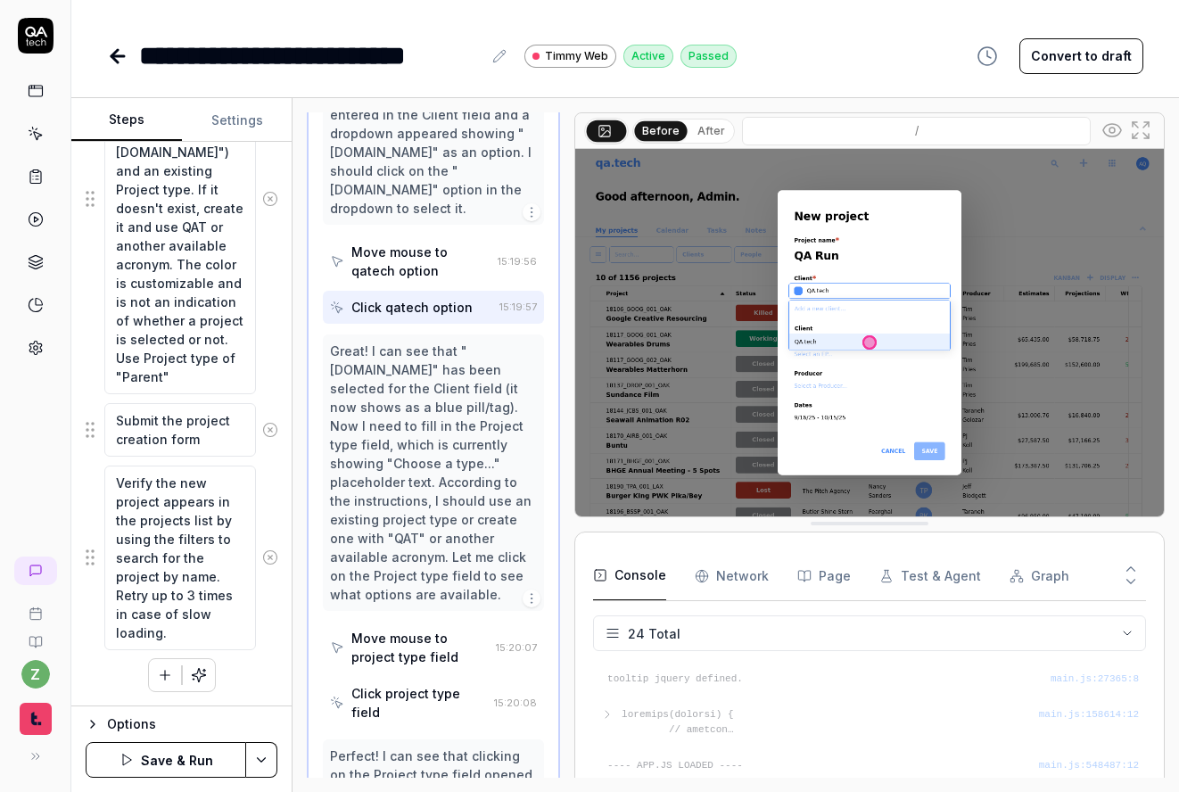
click at [425, 628] on div "Move mouse to project type field" at bounding box center [419, 646] width 137 height 37
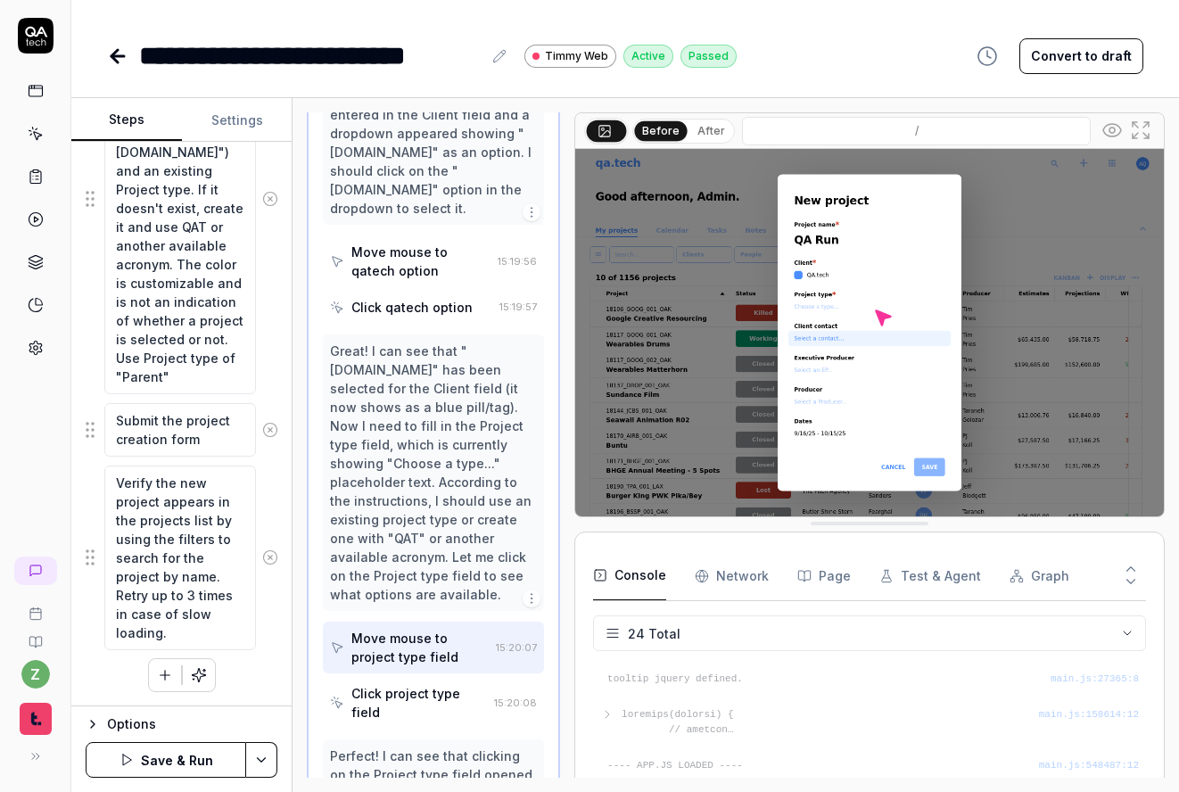
click at [408, 677] on div "Click project type field" at bounding box center [408, 703] width 157 height 52
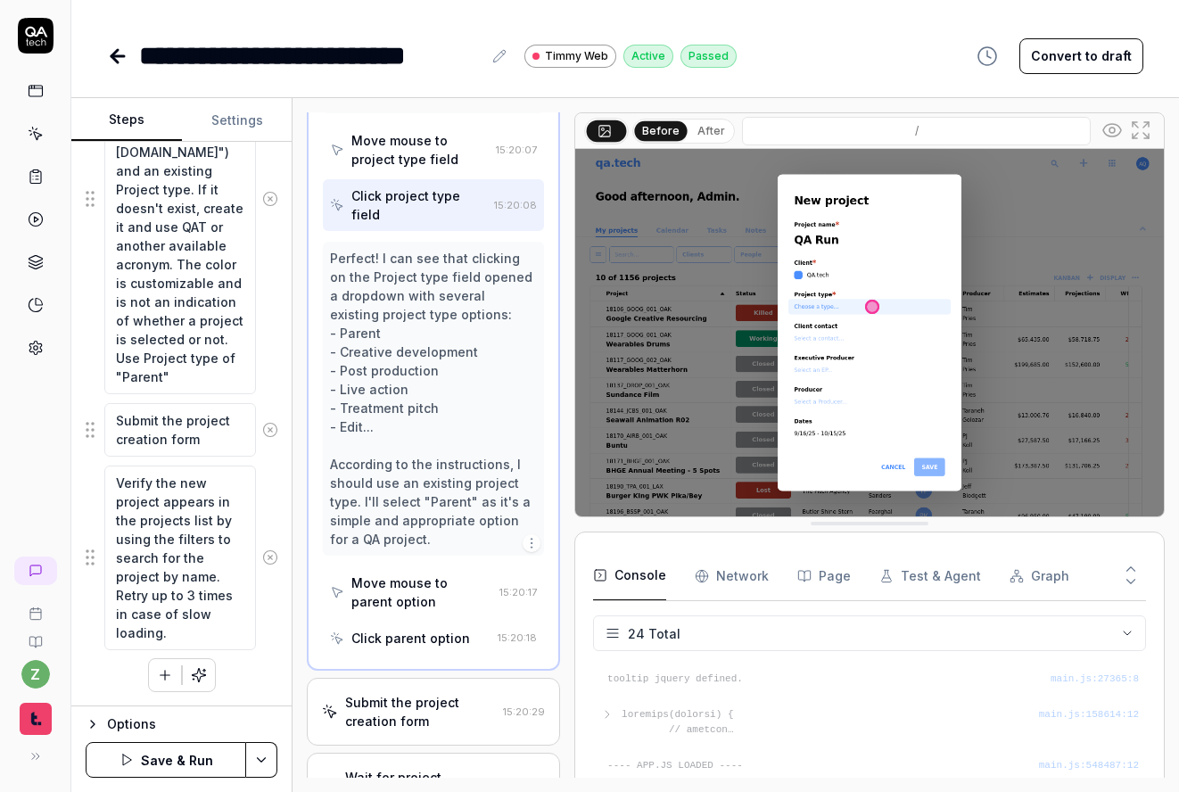
scroll to position [2459, 0]
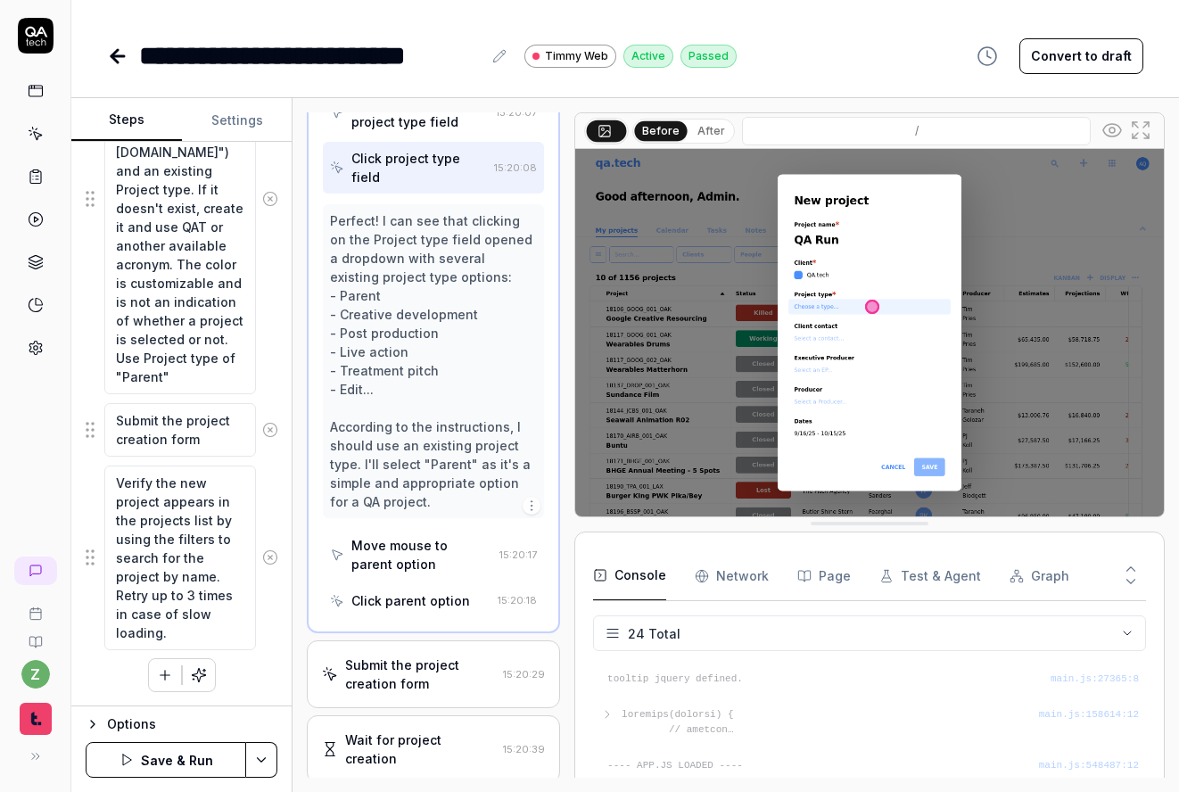
click at [398, 536] on div "Move mouse to parent option" at bounding box center [421, 554] width 141 height 37
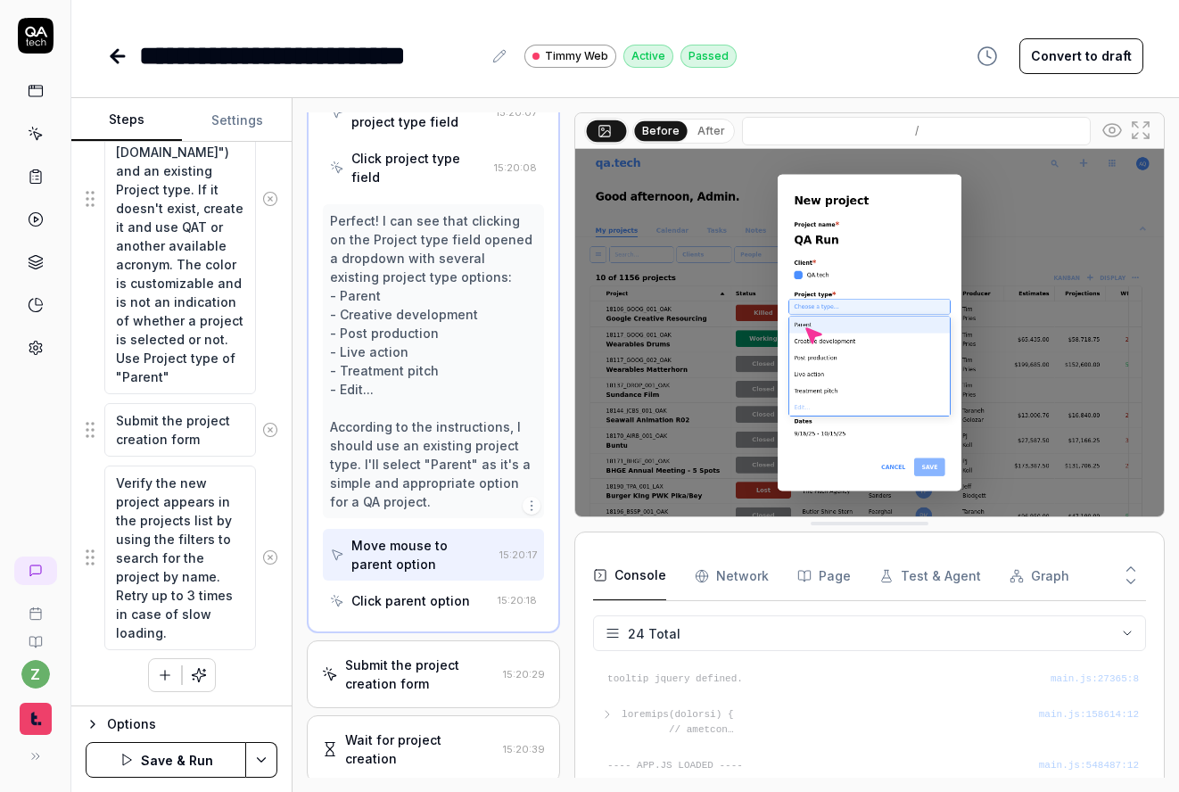
click at [407, 591] on div "Click parent option" at bounding box center [410, 600] width 119 height 19
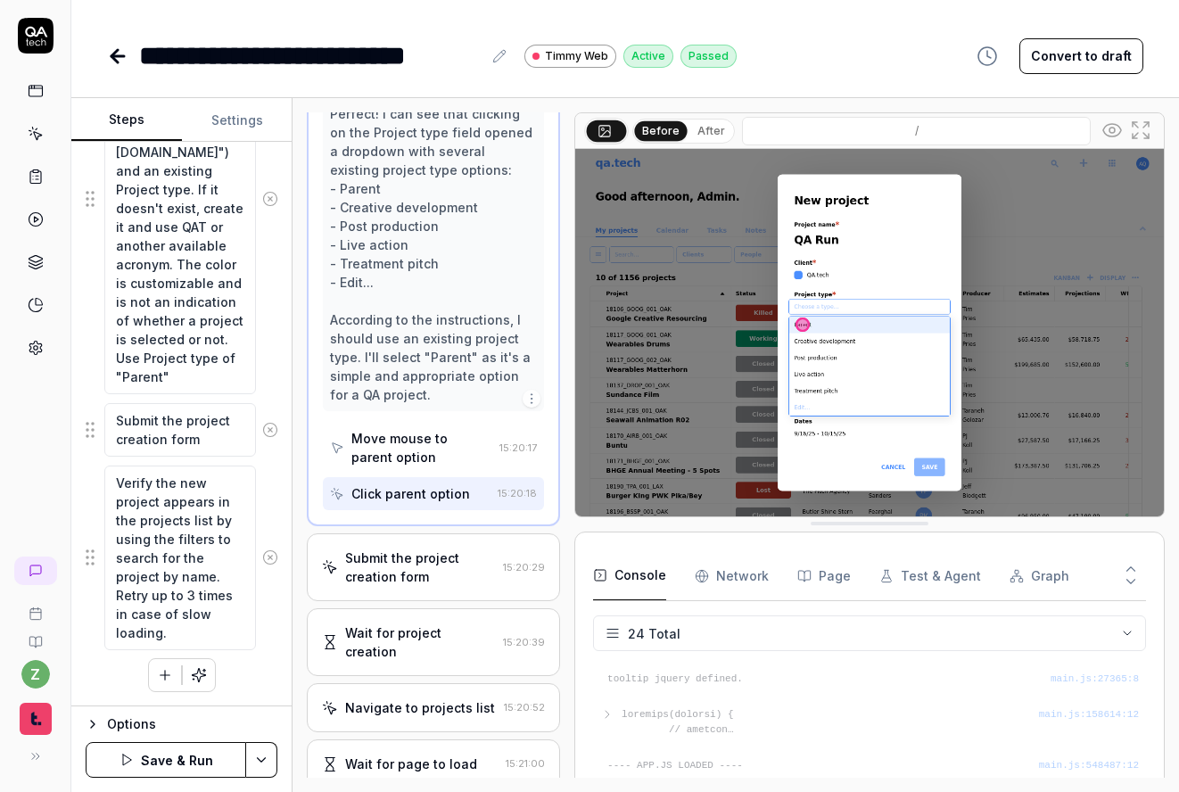
click at [404, 548] on div "Submit the project creation form" at bounding box center [420, 566] width 151 height 37
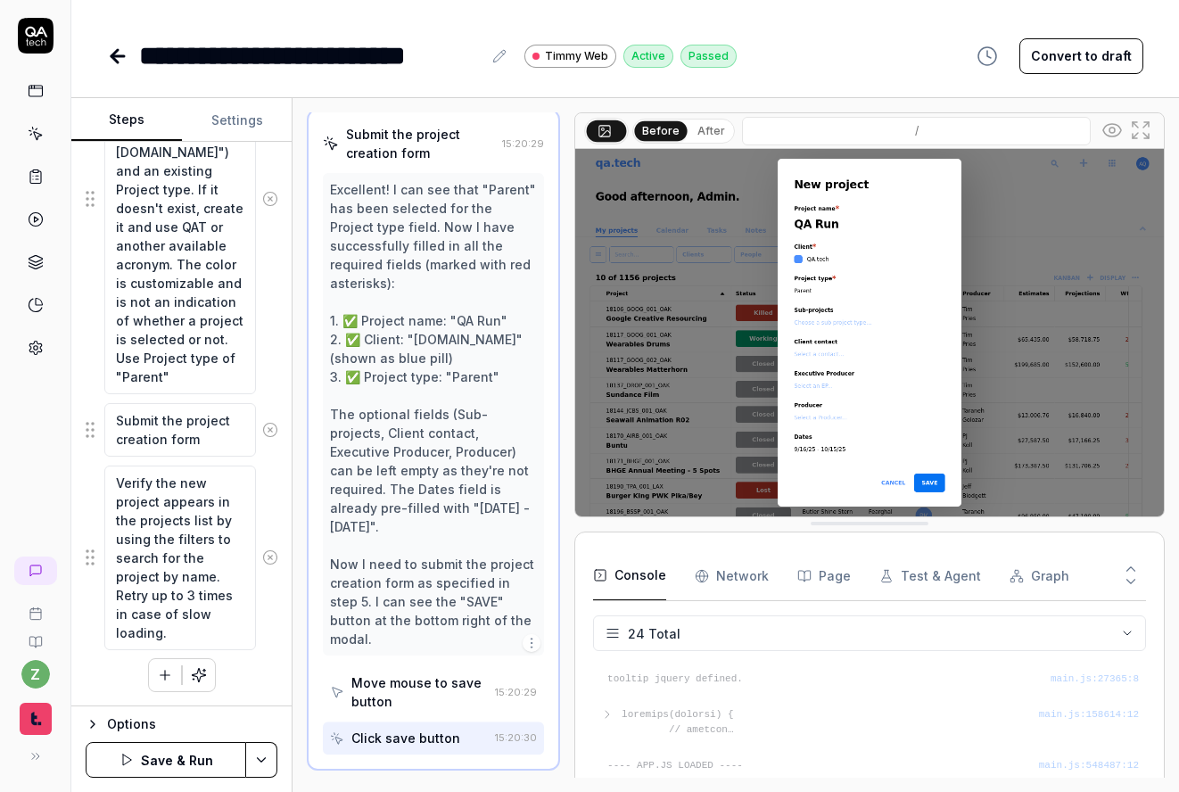
scroll to position [866, 0]
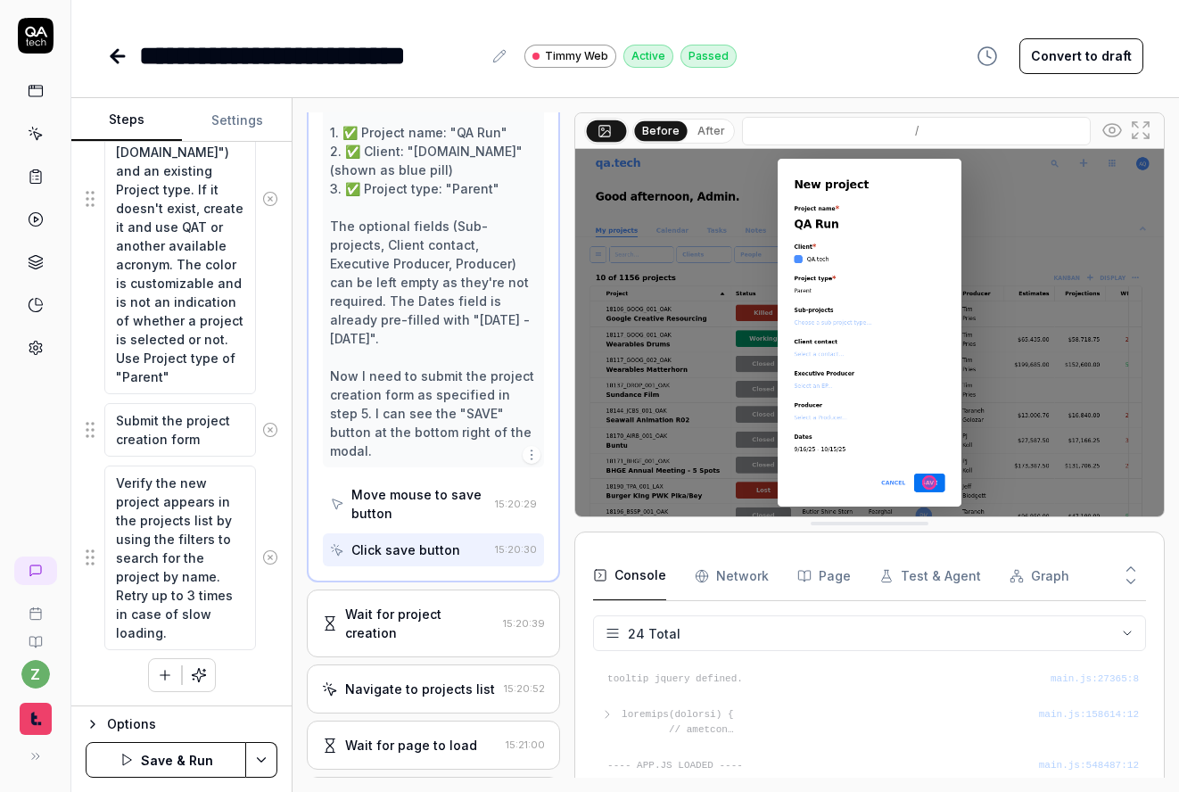
click at [424, 604] on div "Wait for project creation" at bounding box center [420, 622] width 151 height 37
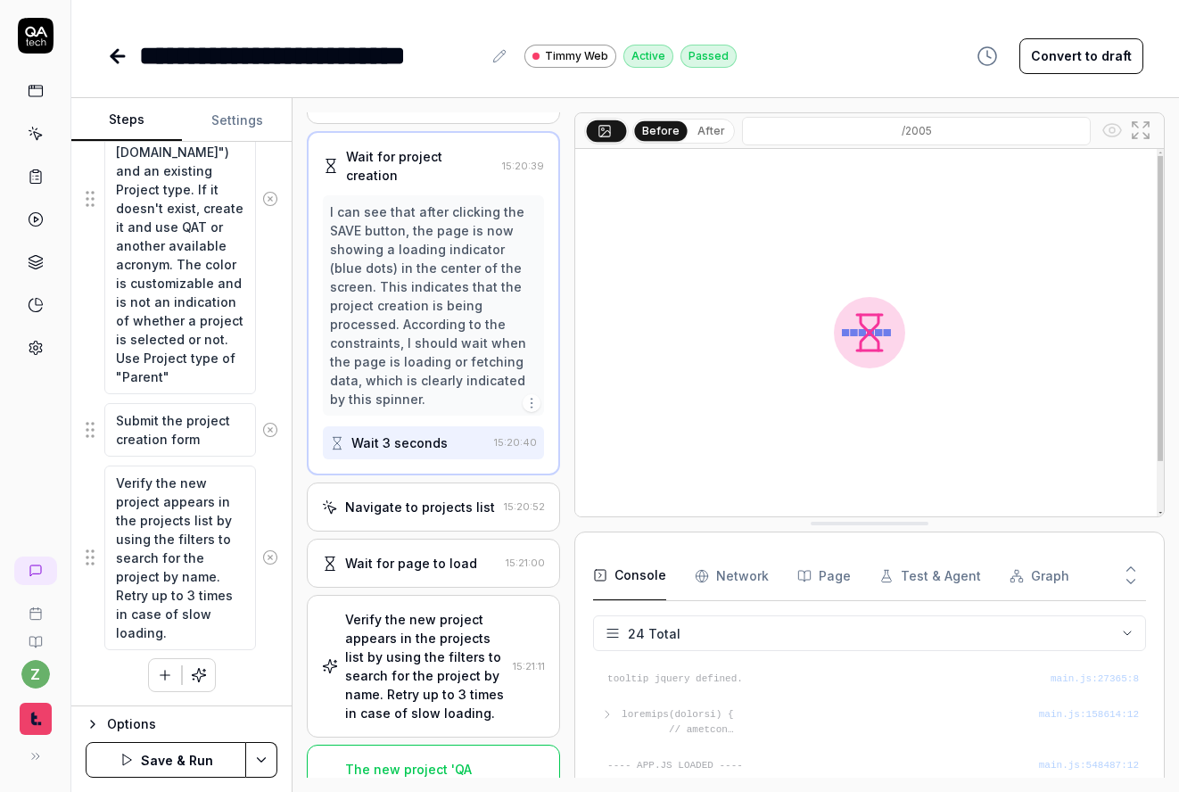
click at [407, 502] on div "Navigate to projects list" at bounding box center [420, 506] width 150 height 19
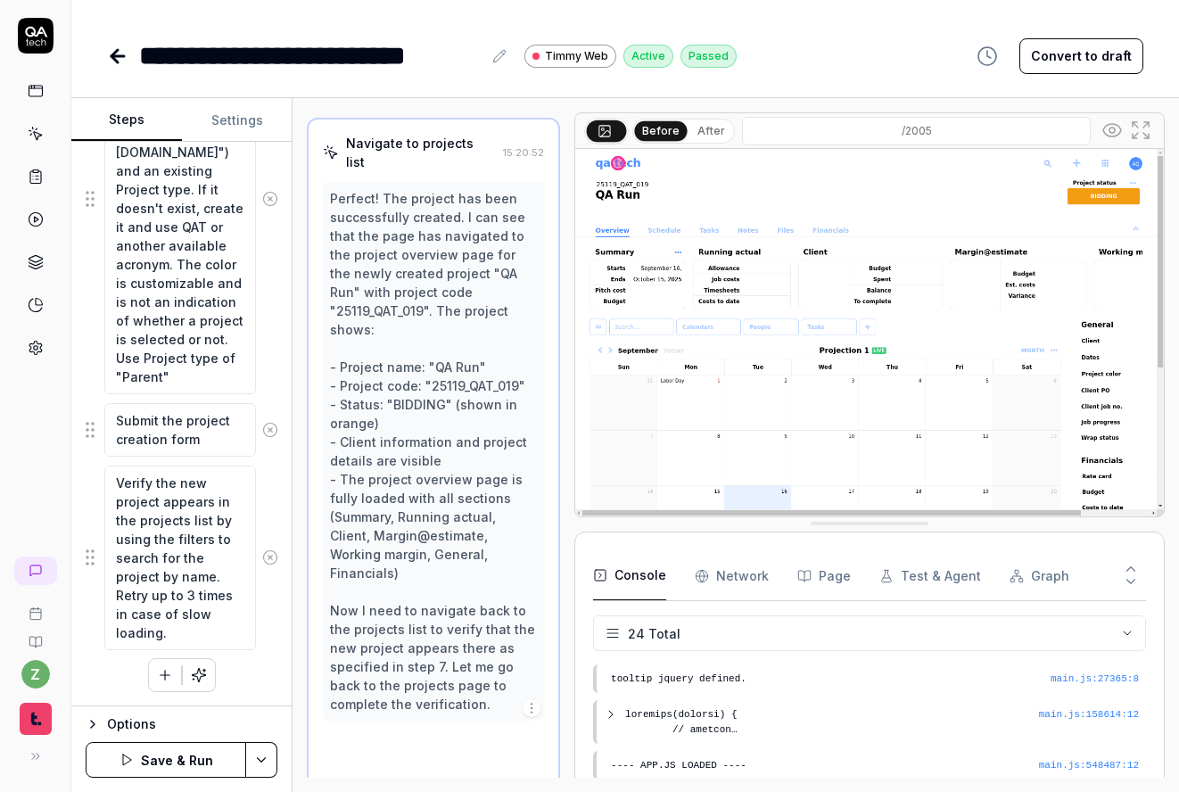
scroll to position [1072, 0]
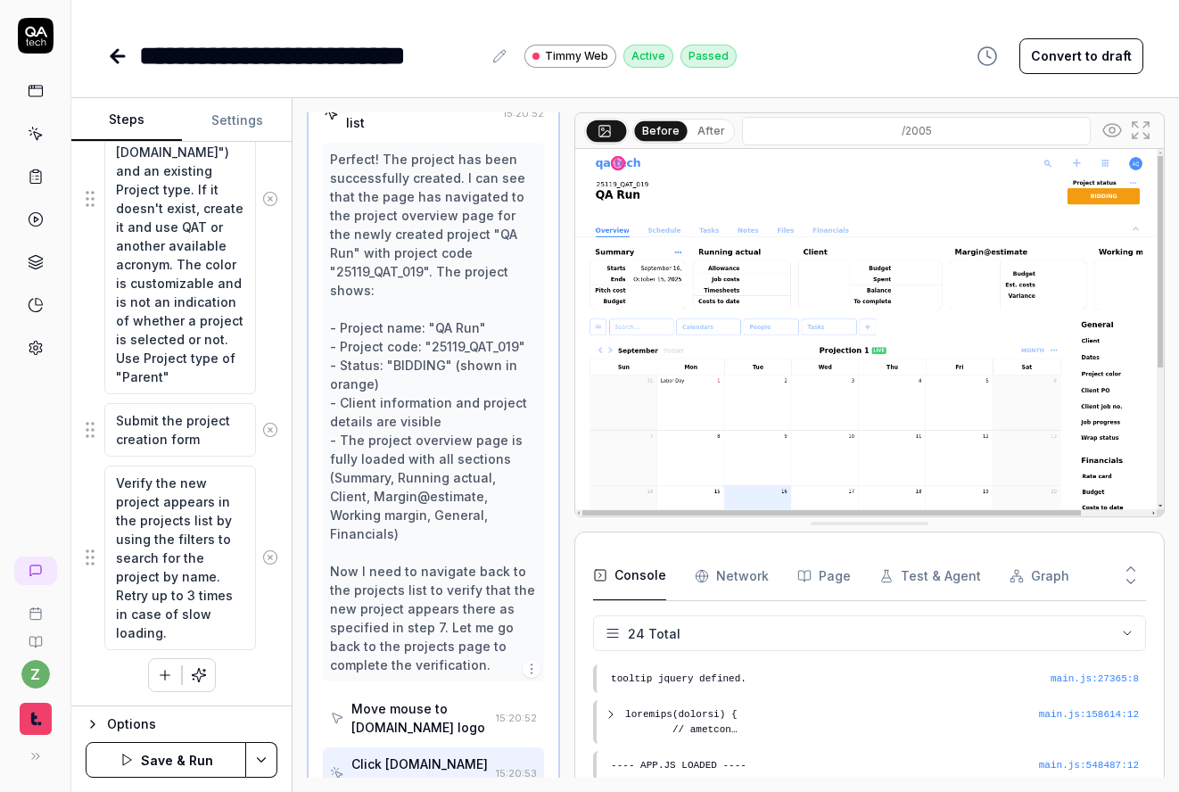
click at [401, 699] on div "Move mouse to [DOMAIN_NAME] logo" at bounding box center [419, 717] width 137 height 37
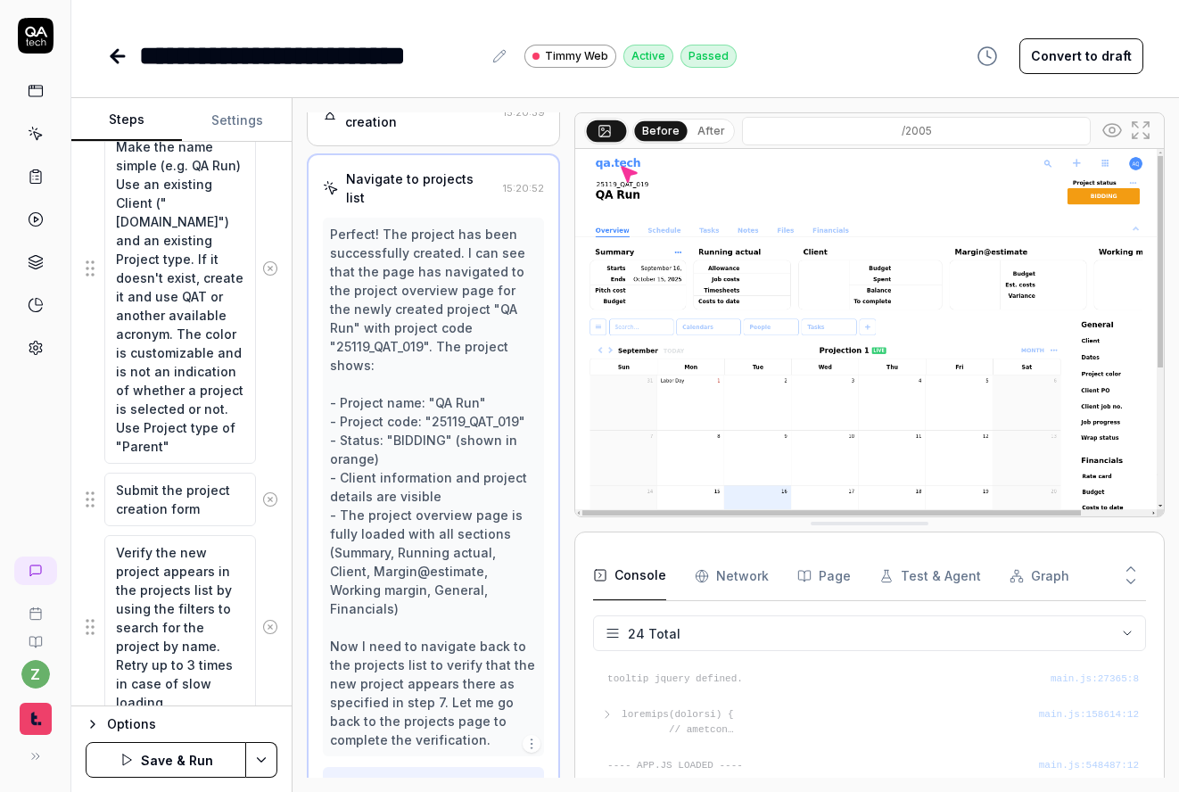
scroll to position [692, 0]
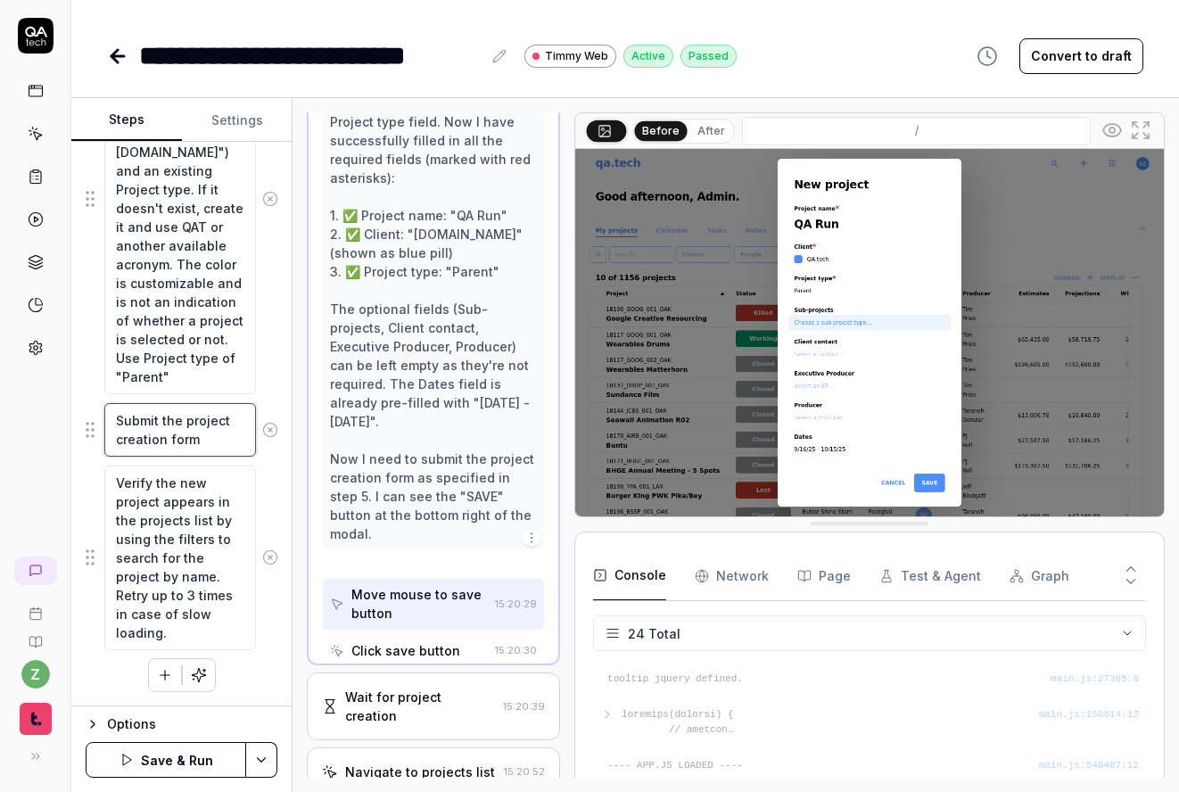
click at [204, 436] on textarea "Submit the project creation form" at bounding box center [180, 429] width 152 height 53
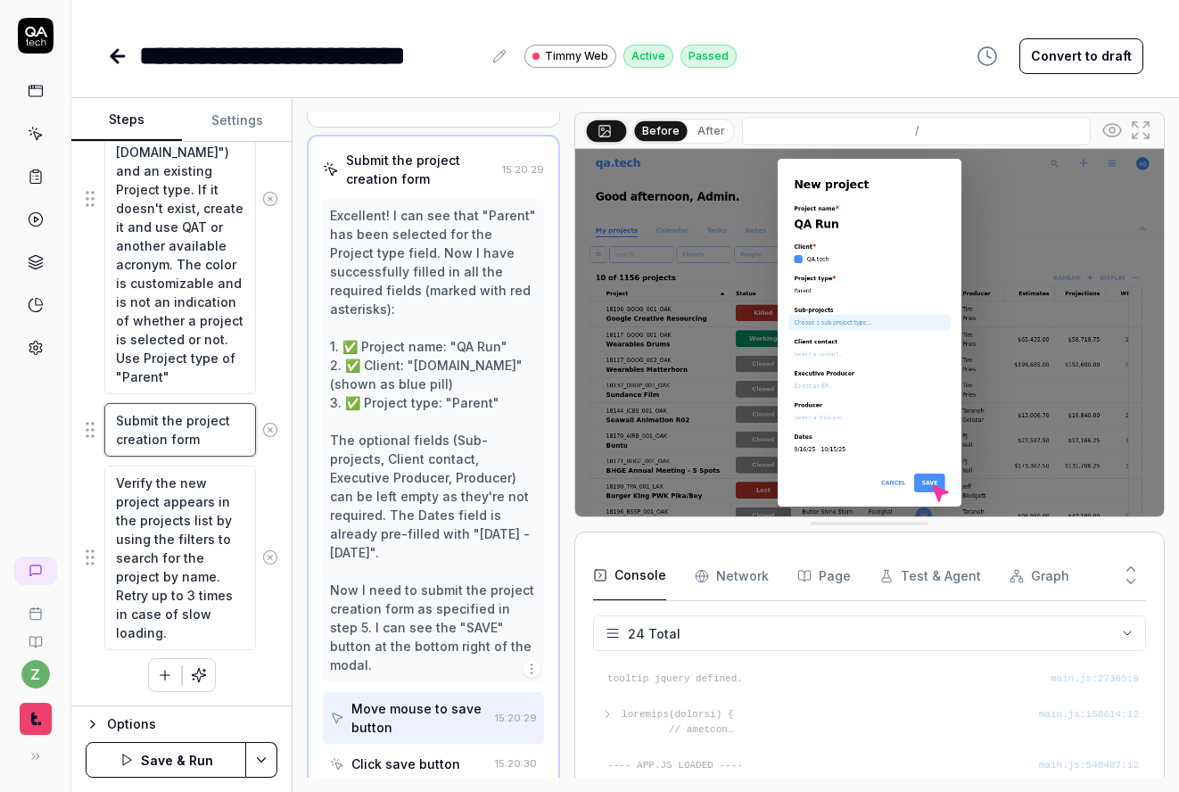
scroll to position [973, 0]
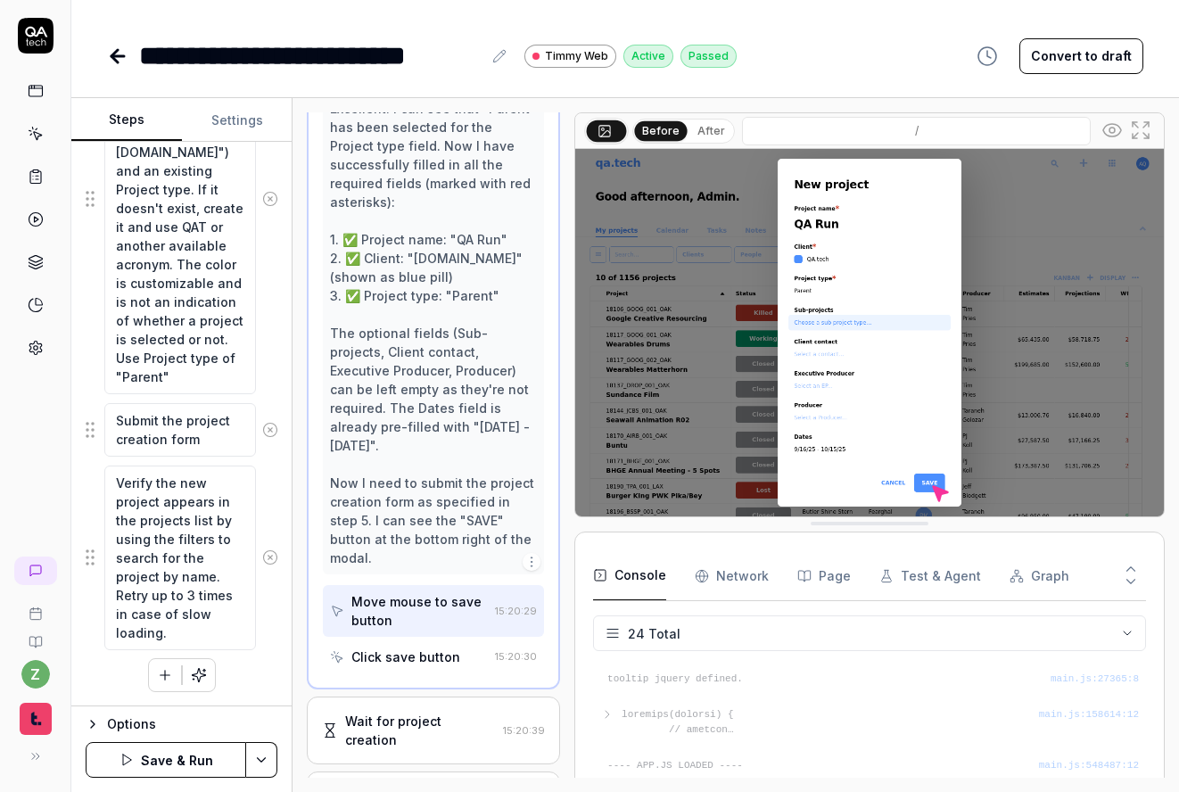
click at [157, 678] on icon "button" at bounding box center [165, 675] width 16 height 16
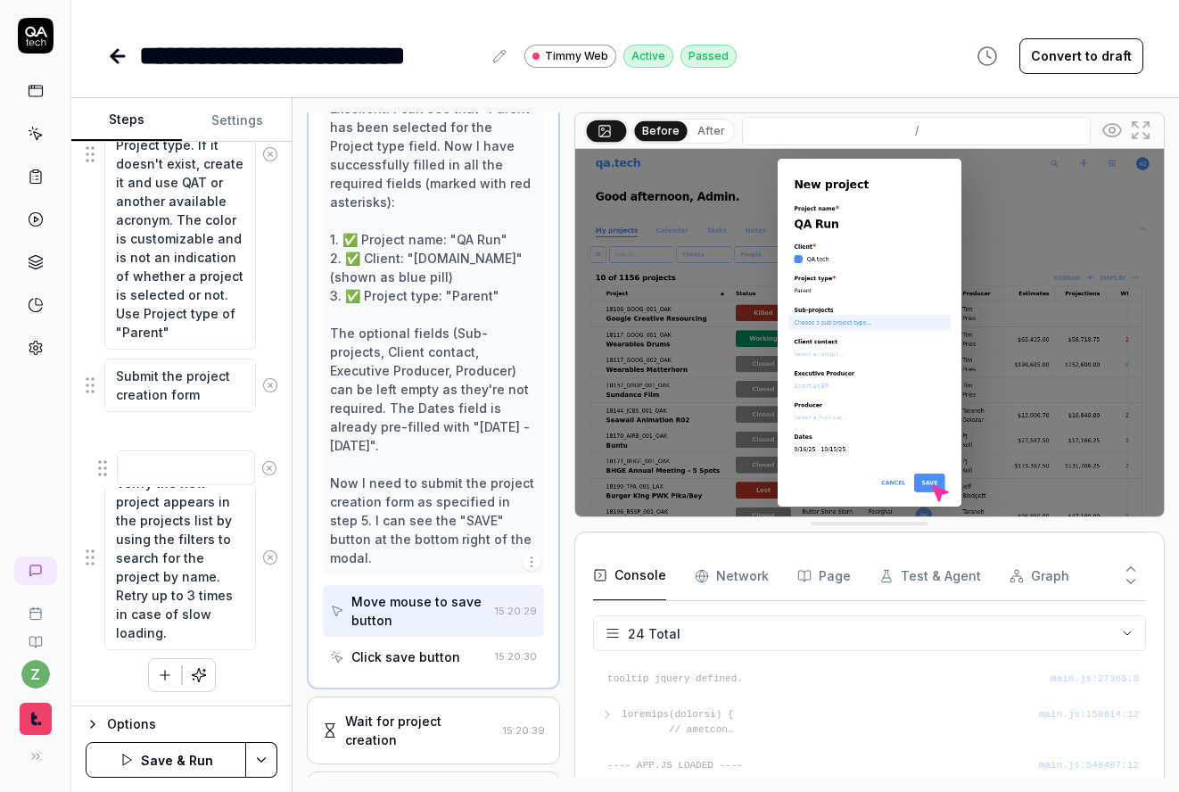
drag, startPoint x: 92, startPoint y: 628, endPoint x: 110, endPoint y: 448, distance: 180.1
click at [110, 448] on fieldset "Navigate to the projects page Click the 'Add a new project' button located near…" at bounding box center [182, 173] width 192 height 955
click at [177, 441] on textarea at bounding box center [180, 438] width 152 height 35
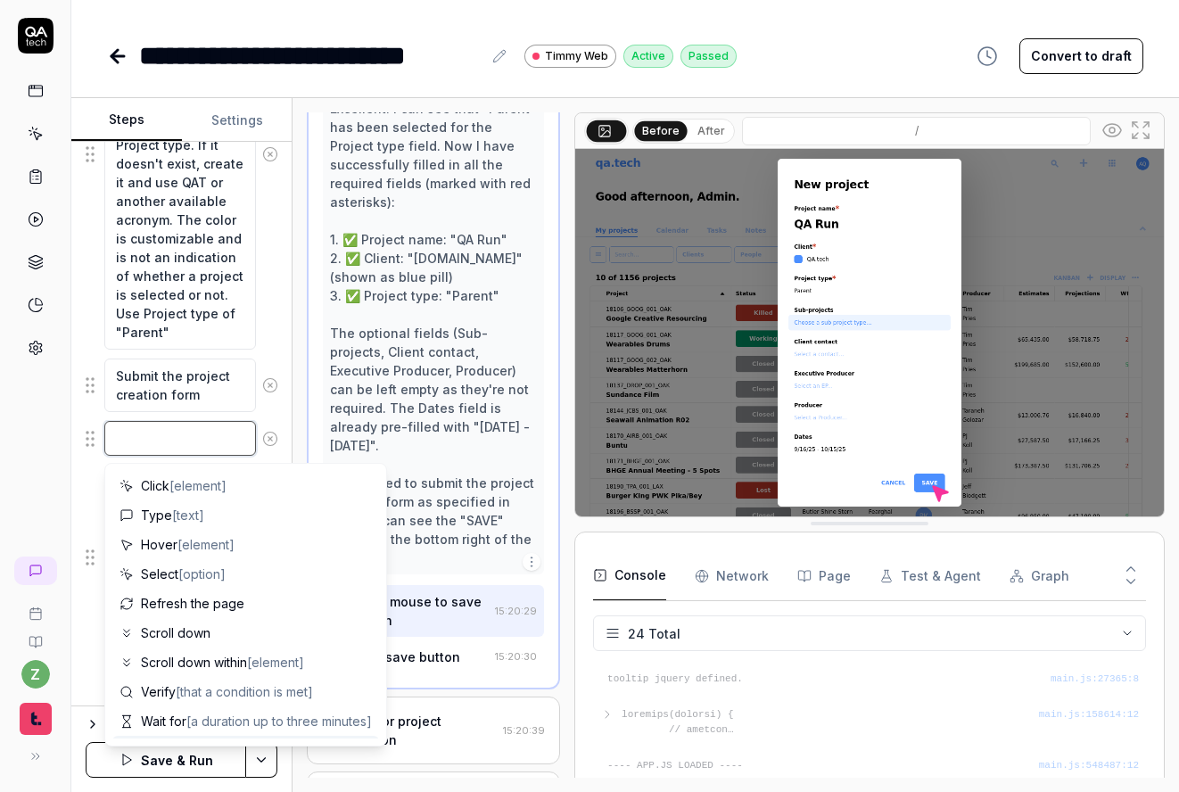
type textarea "*"
type textarea "Y"
type textarea "*"
type textarea "V"
type textarea "*"
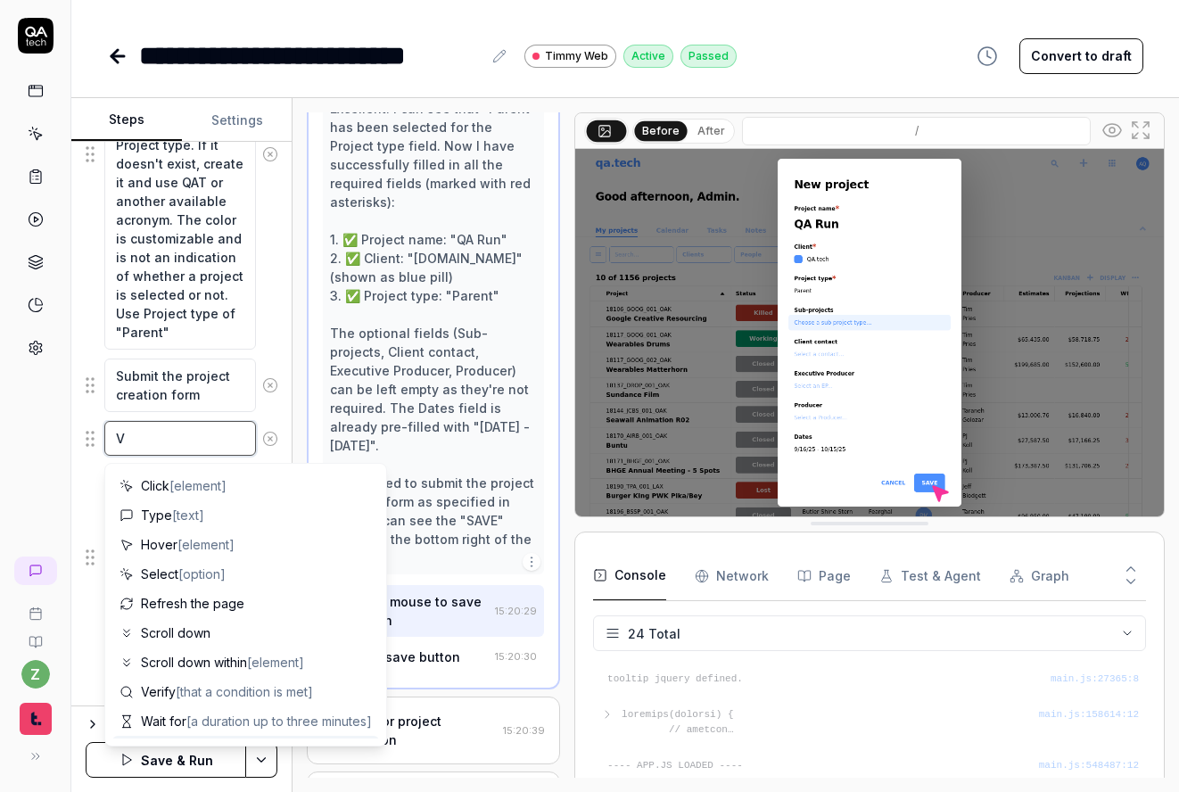
type textarea "Ve"
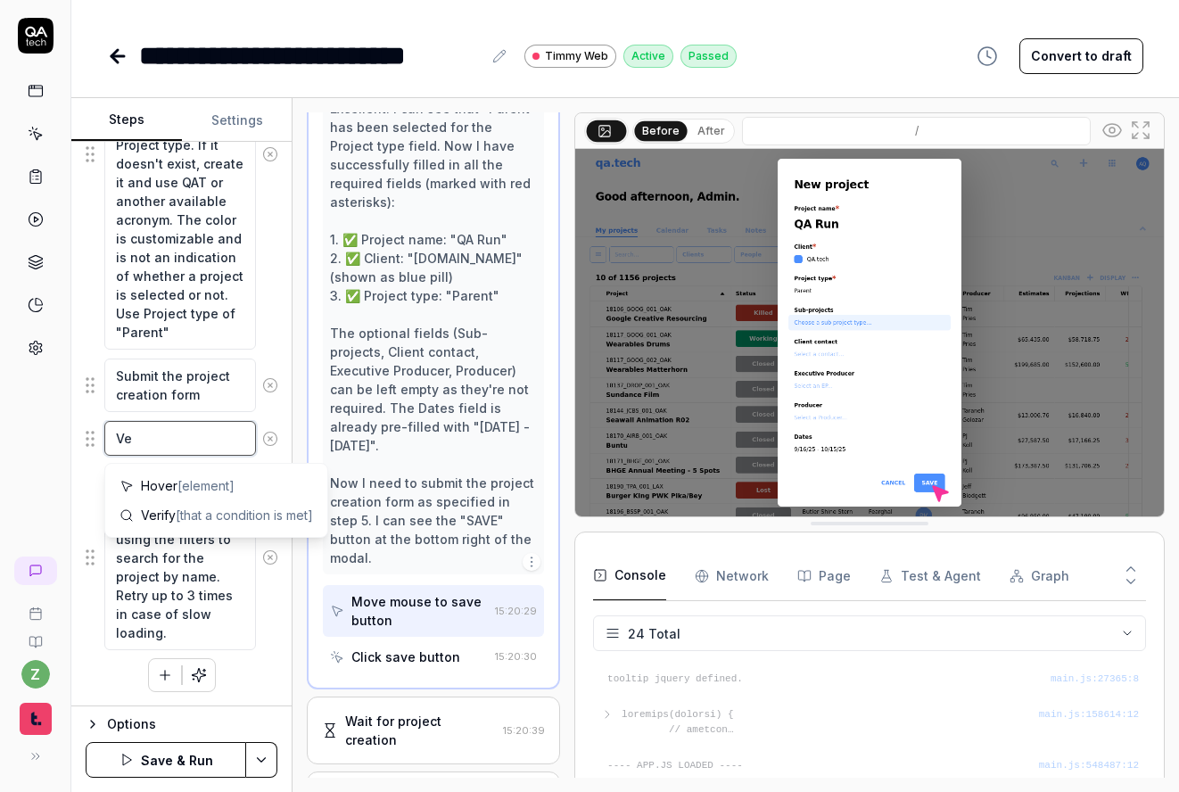
type textarea "*"
type textarea "Ver"
type textarea "*"
type textarea "Veri"
type textarea "*"
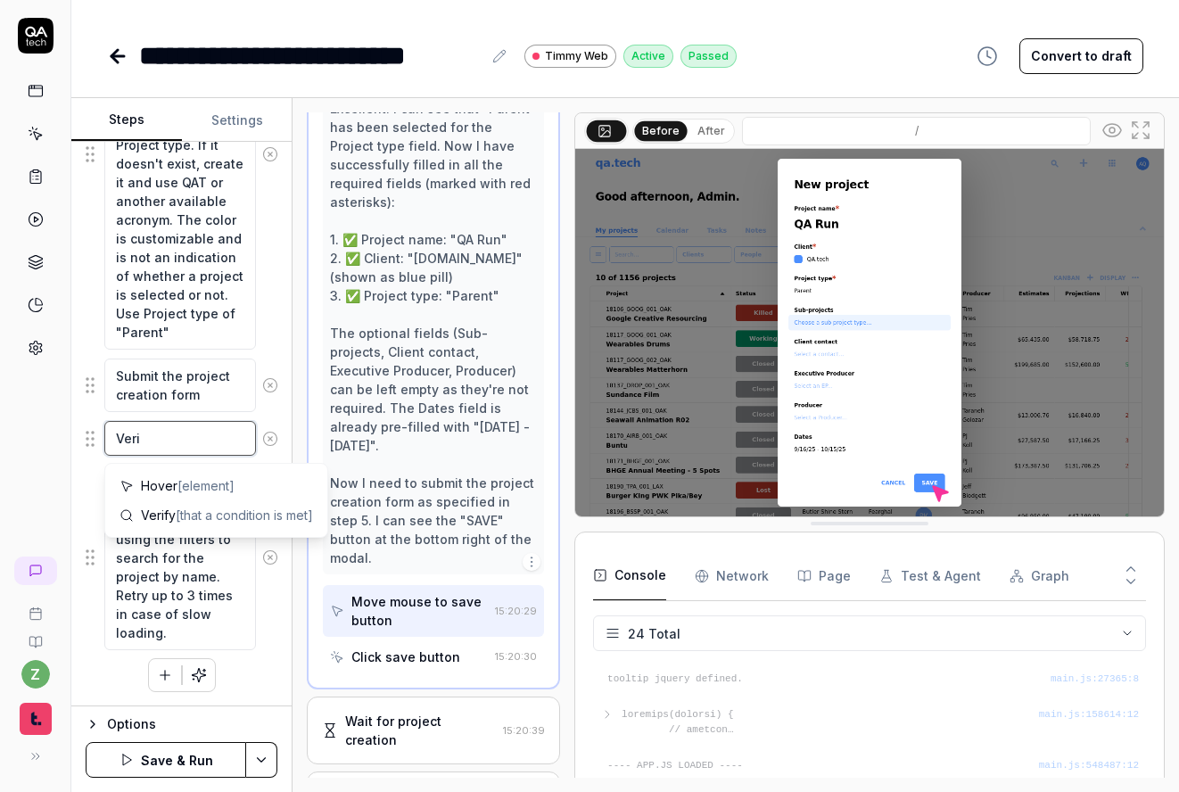
type textarea "Verif"
type textarea "*"
type textarea "Verify"
type textarea "*"
type textarea "Verify"
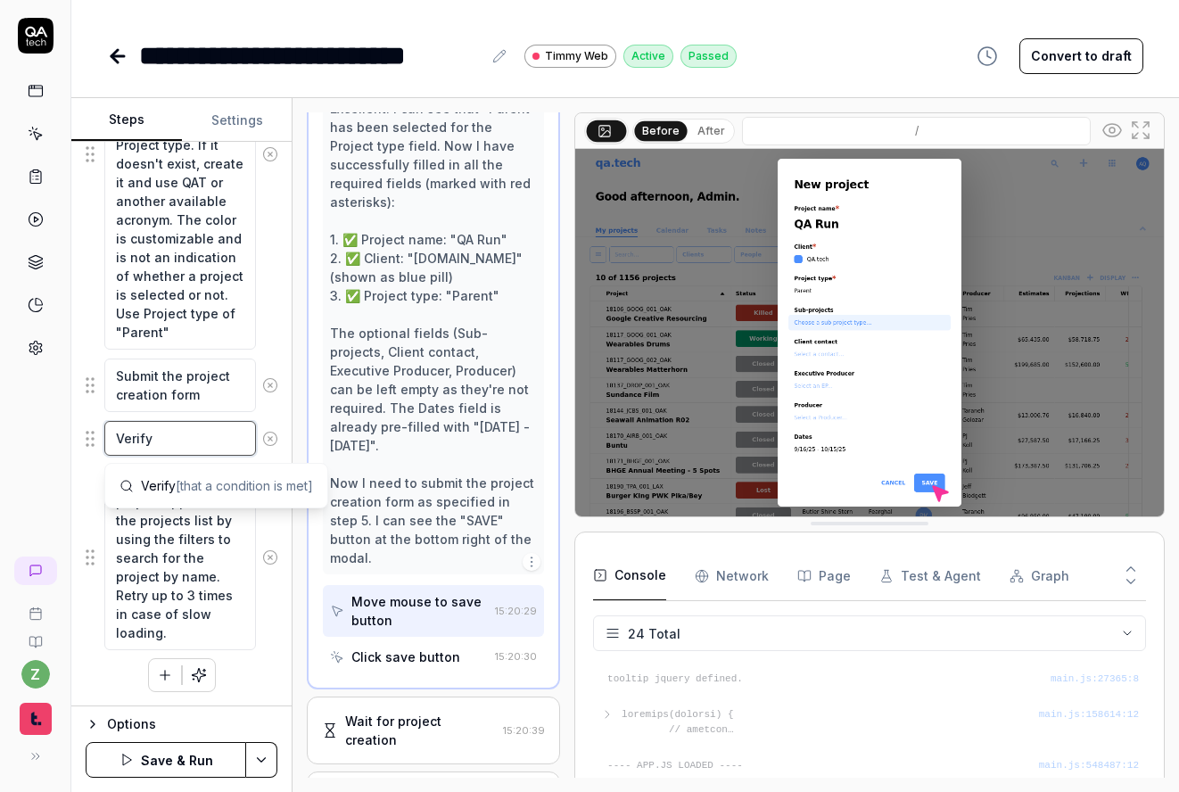
type textarea "*"
type textarea "Verify y"
type textarea "*"
type textarea "Verify"
type textarea "*"
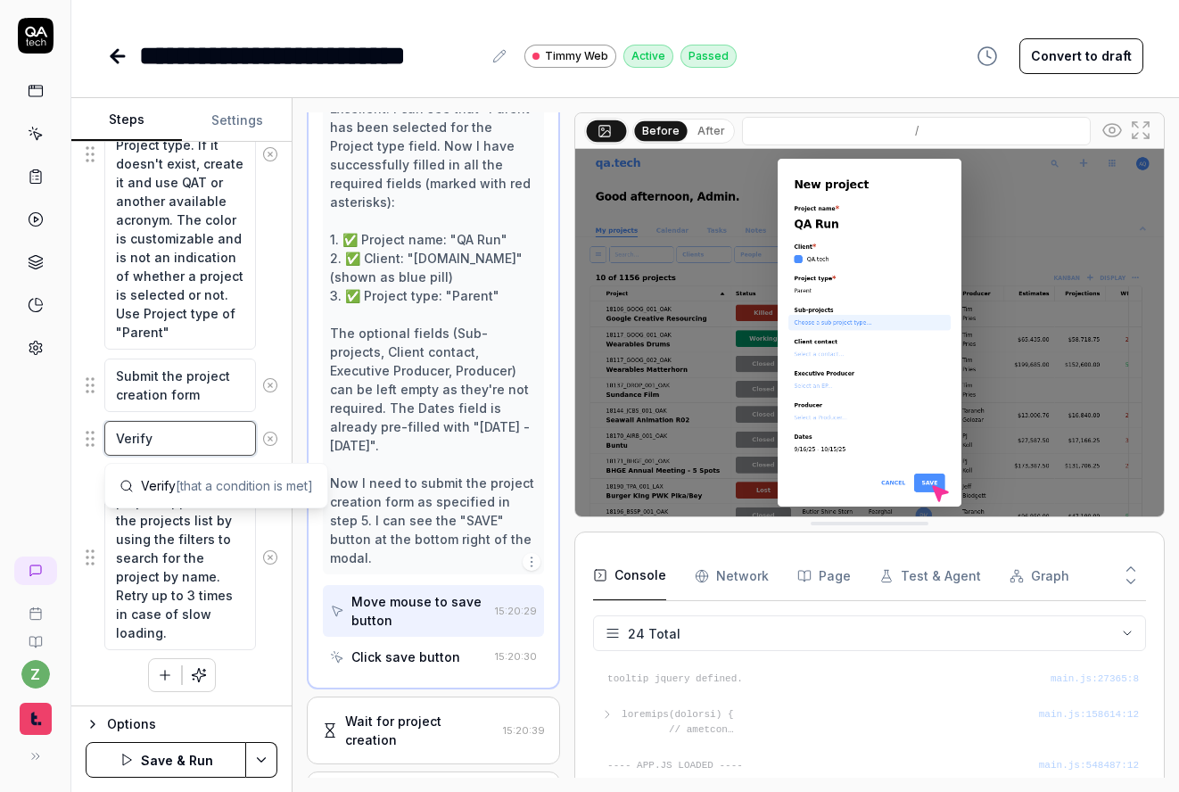
type textarea "Verify a"
type textarea "*"
type textarea "Verify a"
type textarea "*"
type textarea "Verify a r"
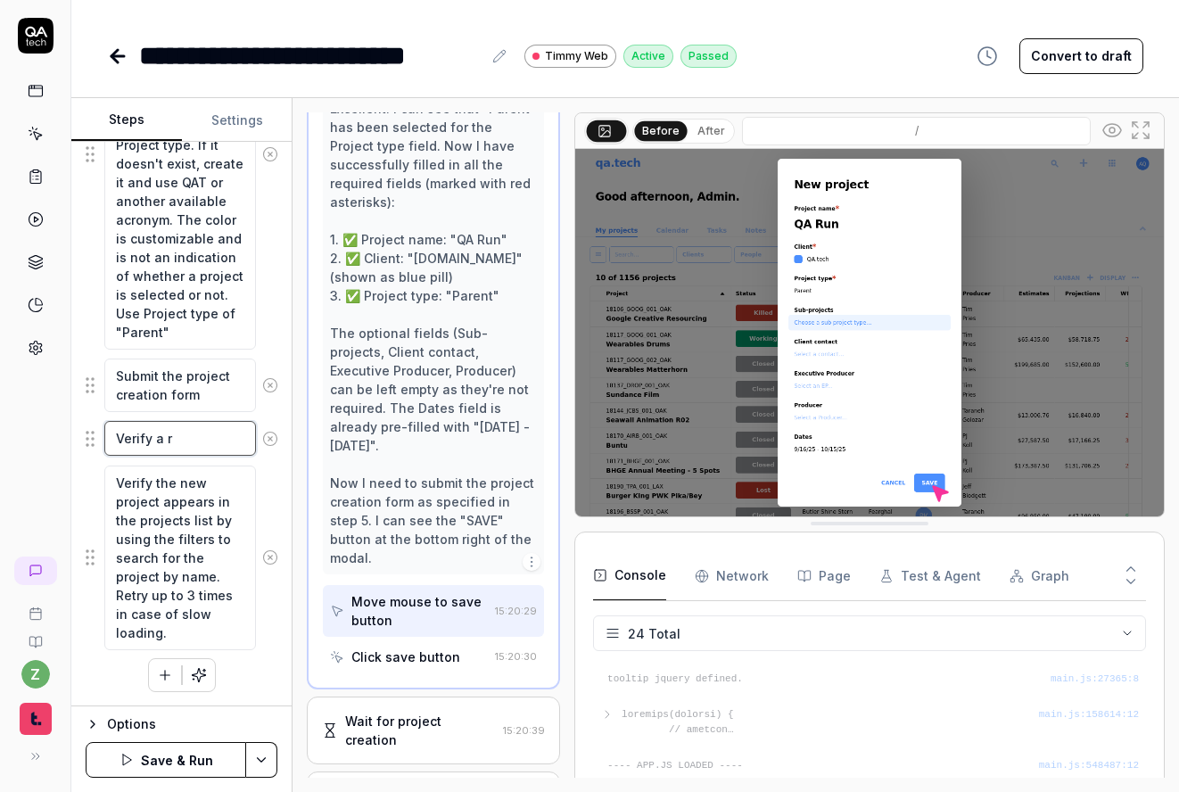
type textarea "*"
type textarea "Verify a rei"
type textarea "*"
type textarea "Verify a [PERSON_NAME]"
type textarea "*"
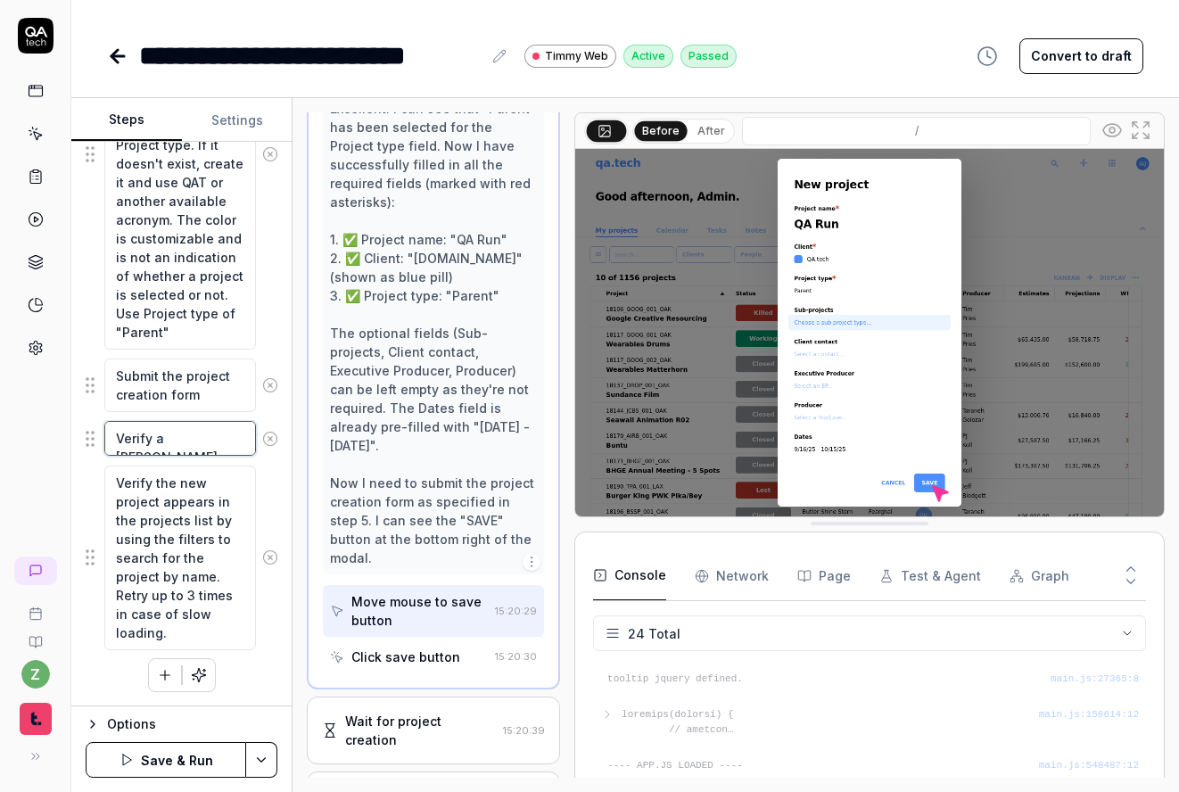
type textarea "Verify a reidr"
type textarea "*"
type textarea "Verify a reidre"
type textarea "*"
type textarea "Verify a reidr"
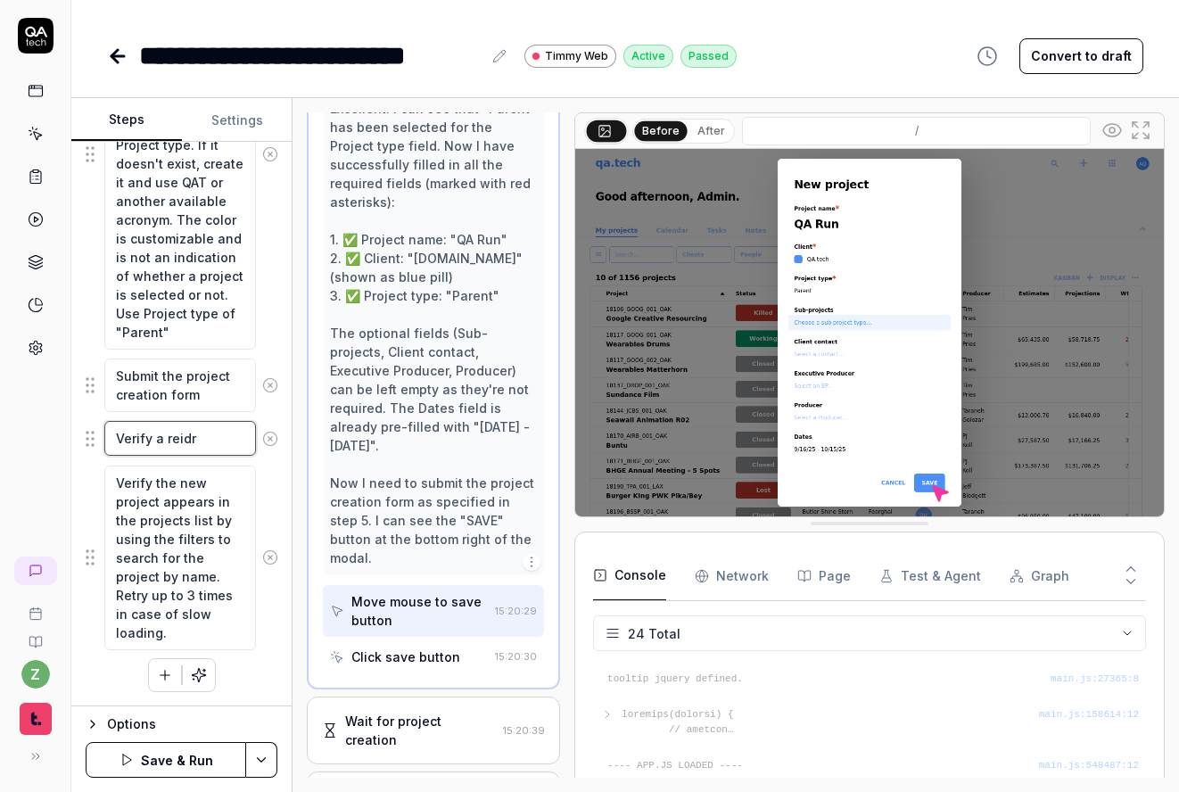
type textarea "*"
type textarea "Verify a [PERSON_NAME]"
type textarea "*"
type textarea "Verify a rei"
type textarea "*"
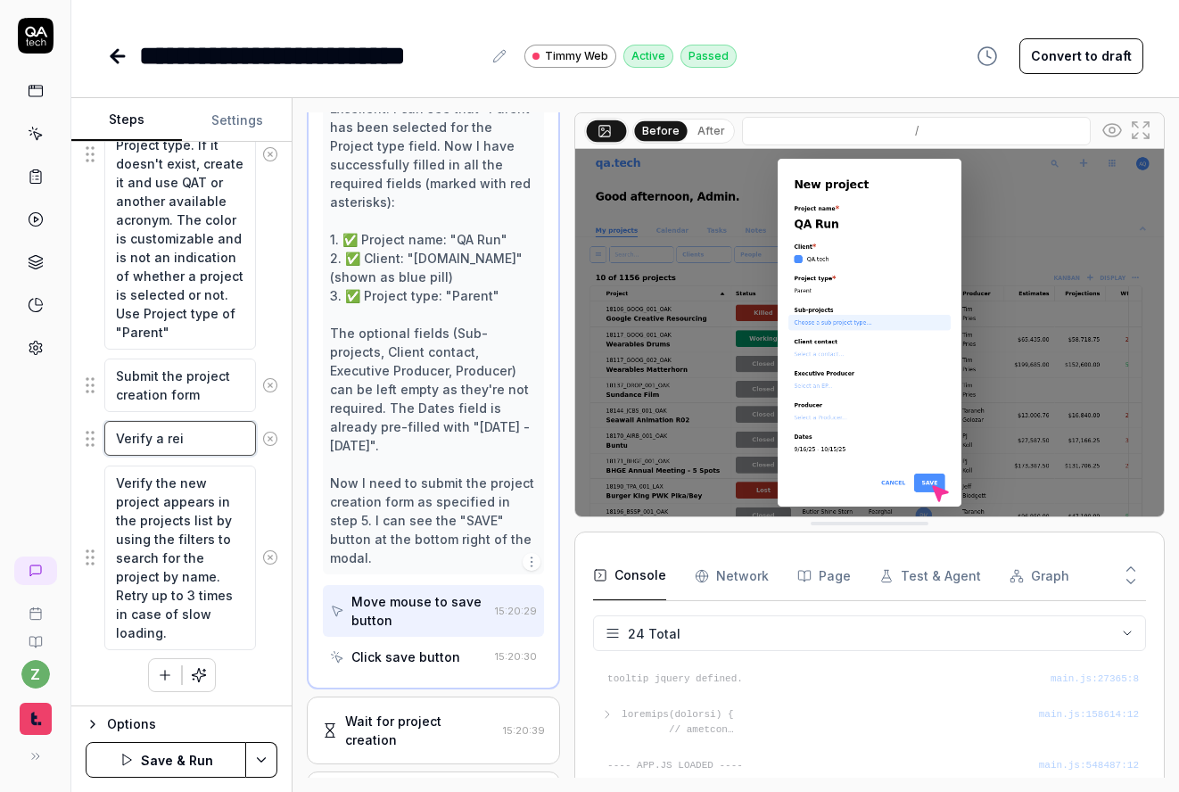
type textarea "Verify a re"
type textarea "*"
type textarea "Verify a r"
type textarea "*"
type textarea "Verify a"
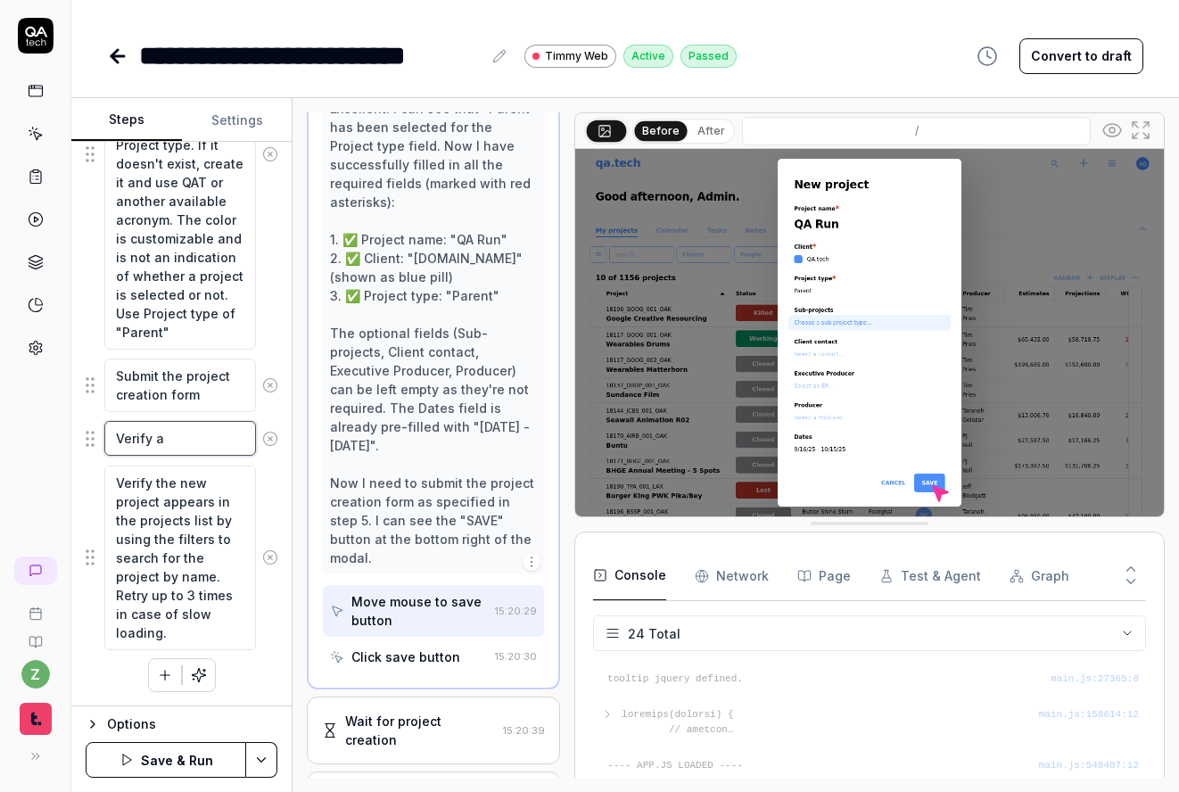
type textarea "*"
type textarea "Verify a"
type textarea "*"
type textarea "Verify y"
type textarea "*"
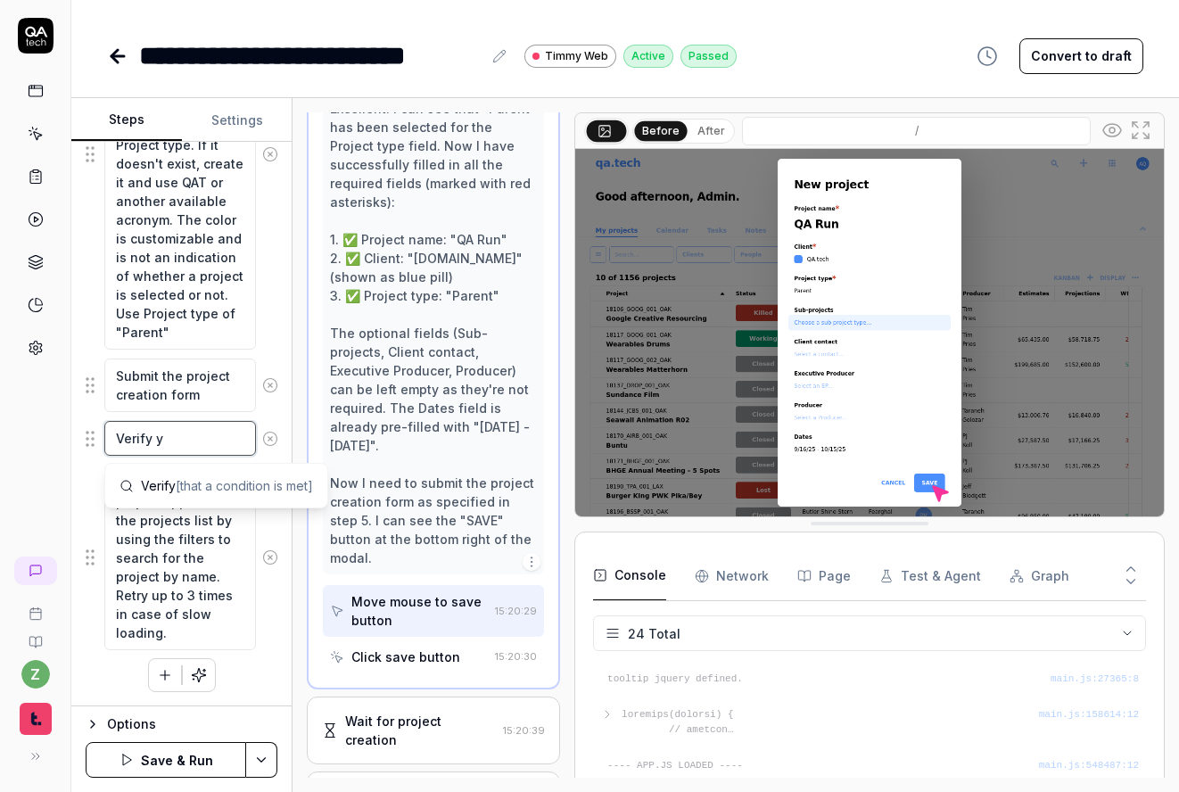
type textarea "Verify yo"
type textarea "*"
type textarea "Verify you"
type textarea "*"
type textarea "Verify you w"
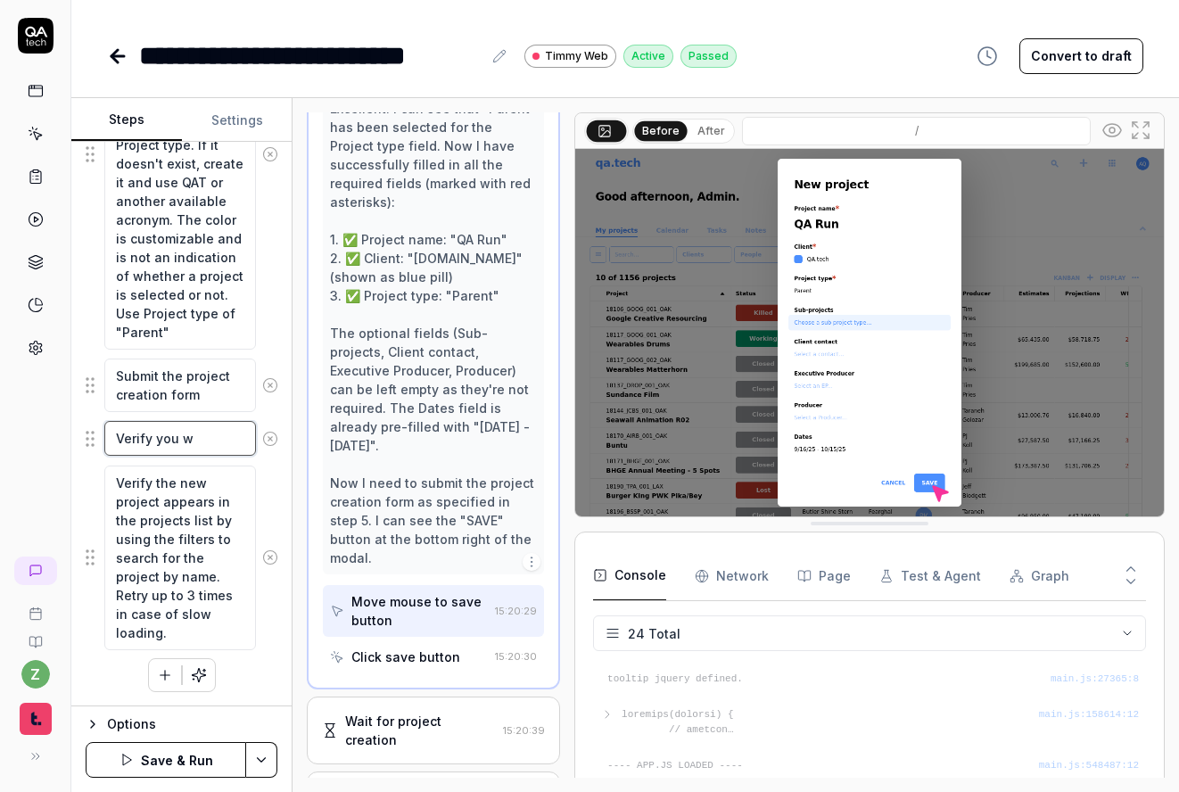
type textarea "*"
type textarea "Verify you wer"
type textarea "*"
type textarea "Verify you were"
type textarea "*"
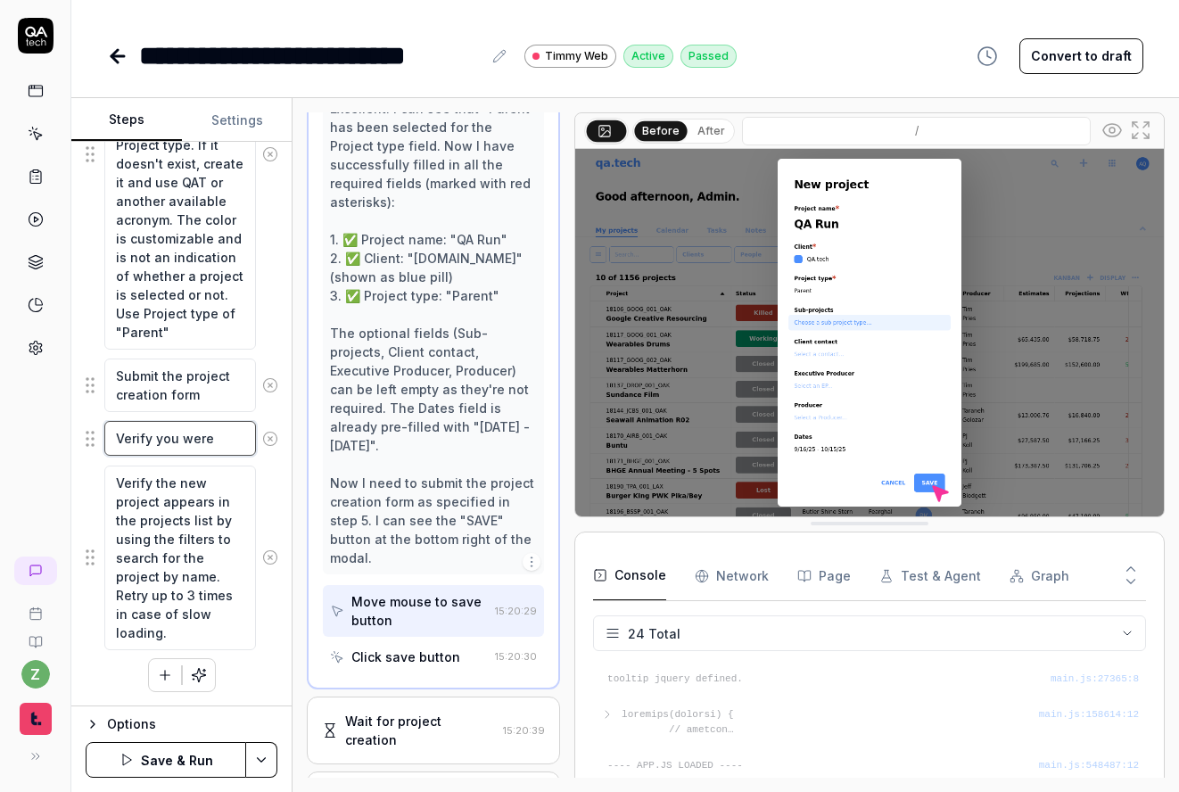
type textarea "Verify you were"
type textarea "*"
type textarea "Verify you were r"
type textarea "*"
type textarea "Verify you were re"
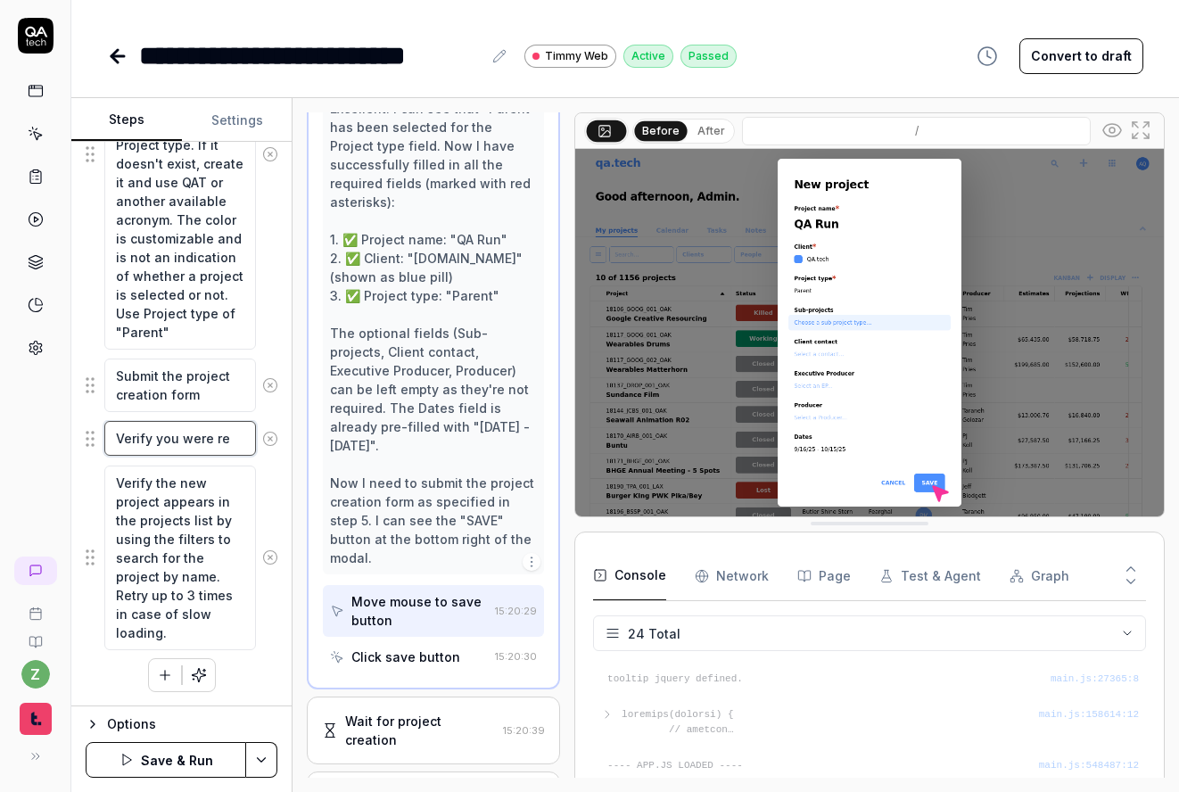
type textarea "*"
type textarea "Verify you were red"
type textarea "*"
type textarea "Verify you were redi"
type textarea "*"
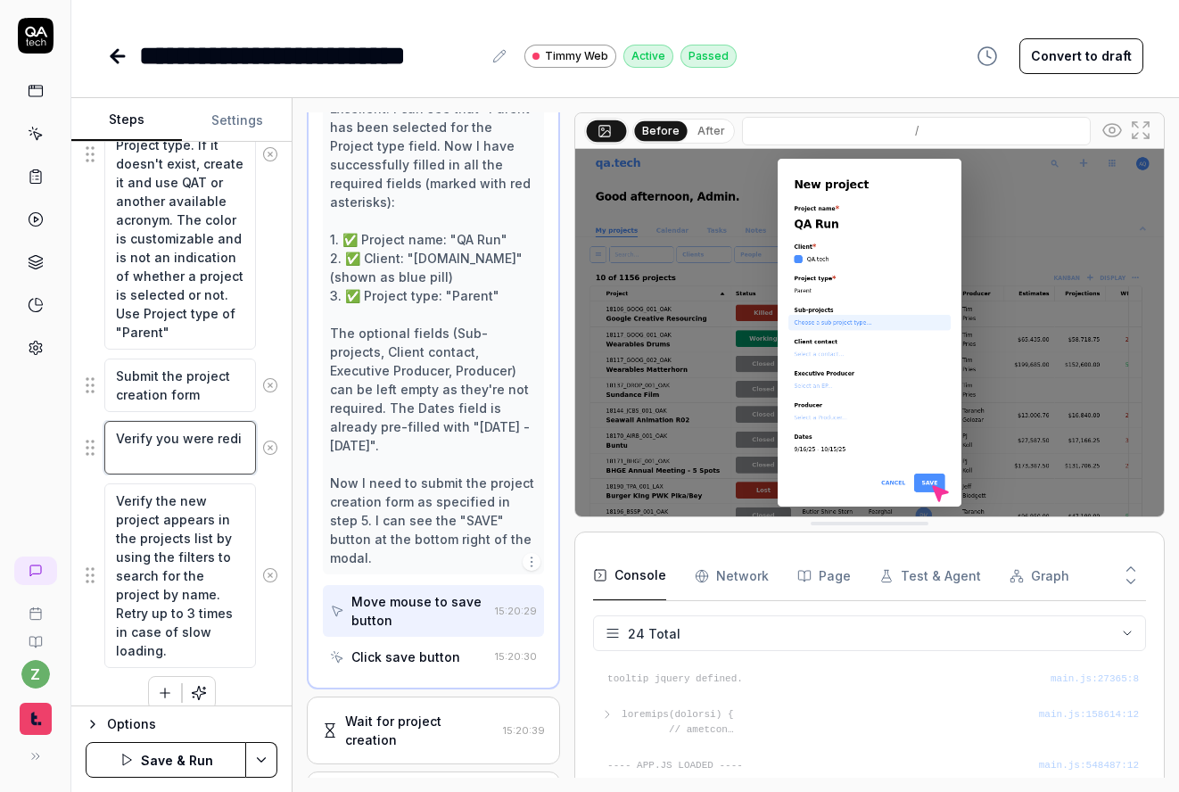
type textarea "Verify you were redir"
type textarea "*"
type textarea "Verify you were redire"
type textarea "*"
type textarea "Verify you were redirec"
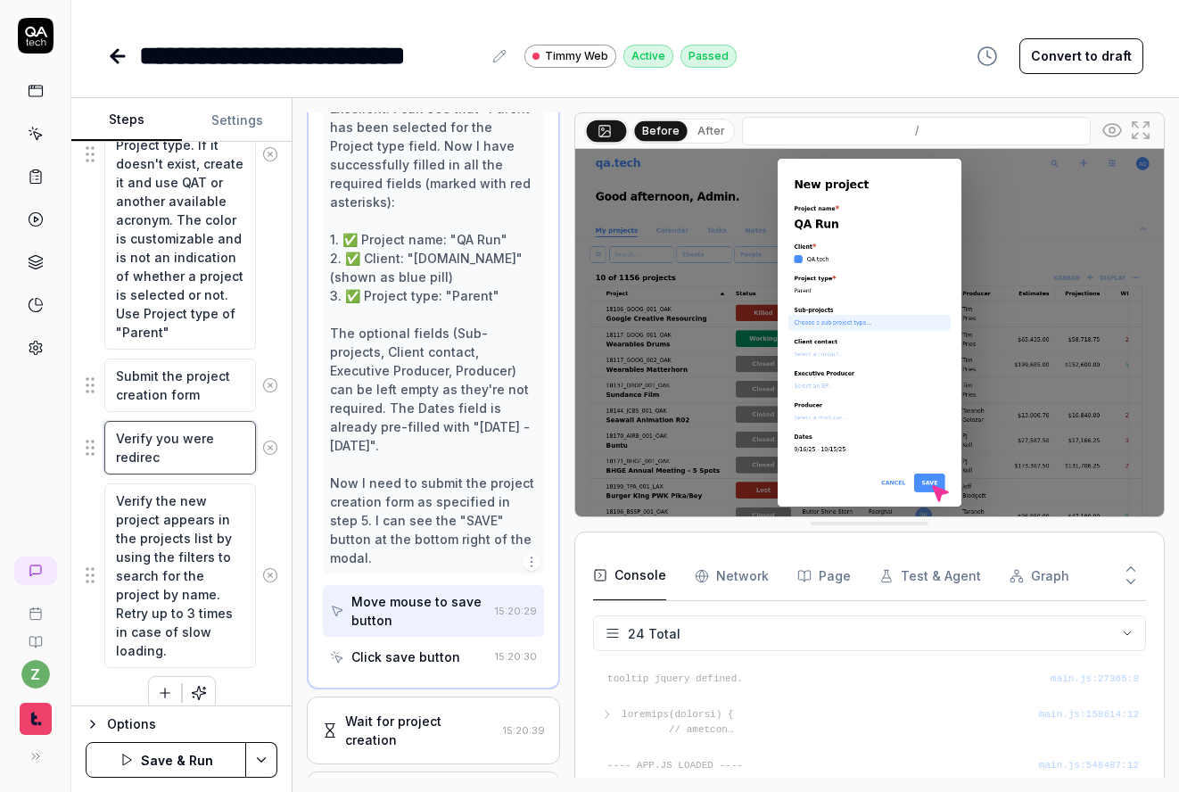
type textarea "*"
type textarea "Verify you were redirect"
type textarea "*"
type textarea "Verify you were redirecte"
type textarea "*"
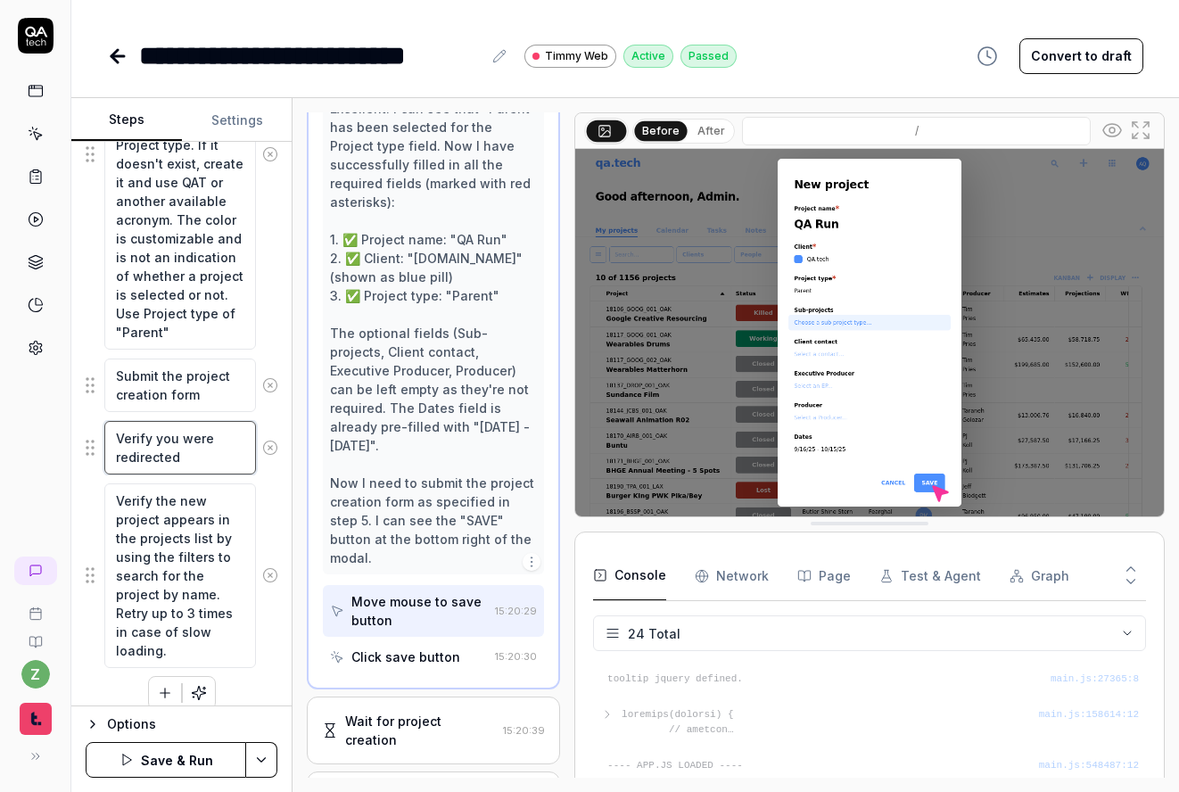
type textarea "Verify you were redirected"
type textarea "*"
type textarea "Verify you were redirected t"
type textarea "*"
type textarea "Verify you were redirected to"
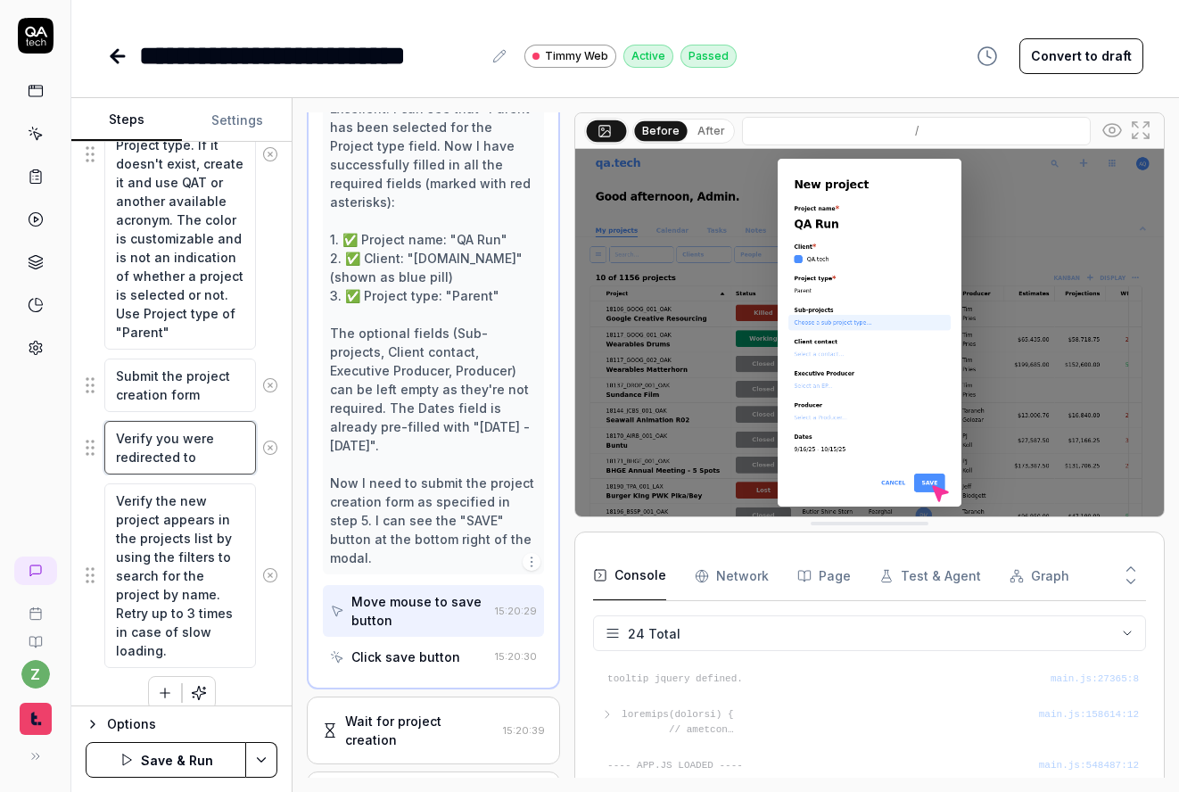
type textarea "*"
type textarea "Verify you were redirected to"
type textarea "*"
type textarea "Verify you were redirected to t"
type textarea "*"
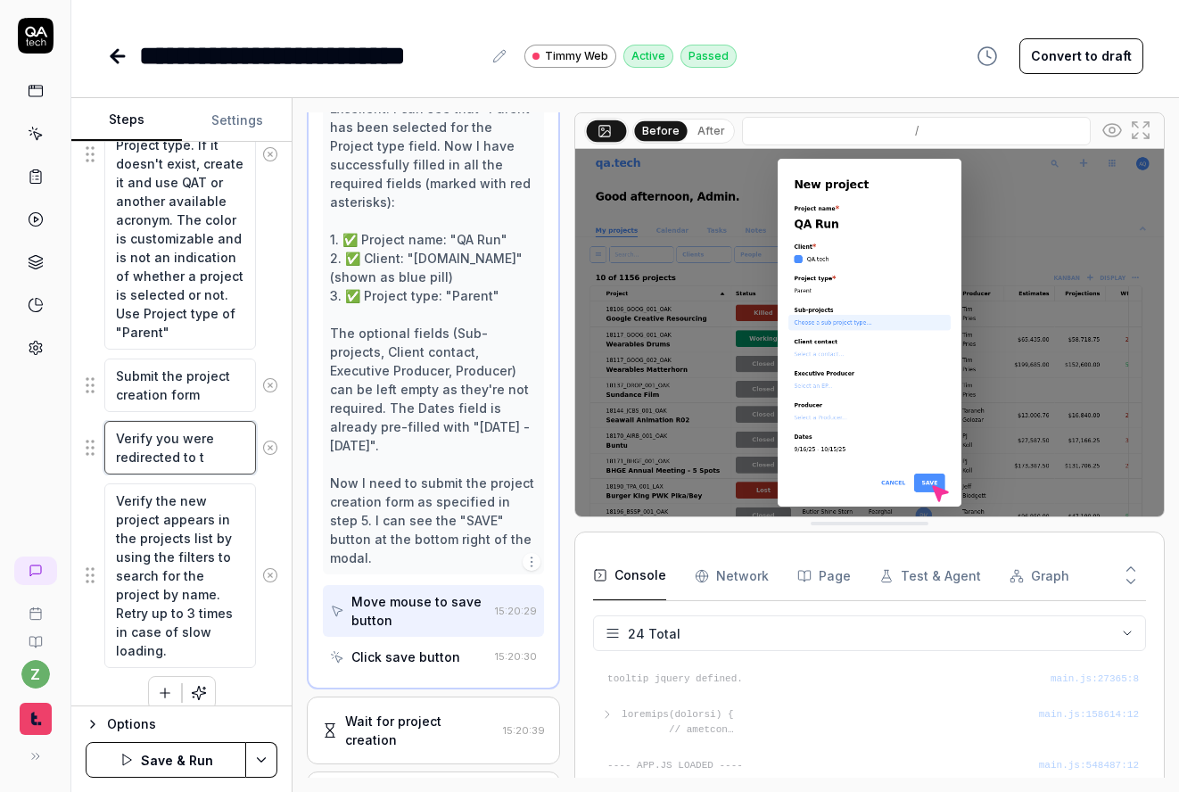
type textarea "Verify you were redirected to th"
type textarea "*"
type textarea "Verify you were redirected to the"
type textarea "*"
type textarea "Verify you were redirected to the"
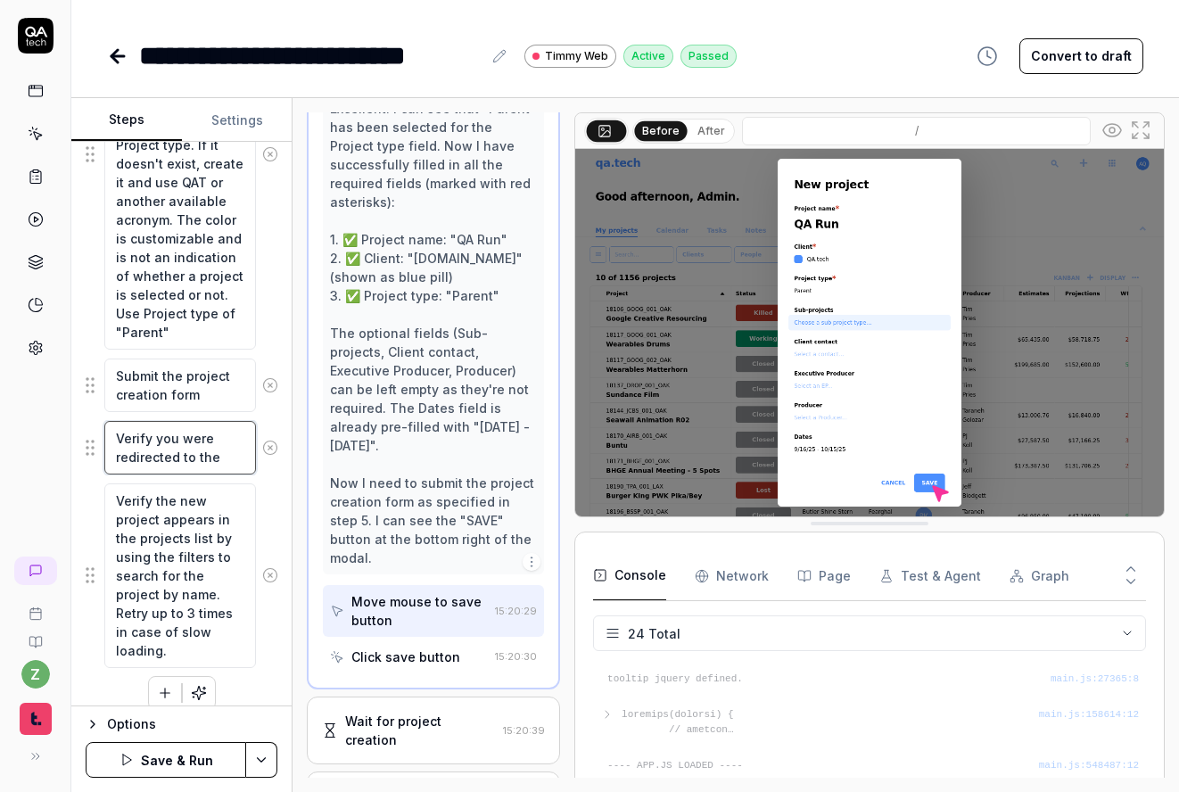
type textarea "*"
type textarea "Verify you were redirected to the n"
type textarea "*"
type textarea "Verify you were redirected to the ne"
type textarea "*"
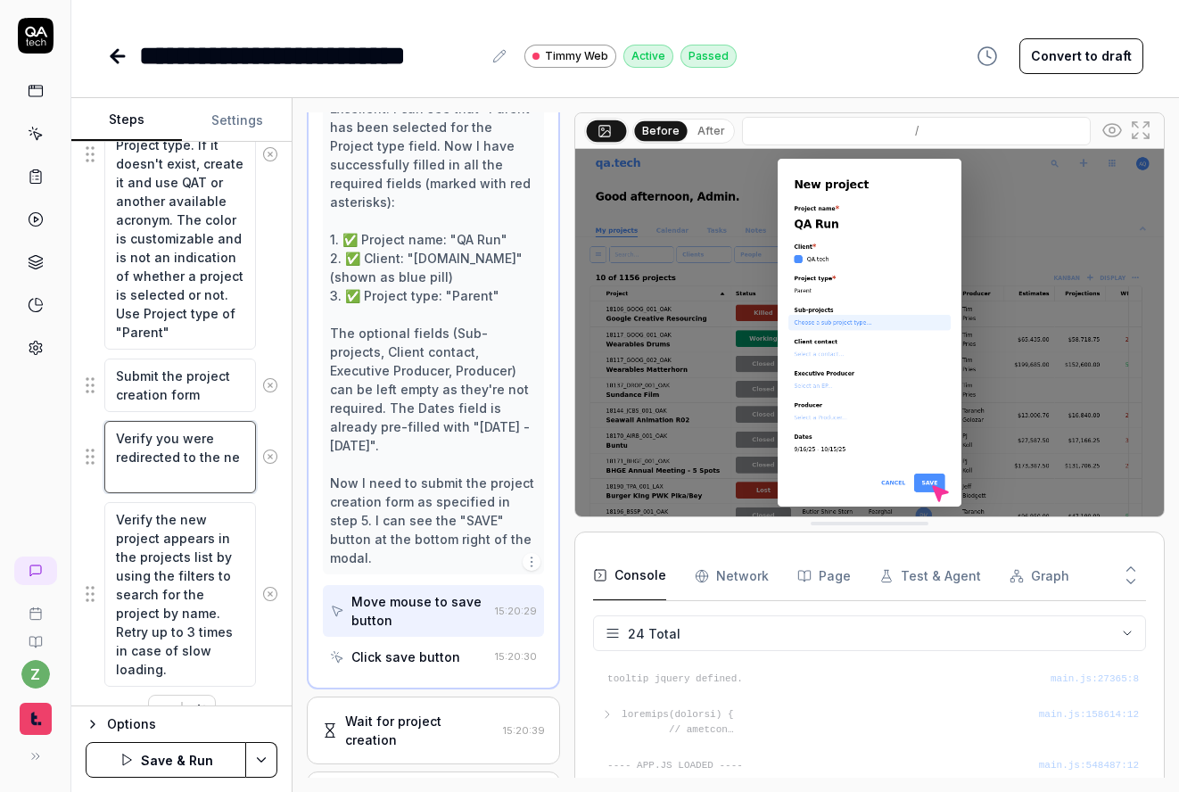
type textarea "Verify you were redirected to the new"
type textarea "*"
type textarea "Verify you were redirected to the new"
type textarea "*"
type textarea "Verify you were redirected to the new p"
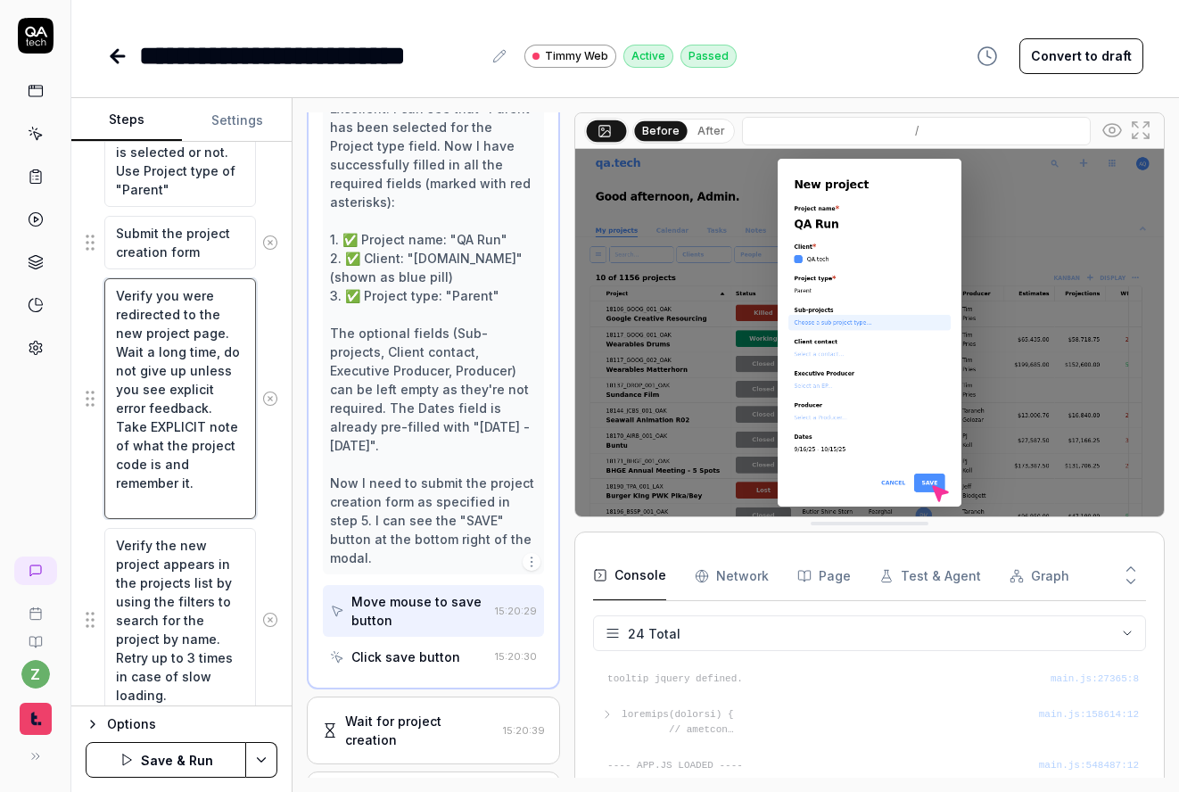
scroll to position [941, 0]
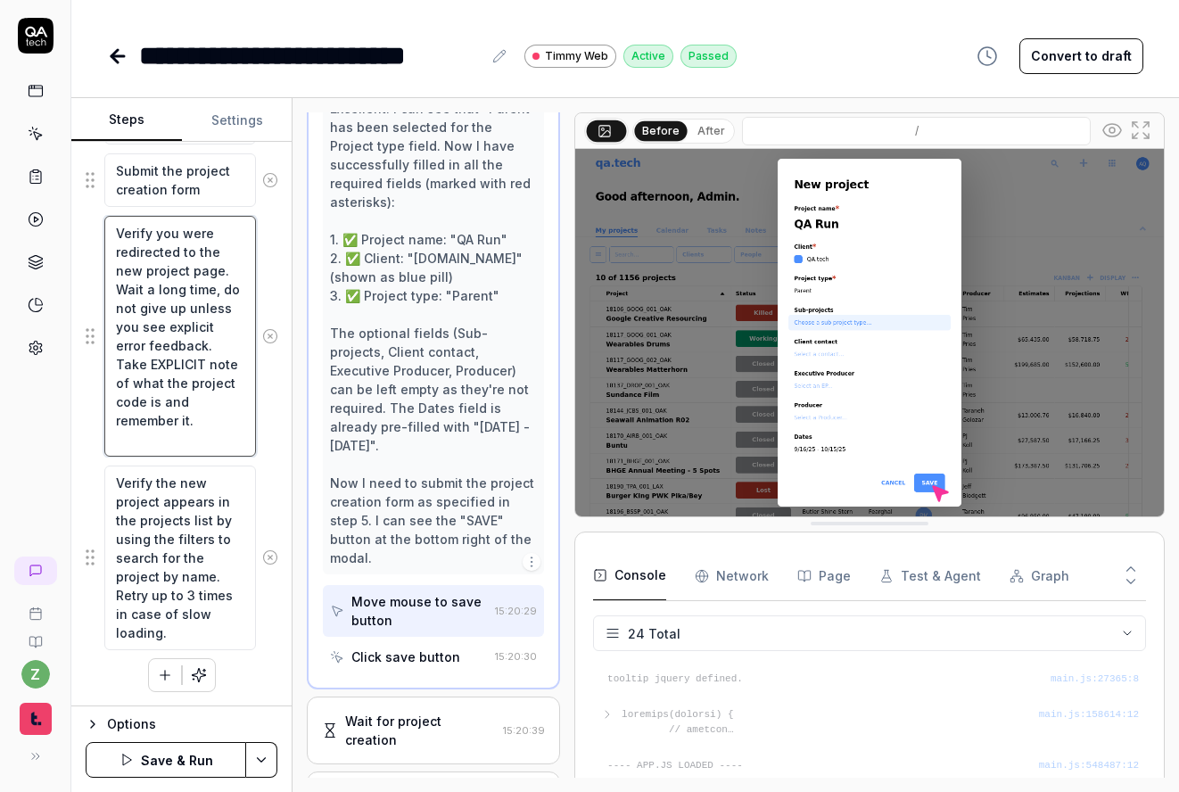
drag, startPoint x: 217, startPoint y: 433, endPoint x: 185, endPoint y: 366, distance: 73.8
click at [185, 366] on textarea "Verify you were redirected to the new project page. Wait a long time, do not gi…" at bounding box center [180, 336] width 152 height 241
click at [209, 405] on textarea "Verify you were redirected to the new project page. Wait a long time, do not gi…" at bounding box center [180, 336] width 152 height 241
drag, startPoint x: 208, startPoint y: 448, endPoint x: 180, endPoint y: 370, distance: 83.2
click at [180, 370] on textarea "Verify you were redirected to the new project page. Wait a long time, do not gi…" at bounding box center [180, 336] width 152 height 241
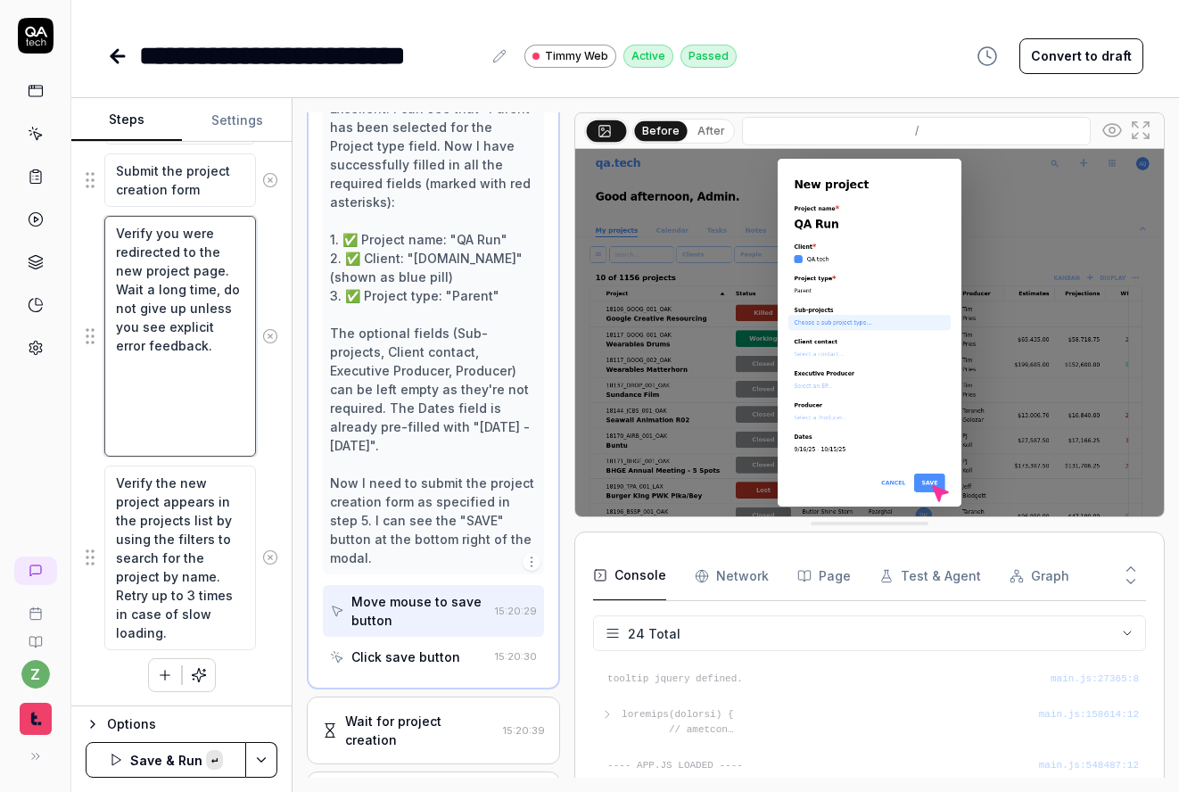
scroll to position [866, 0]
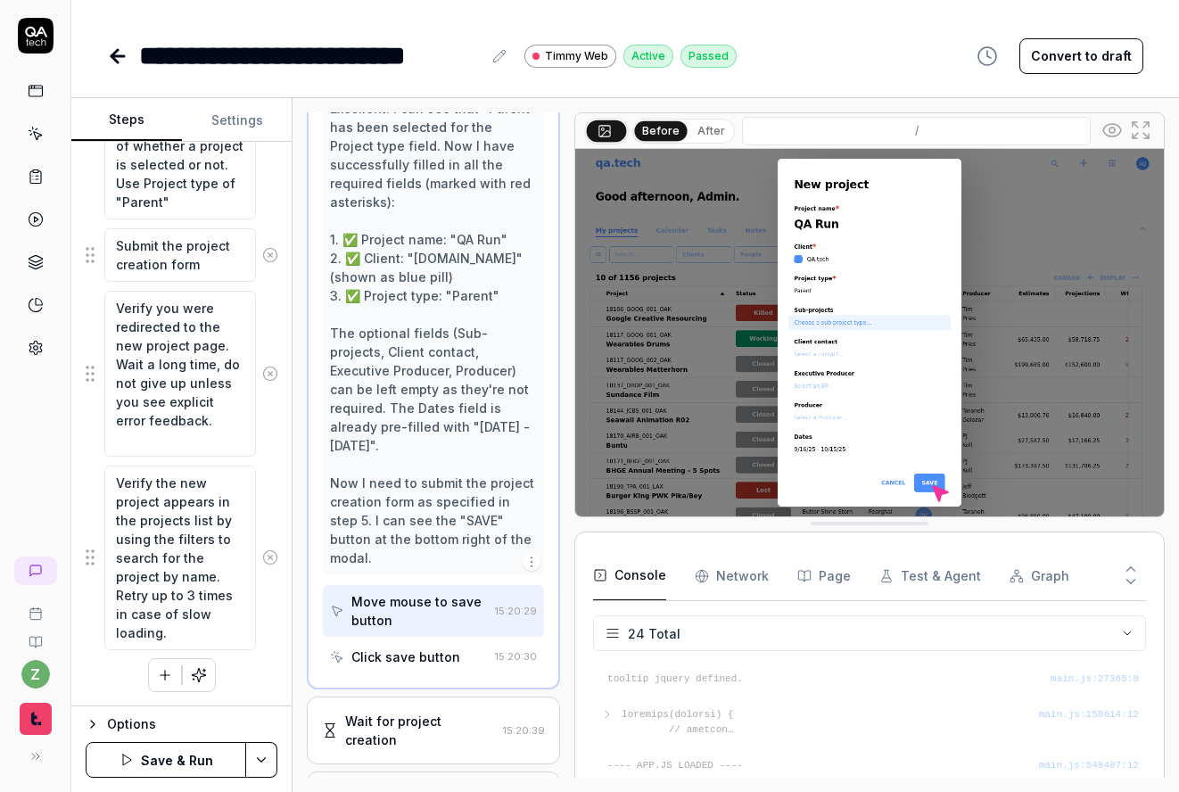
click at [149, 669] on button "button" at bounding box center [165, 675] width 32 height 32
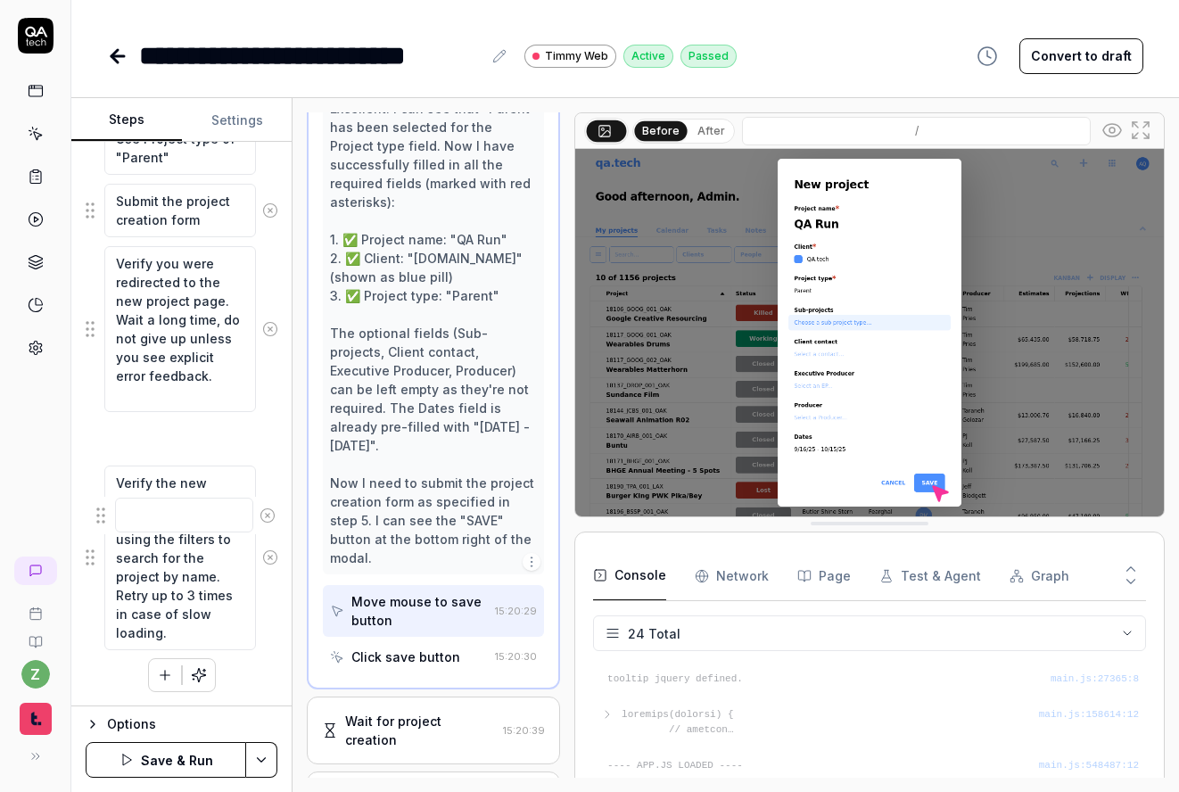
drag, startPoint x: 92, startPoint y: 629, endPoint x: 92, endPoint y: 478, distance: 151.5
click at [92, 478] on fieldset "Navigate to the projects page Click the 'Add a new project' button located near…" at bounding box center [182, 85] width 192 height 1129
click at [164, 437] on textarea at bounding box center [180, 438] width 152 height 35
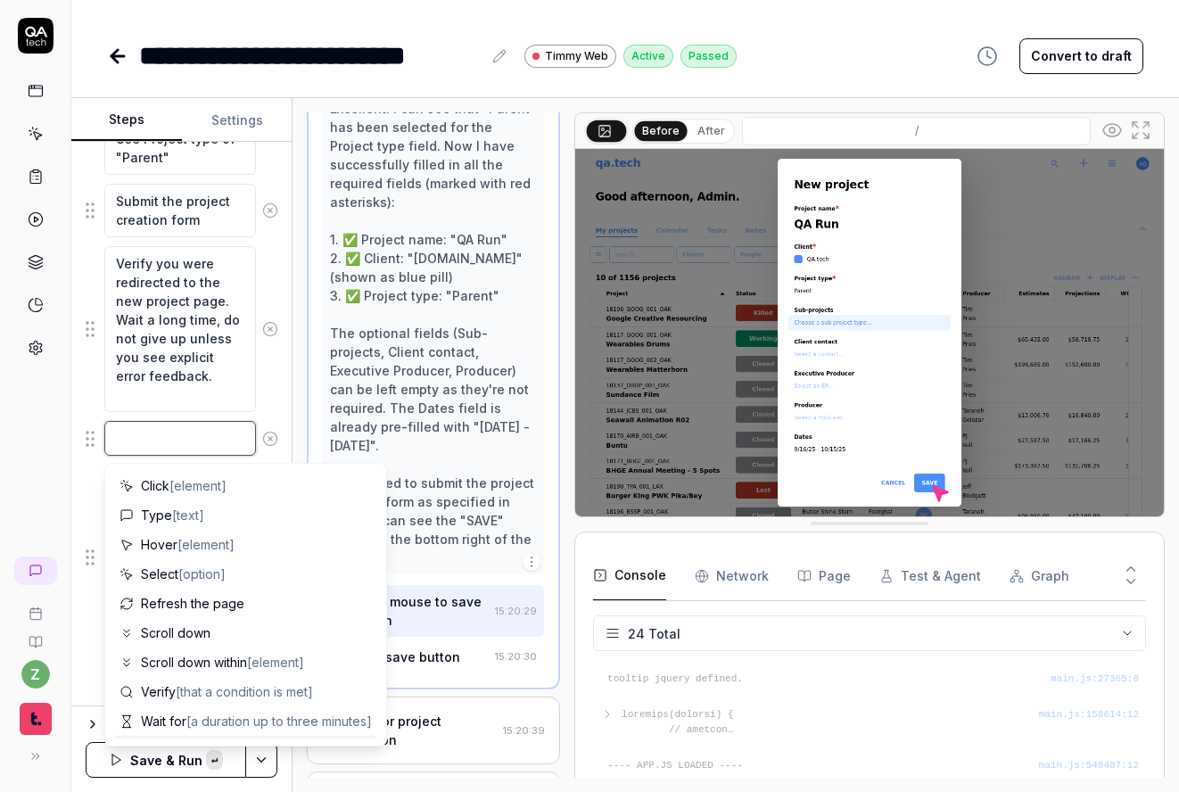
paste textarea "Take EXPLICIT note of what the project code is and remember it."
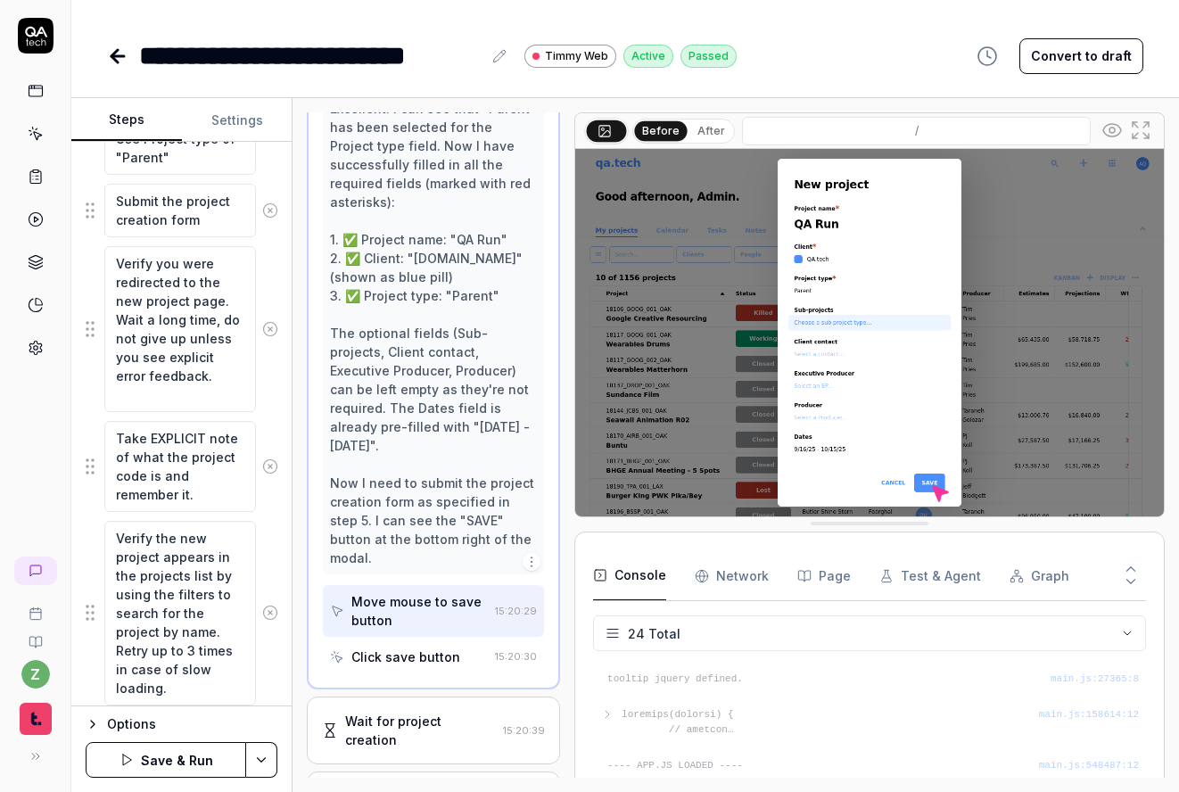
click at [442, 605] on div "Move mouse to save button" at bounding box center [419, 610] width 136 height 37
click at [439, 647] on div "Click save button" at bounding box center [405, 656] width 109 height 19
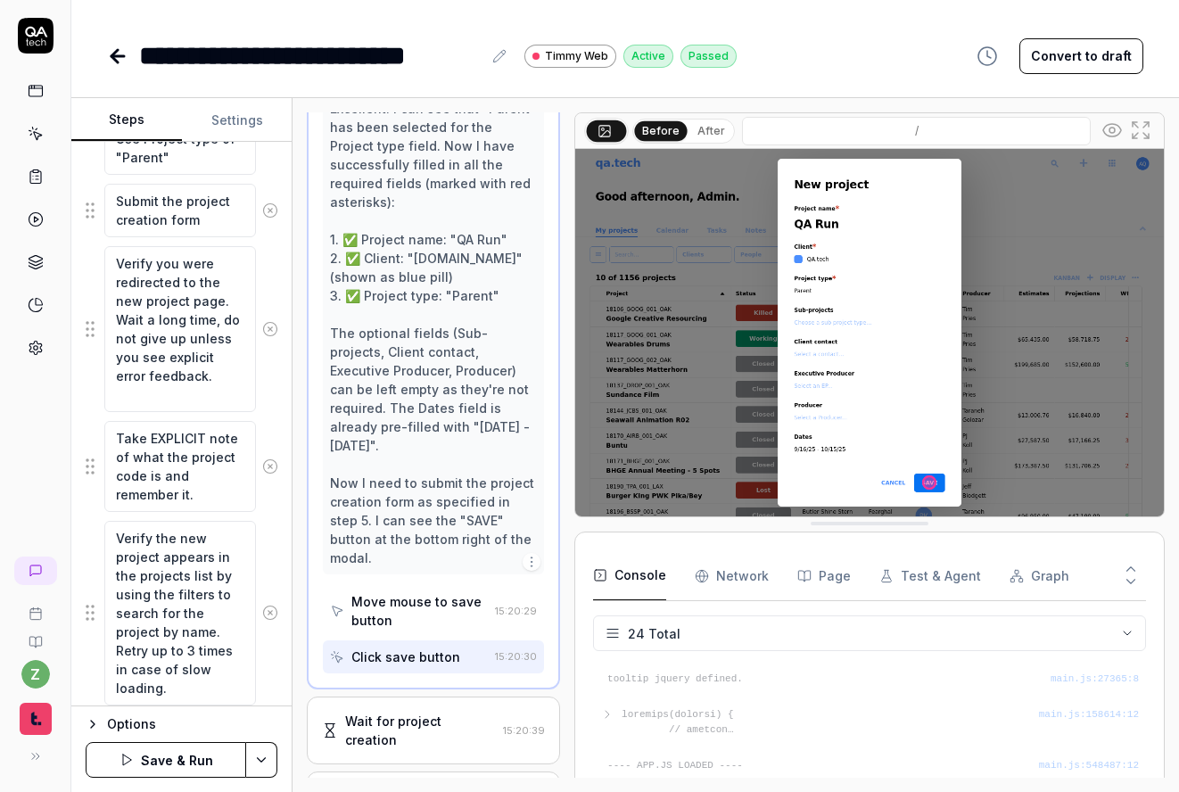
click at [427, 711] on div "Wait for project creation" at bounding box center [420, 729] width 151 height 37
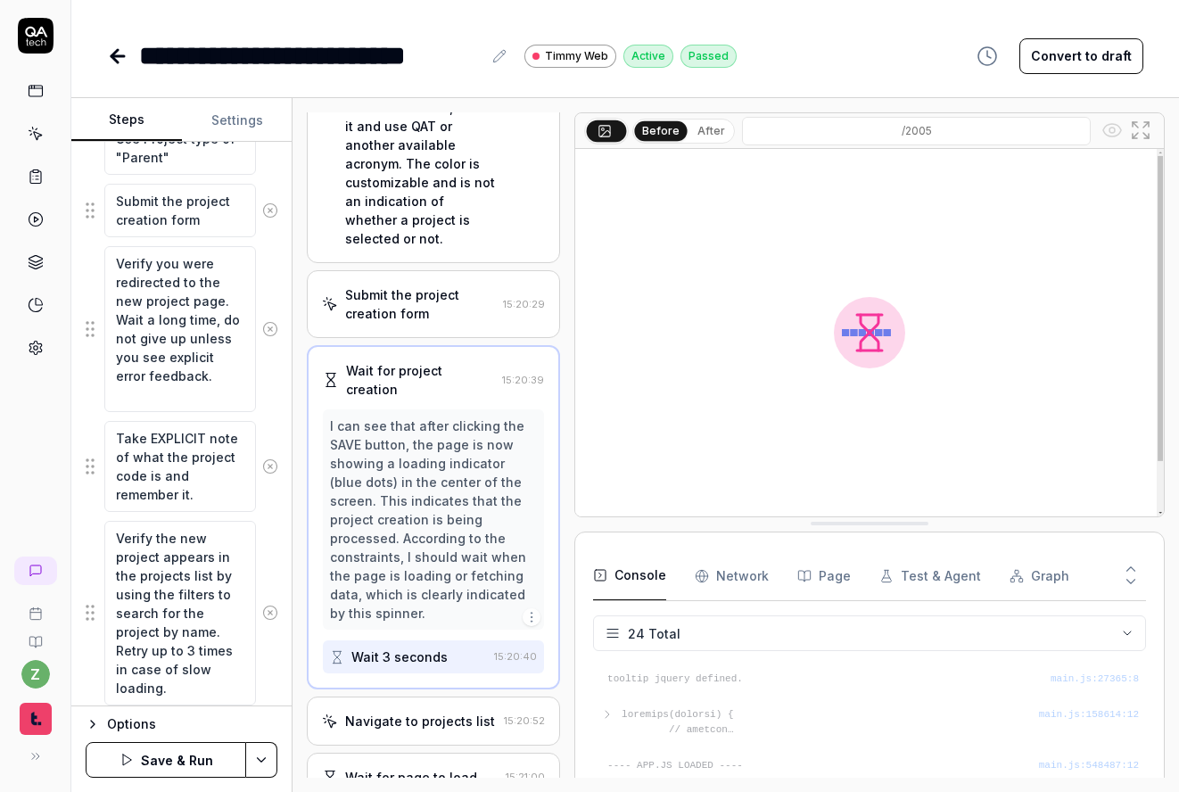
click at [409, 696] on div "Navigate to projects list 15:20:52" at bounding box center [433, 720] width 253 height 49
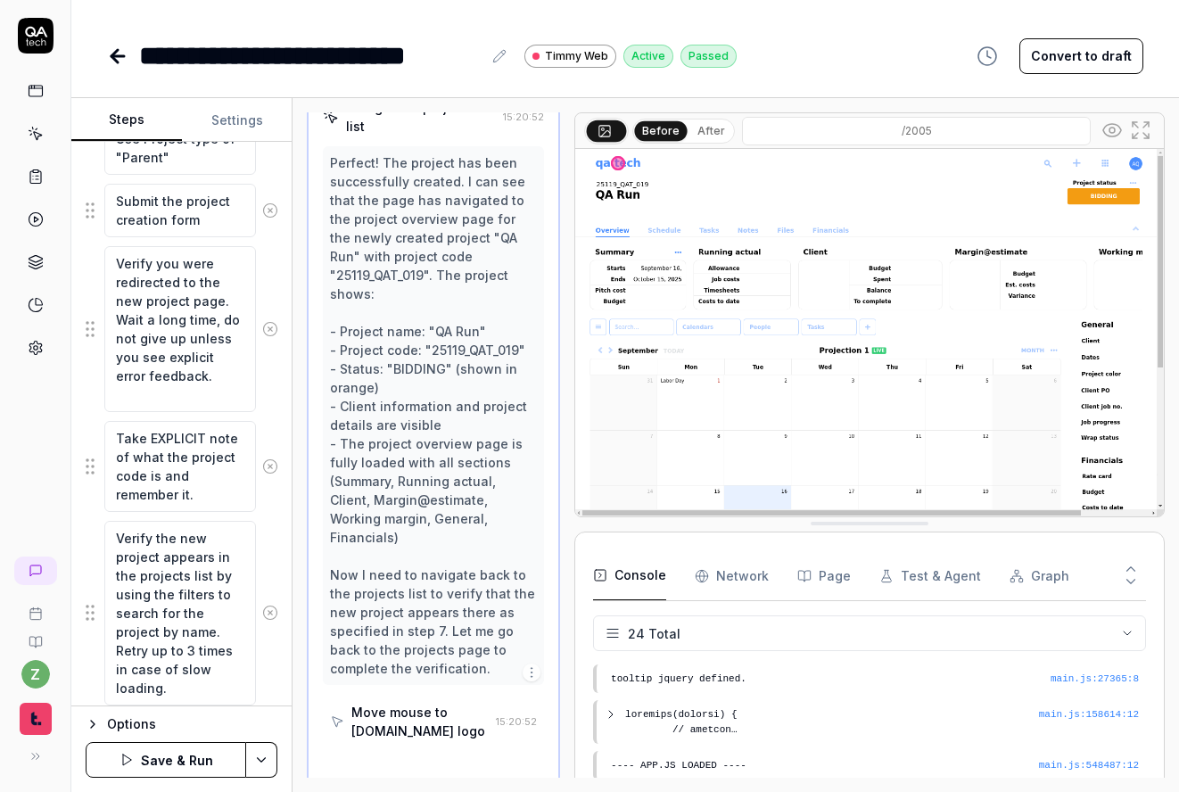
scroll to position [1072, 0]
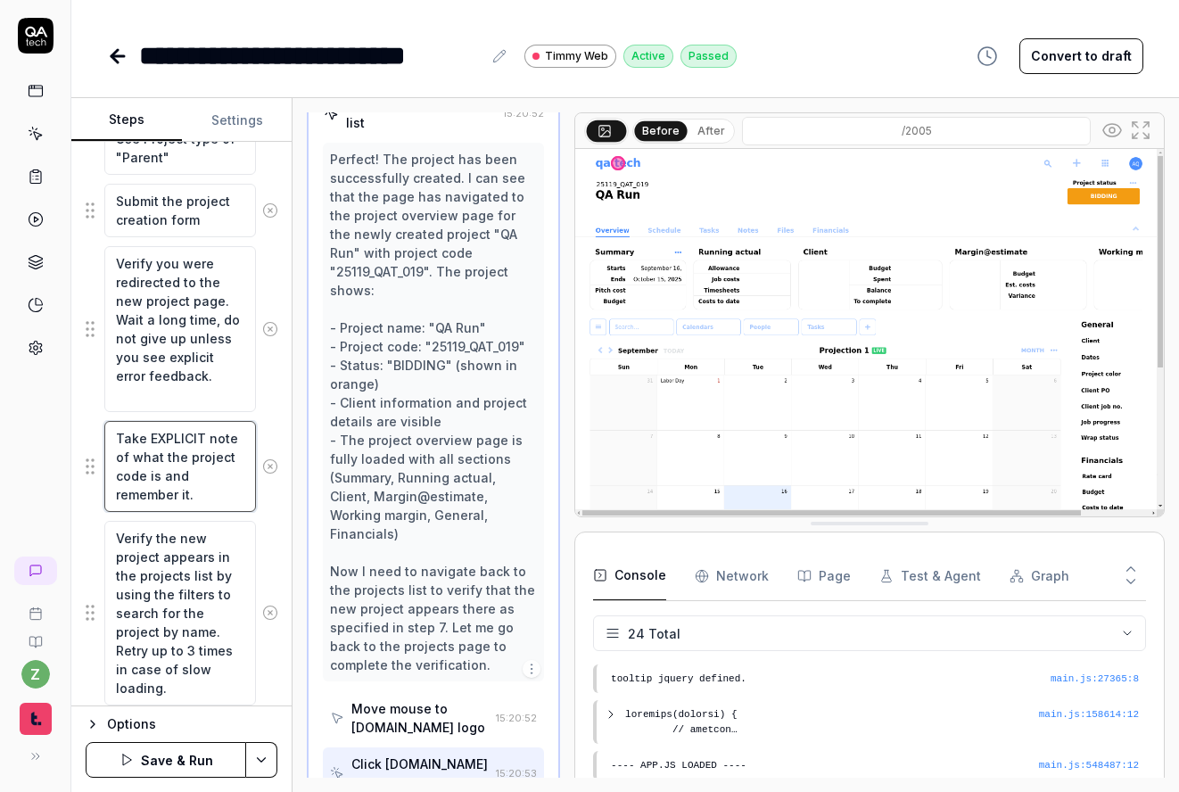
click at [224, 500] on textarea "Take EXPLICIT note of what the project code is and remember it." at bounding box center [180, 466] width 152 height 91
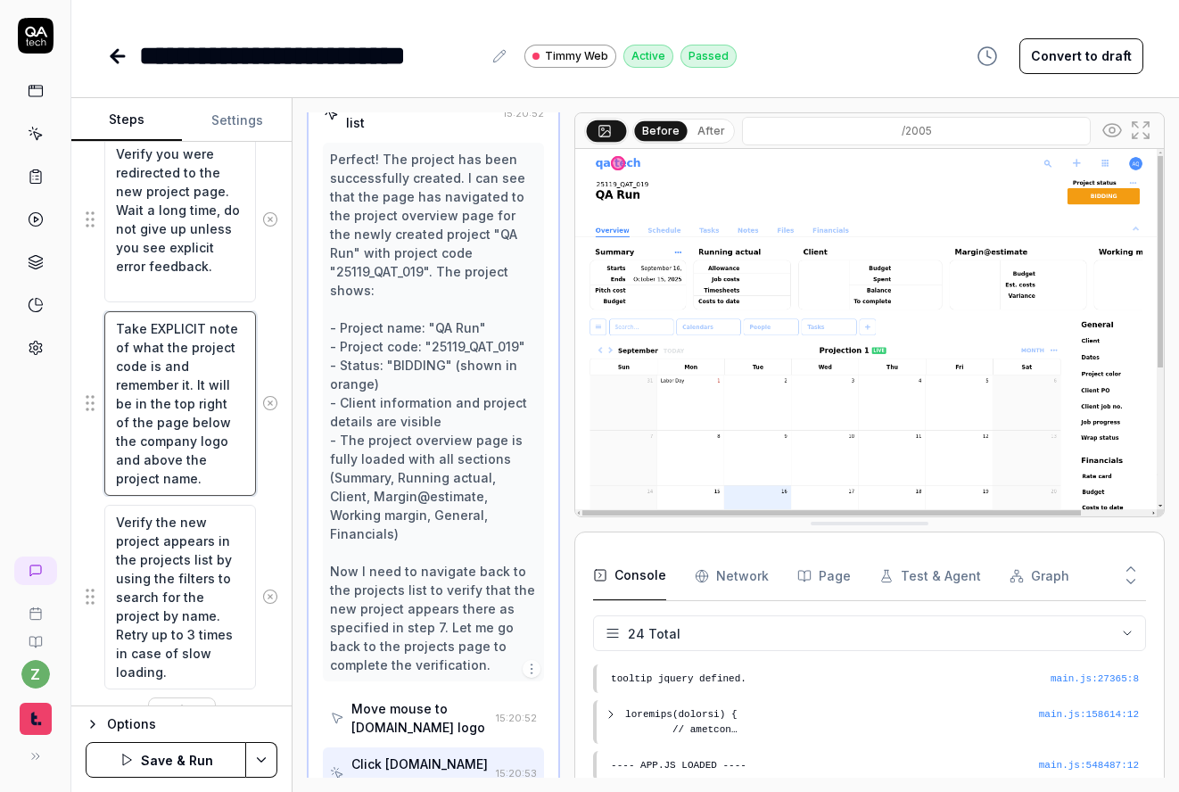
scroll to position [1060, 0]
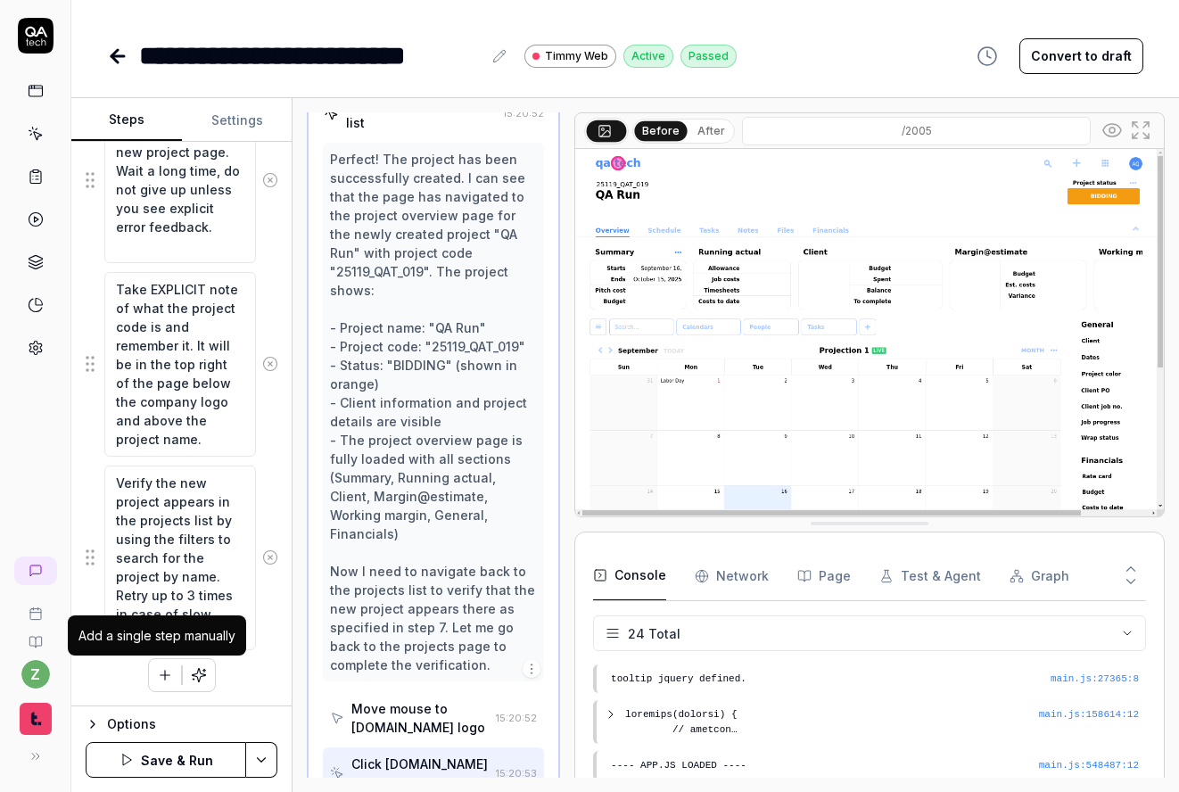
click at [149, 687] on button "button" at bounding box center [165, 675] width 32 height 32
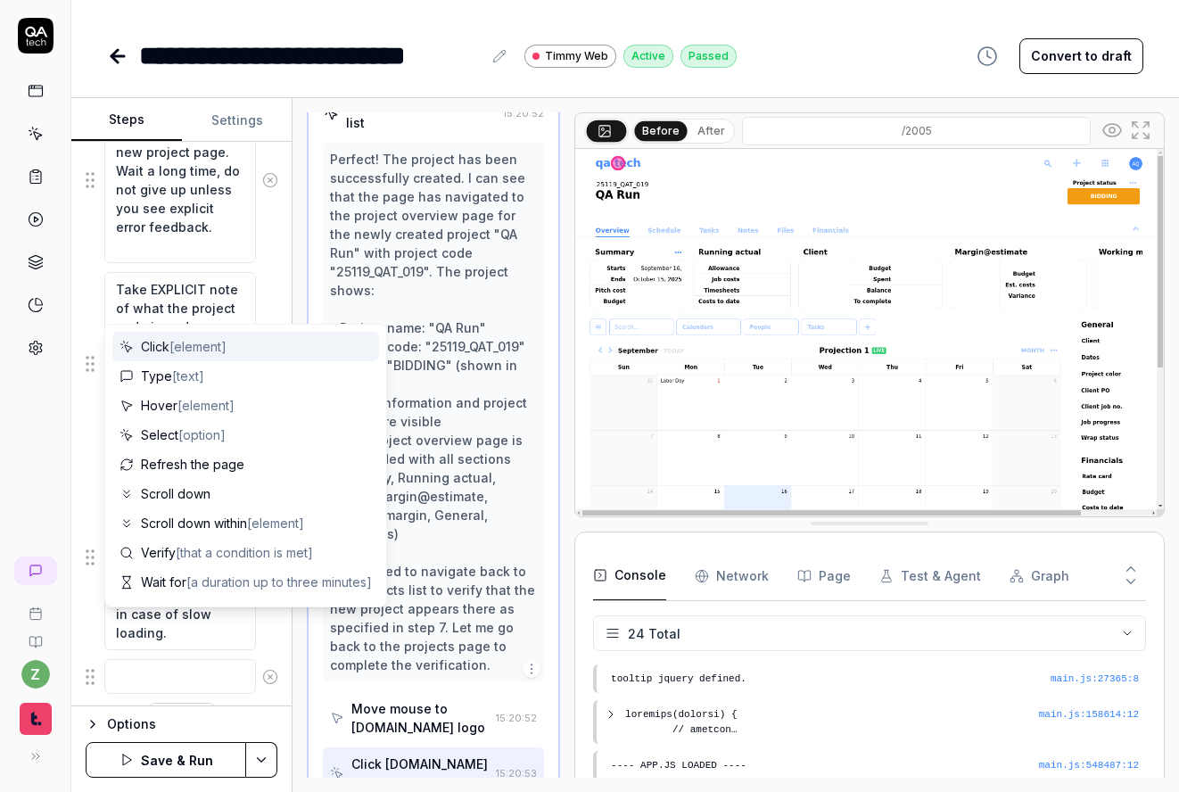
scroll to position [1105, 0]
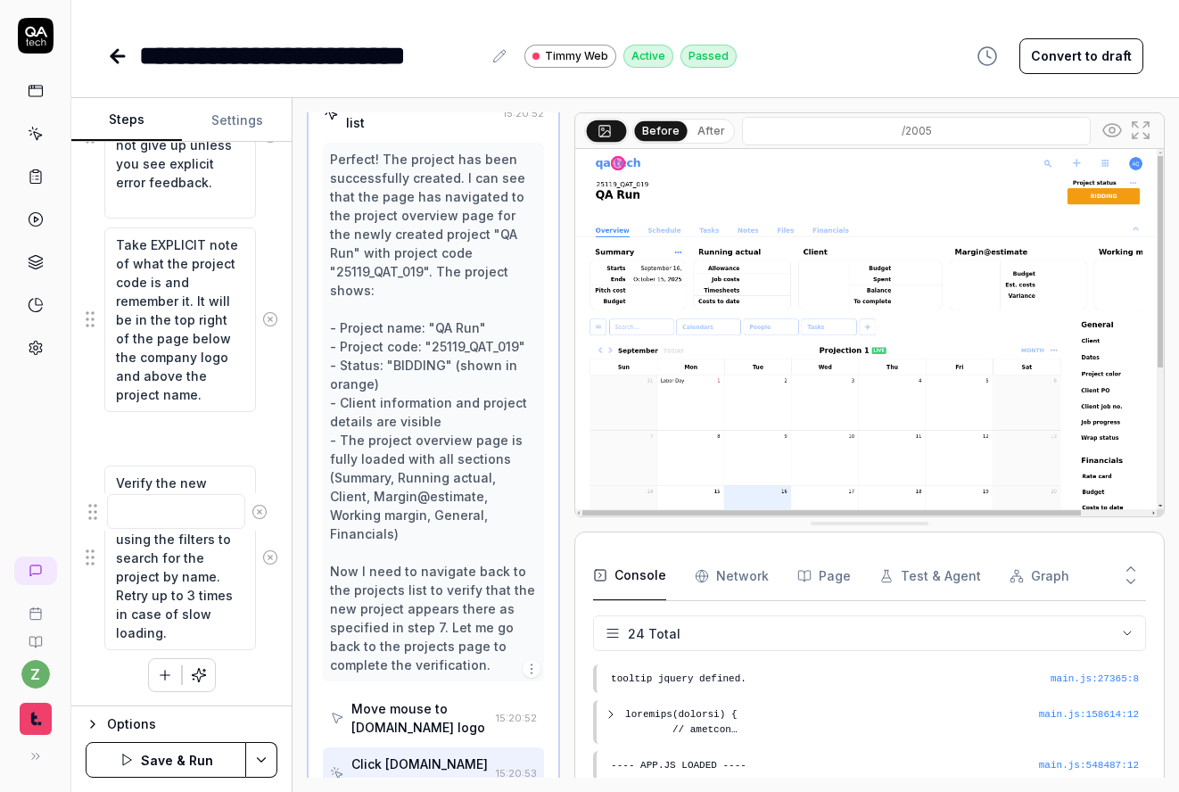
drag, startPoint x: 94, startPoint y: 632, endPoint x: 103, endPoint y: 452, distance: 180.3
click at [182, 443] on textarea at bounding box center [180, 438] width 152 height 35
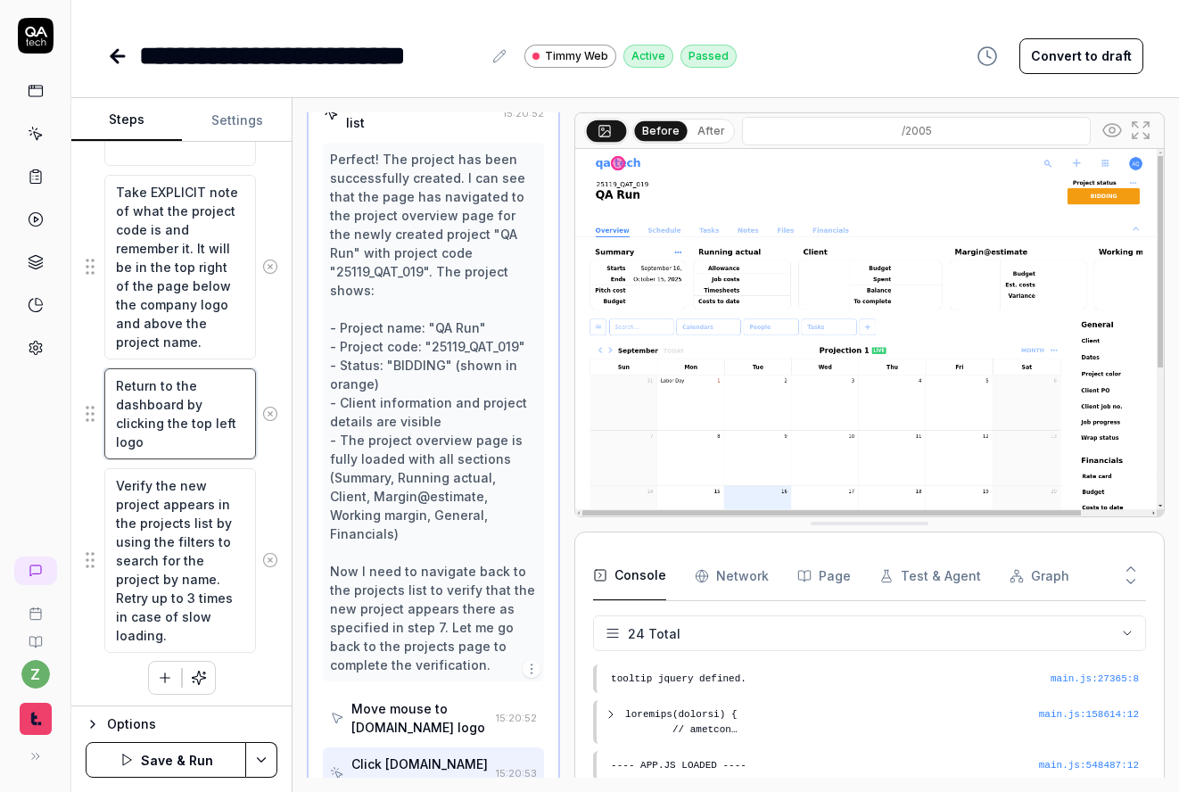
scroll to position [1160, 0]
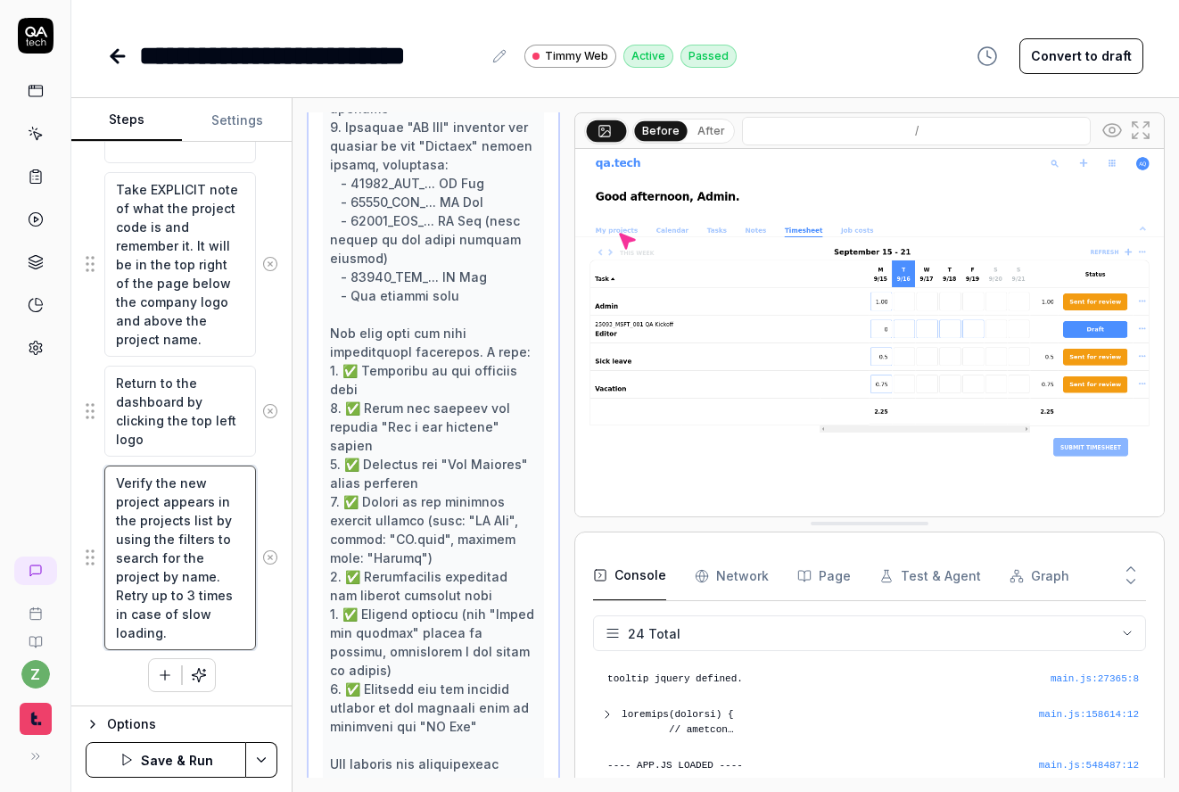
drag, startPoint x: 213, startPoint y: 573, endPoint x: 282, endPoint y: 599, distance: 73.3
click at [179, 573] on textarea "Verify the new project appears in the projects list by using the filters to sea…" at bounding box center [180, 557] width 152 height 185
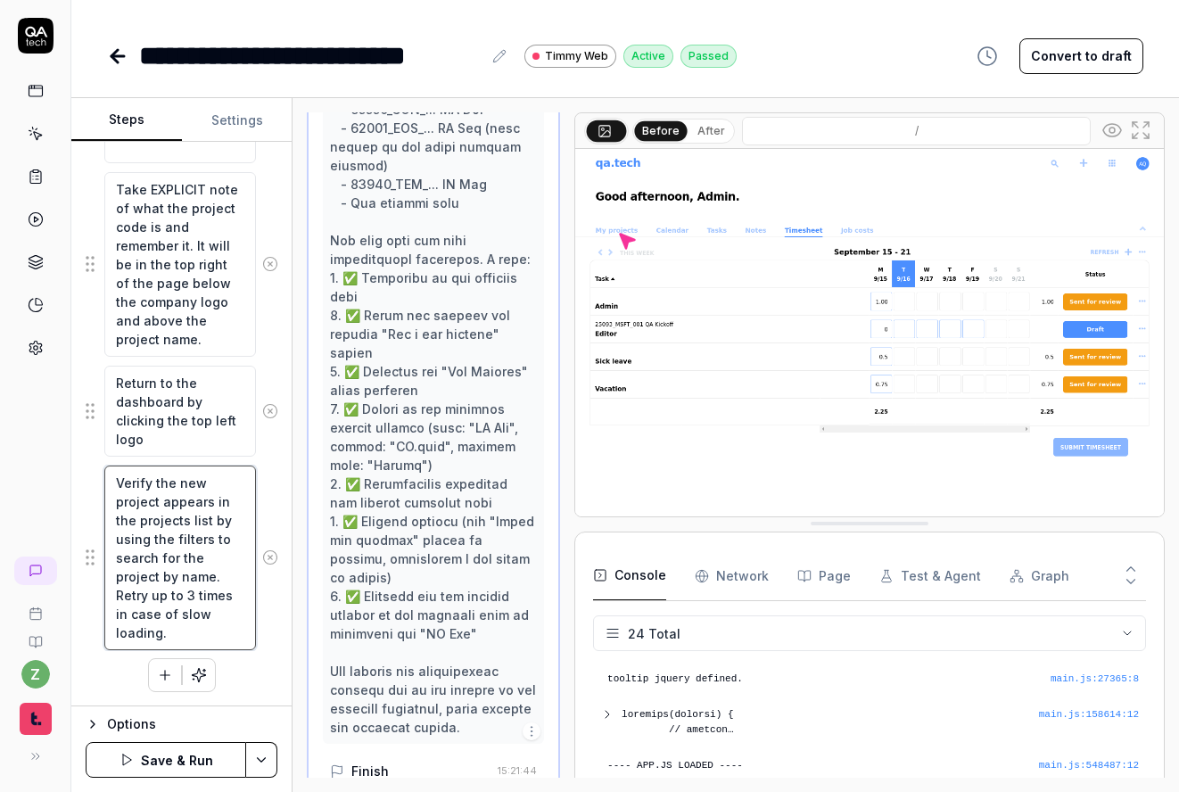
scroll to position [2368, 0]
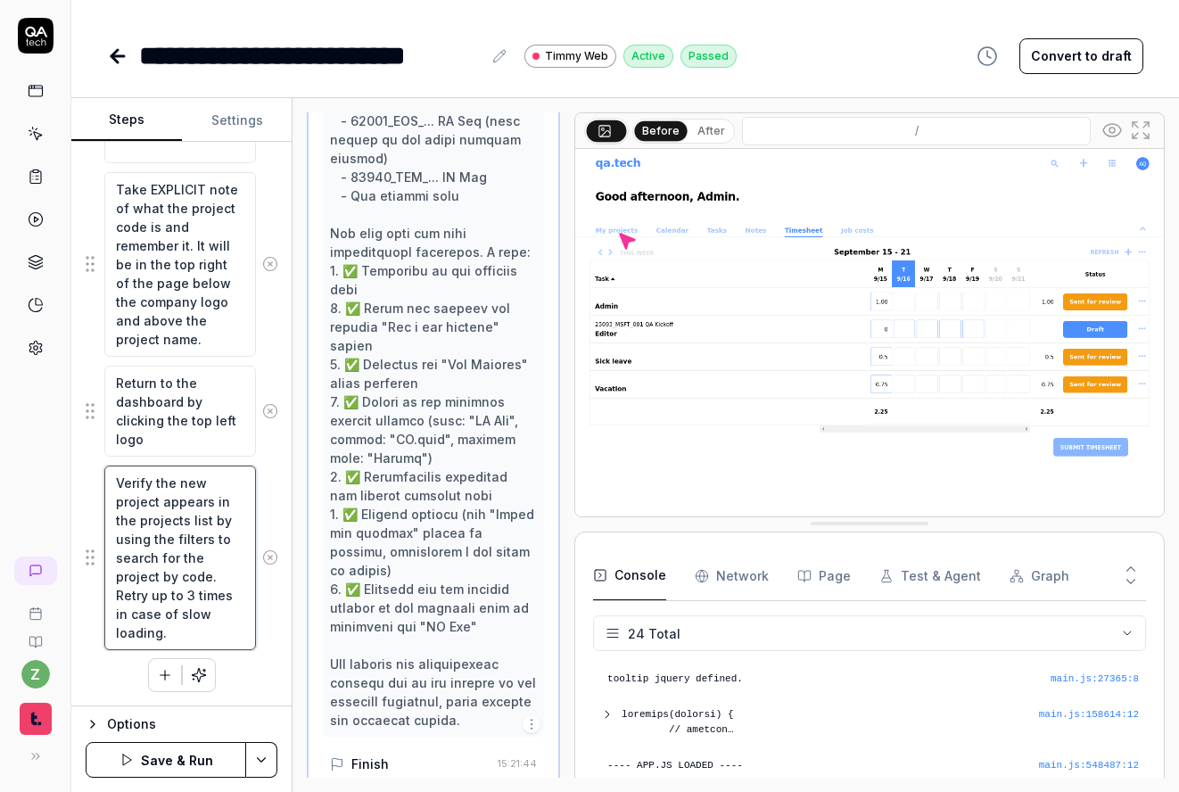
click at [196, 633] on textarea "Verify the new project appears in the projects list by using the filters to sea…" at bounding box center [180, 557] width 152 height 185
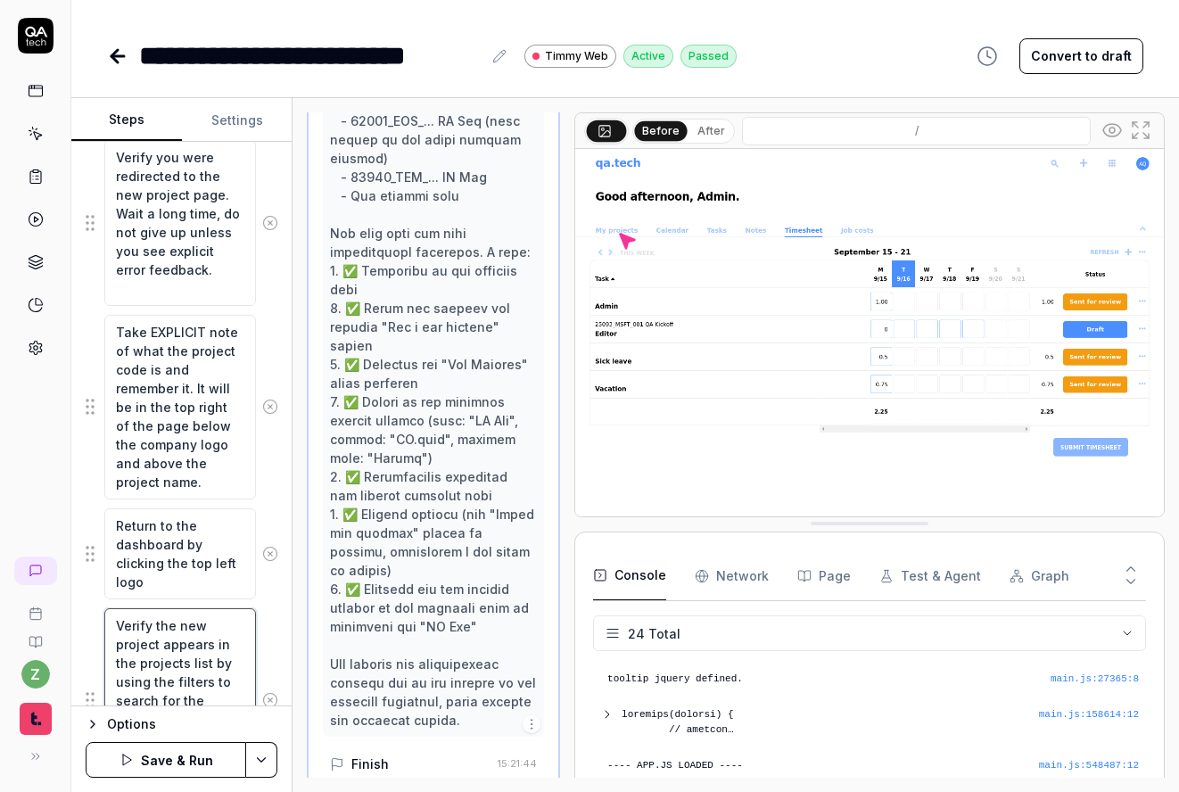
scroll to position [947, 0]
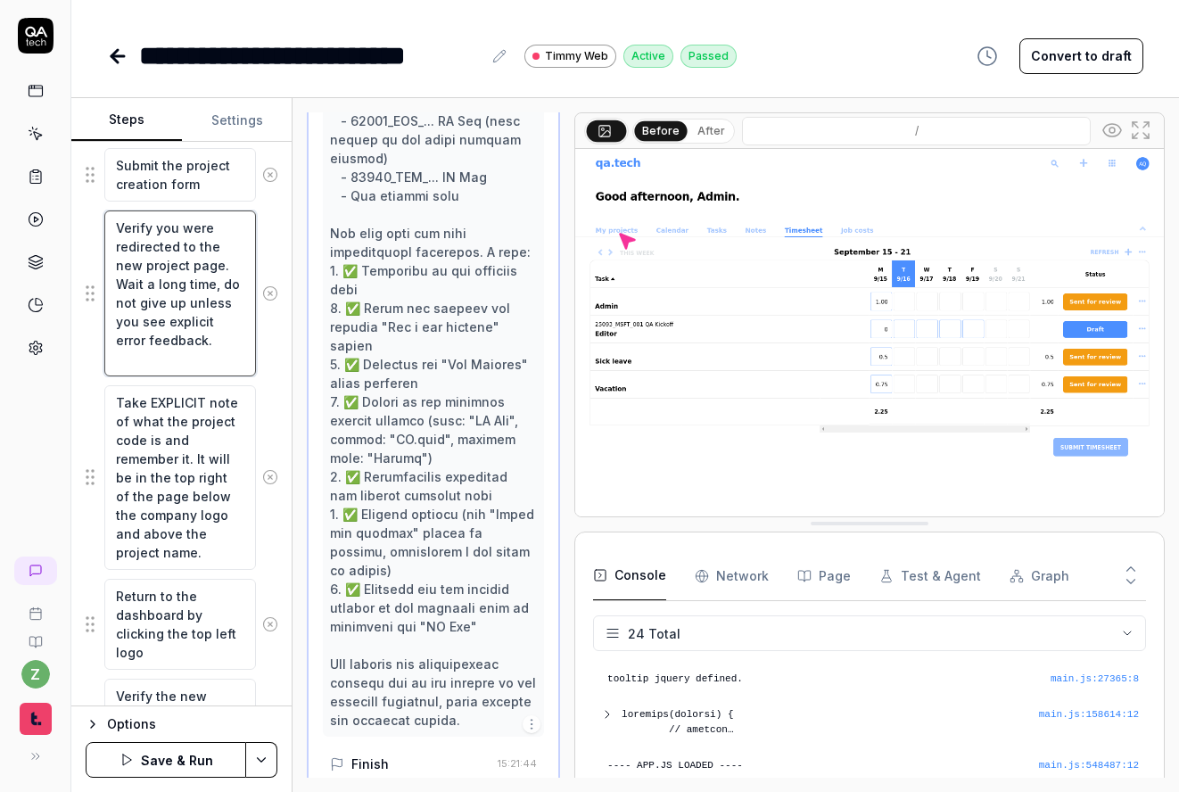
drag, startPoint x: 188, startPoint y: 369, endPoint x: 121, endPoint y: 283, distance: 108.6
click at [121, 283] on textarea "Verify you were redirected to the new project page. Wait a long time, do not gi…" at bounding box center [180, 293] width 152 height 166
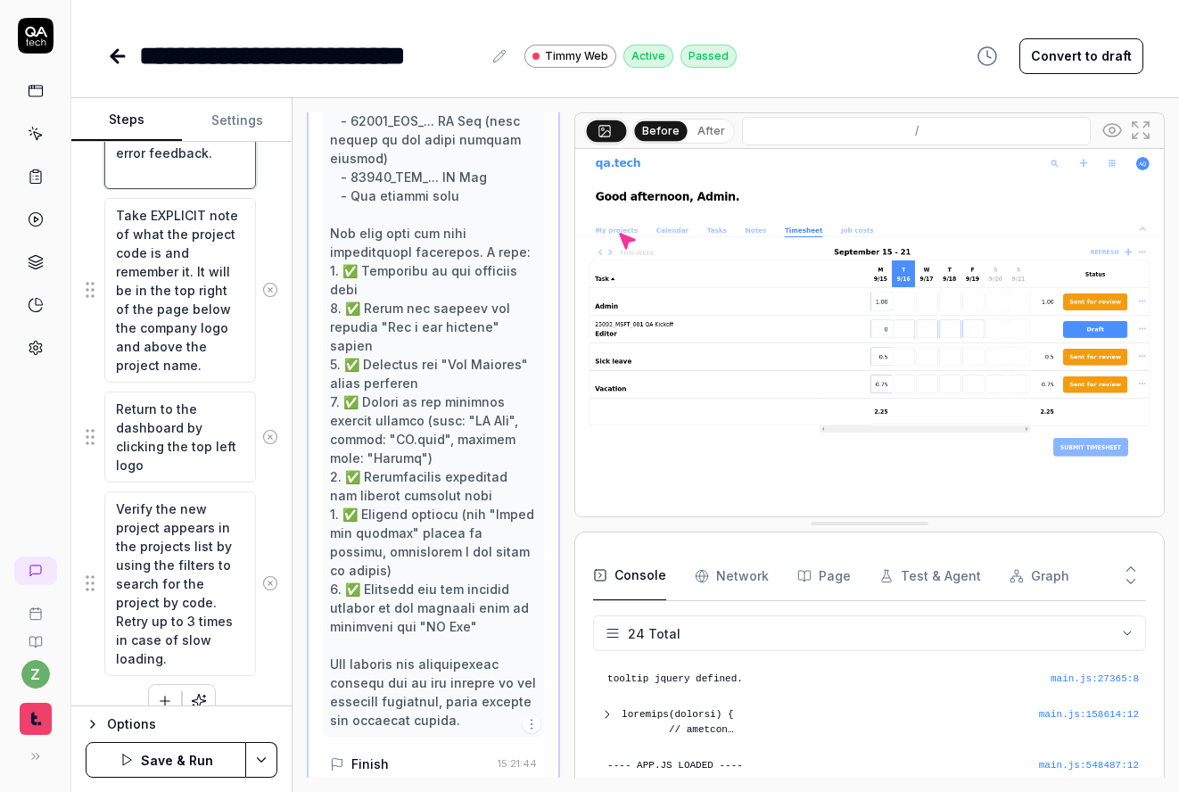
scroll to position [1160, 0]
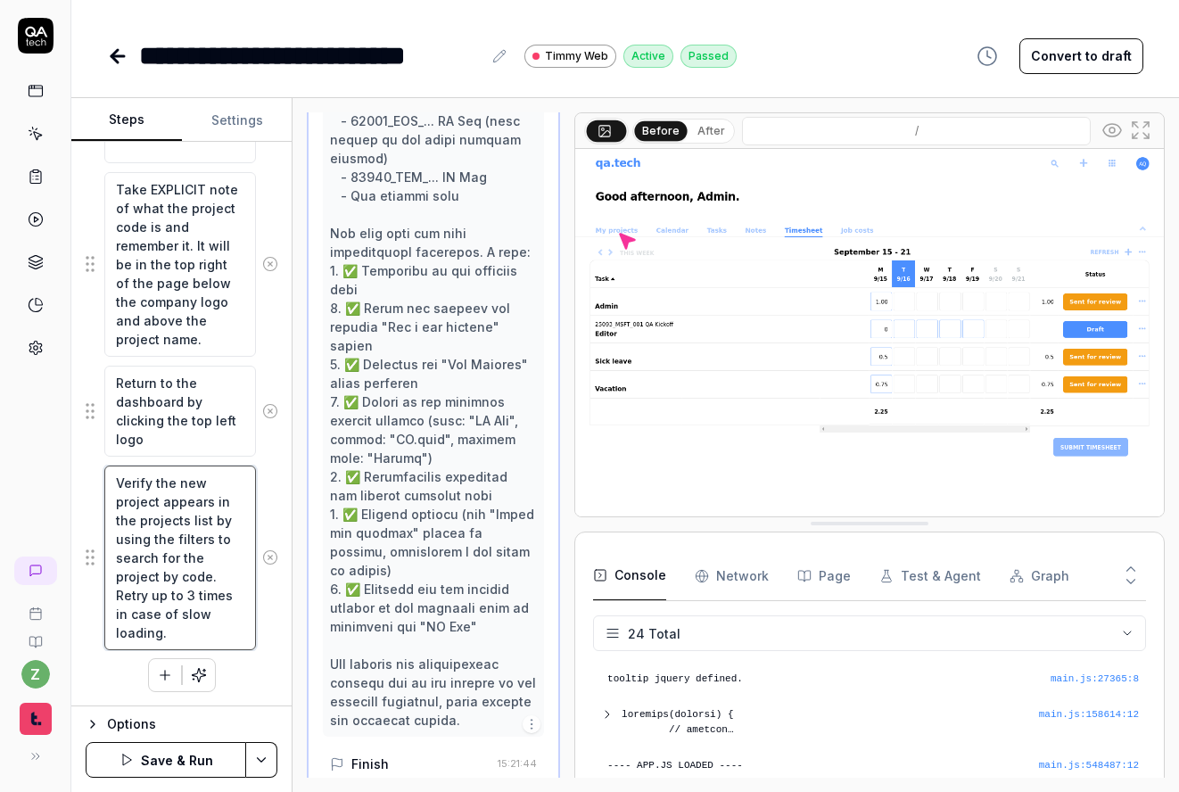
drag, startPoint x: 186, startPoint y: 632, endPoint x: 80, endPoint y: 598, distance: 111.4
click at [80, 598] on div "Goal Create a new project in the system using the project creation interface Ex…" at bounding box center [181, 424] width 220 height 564
paste textarea "Wait a long time, do not give up unless you see explicit error feedback"
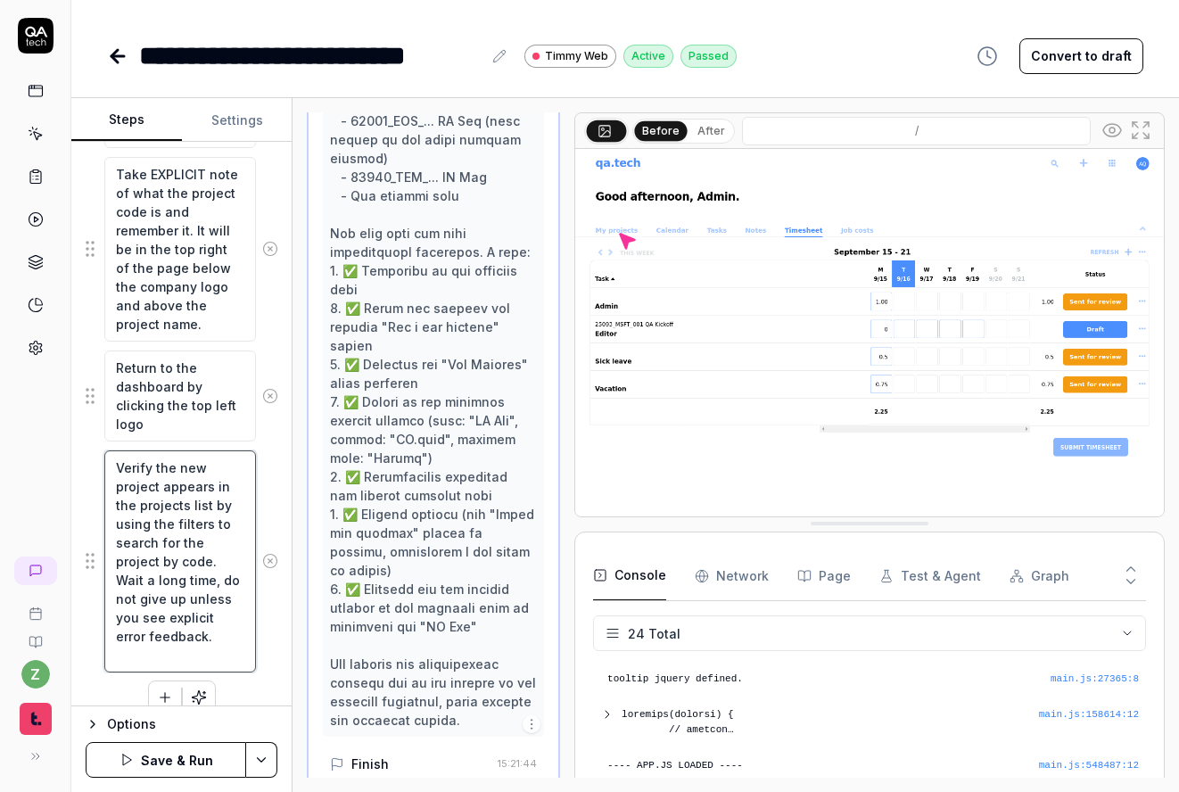
scroll to position [1197, 0]
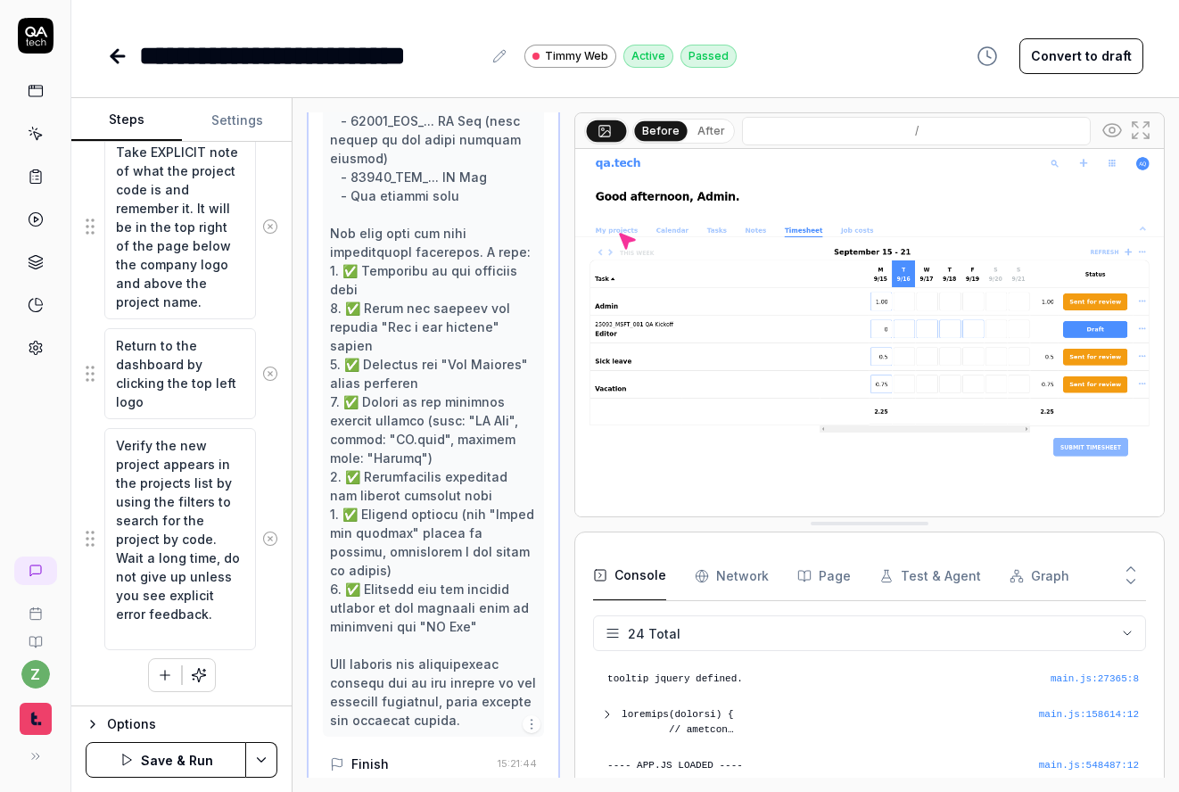
click at [252, 627] on div "Verify the new project appears in the projects list by using the filters to sea…" at bounding box center [182, 539] width 192 height 224
